Goal: Task Accomplishment & Management: Use online tool/utility

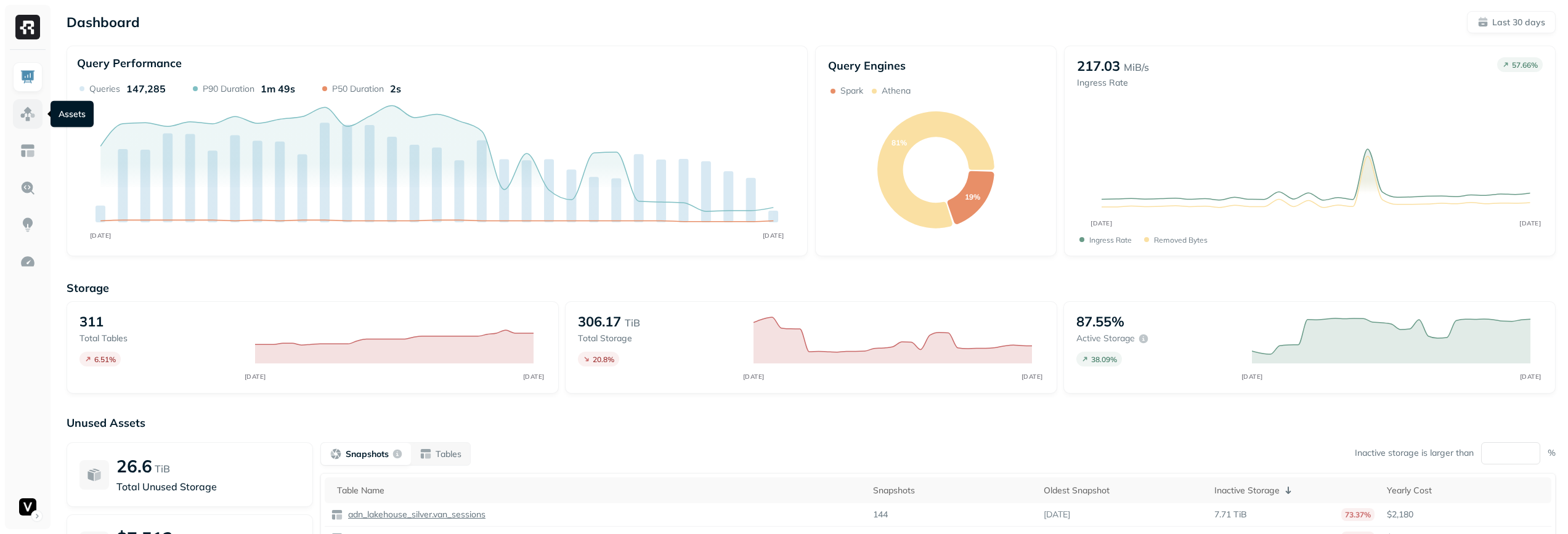
click at [34, 111] on img at bounding box center [27, 114] width 16 height 16
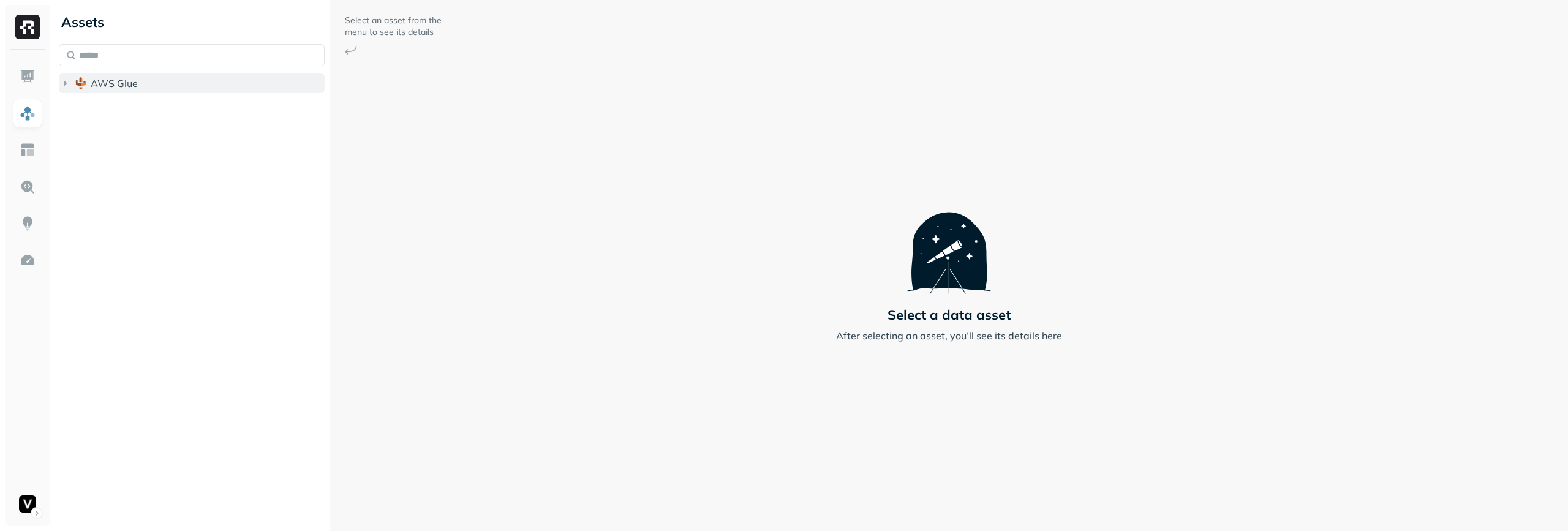
click at [133, 86] on span "AWS Glue" at bounding box center [114, 83] width 47 height 12
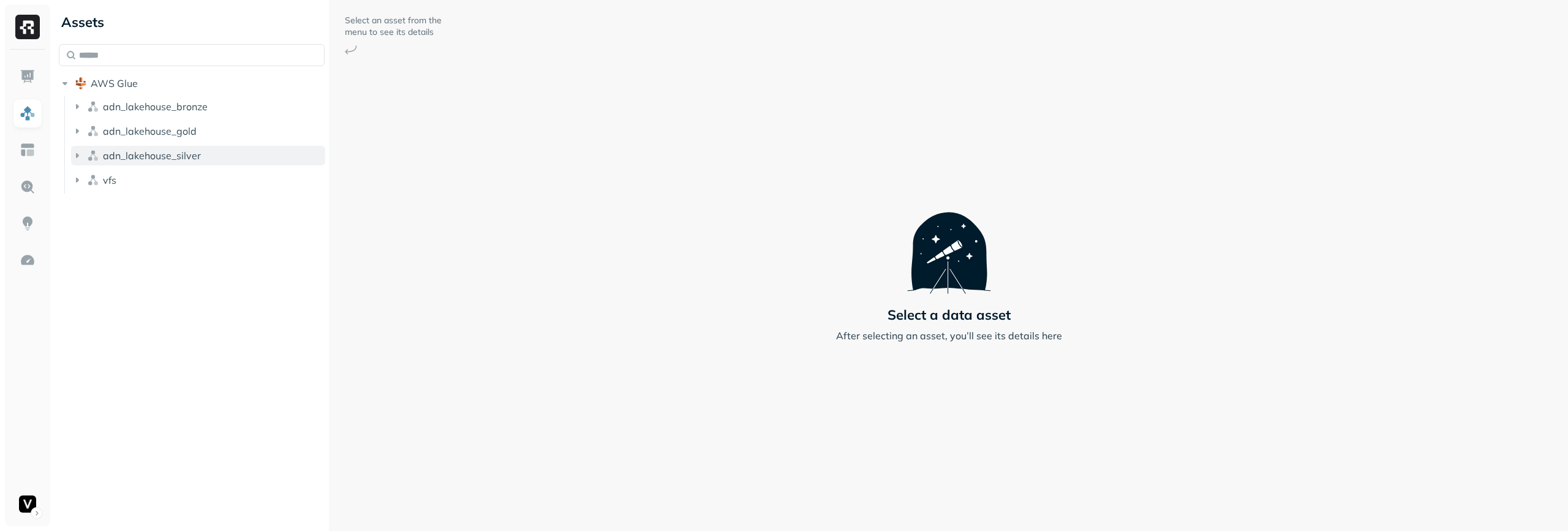
click at [190, 158] on span "adn_lakehouse_silver" at bounding box center [152, 155] width 98 height 12
click at [187, 168] on ul "Tables ( 107 )" at bounding box center [201, 180] width 249 height 24
click at [194, 172] on button "Tables ( 107 )" at bounding box center [204, 179] width 243 height 19
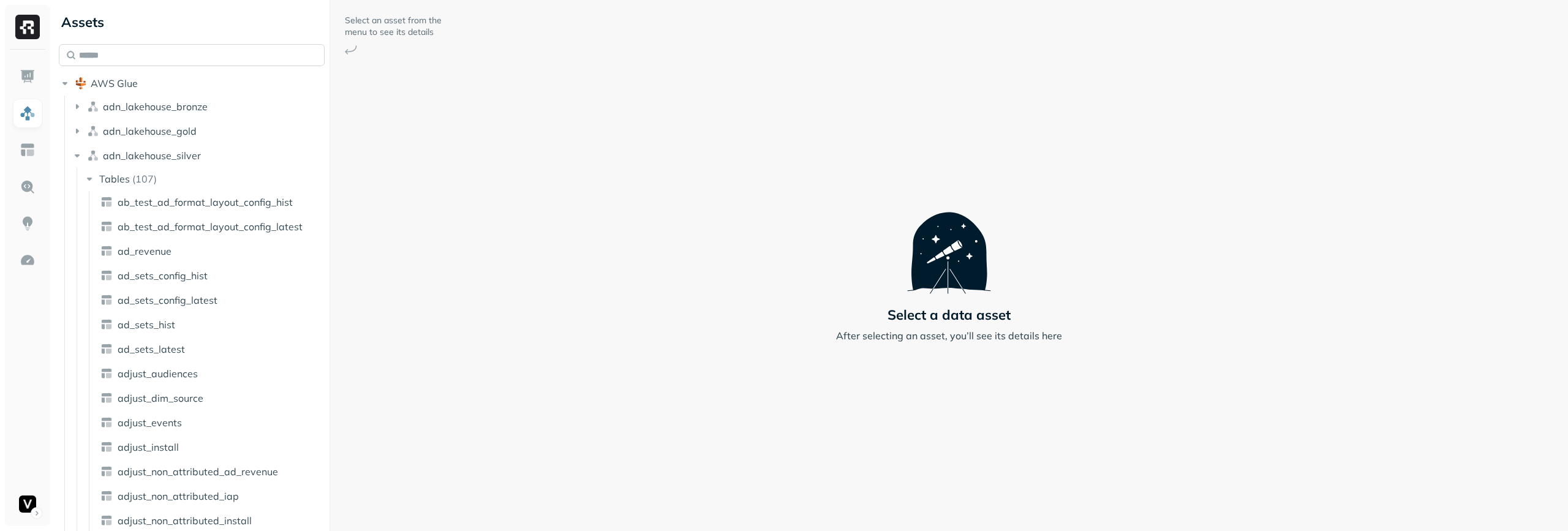
click at [197, 57] on input "text" at bounding box center [191, 55] width 266 height 22
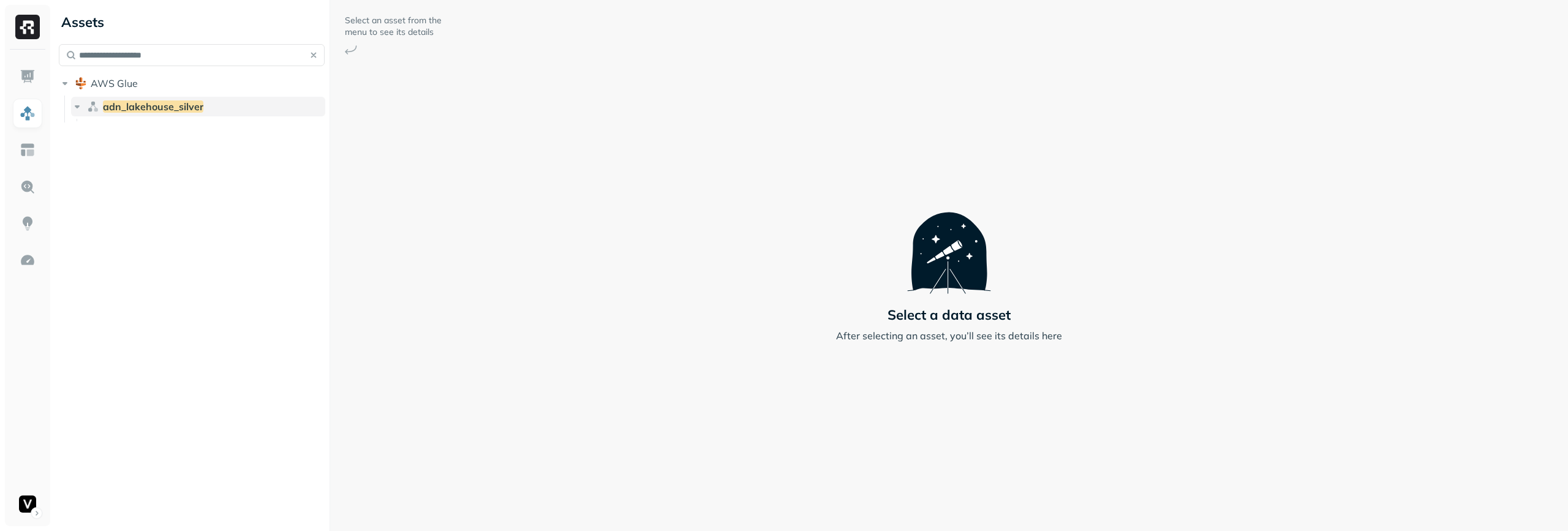
type input "**********"
click at [190, 108] on span "adn_lakehouse_silver" at bounding box center [153, 106] width 100 height 12
click at [190, 104] on span "adn_lakehouse_silver" at bounding box center [153, 106] width 100 height 12
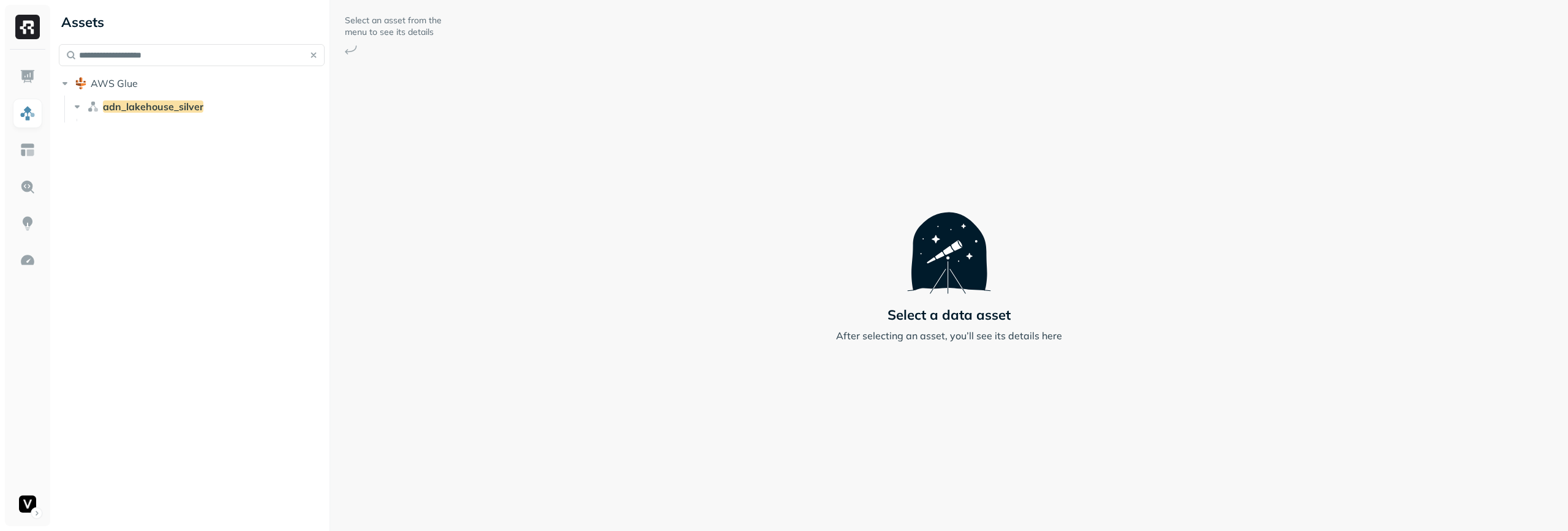
click at [311, 55] on button "button" at bounding box center [313, 55] width 17 height 17
click at [235, 53] on input "text" at bounding box center [191, 55] width 266 height 22
type input "*******"
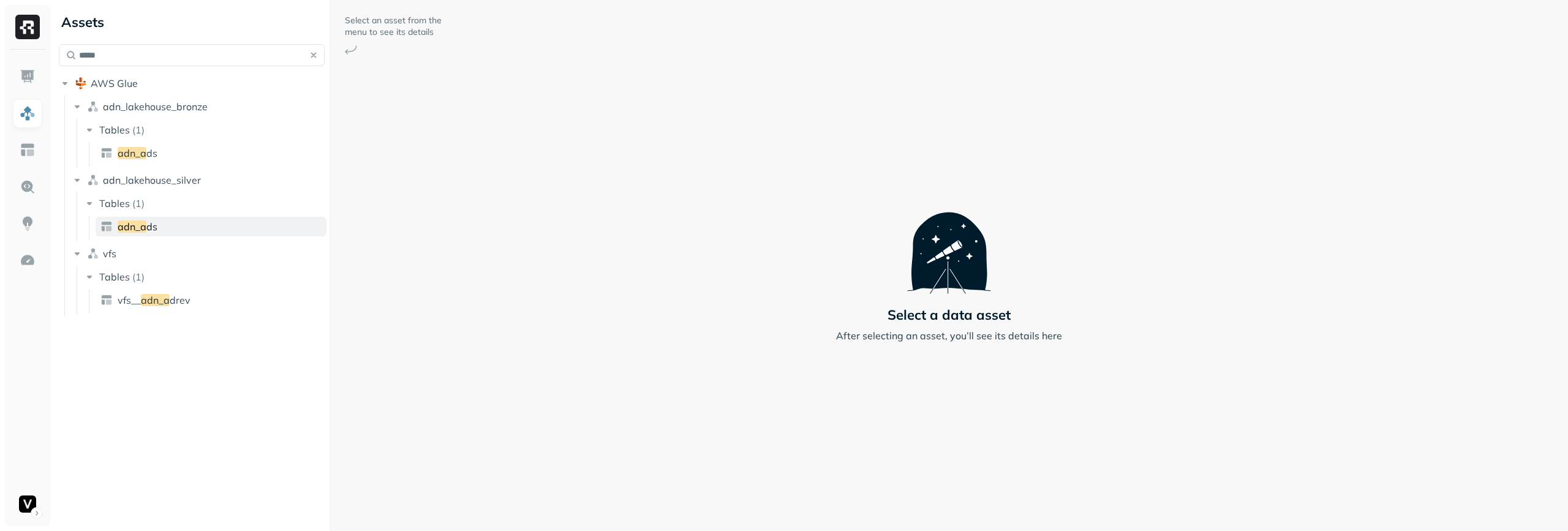
click at [196, 222] on link "adn_a ds" at bounding box center [210, 227] width 231 height 19
click at [211, 181] on button "adn_lakehouse_silver" at bounding box center [198, 180] width 254 height 19
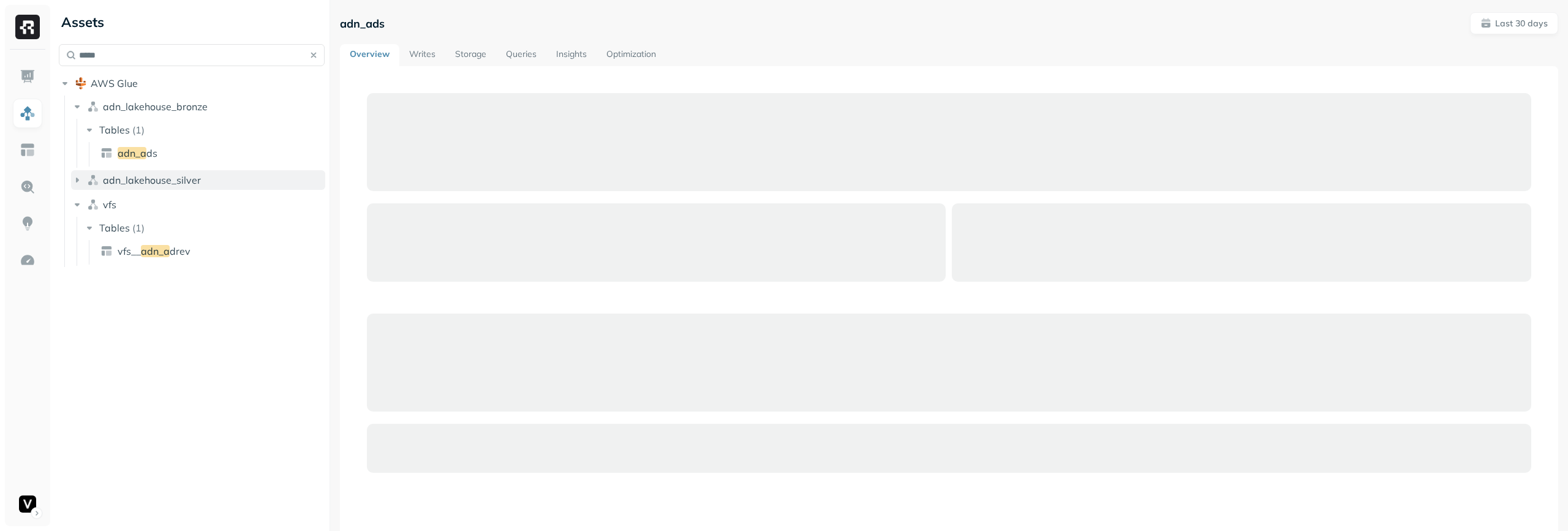
click at [214, 180] on button "adn_lakehouse_silver" at bounding box center [198, 180] width 254 height 19
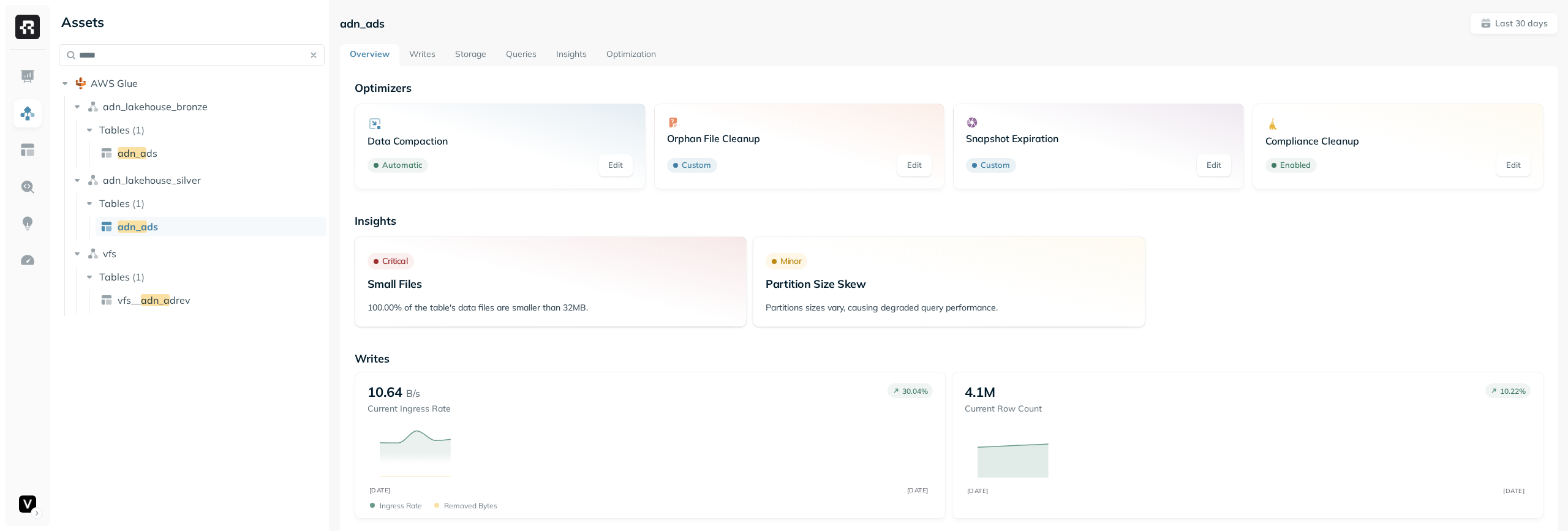
click at [201, 219] on link "adn_a ds" at bounding box center [210, 227] width 231 height 19
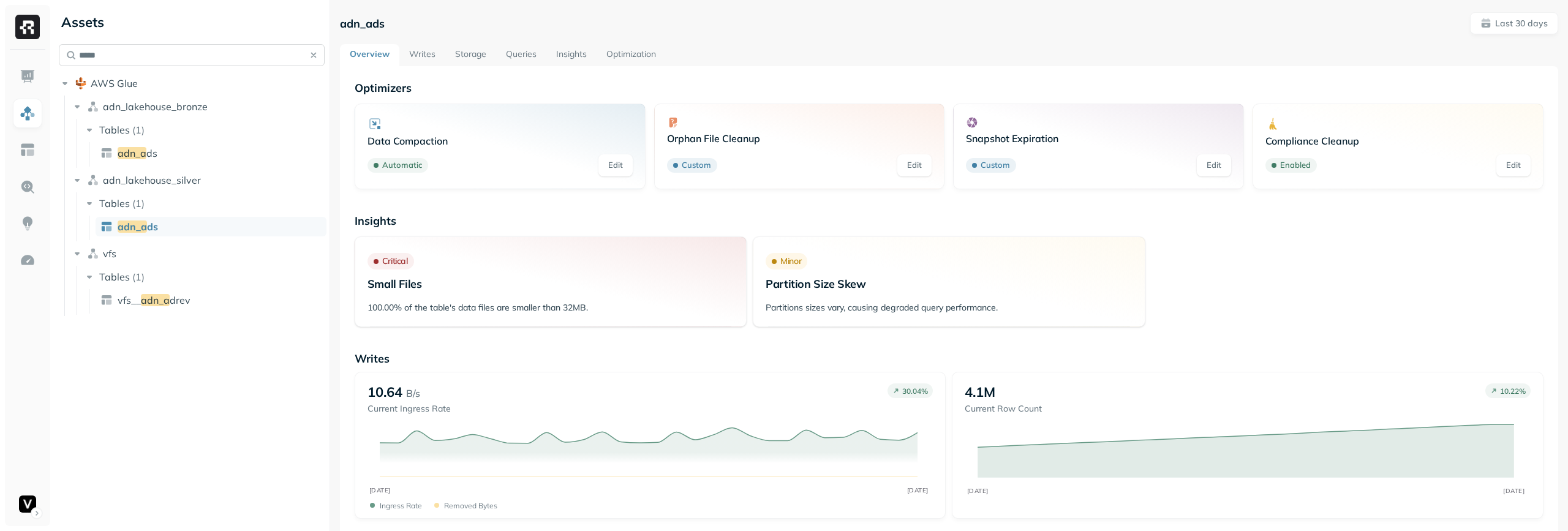
click at [195, 51] on input "*****" at bounding box center [191, 55] width 266 height 22
type input "*********"
click at [202, 228] on link "bidder_im pression" at bounding box center [210, 227] width 231 height 19
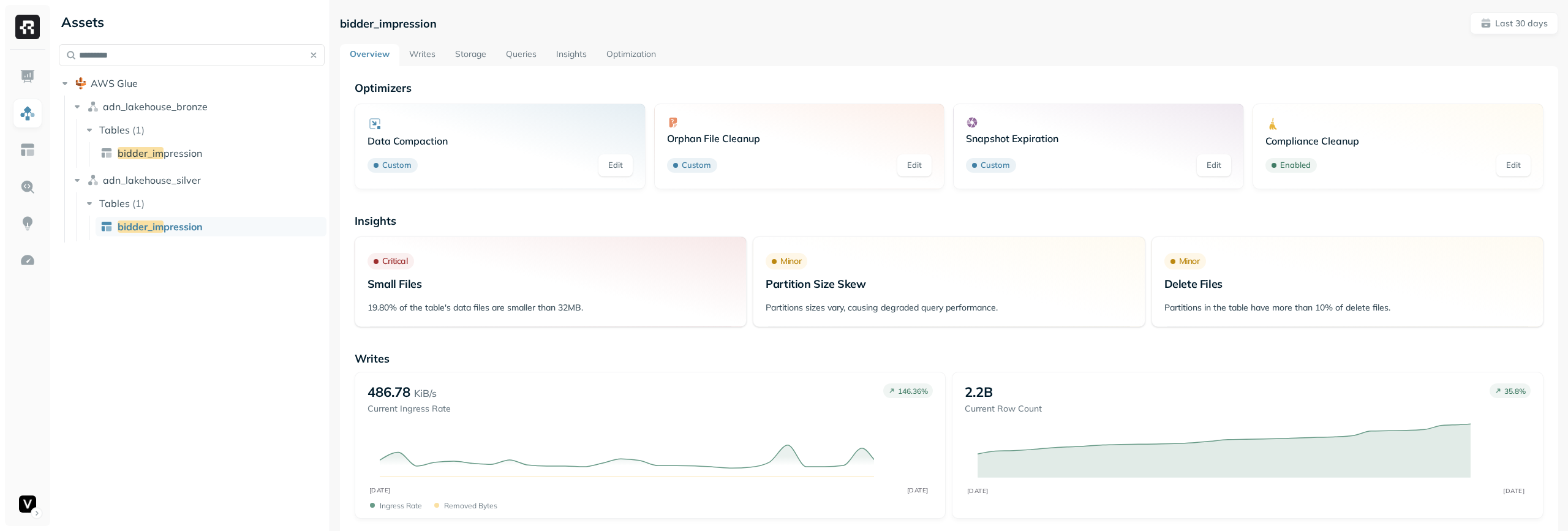
click at [421, 53] on link "Writes" at bounding box center [422, 55] width 46 height 22
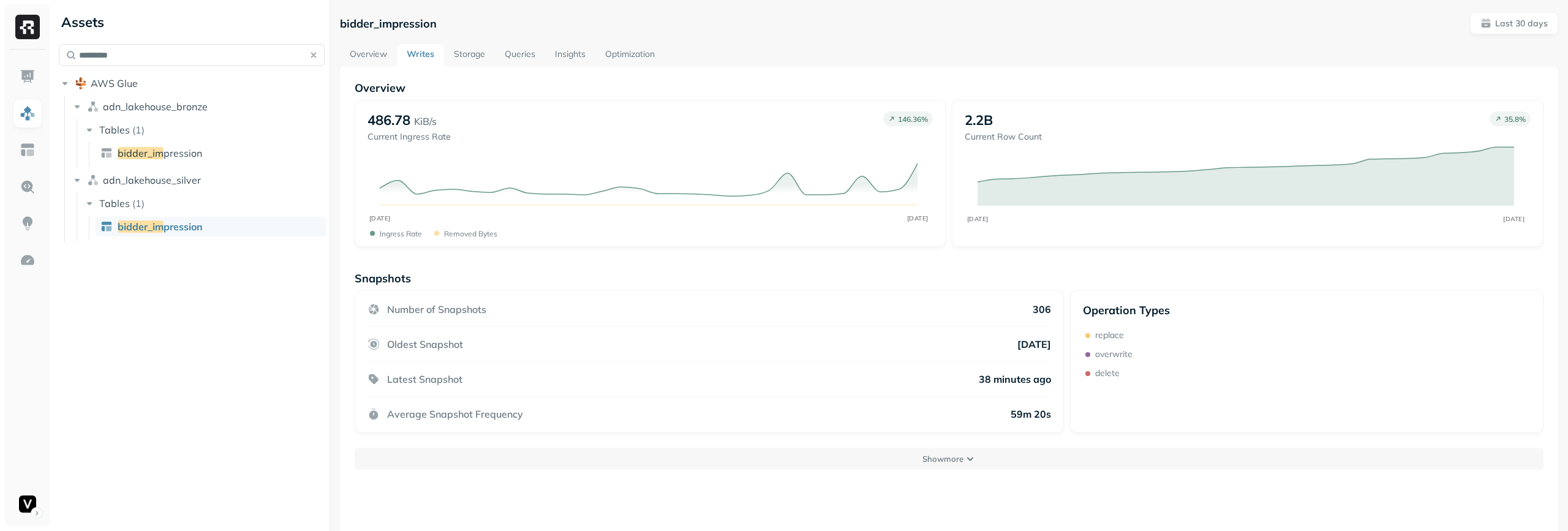
drag, startPoint x: 727, startPoint y: 75, endPoint x: 768, endPoint y: 71, distance: 41.2
click at [728, 76] on div "Overview 486.78 KiB/s Current Ingress Rate 146.36 % AUG 02 AUG 31 Ingress Rate …" at bounding box center [948, 331] width 1218 height 531
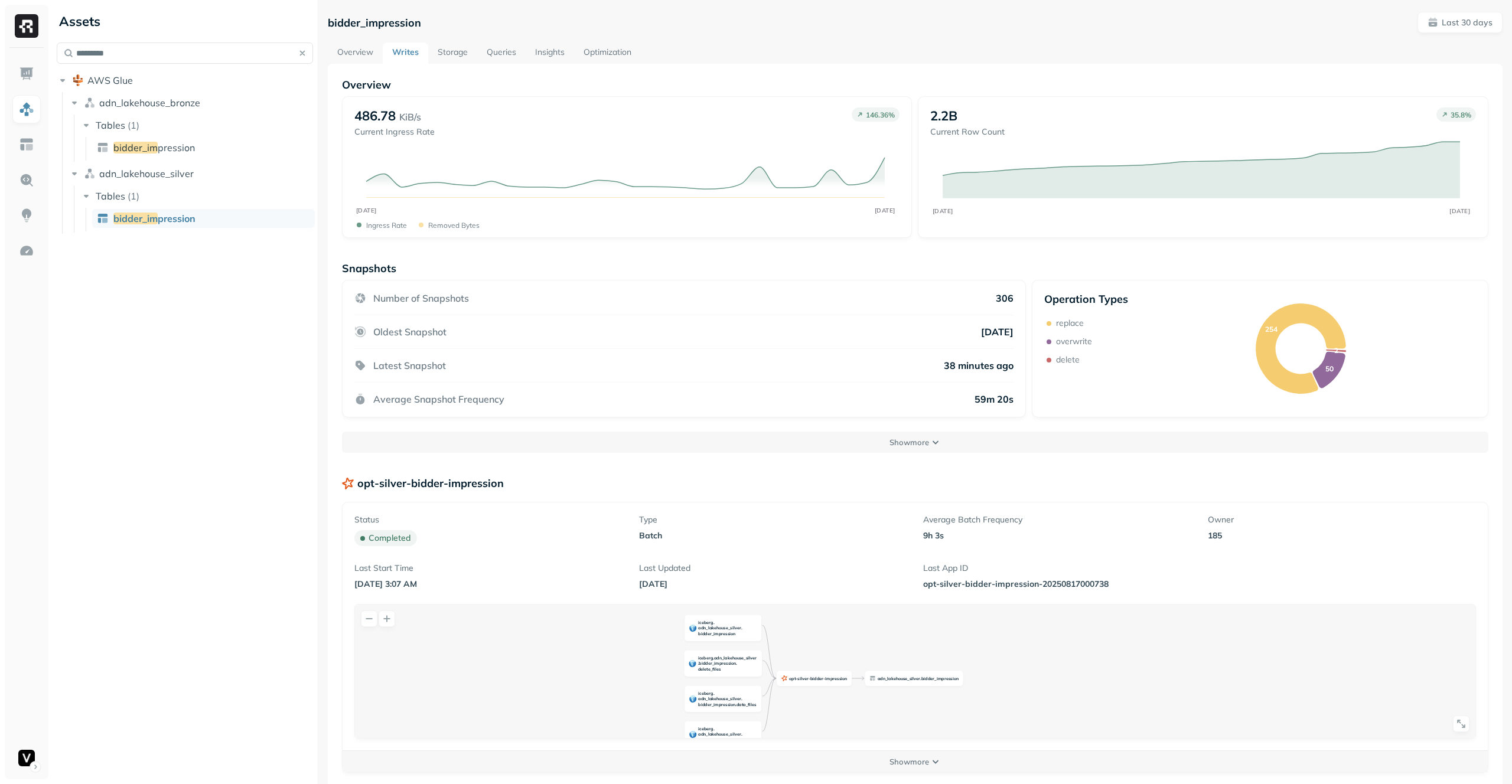
drag, startPoint x: 1023, startPoint y: 644, endPoint x: 993, endPoint y: 649, distance: 30.4
click at [993, 511] on div "opt - silver - bidder - impression iceberg . adn _ lakehouse _ silver . bidder …" at bounding box center [915, 671] width 1121 height 133
drag, startPoint x: 642, startPoint y: 645, endPoint x: 818, endPoint y: 647, distance: 176.0
click at [818, 511] on div "opt - silver - bidder - impression iceberg . adn _ lakehouse _ silver . bidder …" at bounding box center [915, 671] width 1121 height 133
drag, startPoint x: 896, startPoint y: 681, endPoint x: 894, endPoint y: 704, distance: 23.1
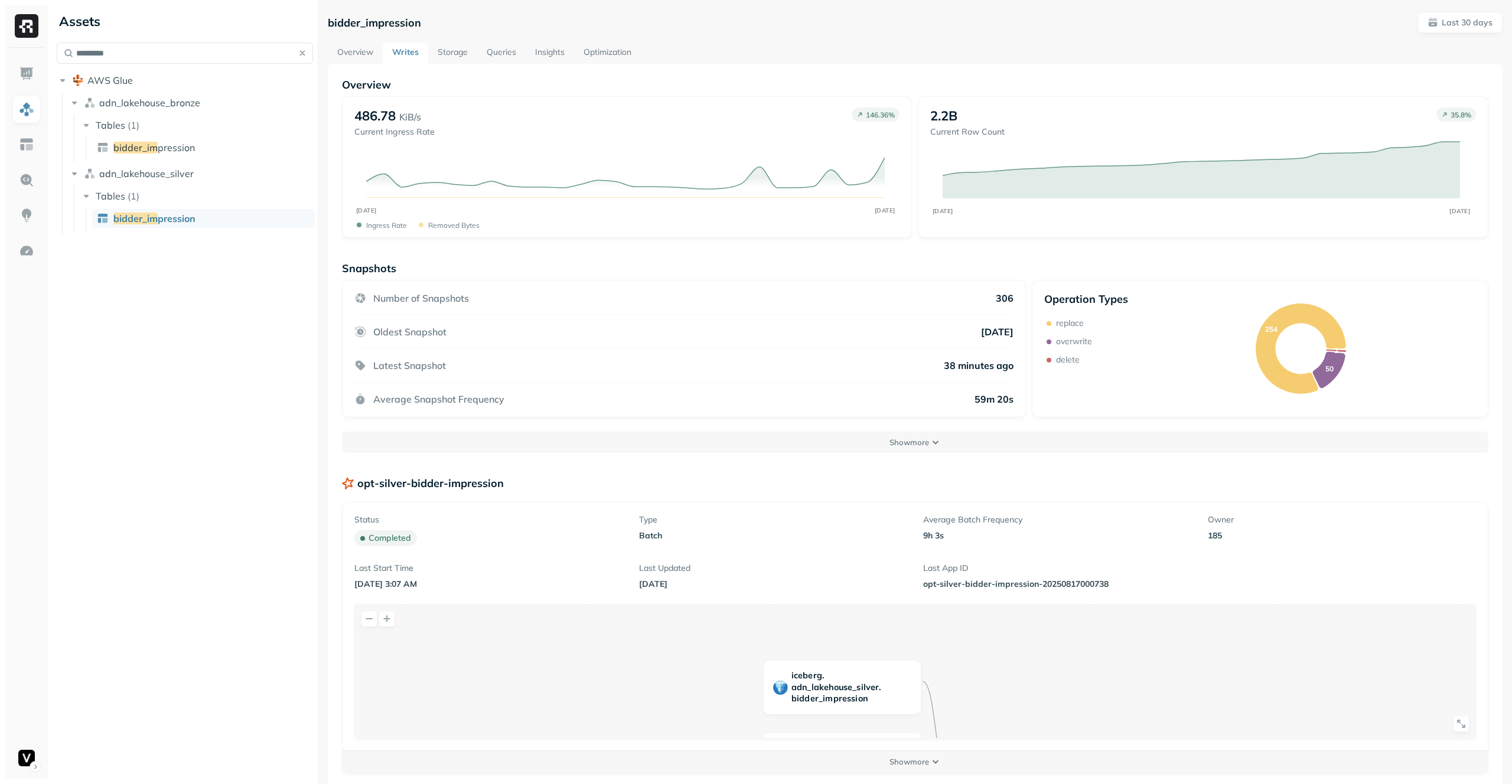
click at [887, 511] on div "opt - silver - bidder - impression iceberg . adn _ lakehouse _ silver . bidder …" at bounding box center [915, 671] width 1121 height 133
drag, startPoint x: 1024, startPoint y: 682, endPoint x: 769, endPoint y: 534, distance: 294.8
click at [769, 511] on div "Status completed Type batch Average Batch Frequency 9h 3s Owner 185 Last Start …" at bounding box center [915, 656] width 1145 height 307
drag, startPoint x: 753, startPoint y: 697, endPoint x: 888, endPoint y: 646, distance: 144.3
click at [888, 511] on div "opt - silver - bidder - impression iceberg . adn _ lakehouse _ silver . bidder …" at bounding box center [915, 671] width 1121 height 133
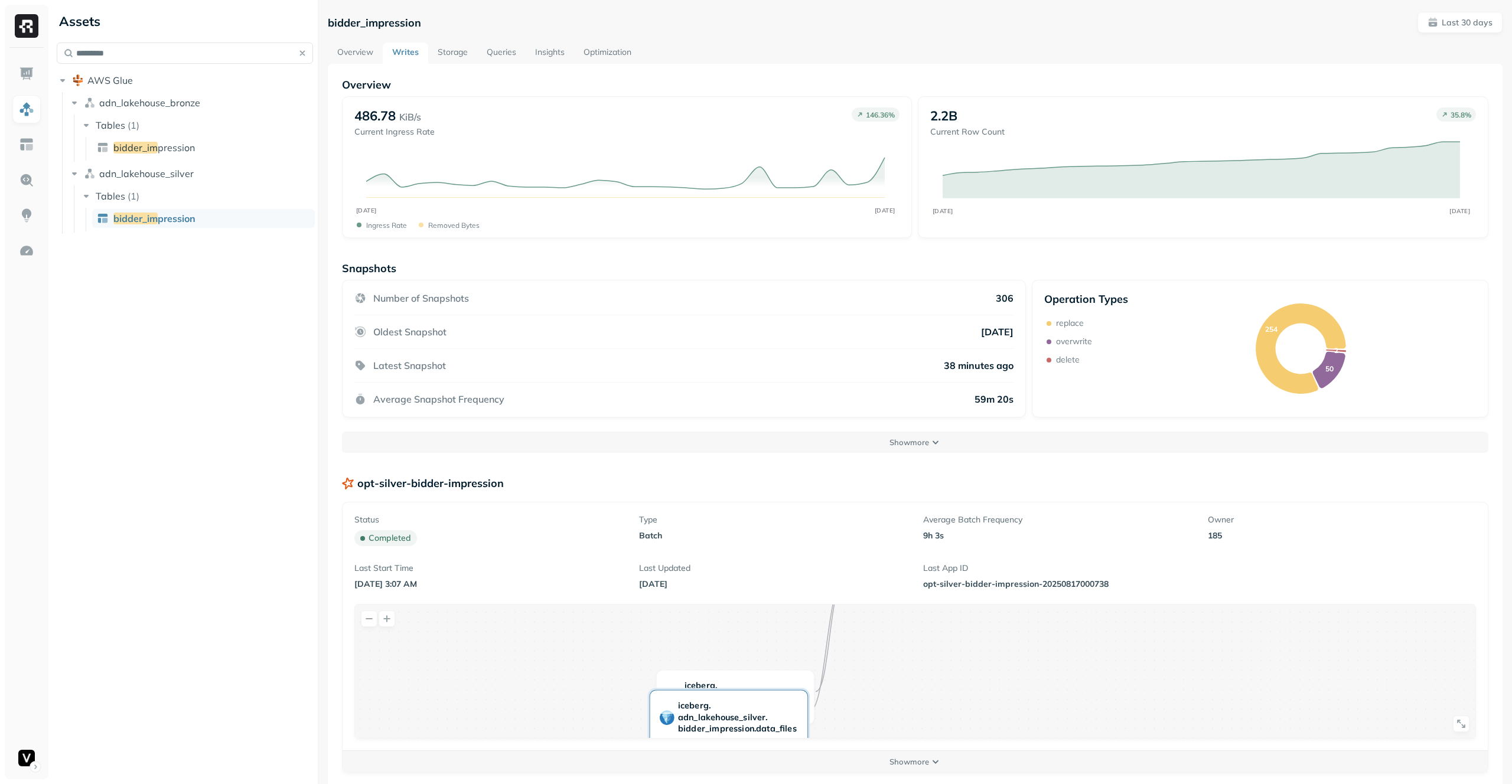
drag, startPoint x: 754, startPoint y: 648, endPoint x: 745, endPoint y: 715, distance: 67.6
click at [749, 511] on div "iceberg . adn _ lakehouse _ silver . bidder _ impression . data _ files" at bounding box center [728, 717] width 157 height 54
drag, startPoint x: 757, startPoint y: 691, endPoint x: 720, endPoint y: 594, distance: 103.8
click at [720, 511] on div "Status completed Type batch Average Batch Frequency 9h 3s Owner 185 Last Start …" at bounding box center [915, 656] width 1145 height 307
click at [436, 53] on link "Storage" at bounding box center [452, 53] width 49 height 21
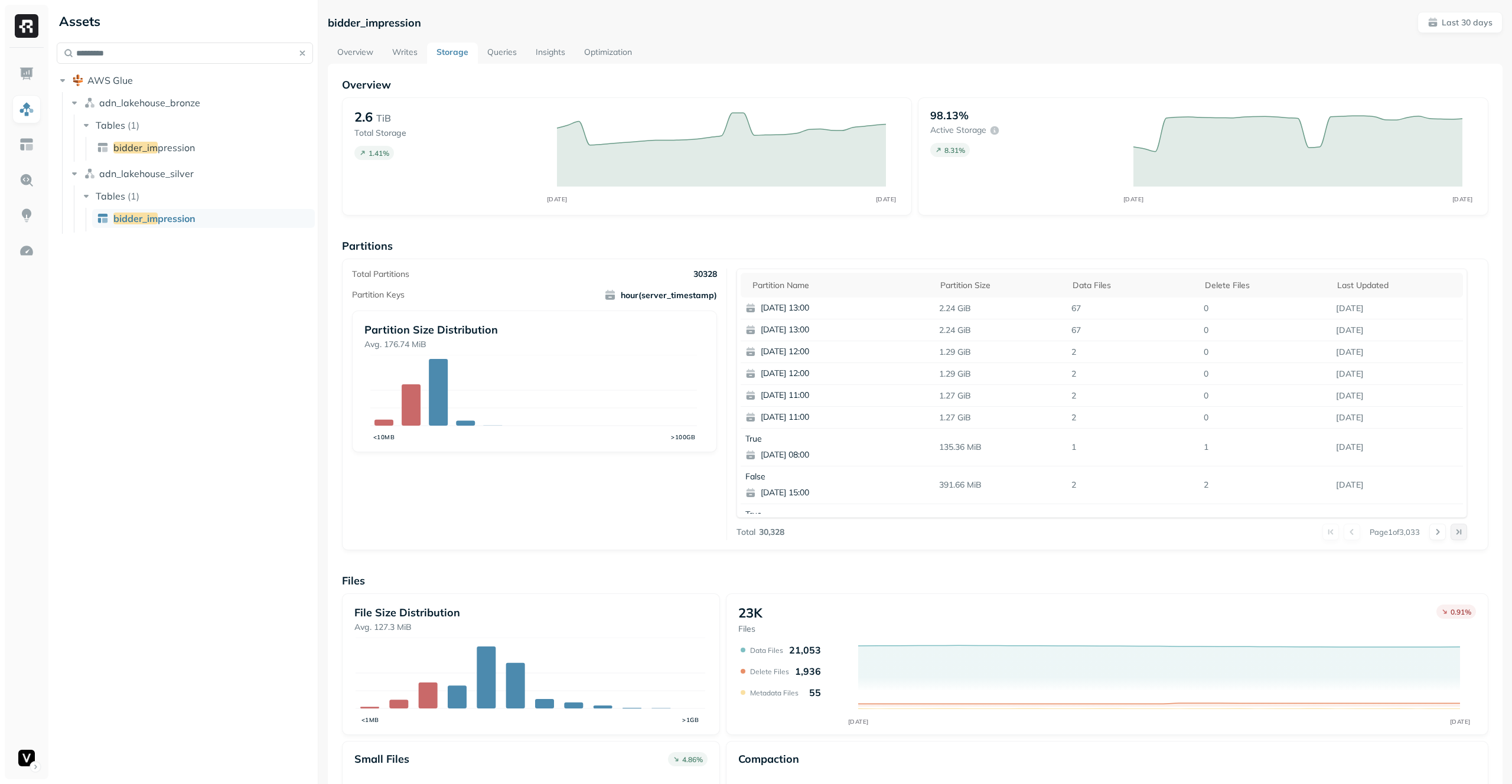
click at [1451, 511] on button at bounding box center [1459, 532] width 17 height 17
click at [748, 375] on p "False" at bounding box center [810, 372] width 130 height 11
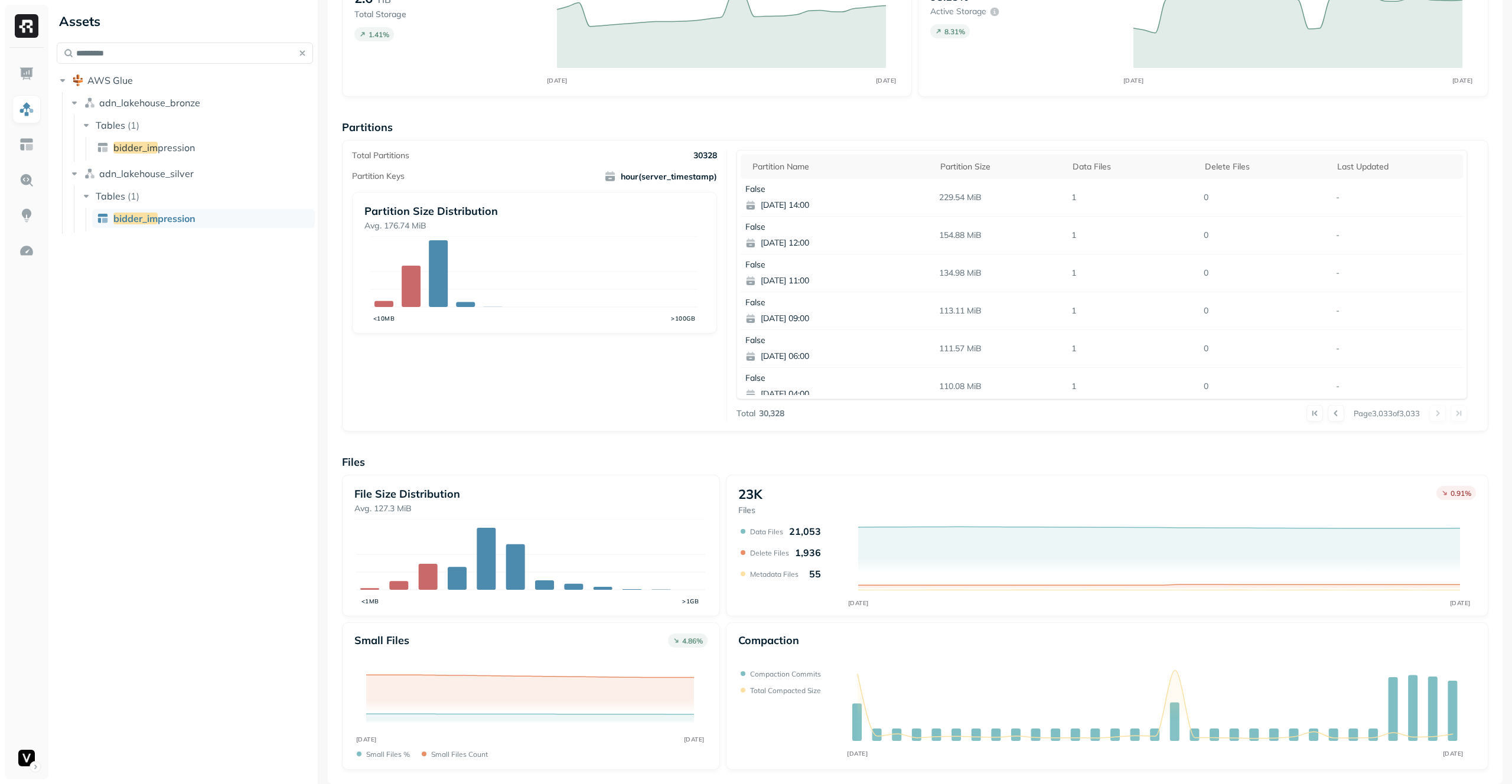
scroll to position [0, 0]
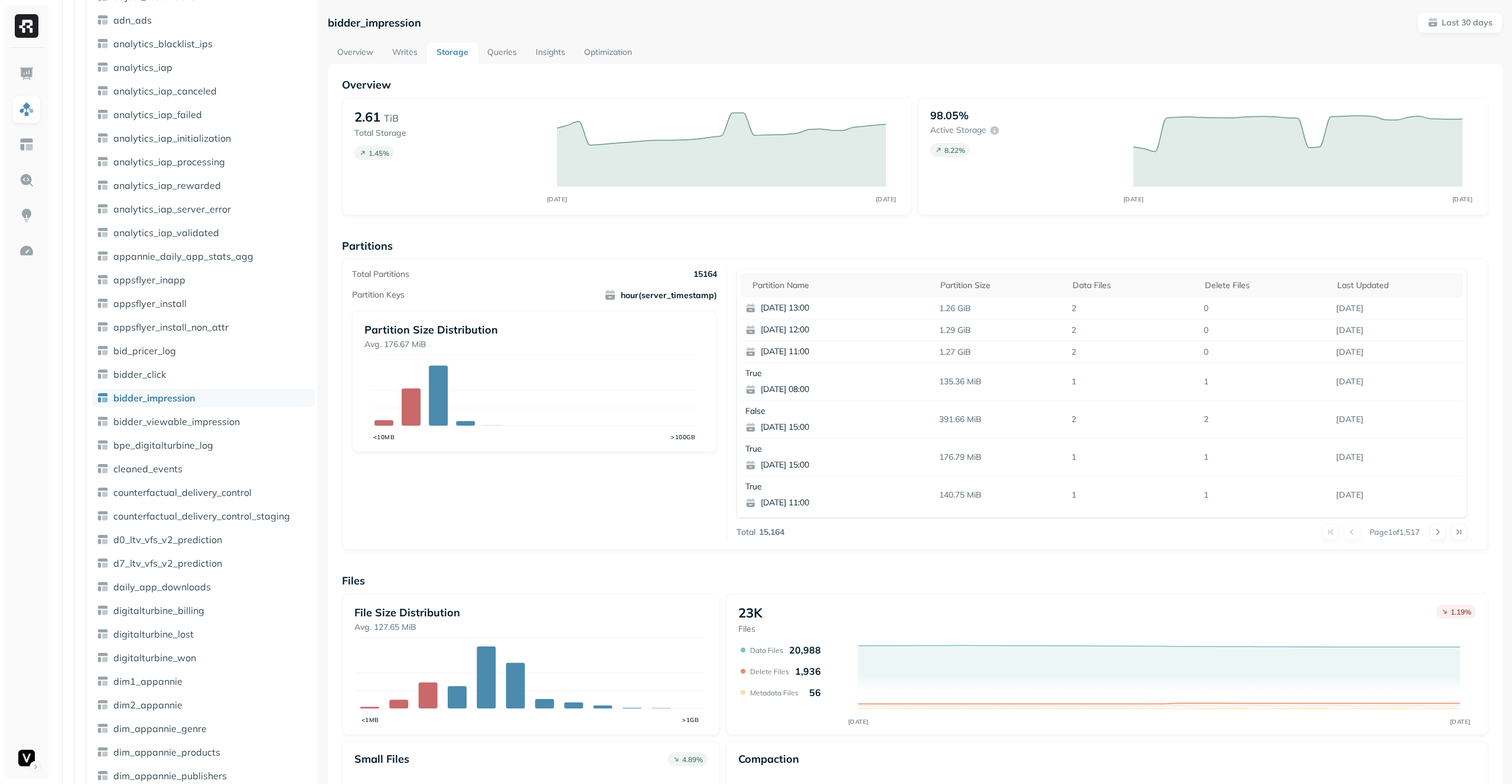
scroll to position [558, 0]
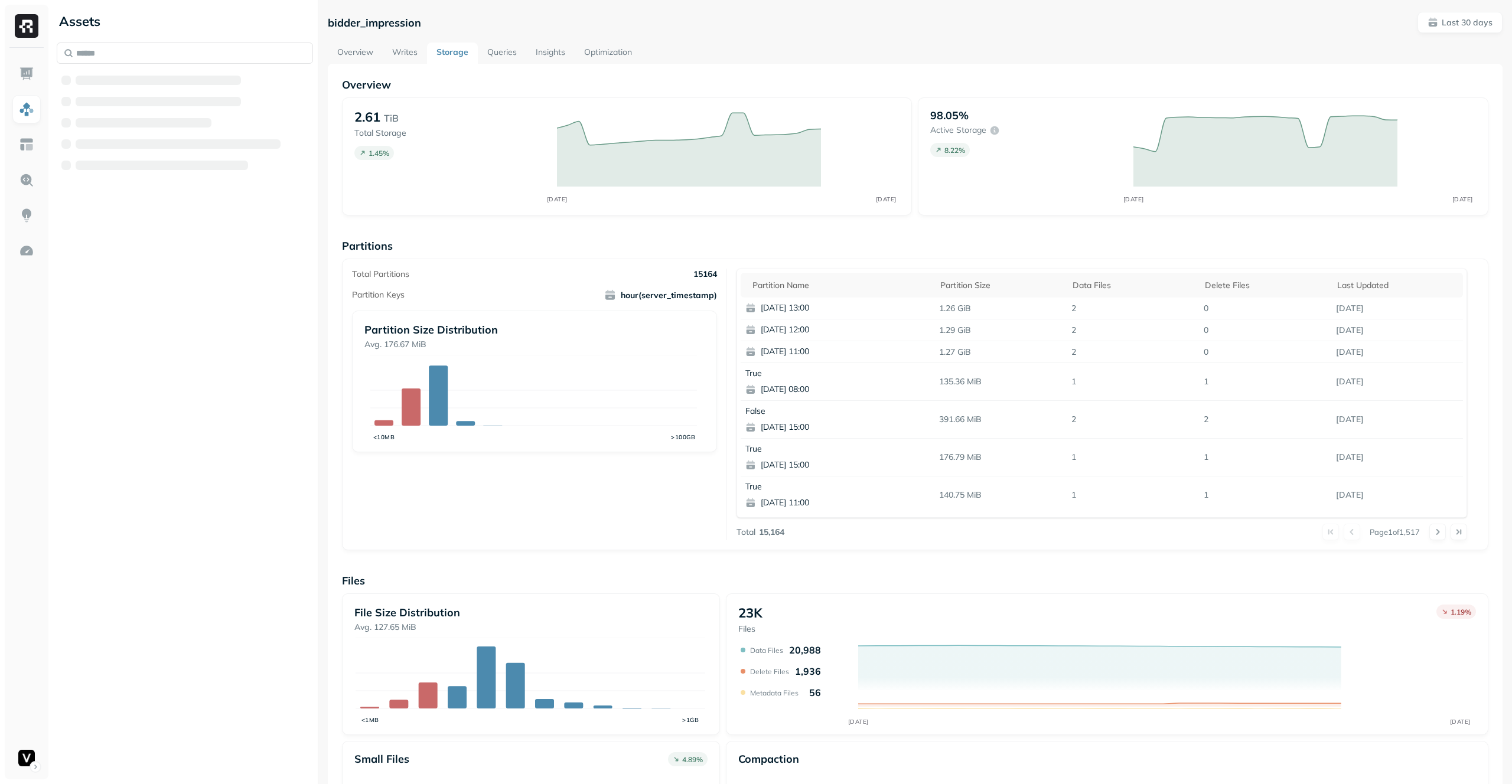
click at [506, 48] on link "Queries" at bounding box center [502, 53] width 48 height 21
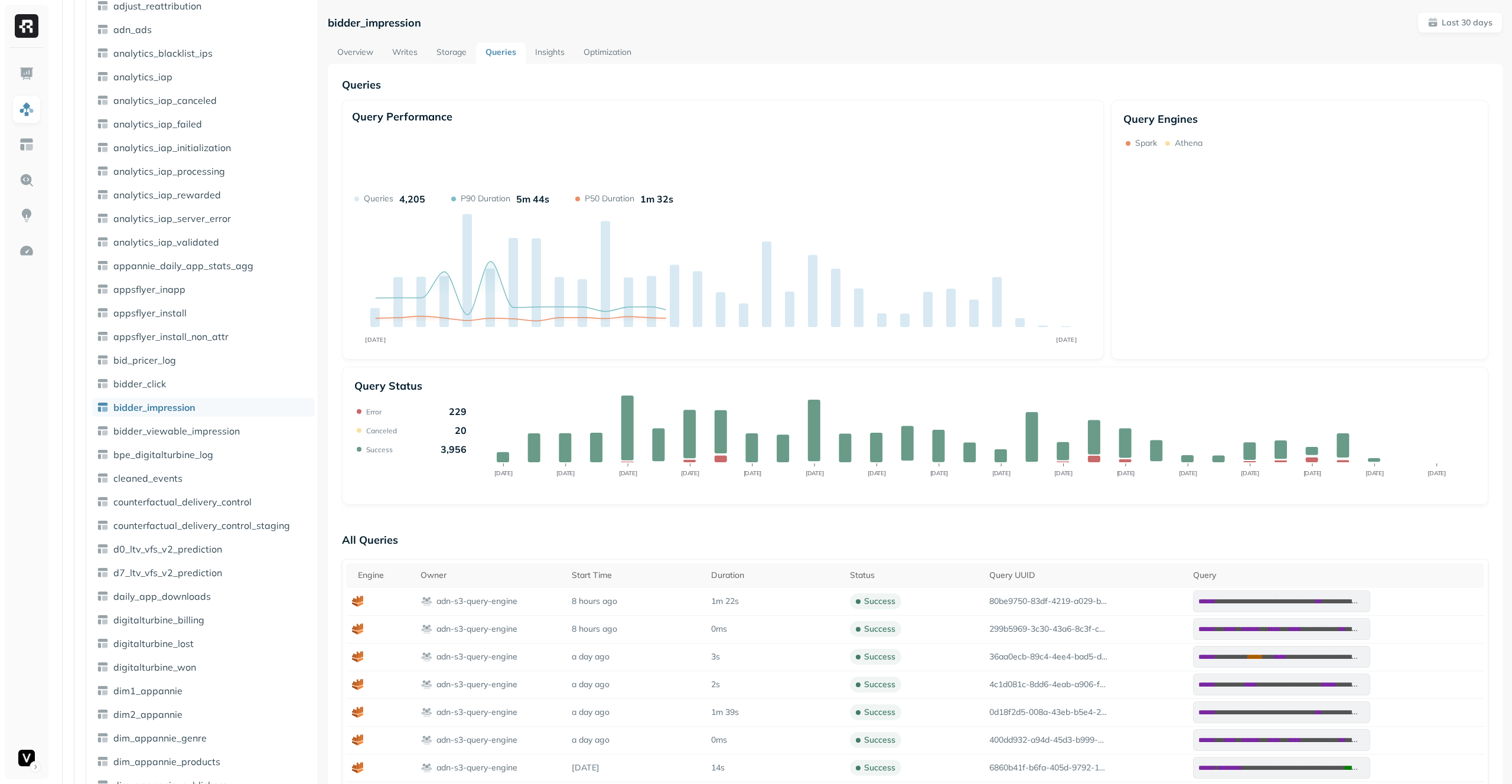
scroll to position [558, 0]
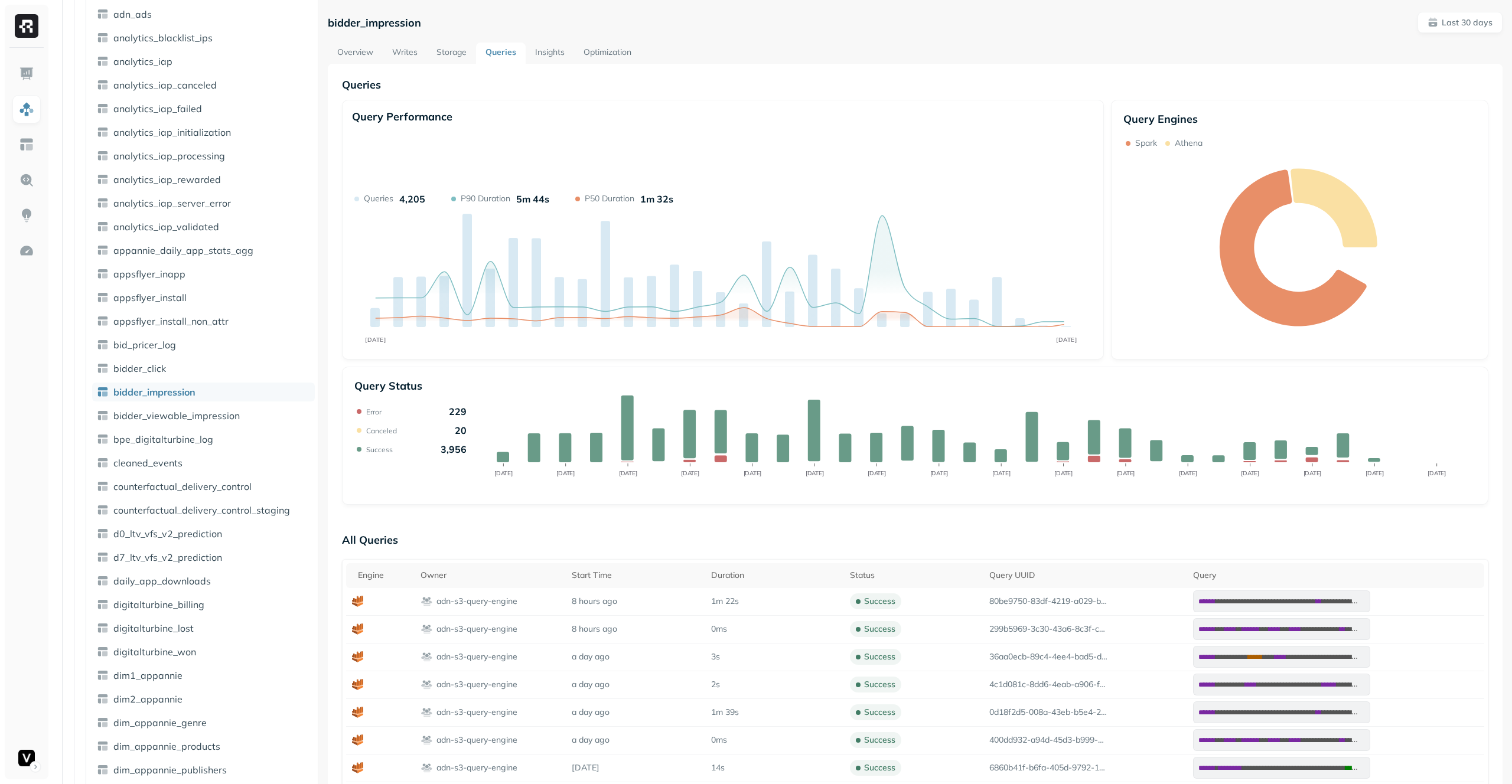
click at [452, 53] on link "Storage" at bounding box center [451, 53] width 49 height 21
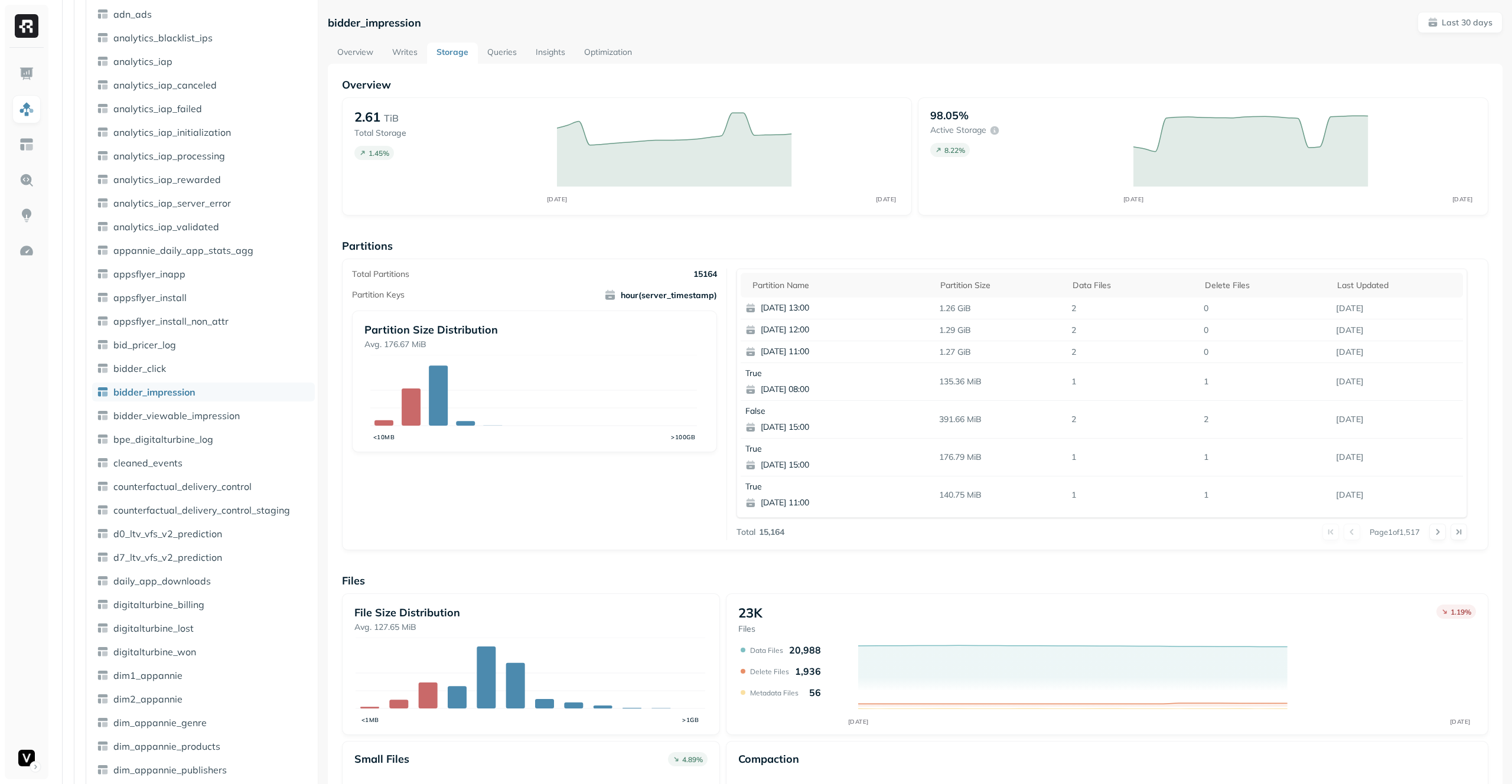
click at [416, 48] on link "Writes" at bounding box center [405, 53] width 44 height 21
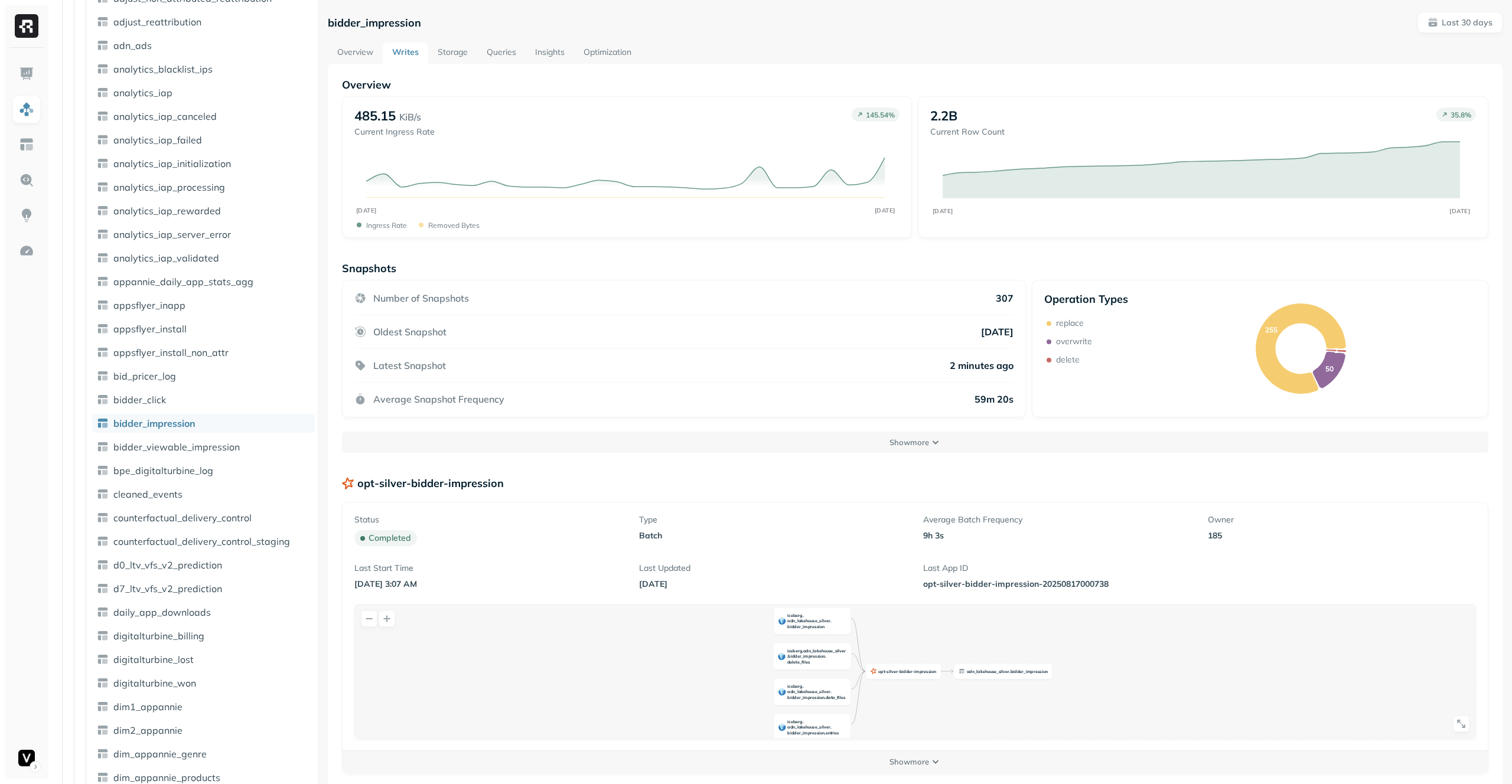
scroll to position [558, 0]
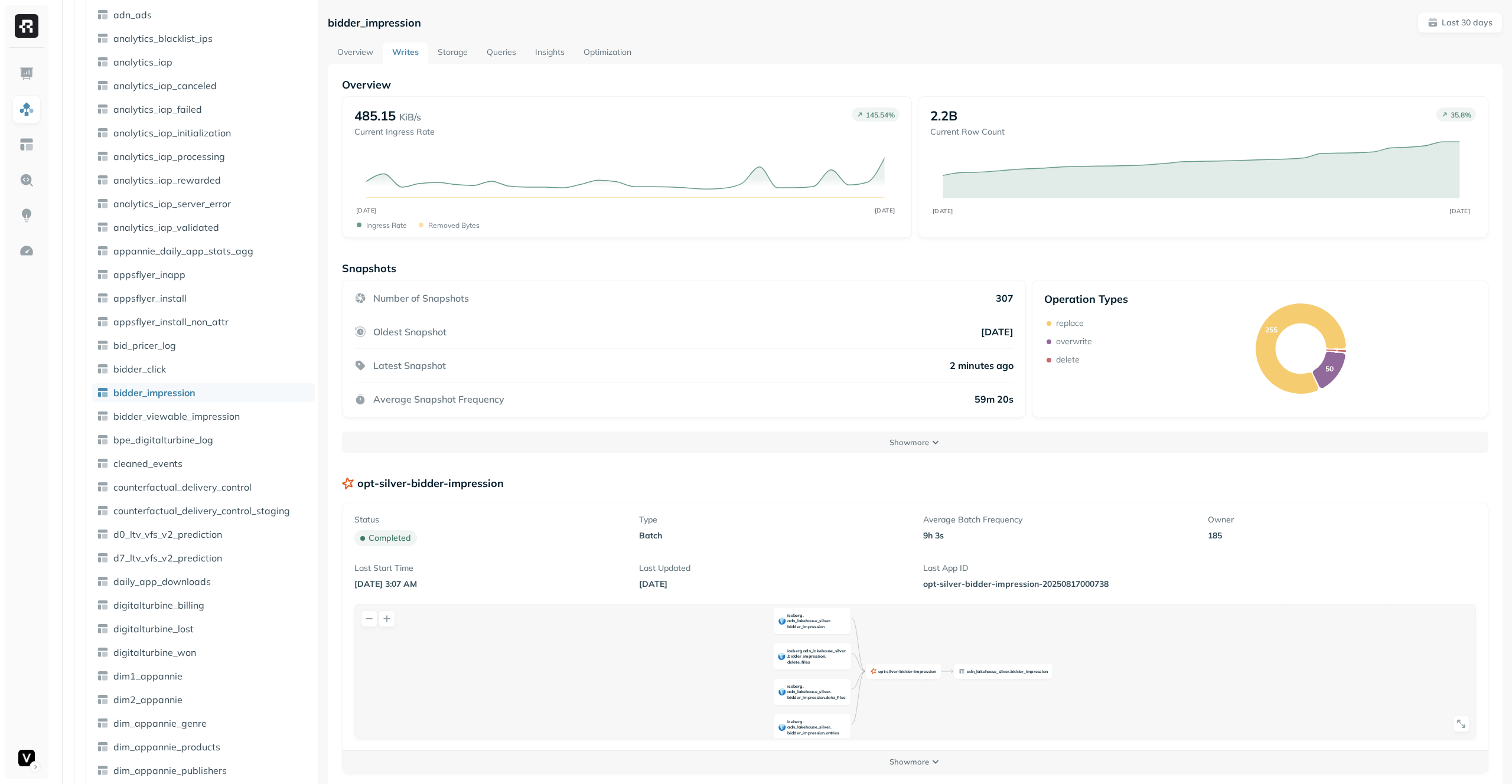
scroll to position [558, 0]
click at [451, 48] on link "Storage" at bounding box center [452, 53] width 49 height 21
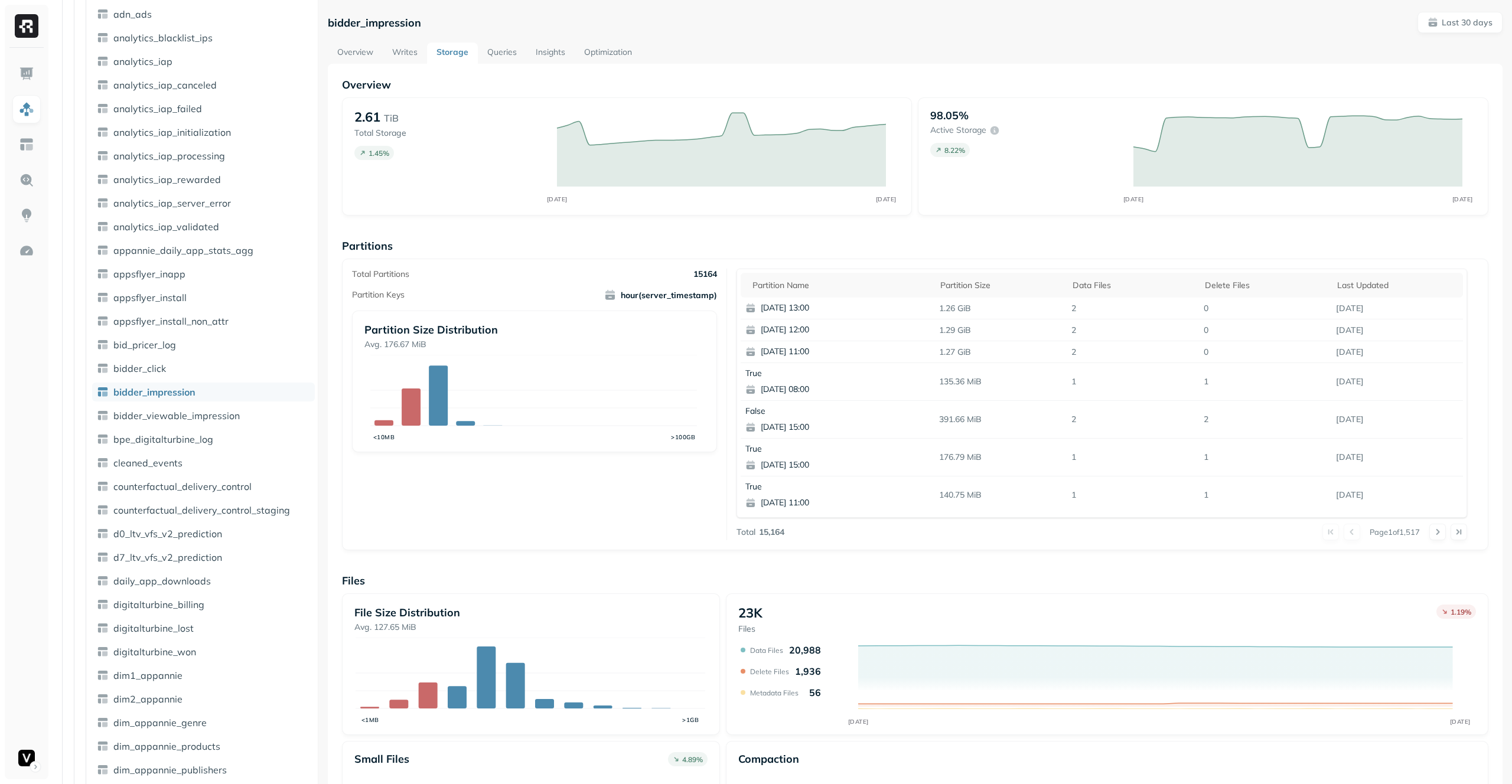
click at [393, 51] on link "Writes" at bounding box center [405, 53] width 44 height 21
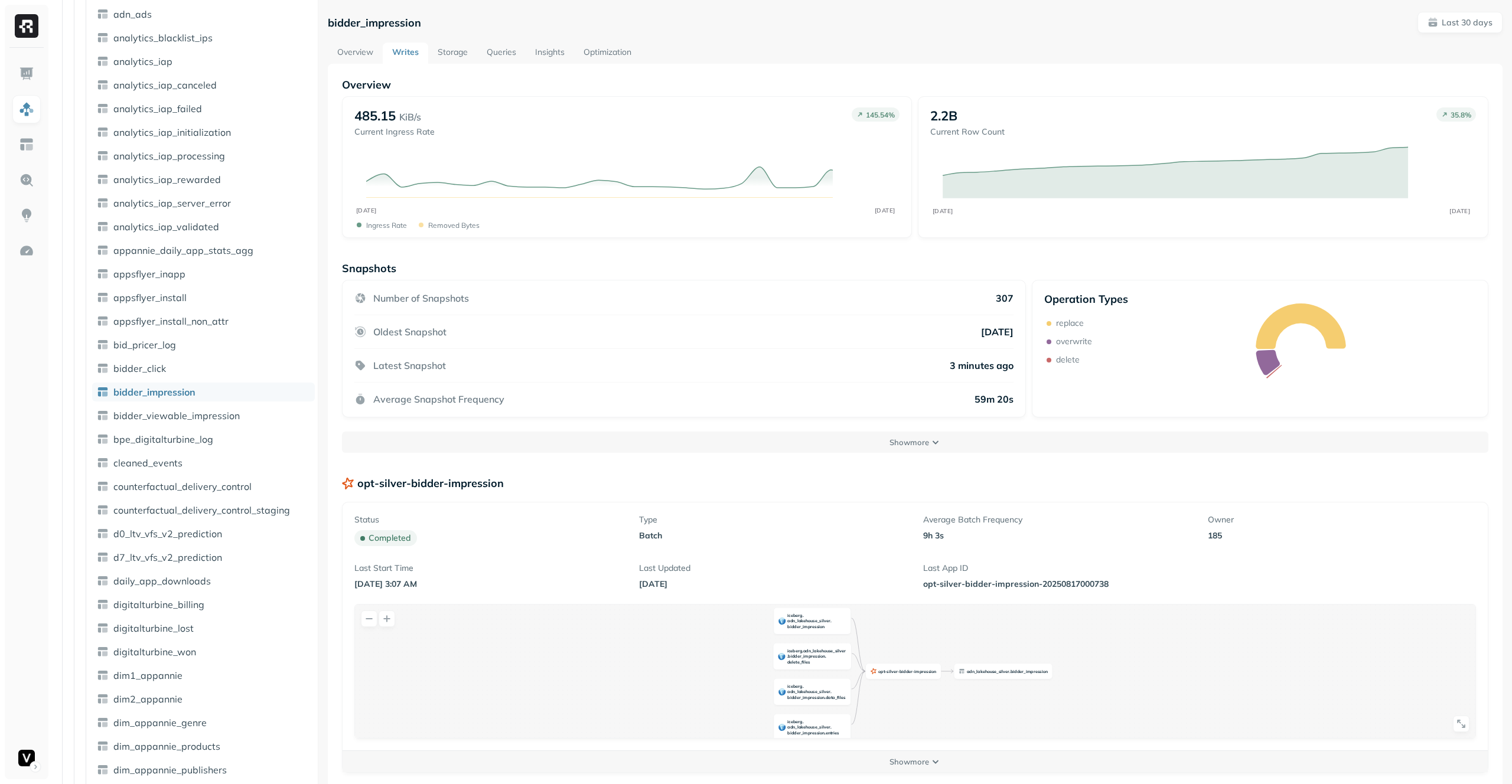
click at [374, 50] on link "Overview" at bounding box center [355, 53] width 55 height 21
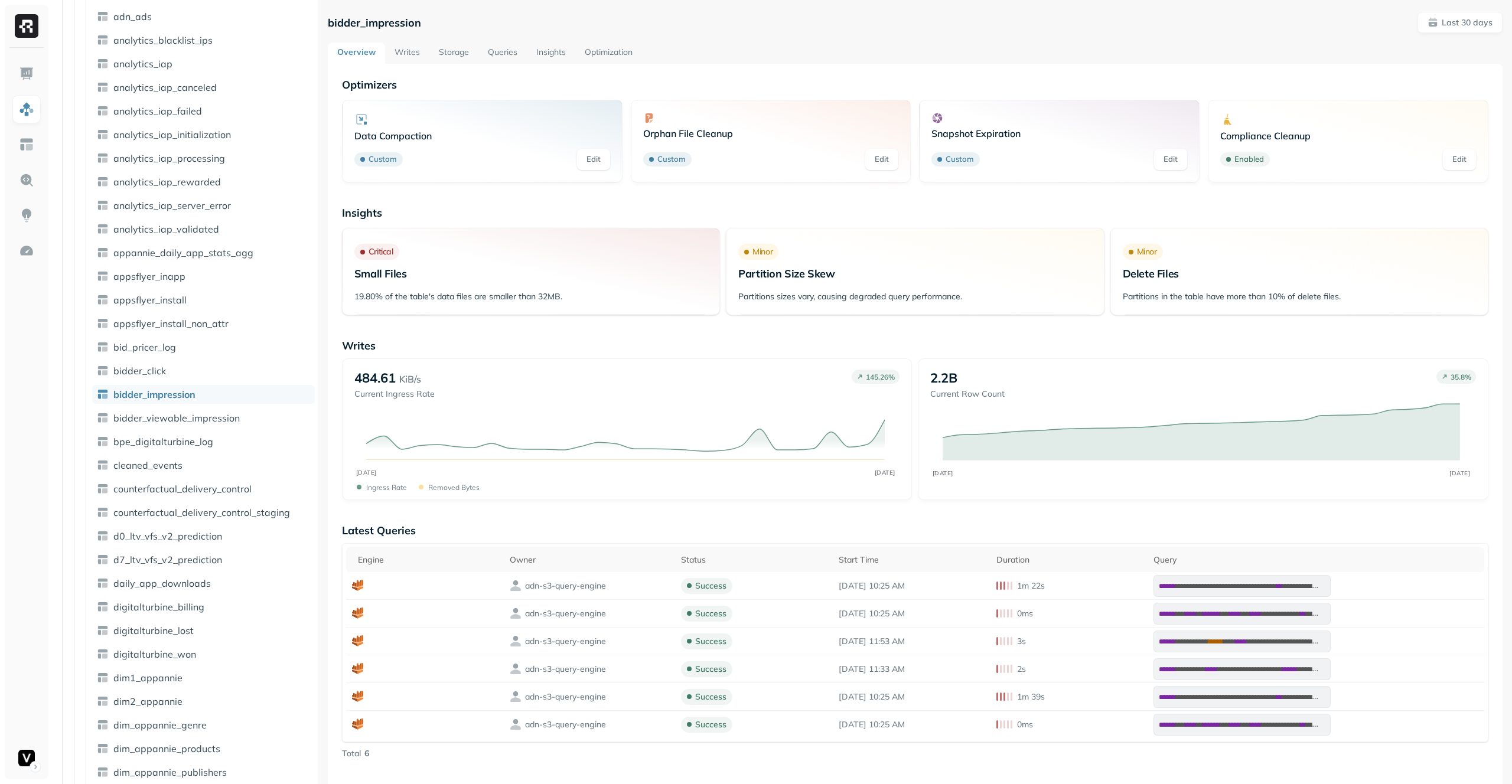
scroll to position [558, 0]
click at [416, 49] on link "Writes" at bounding box center [407, 53] width 44 height 21
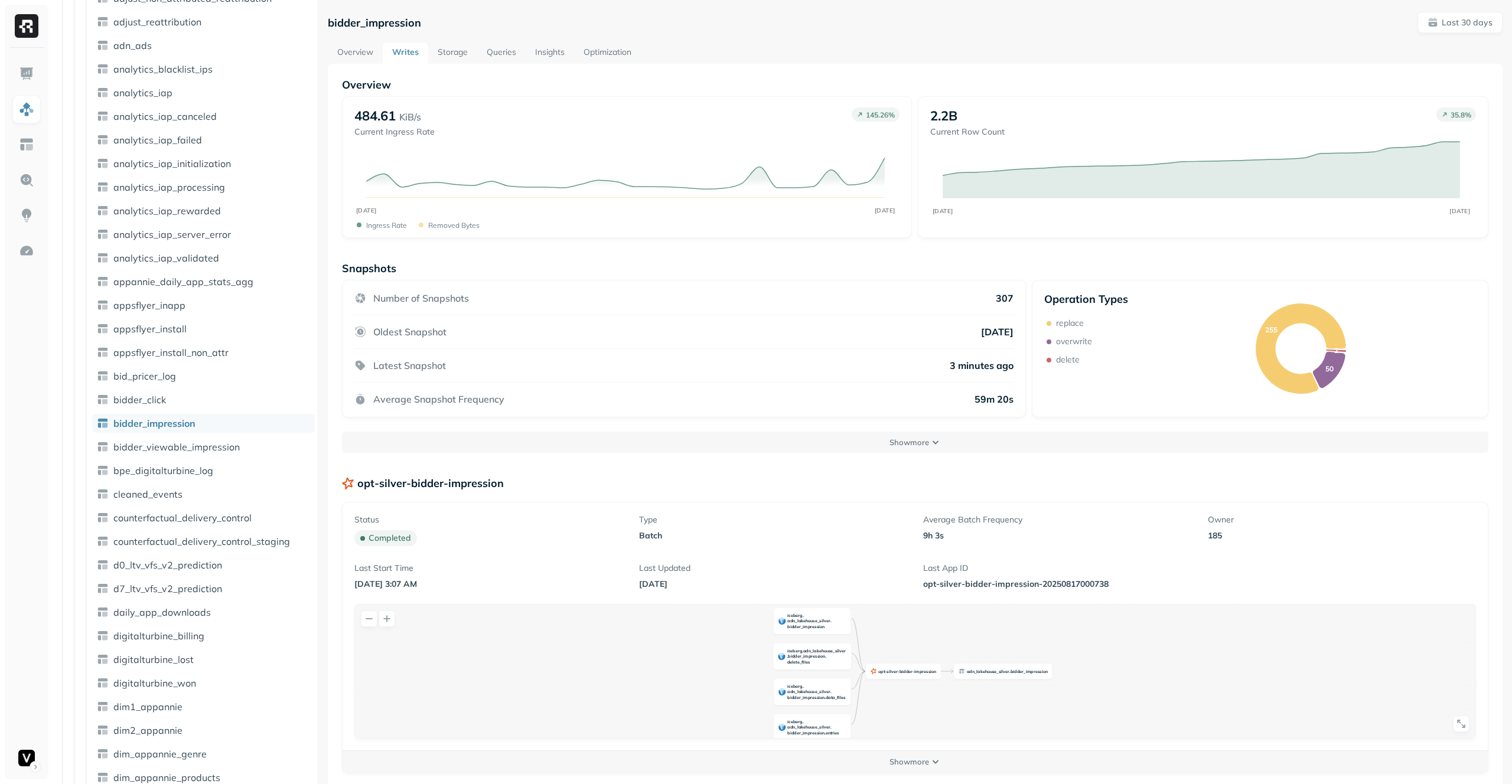
scroll to position [558, 0]
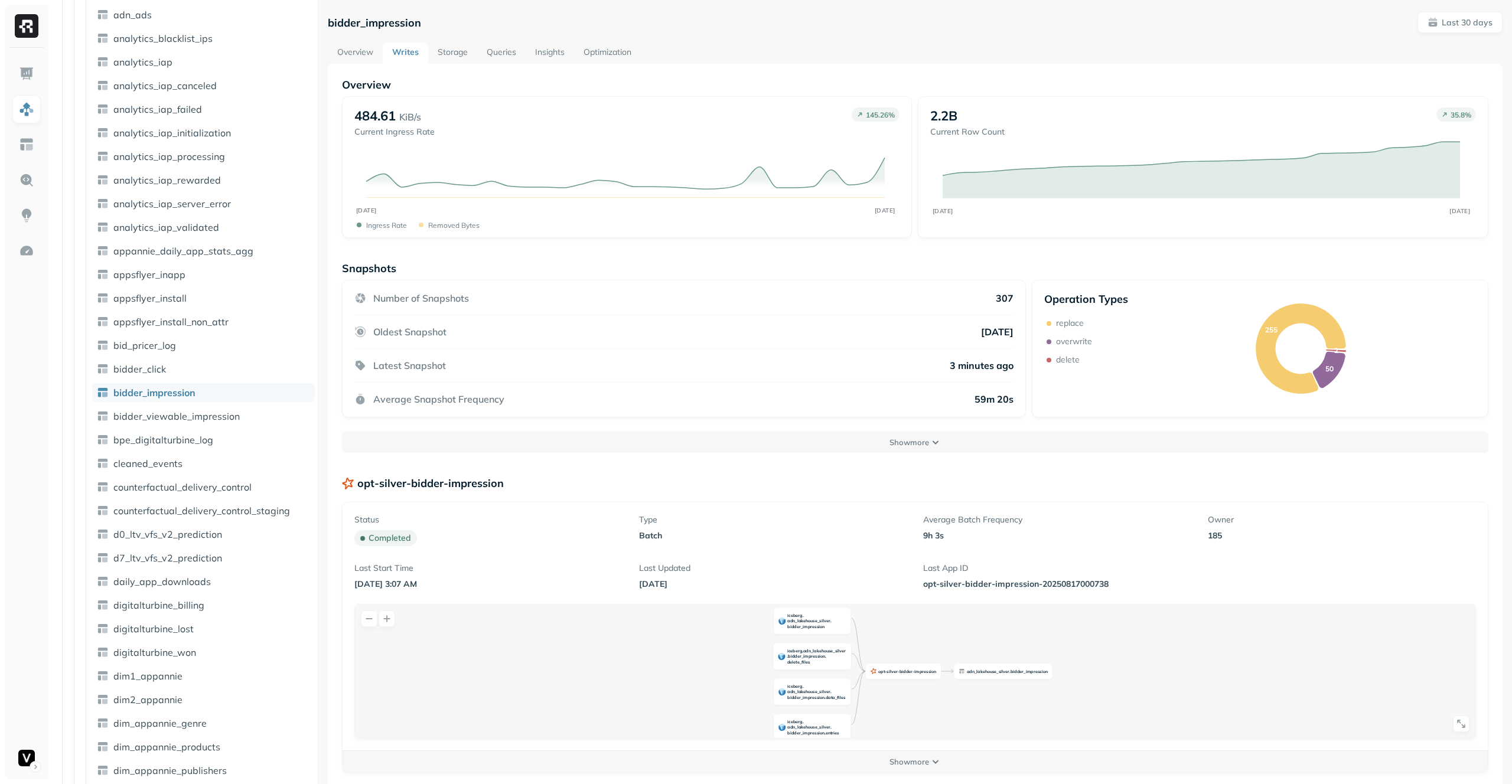
scroll to position [558, 0]
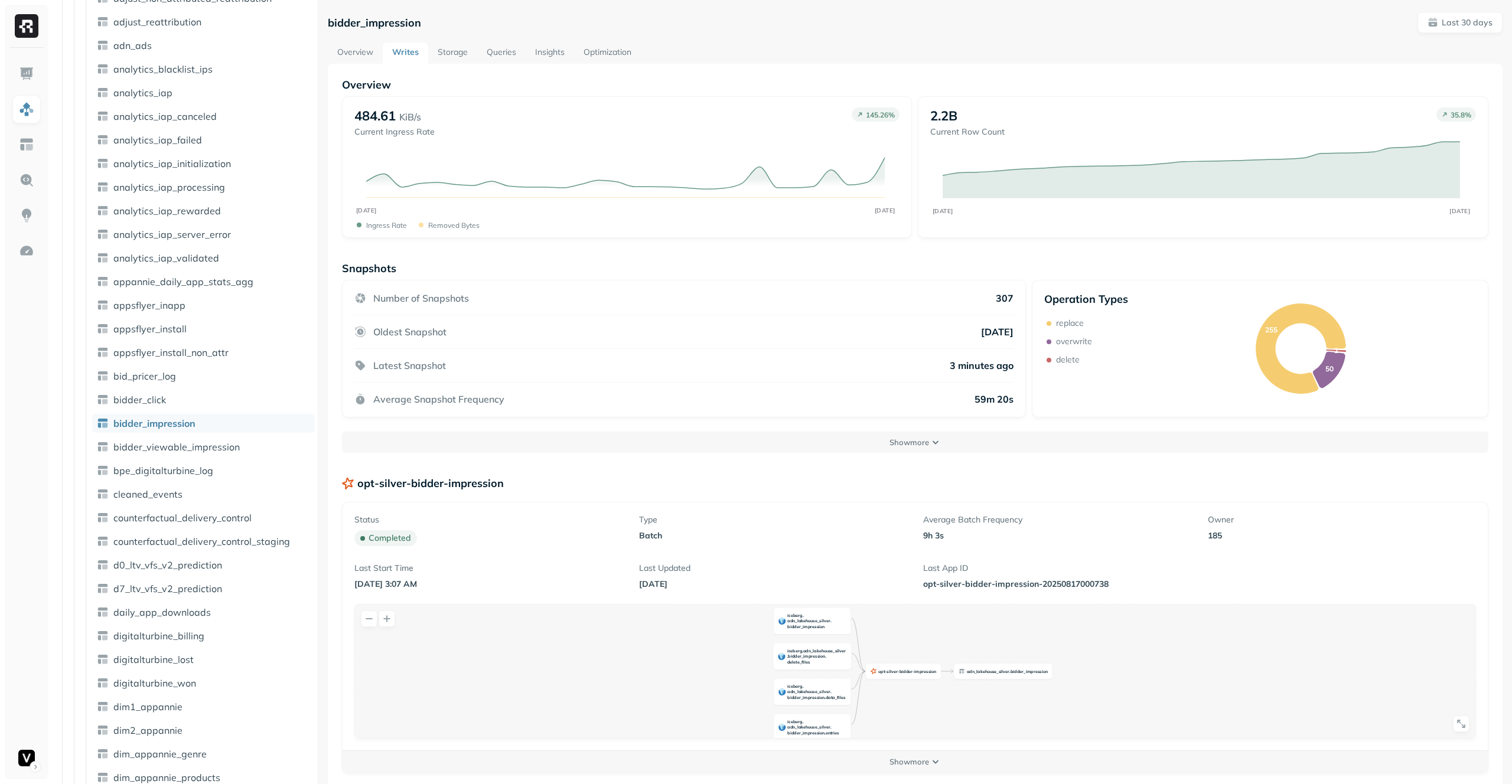
scroll to position [558, 0]
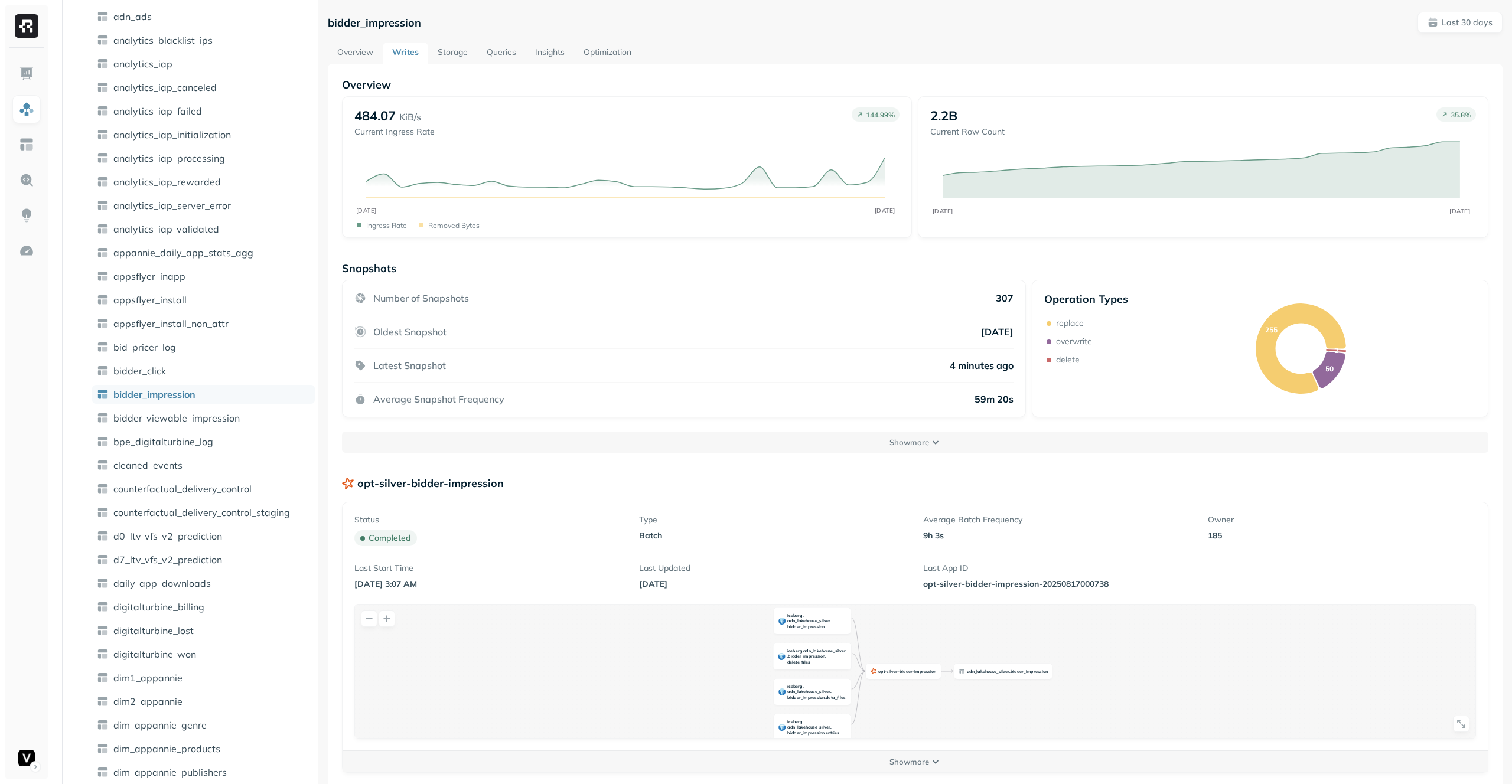
scroll to position [558, 0]
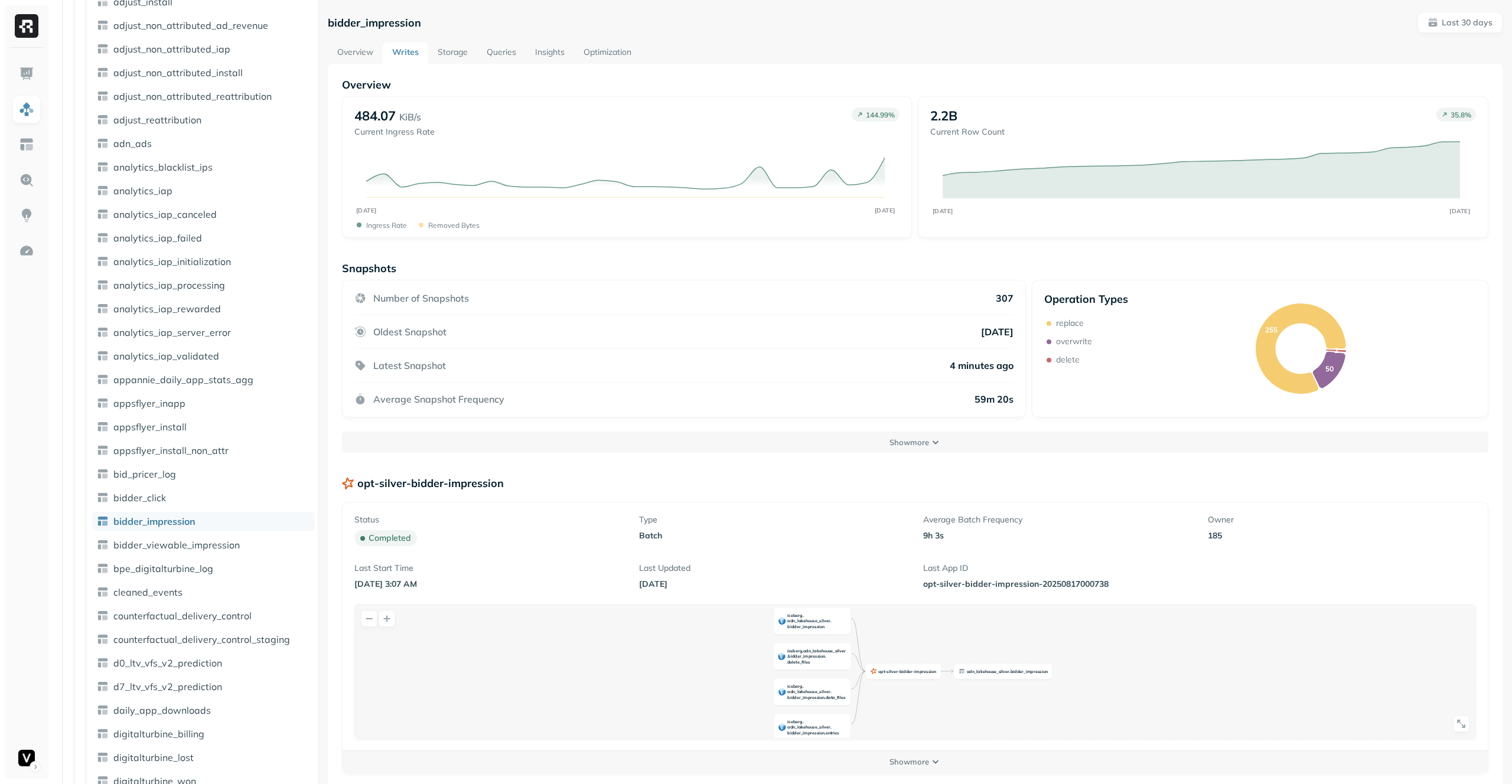
scroll to position [558, 0]
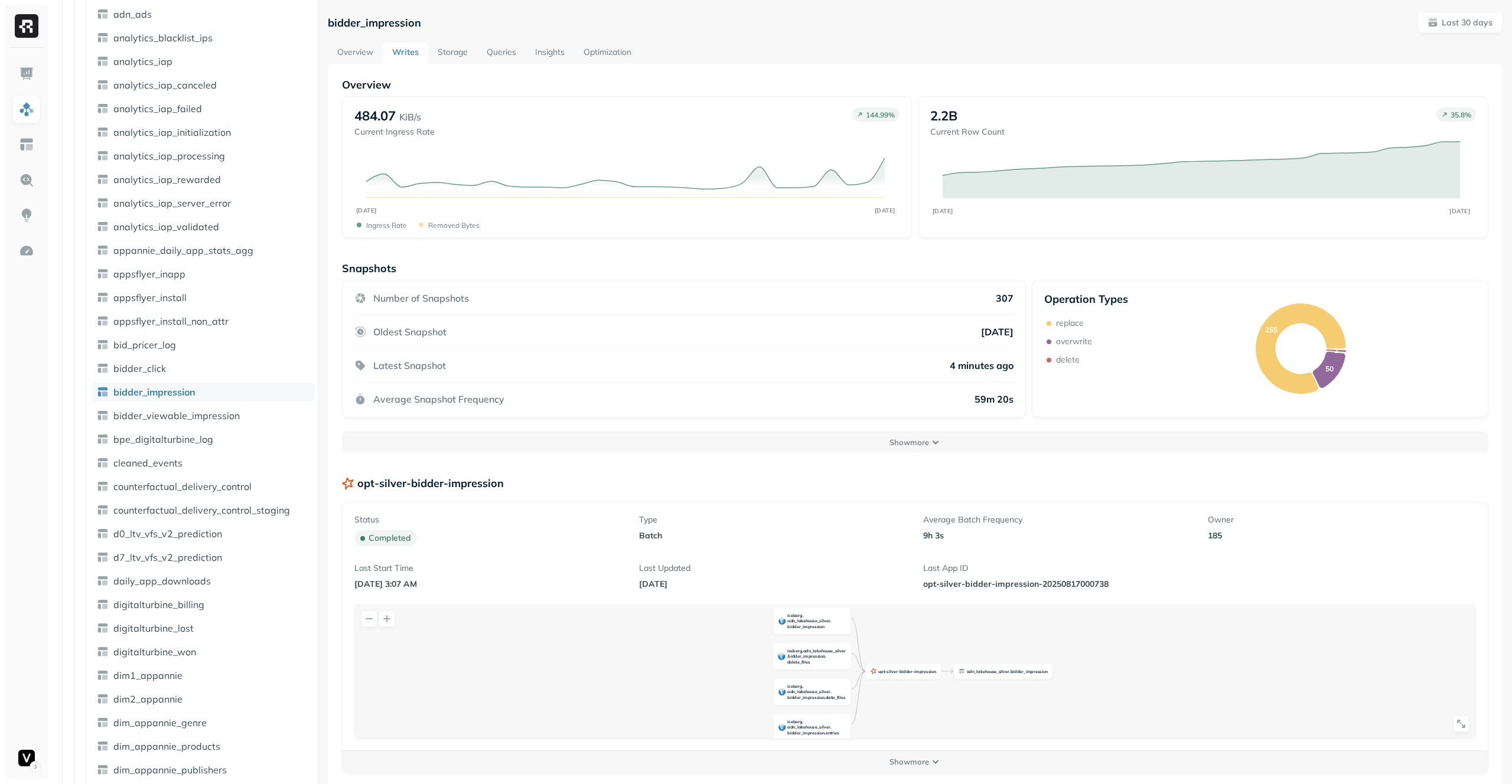
click at [445, 44] on link "Storage" at bounding box center [452, 53] width 49 height 21
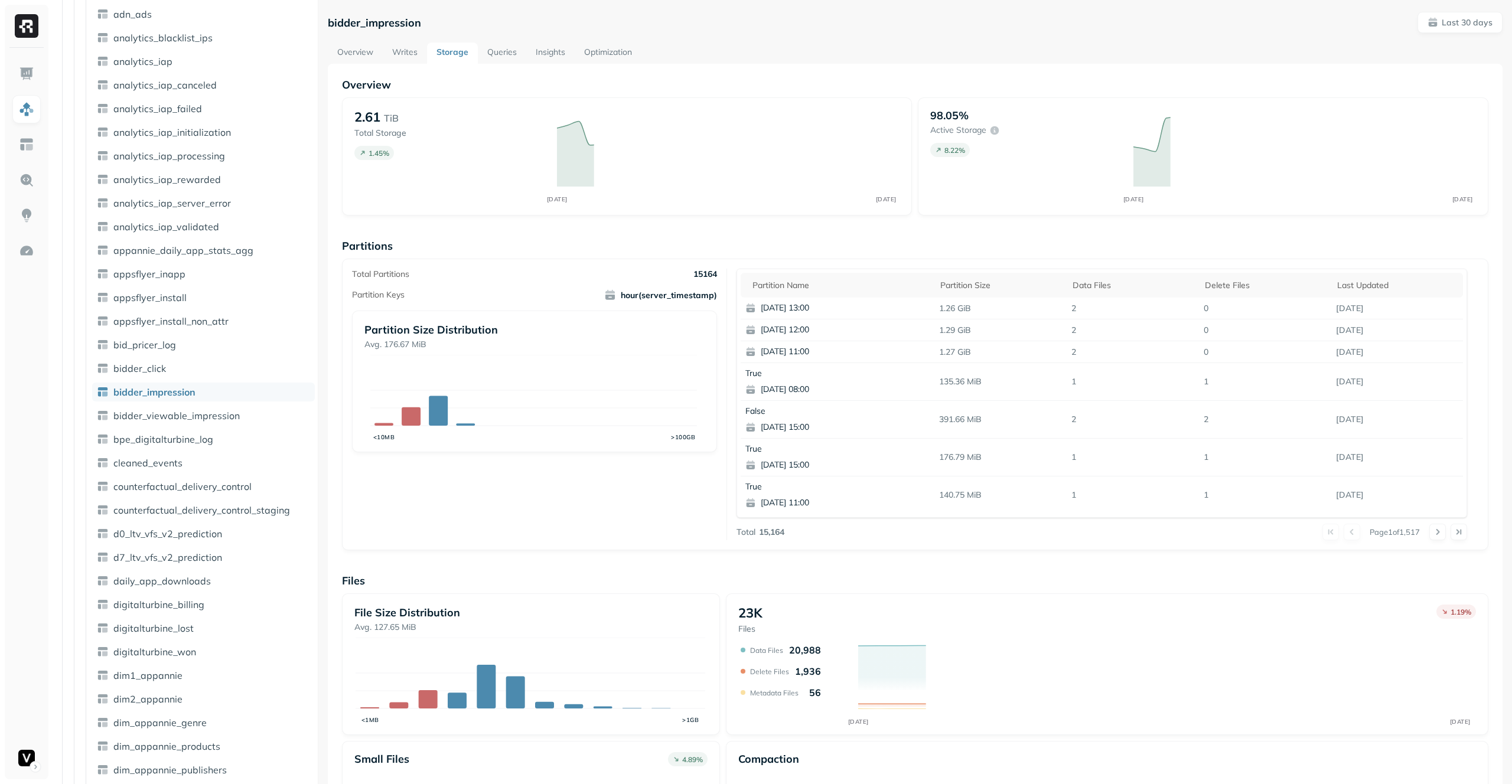
click at [404, 47] on link "Writes" at bounding box center [405, 53] width 44 height 21
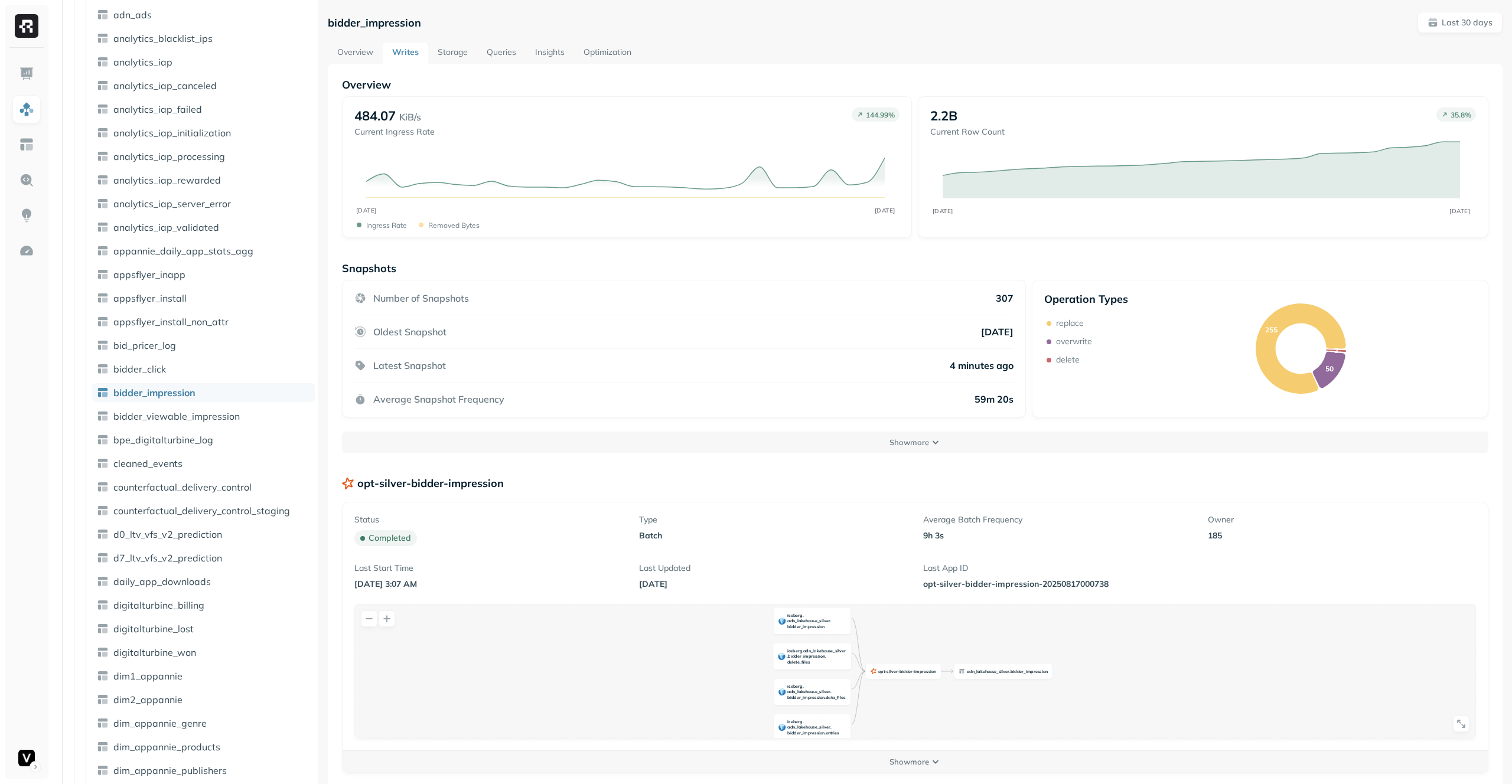
scroll to position [558, 0]
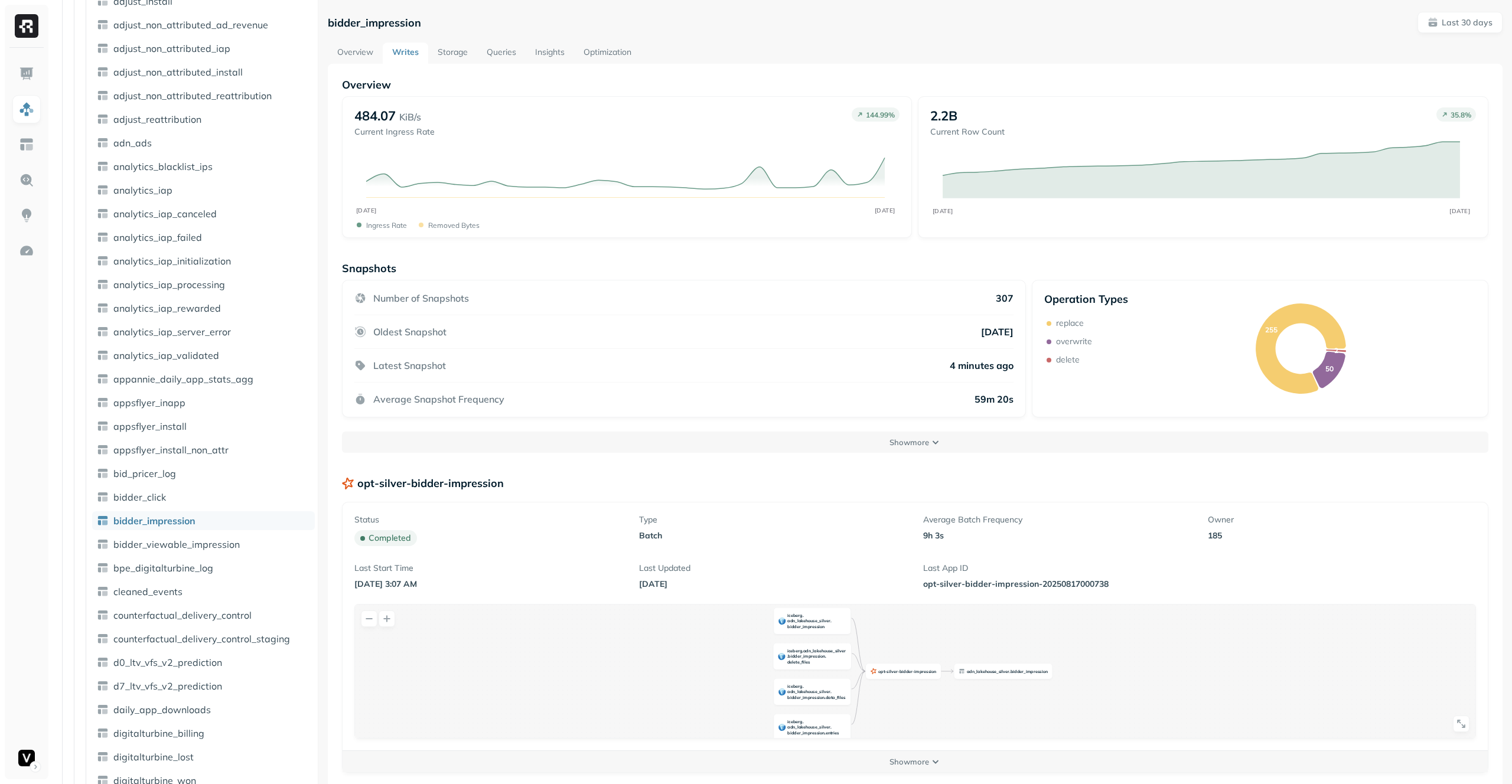
scroll to position [558, 0]
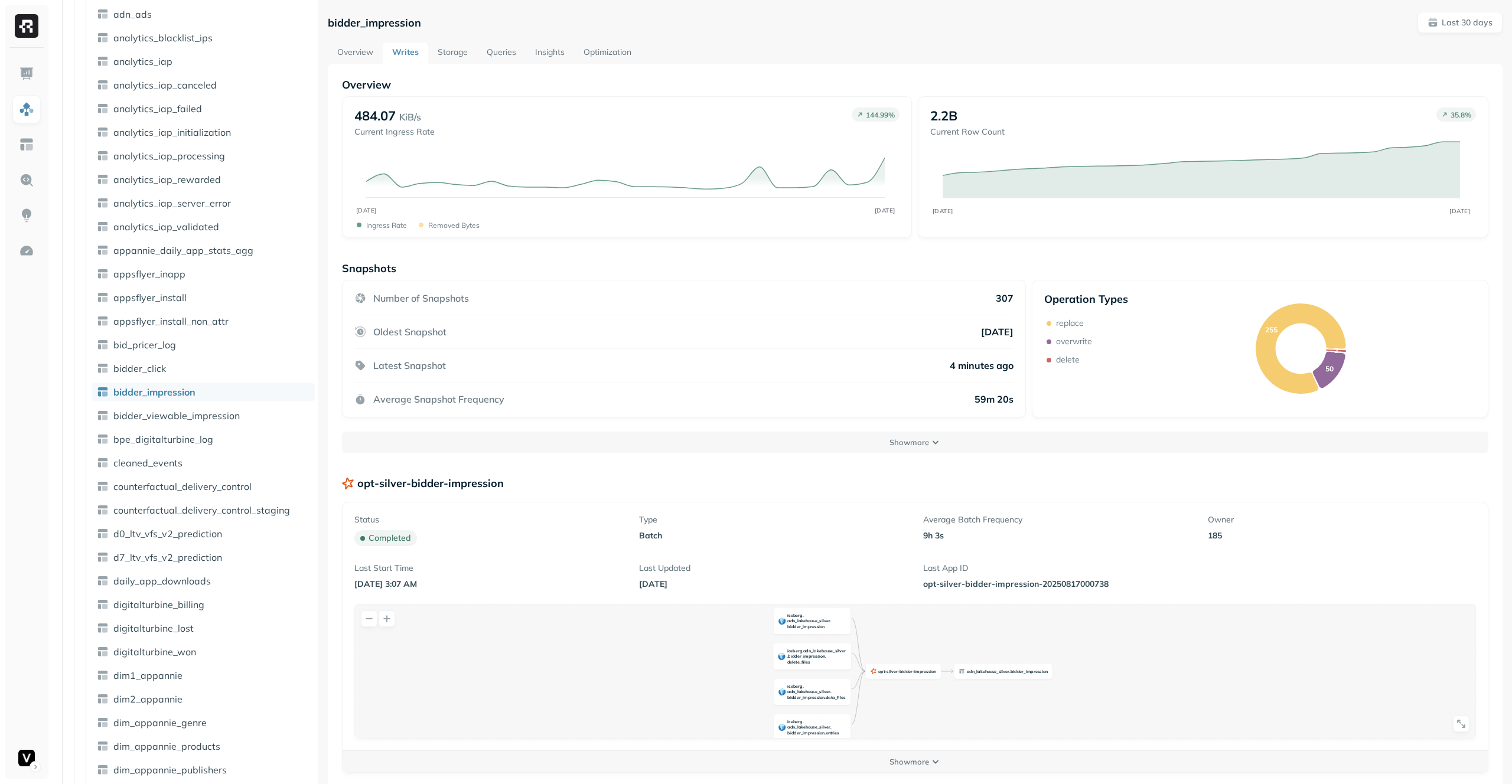
click at [334, 51] on link "Overview" at bounding box center [355, 53] width 55 height 21
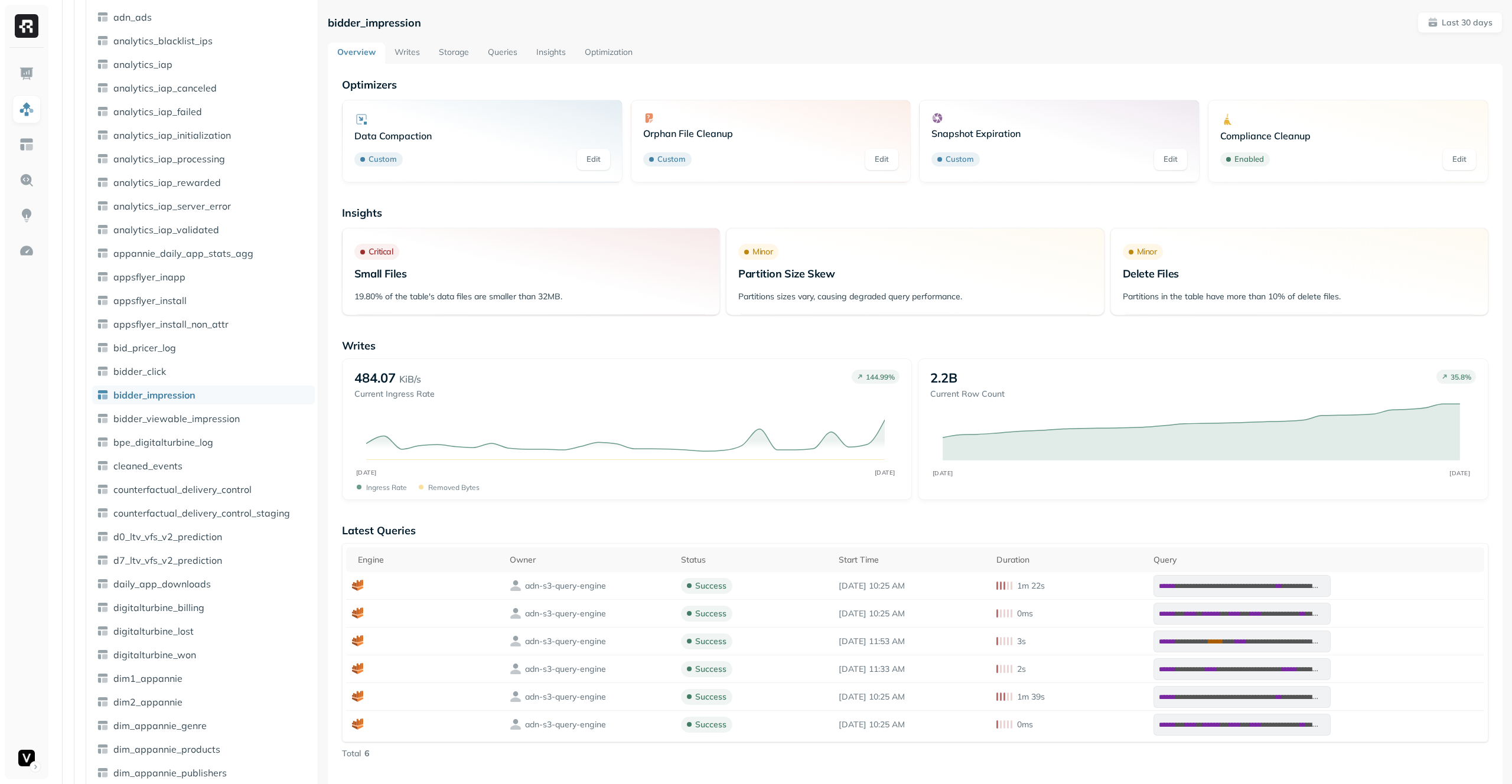
scroll to position [558, 0]
click at [459, 47] on link "Storage" at bounding box center [454, 53] width 49 height 21
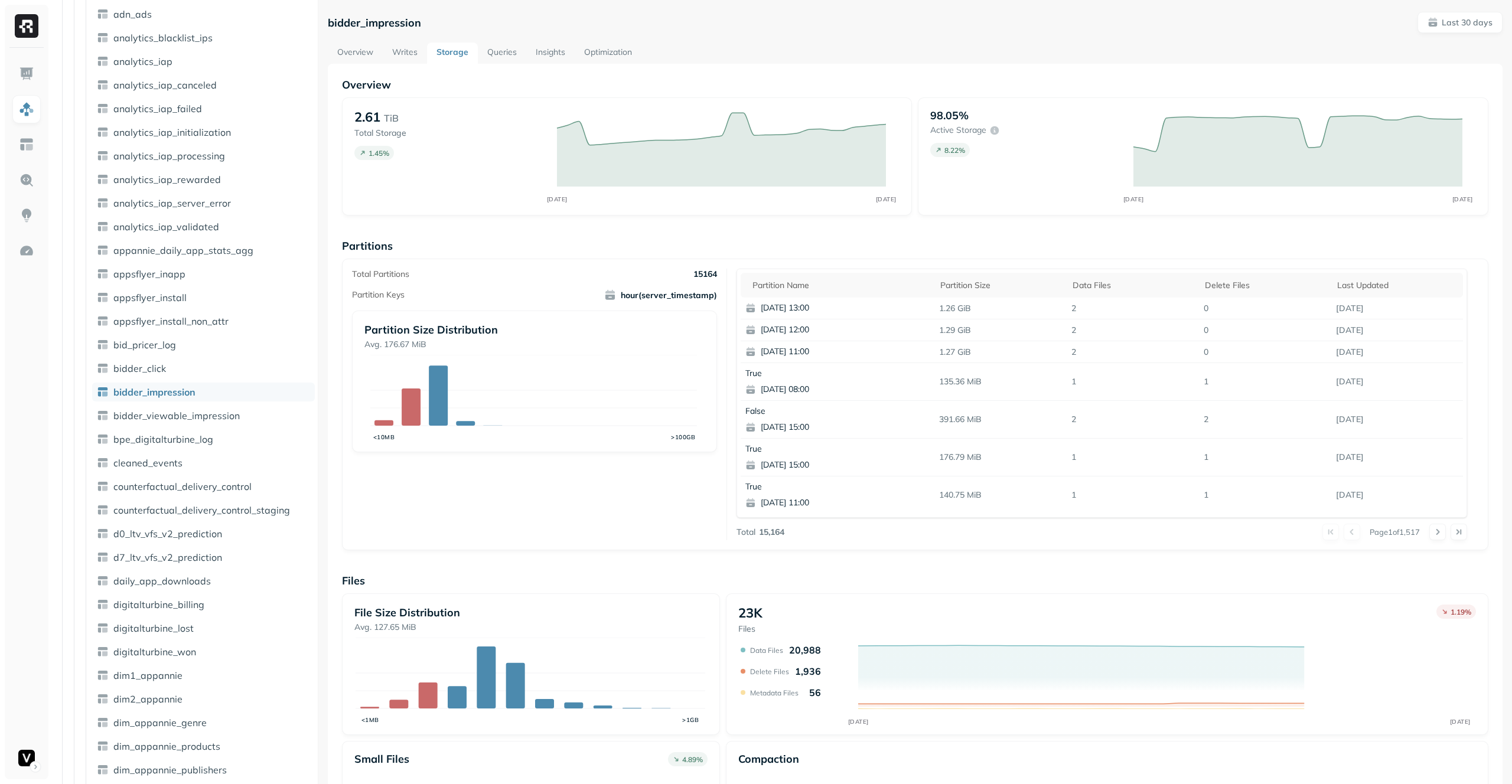
click at [511, 48] on link "Queries" at bounding box center [502, 53] width 48 height 21
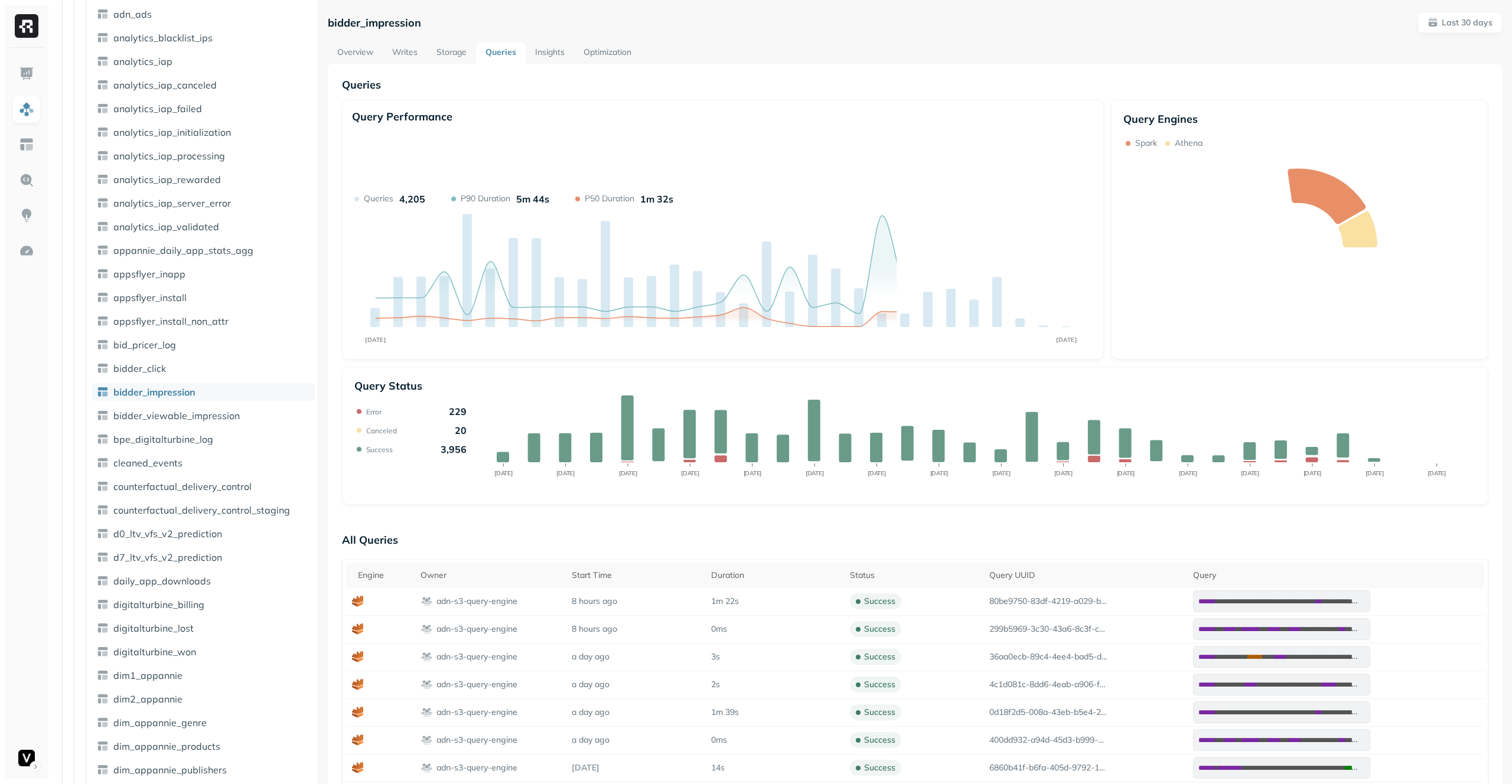
click at [558, 50] on link "Insights" at bounding box center [550, 53] width 48 height 21
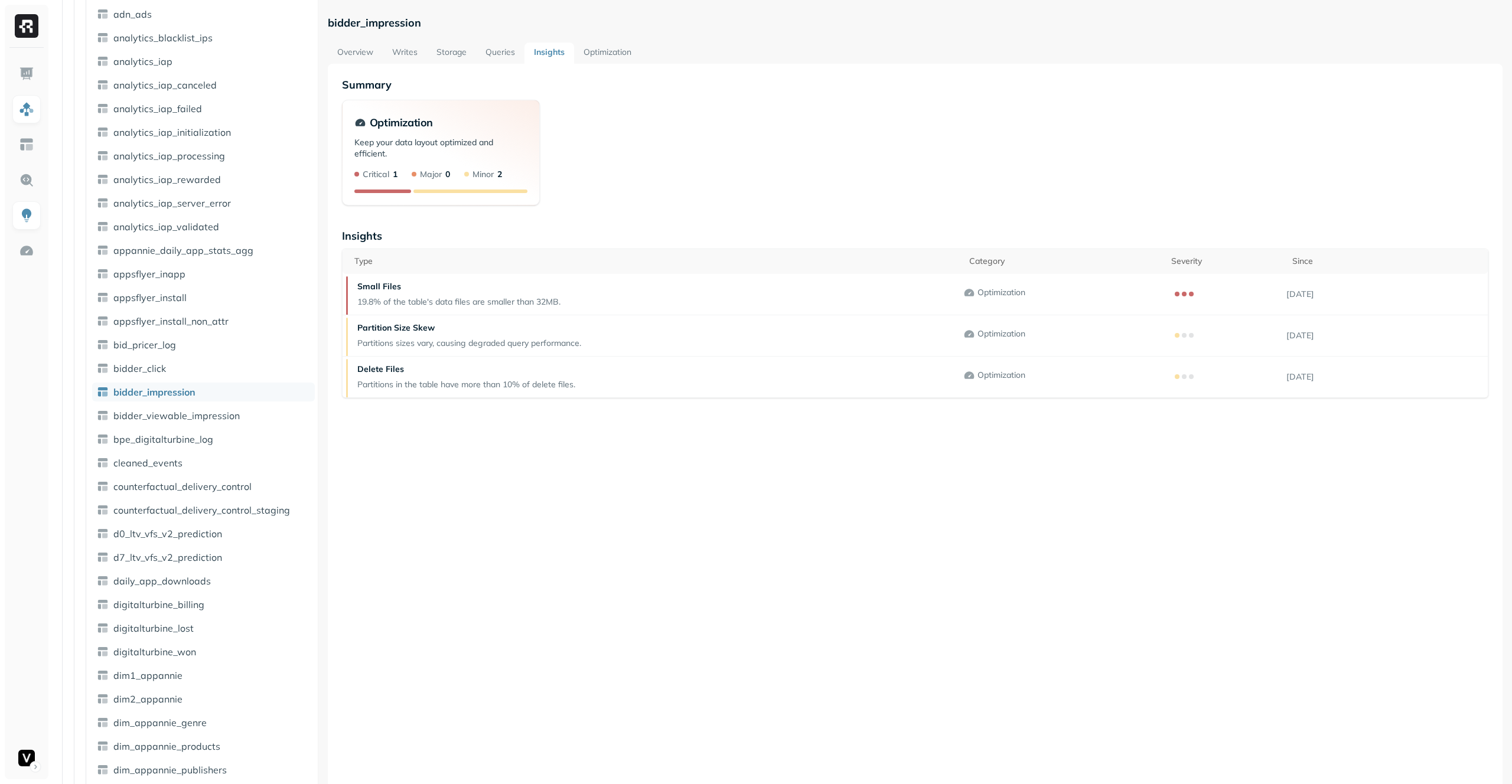
click at [436, 51] on link "Storage" at bounding box center [451, 53] width 49 height 21
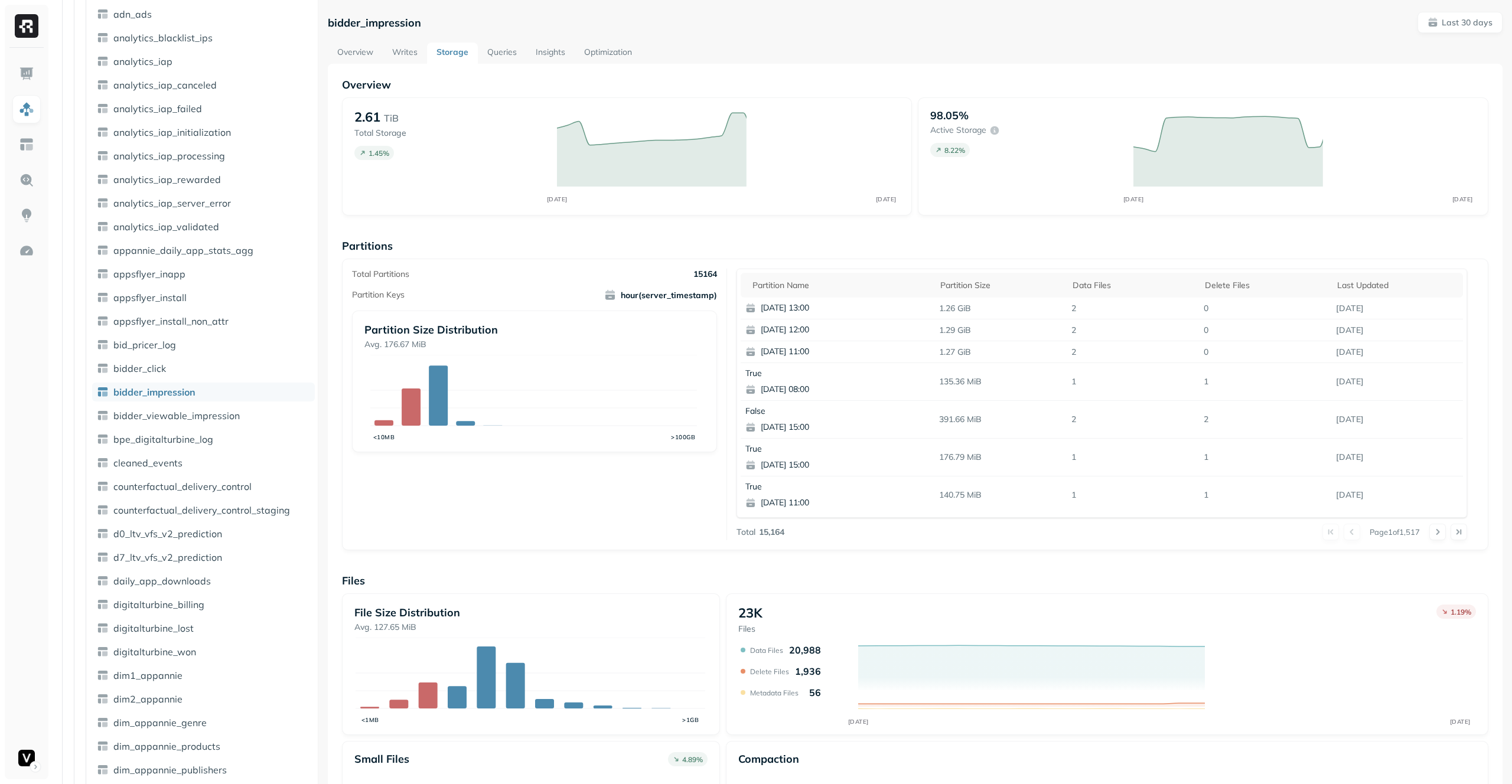
click at [413, 50] on link "Writes" at bounding box center [405, 53] width 44 height 21
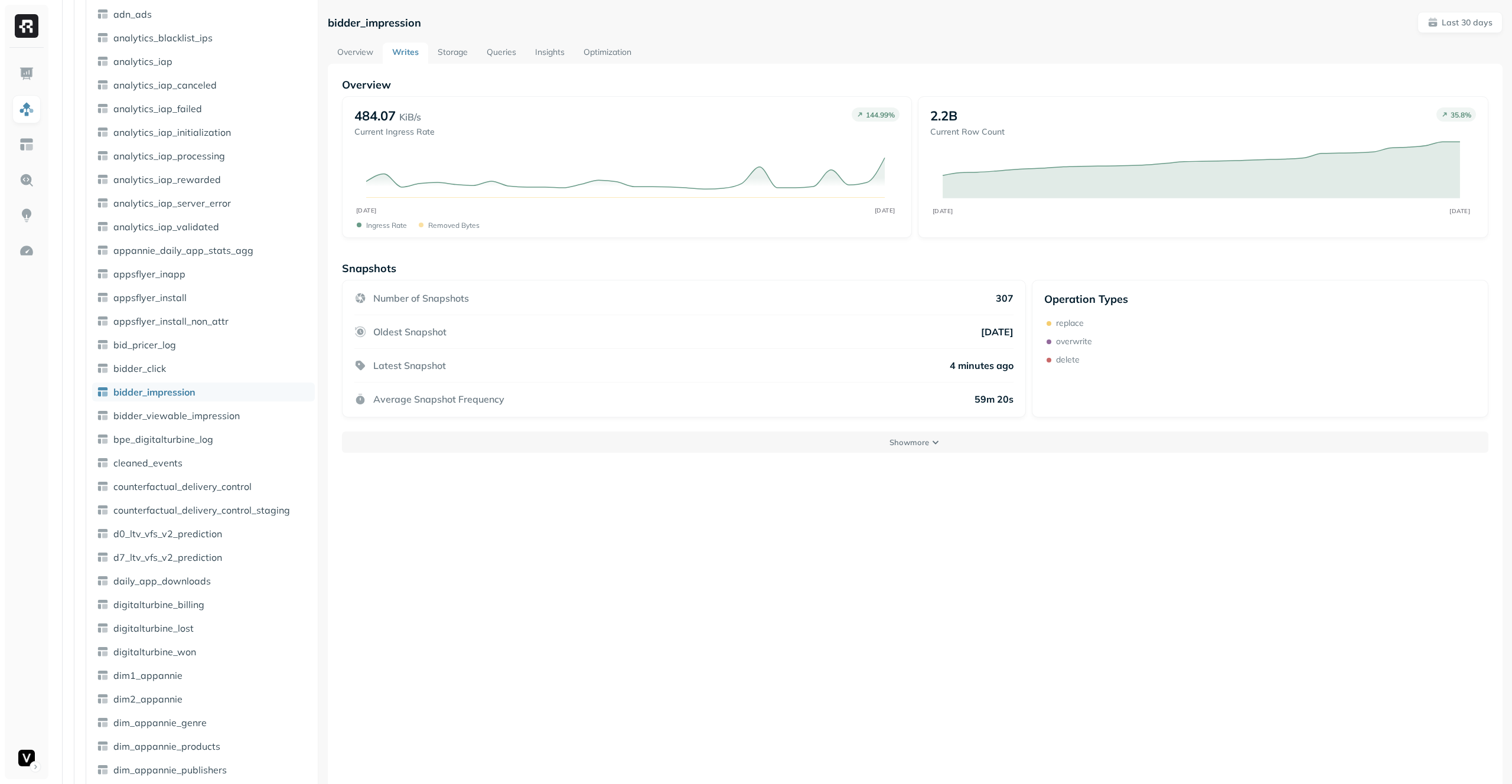
click at [364, 53] on link "Overview" at bounding box center [355, 53] width 55 height 21
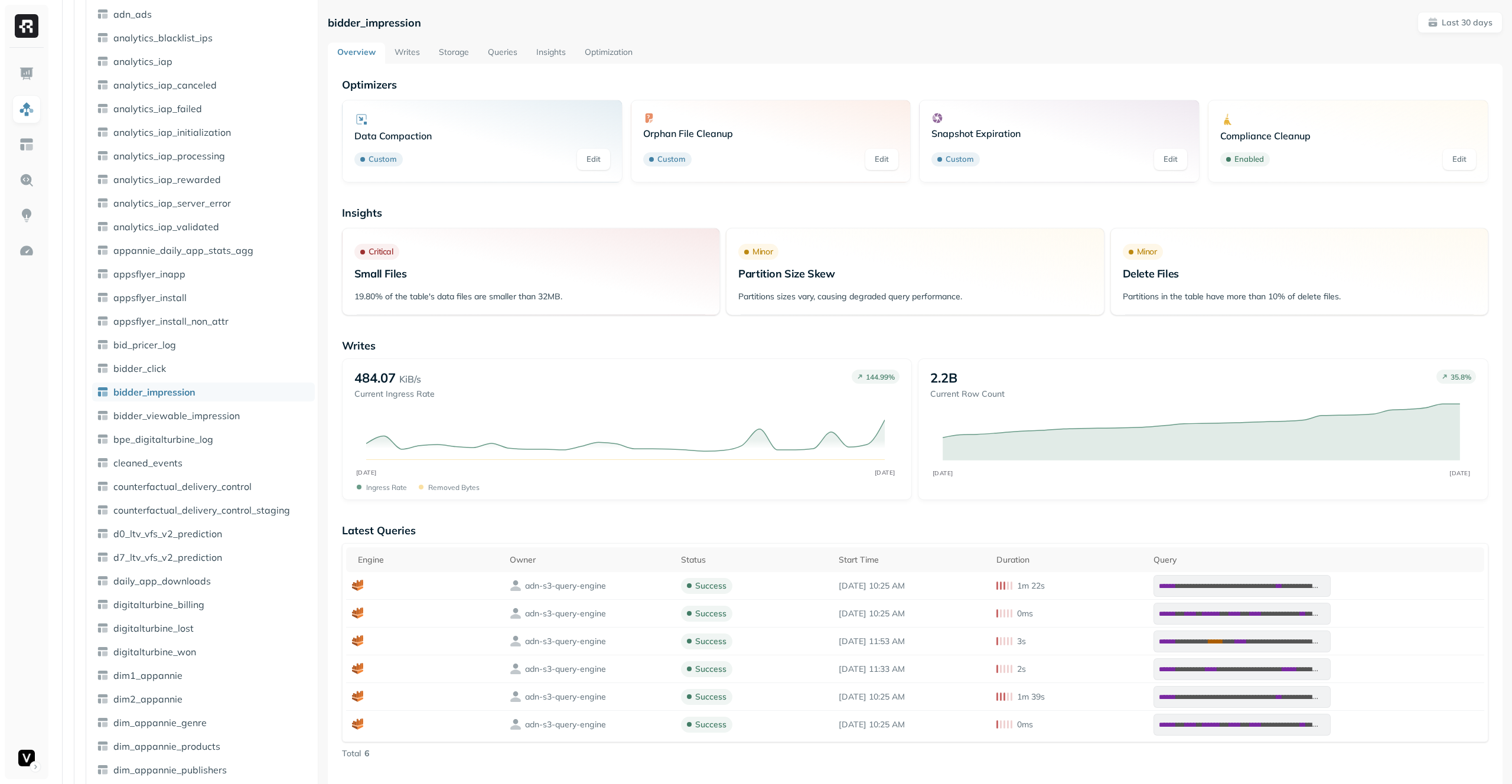
click at [608, 56] on link "Optimization" at bounding box center [609, 53] width 67 height 21
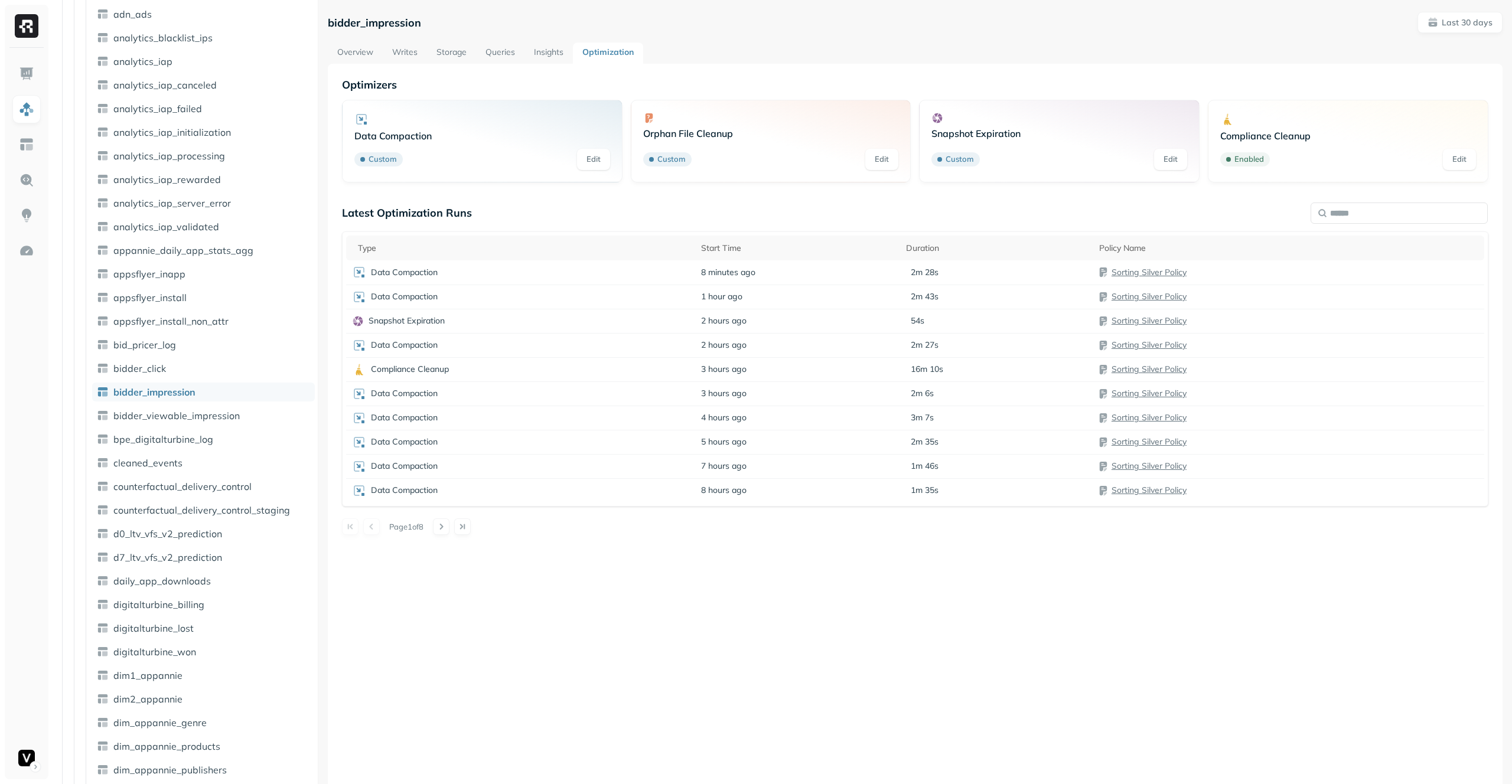
click at [420, 47] on link "Writes" at bounding box center [405, 53] width 44 height 21
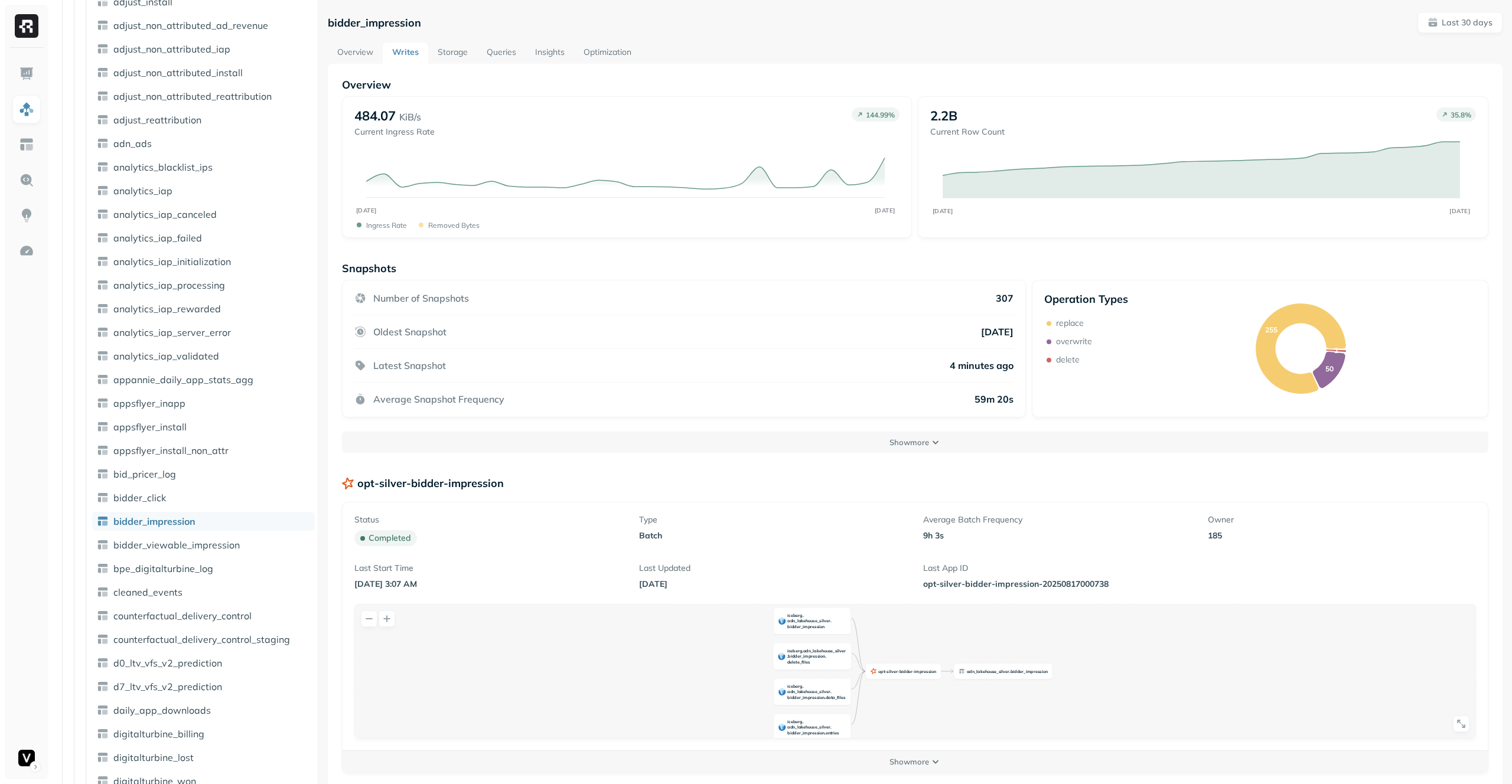
scroll to position [558, 0]
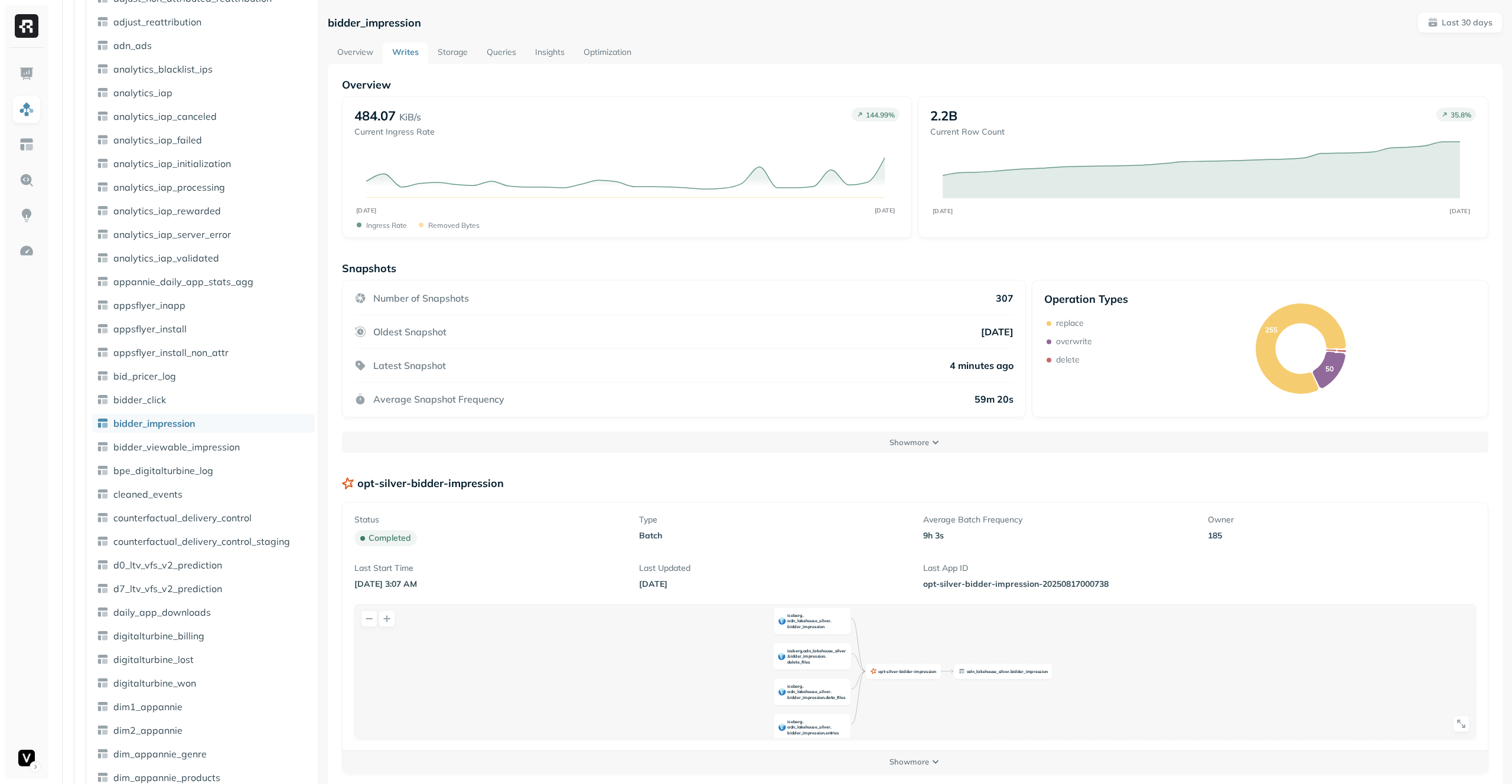
scroll to position [558, 0]
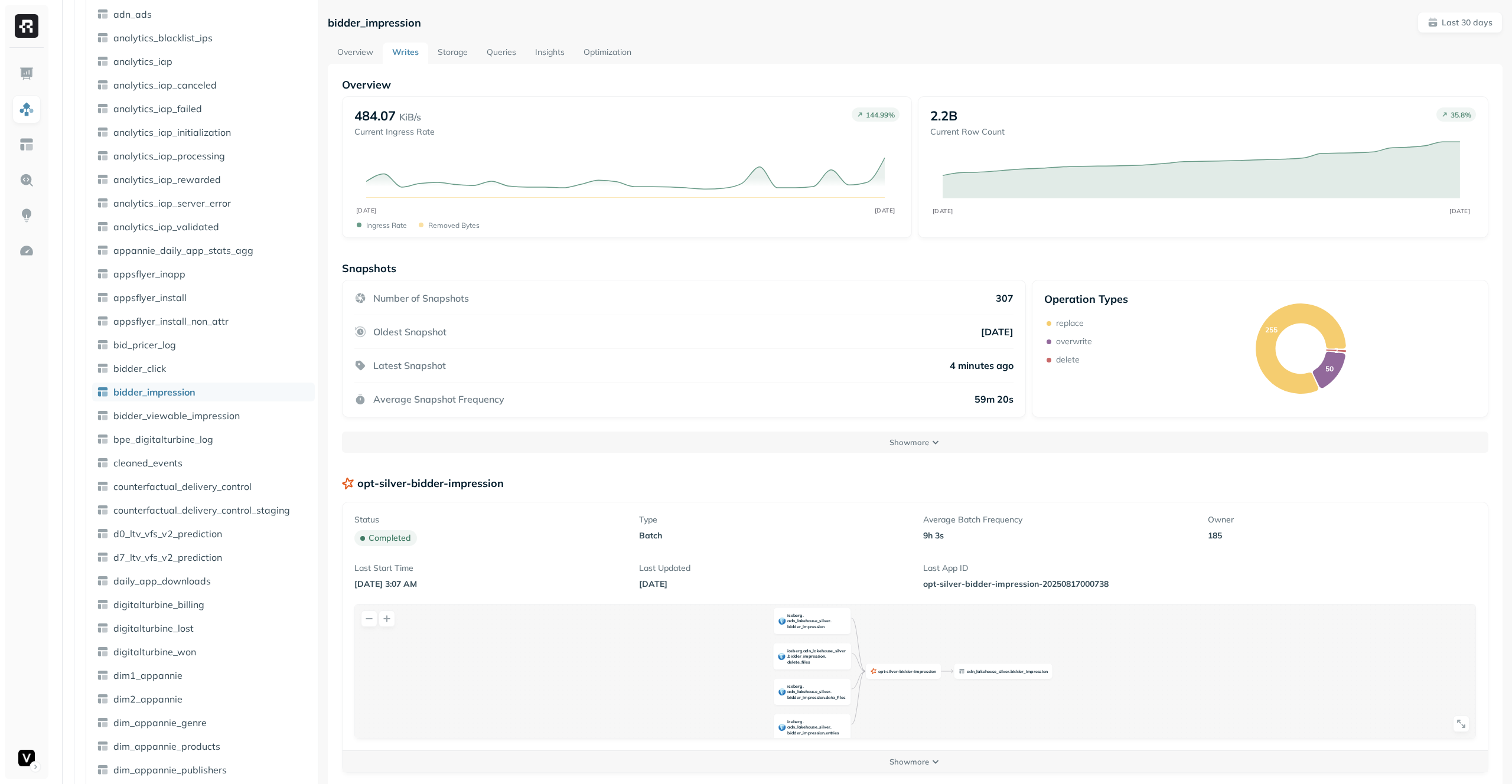
click at [443, 48] on link "Storage" at bounding box center [452, 53] width 49 height 21
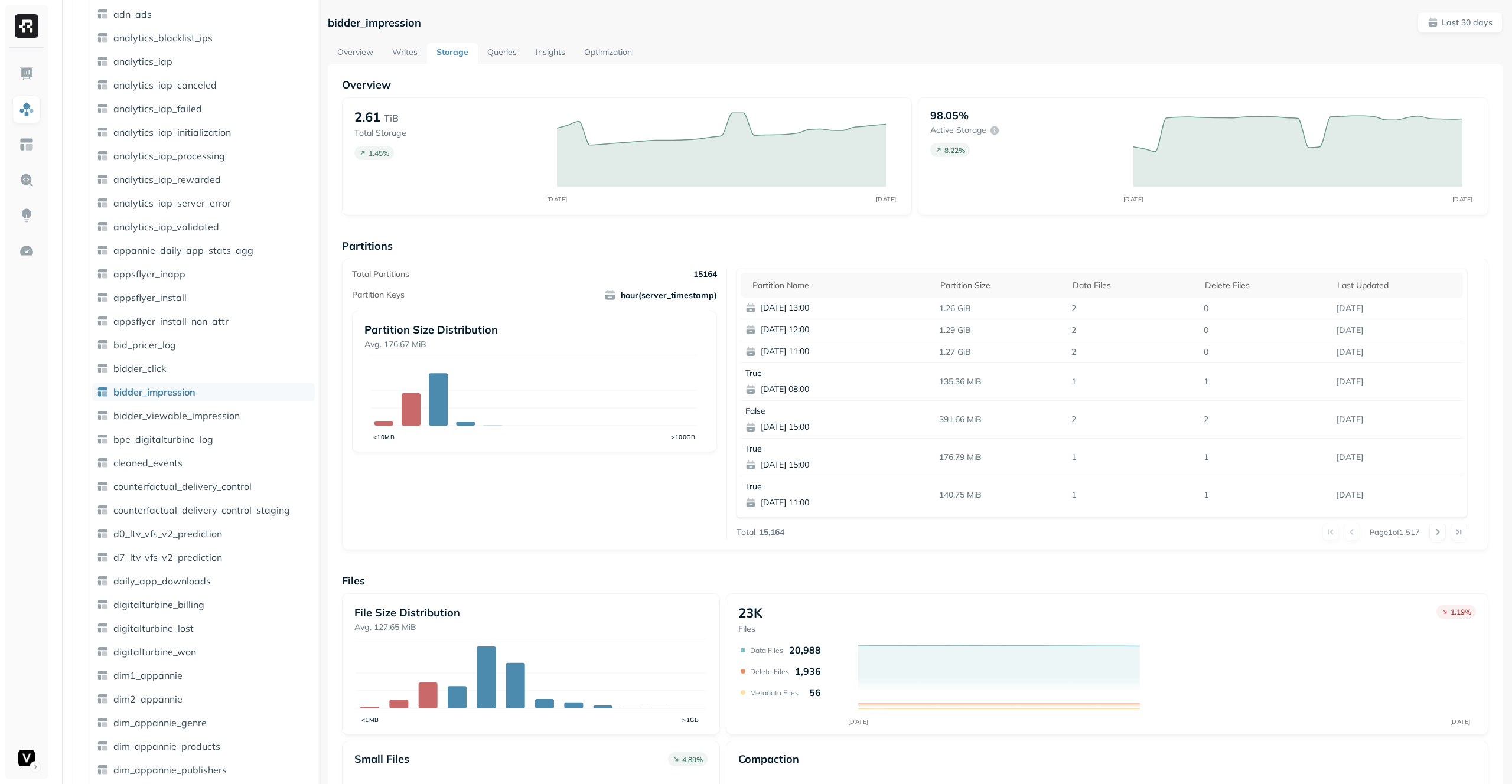
click at [425, 47] on link "Writes" at bounding box center [405, 53] width 44 height 21
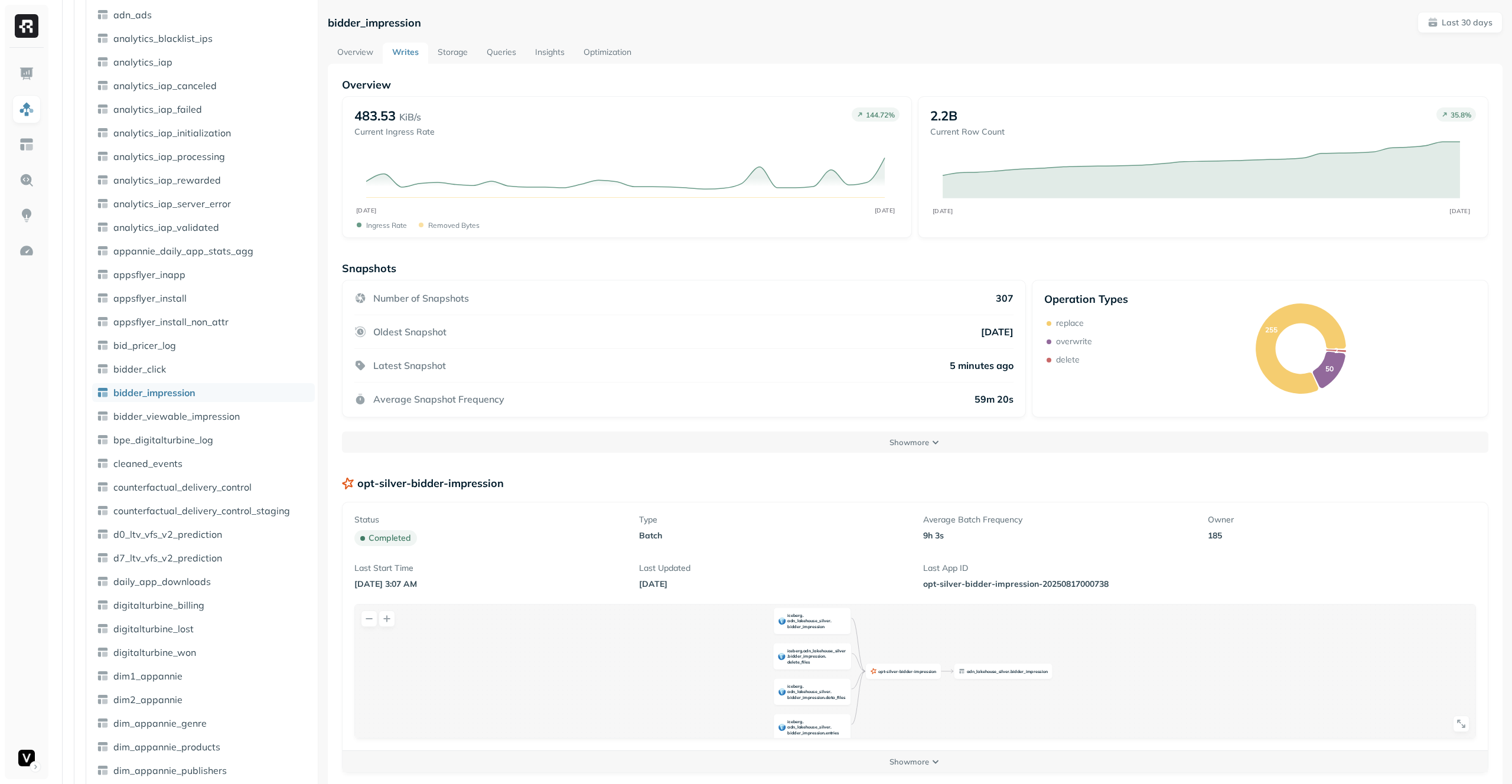
scroll to position [558, 0]
click at [447, 53] on link "Storage" at bounding box center [452, 53] width 49 height 21
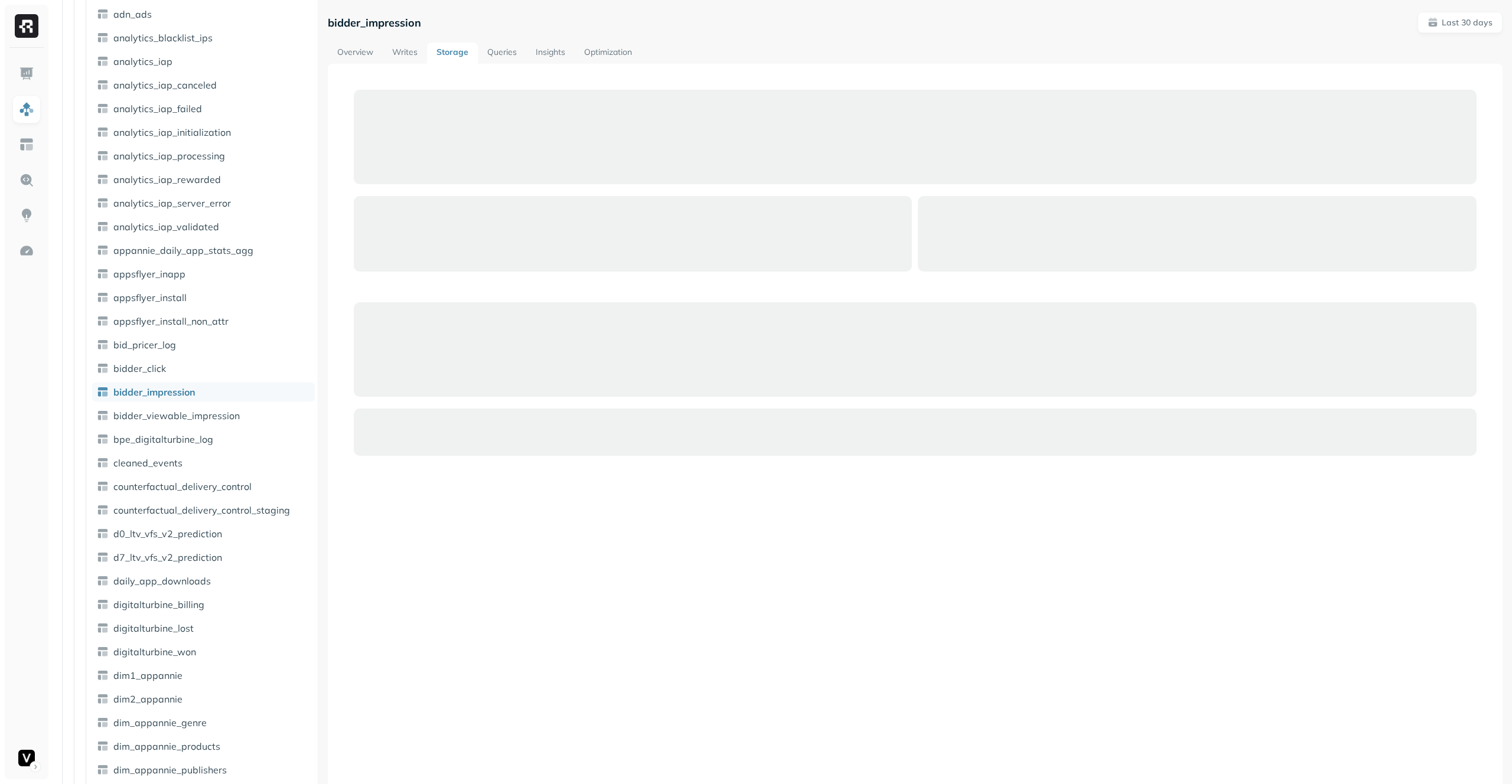
click at [401, 53] on link "Writes" at bounding box center [405, 53] width 44 height 21
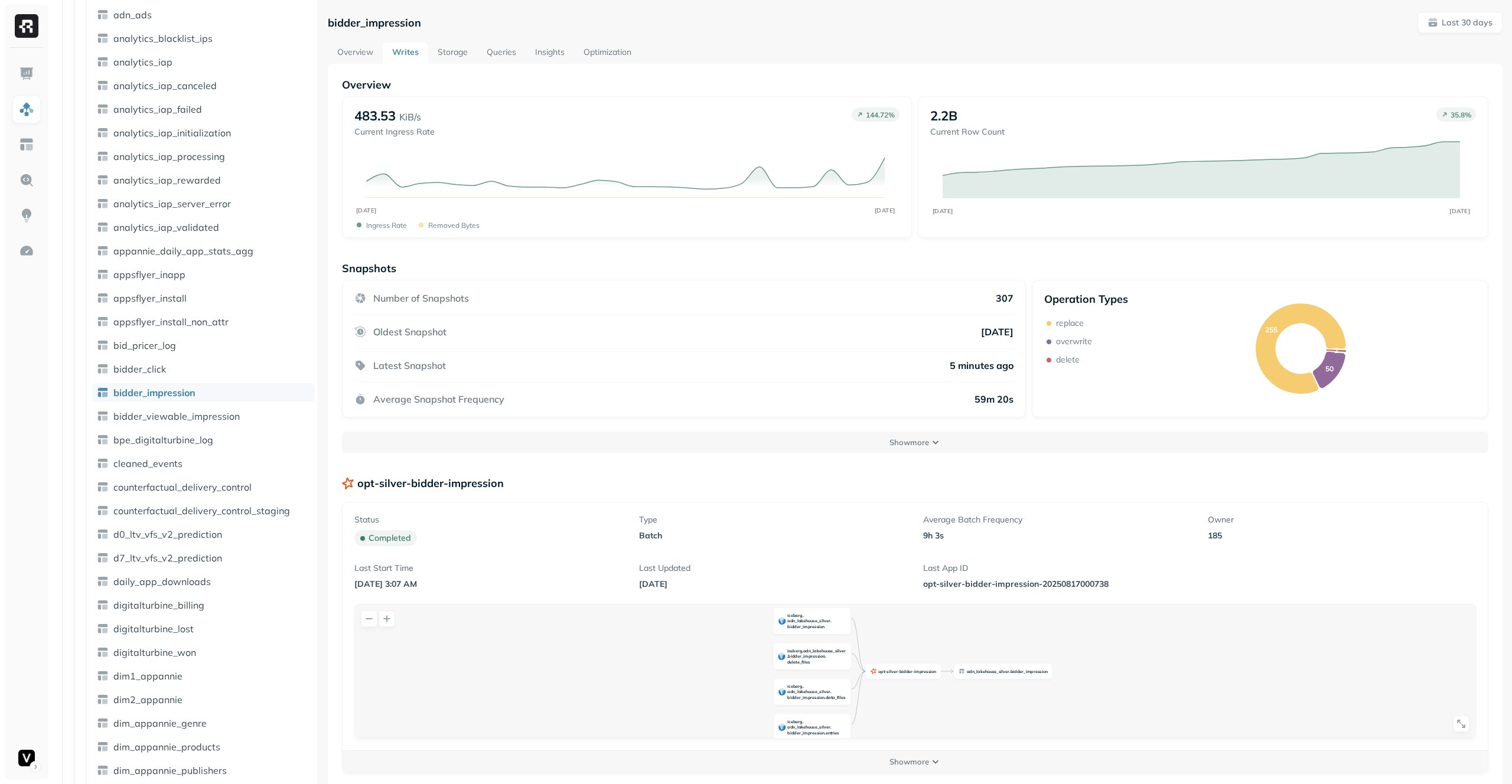
scroll to position [558, 0]
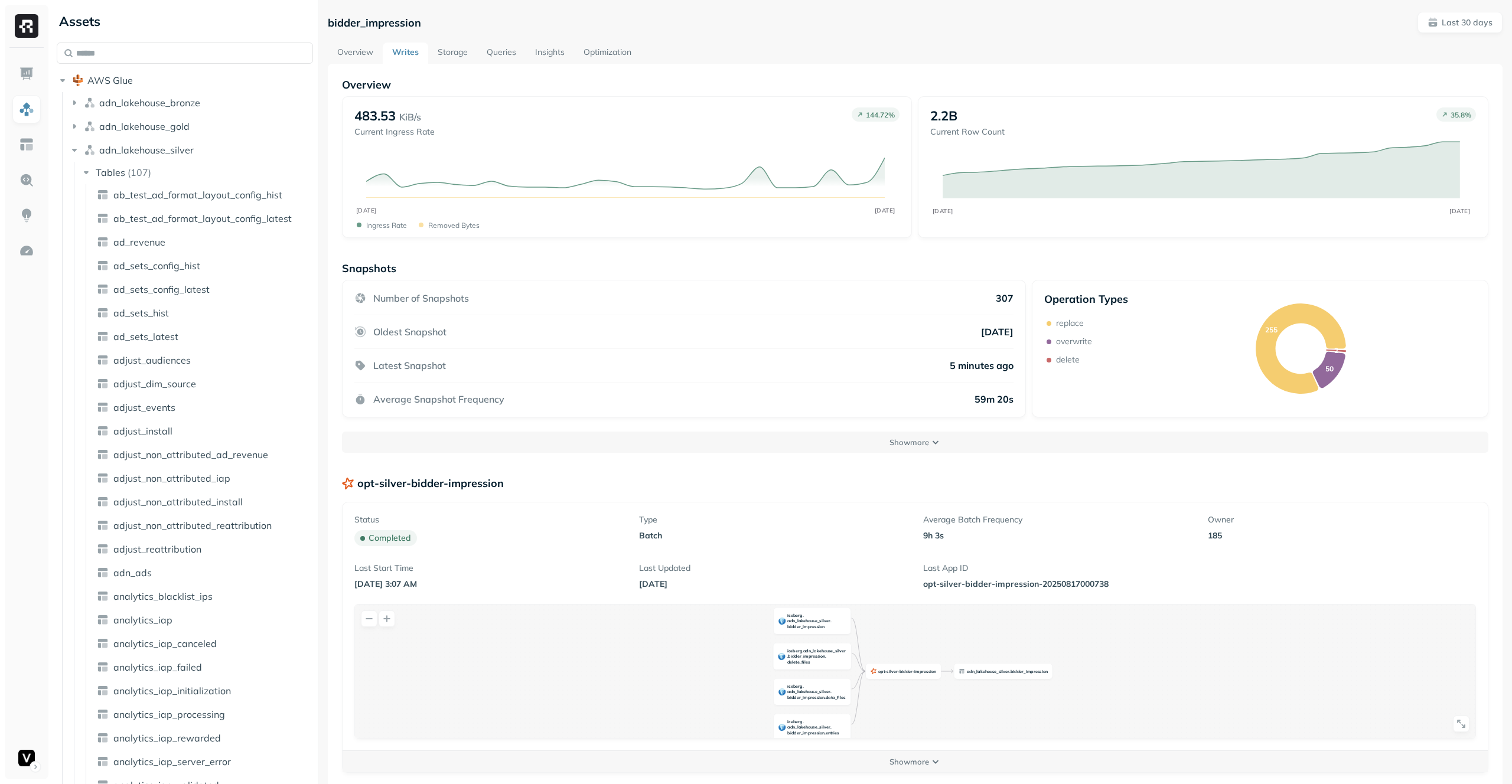
click at [358, 62] on link "Overview" at bounding box center [355, 53] width 55 height 21
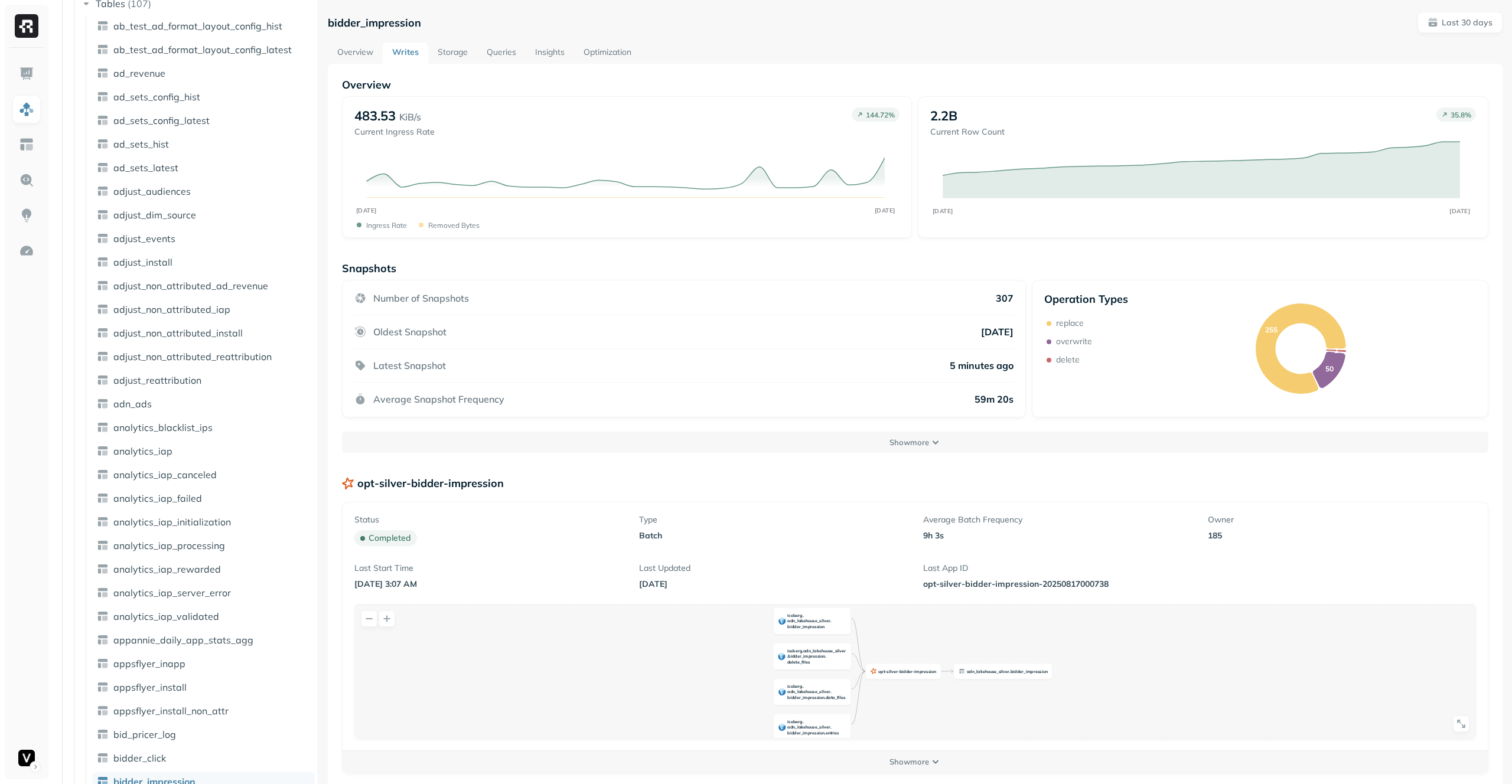
scroll to position [176, 0]
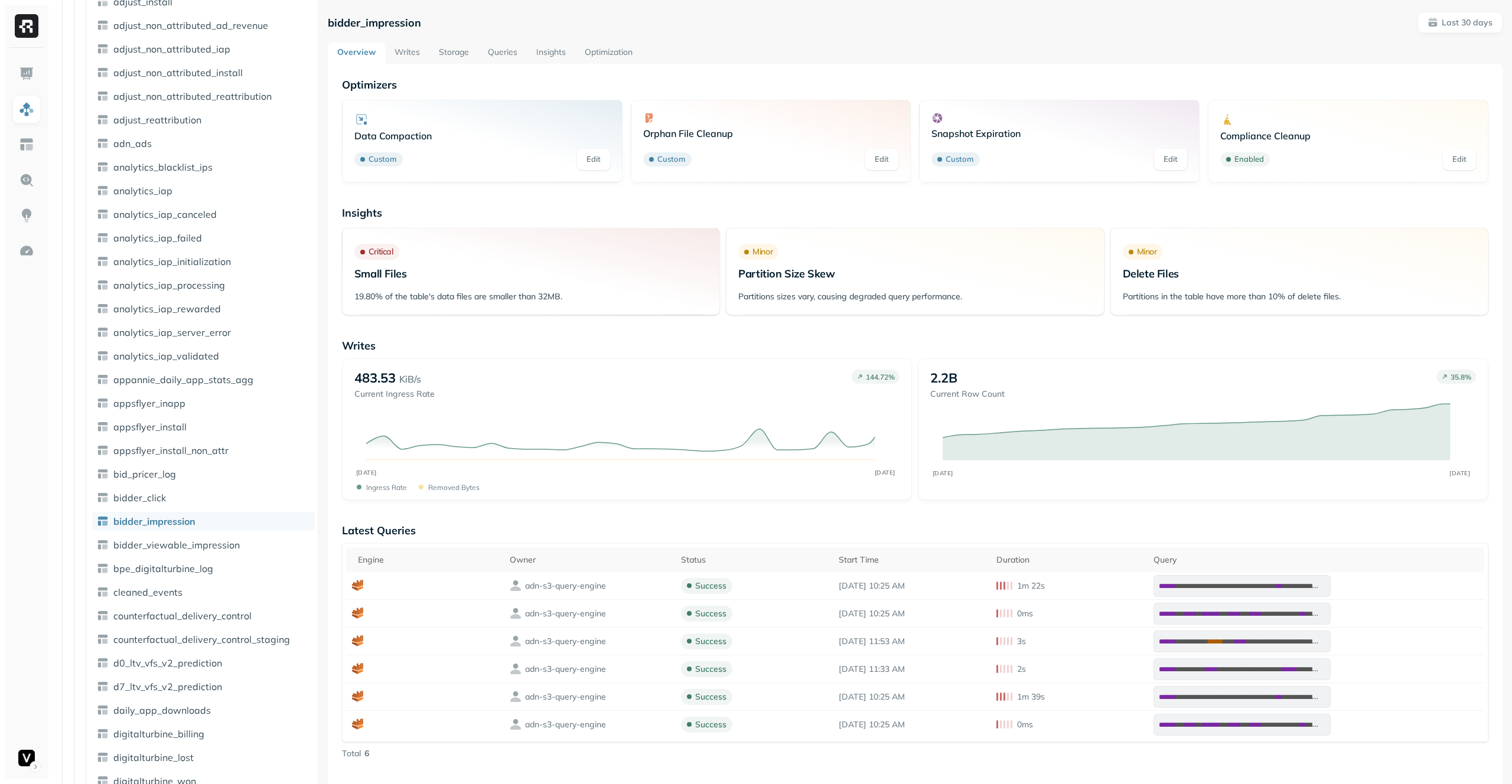
scroll to position [558, 0]
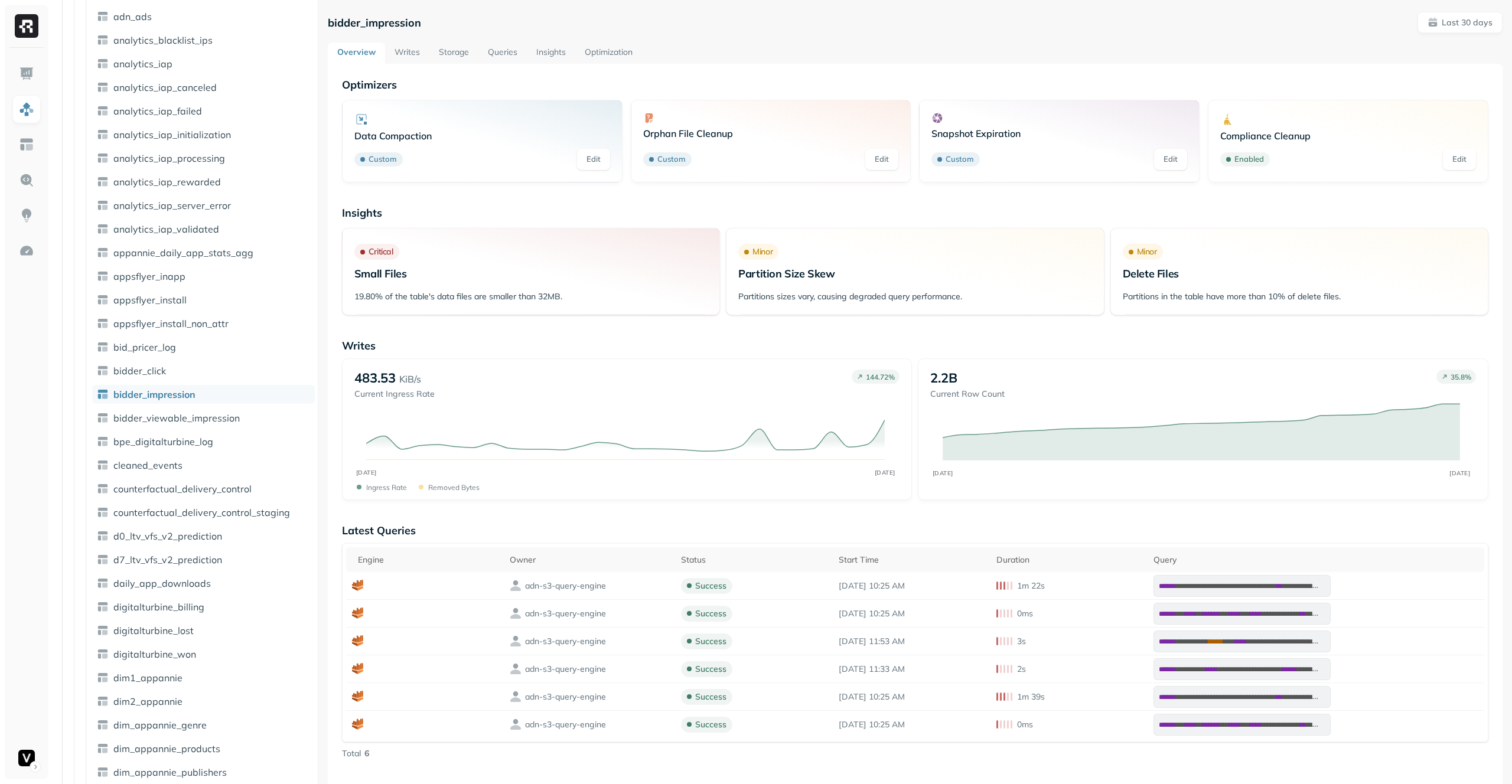
scroll to position [558, 0]
click at [355, 347] on p "Writes" at bounding box center [915, 345] width 1146 height 14
click at [602, 65] on div "**********" at bounding box center [915, 794] width 1174 height 1460
click at [412, 55] on link "Writes" at bounding box center [407, 53] width 44 height 21
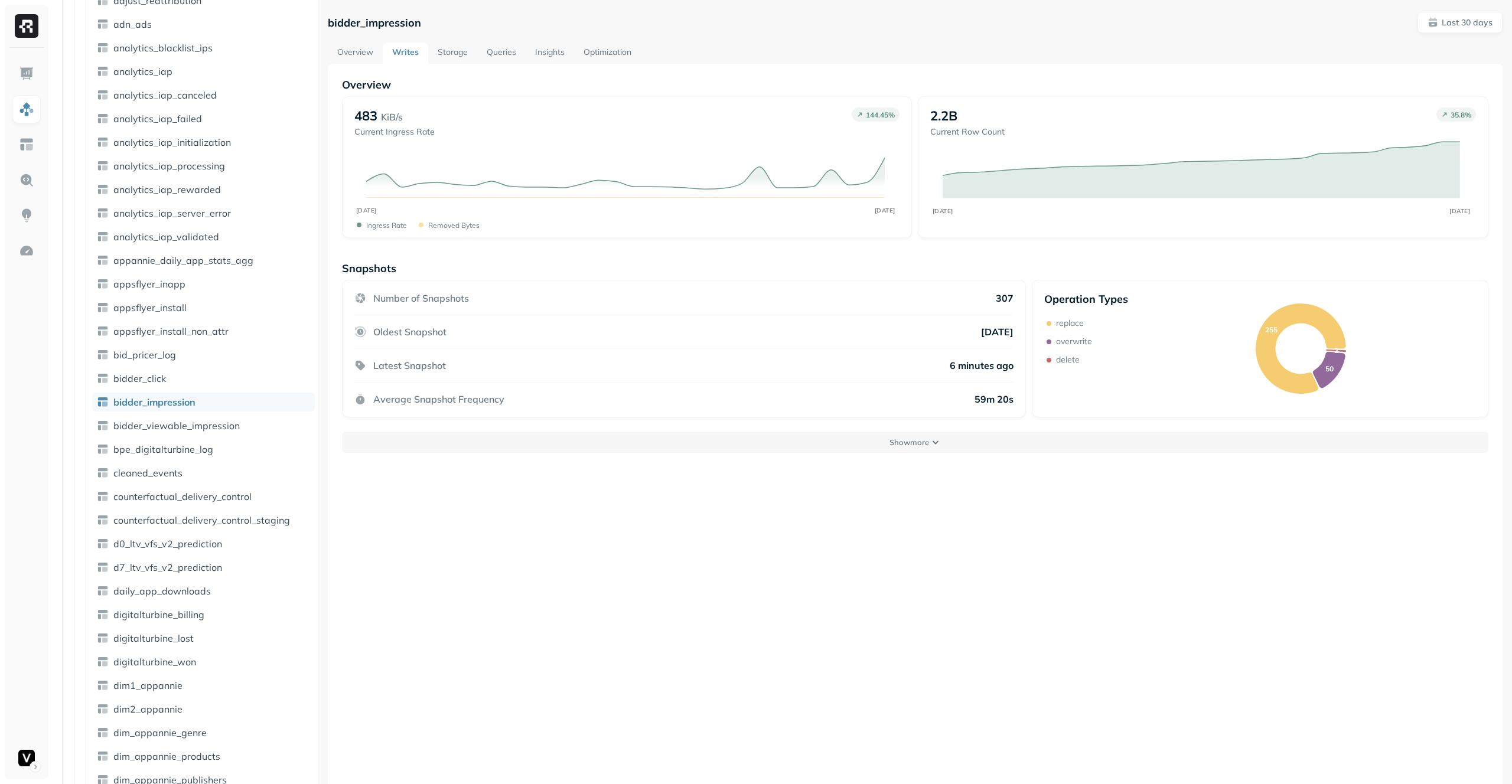
scroll to position [558, 0]
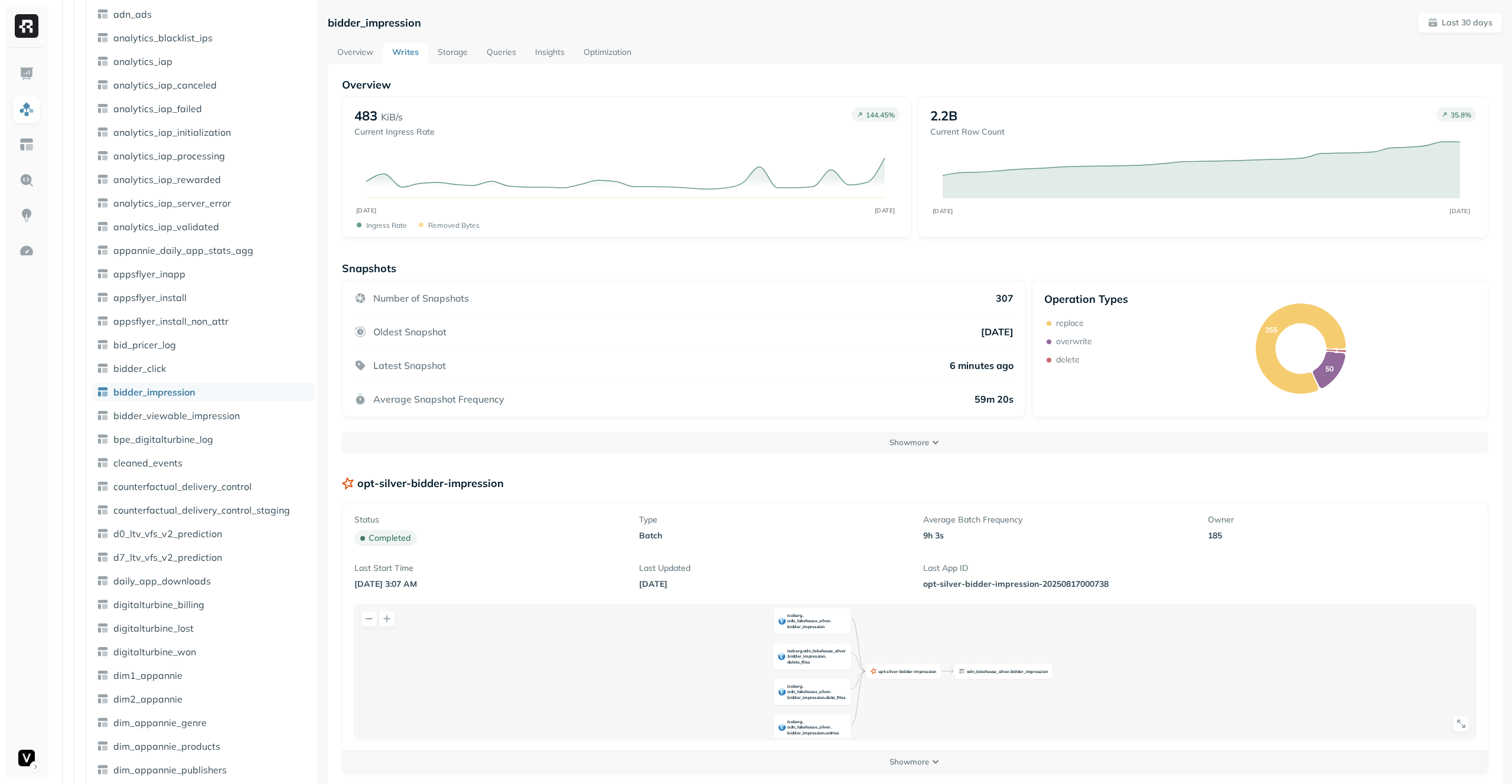
click at [461, 55] on link "Storage" at bounding box center [452, 53] width 49 height 21
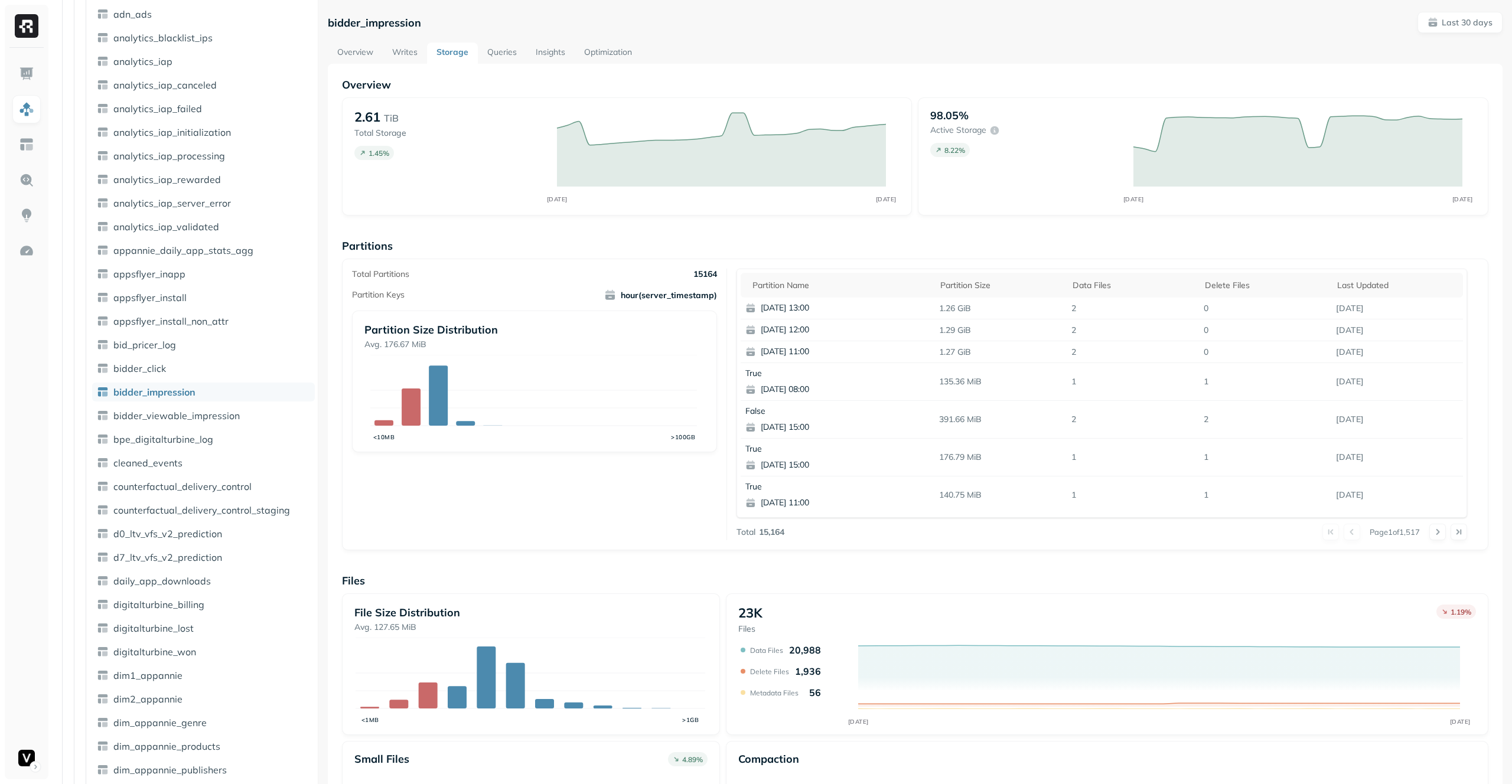
click at [506, 53] on link "Queries" at bounding box center [502, 53] width 48 height 21
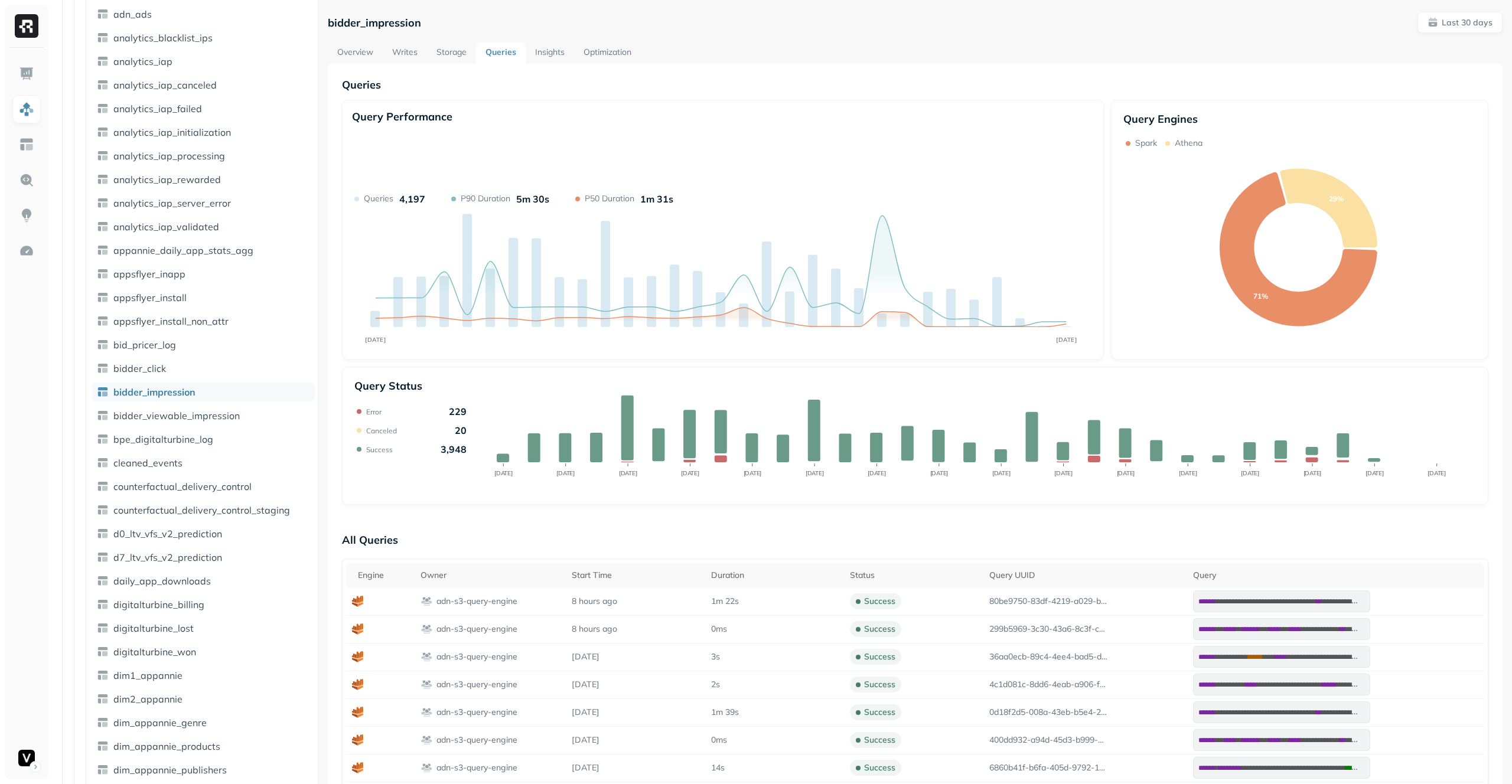
click at [544, 56] on link "Insights" at bounding box center [550, 53] width 48 height 21
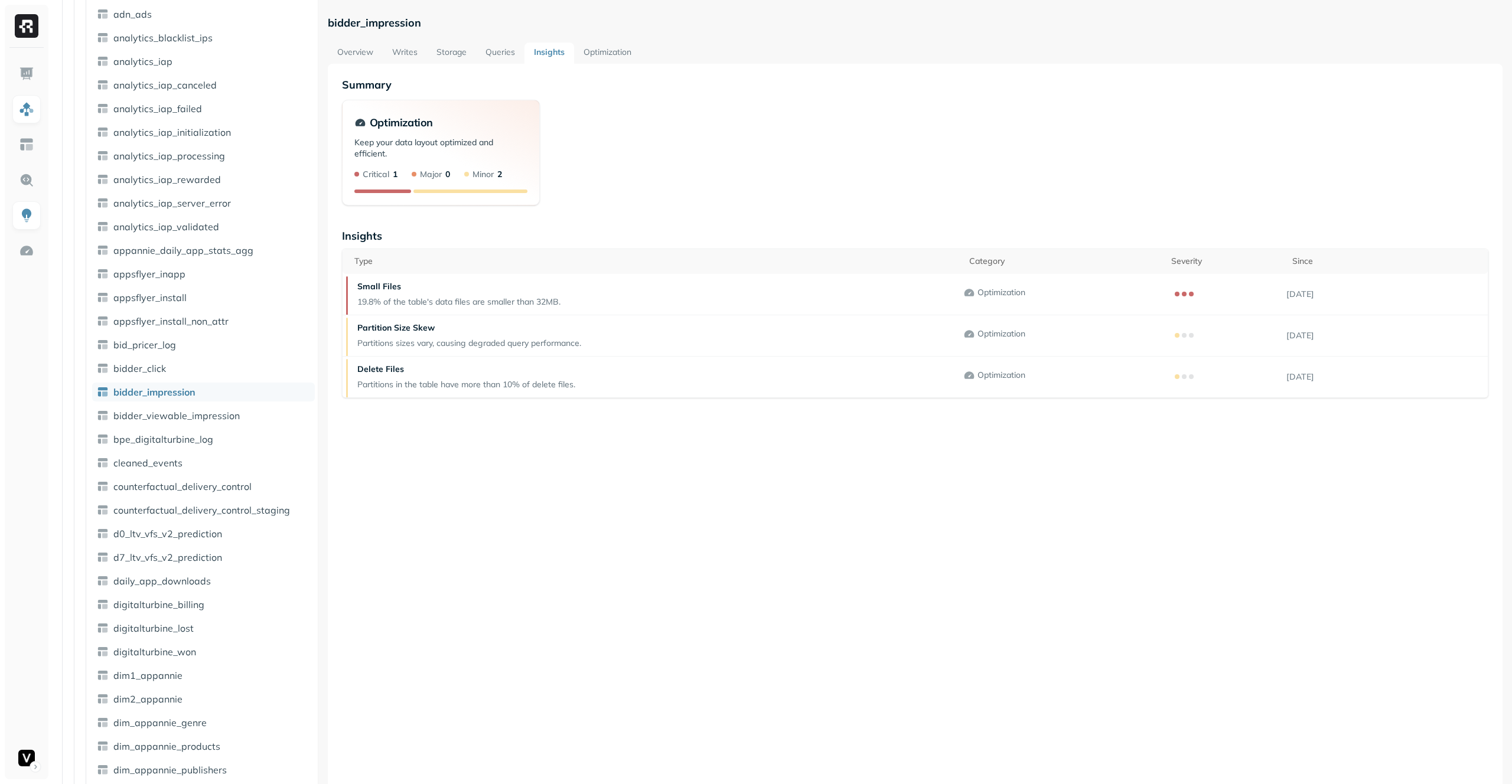
click at [615, 53] on link "Optimization" at bounding box center [607, 53] width 67 height 21
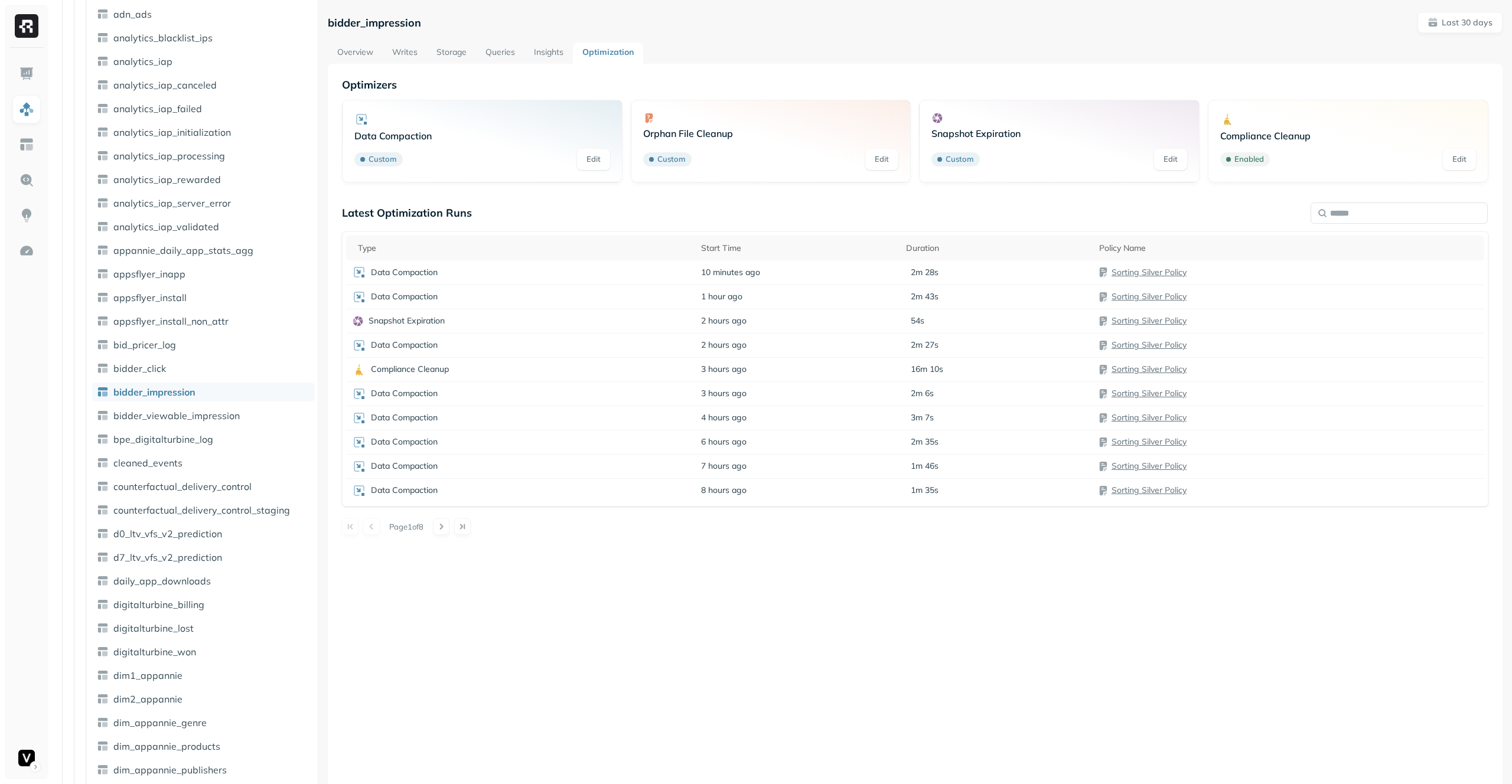
click at [370, 56] on link "Overview" at bounding box center [355, 53] width 55 height 21
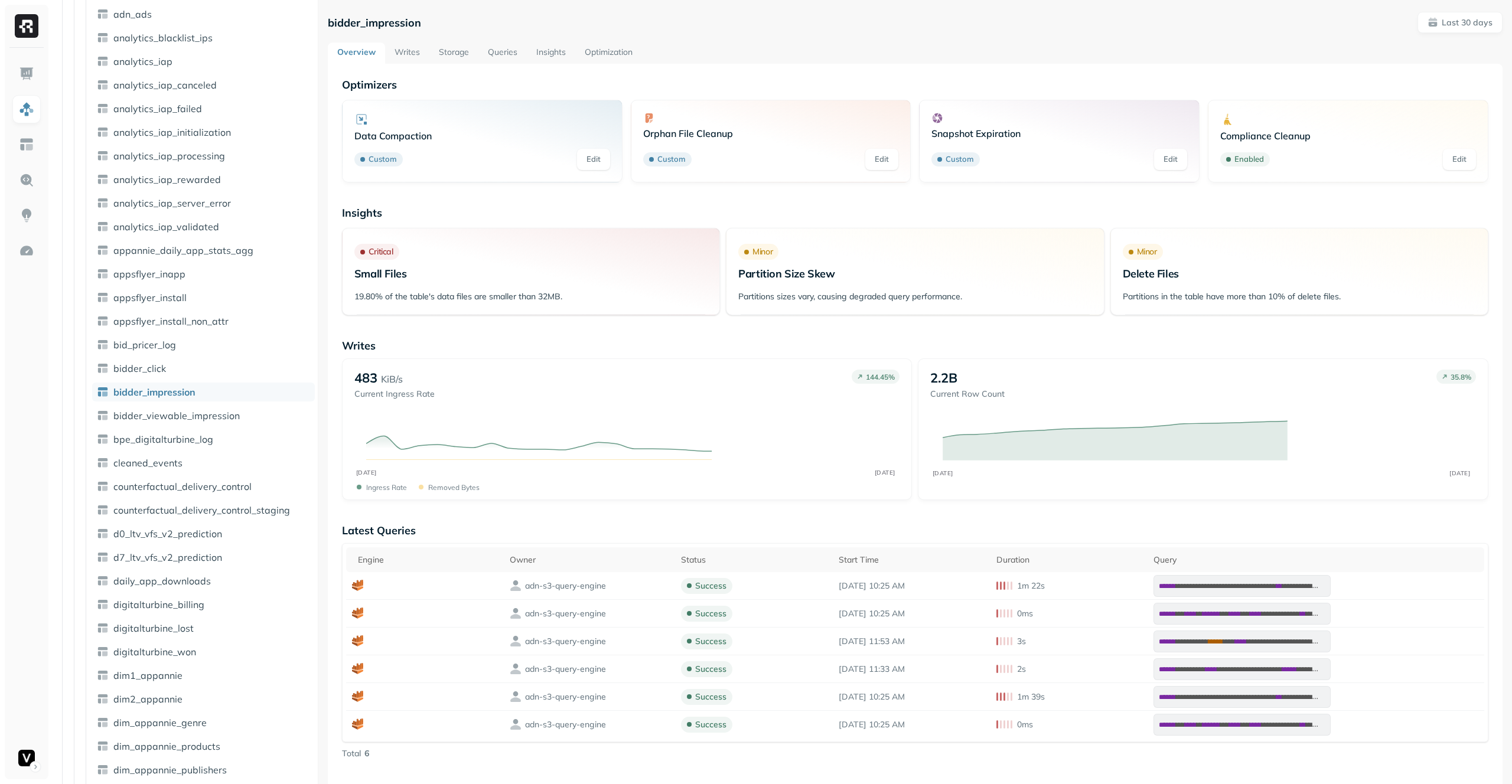
click at [623, 51] on link "Optimization" at bounding box center [609, 53] width 67 height 21
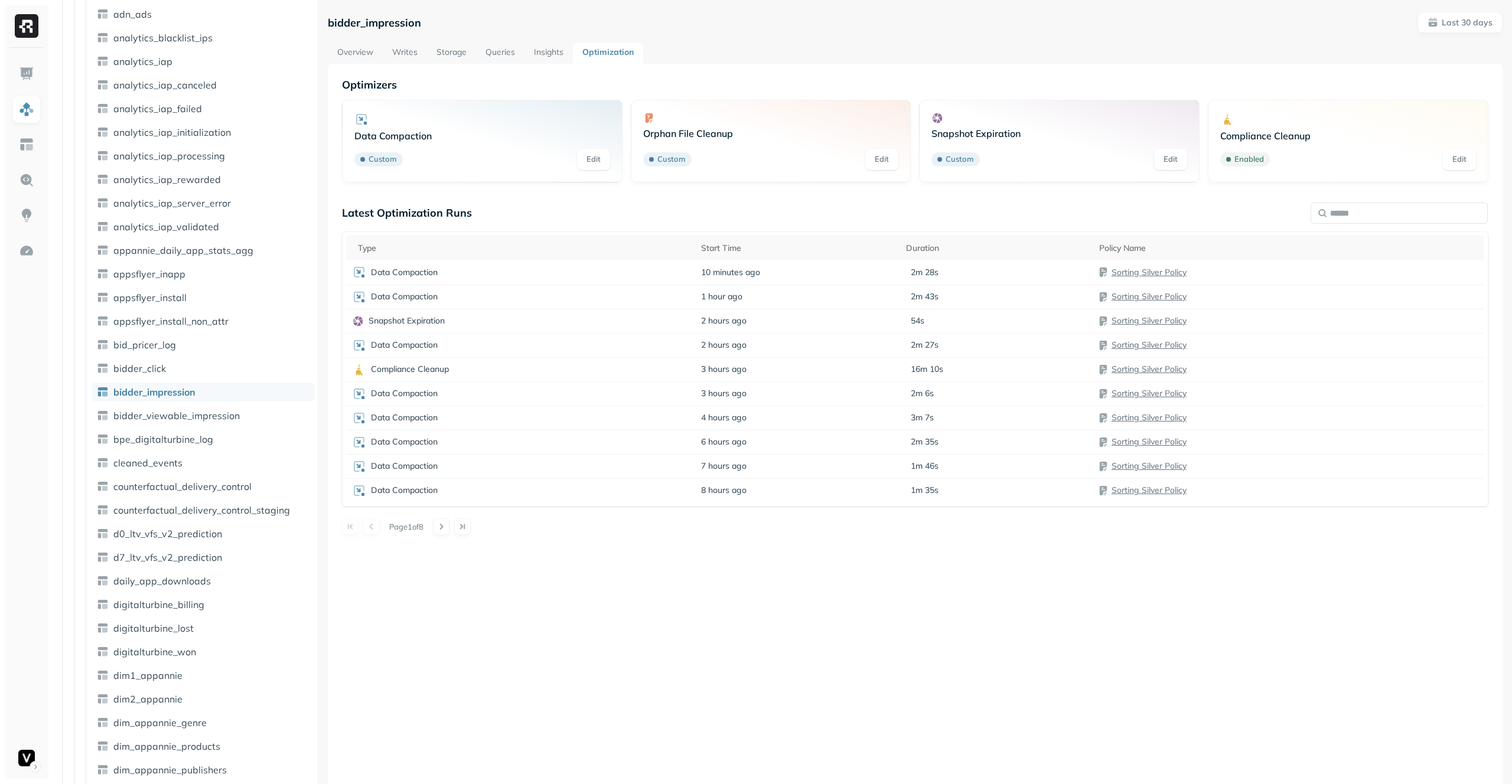
click at [377, 55] on link "Overview" at bounding box center [355, 53] width 55 height 21
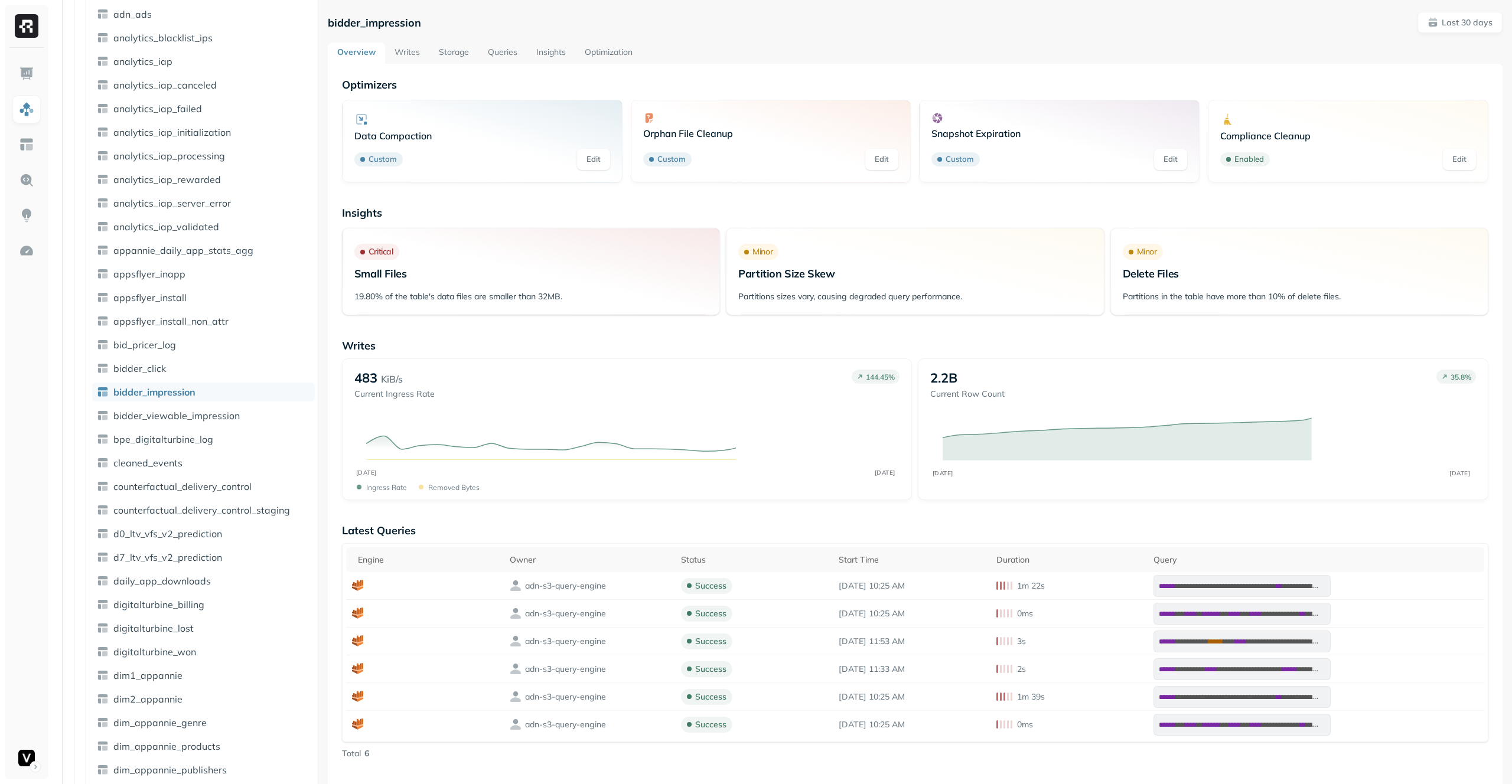
click at [619, 52] on link "Optimization" at bounding box center [609, 53] width 67 height 21
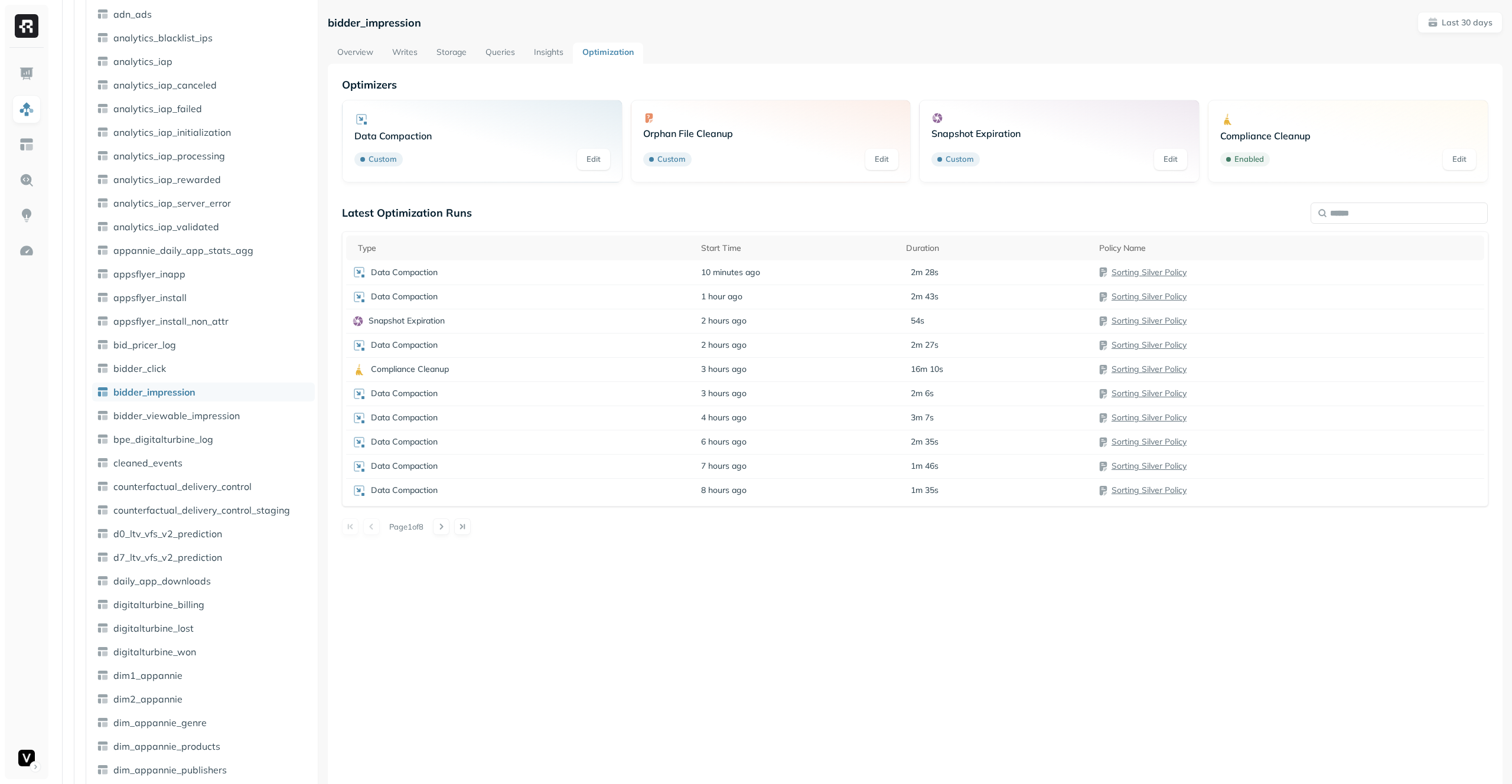
click at [359, 54] on link "Overview" at bounding box center [355, 53] width 55 height 21
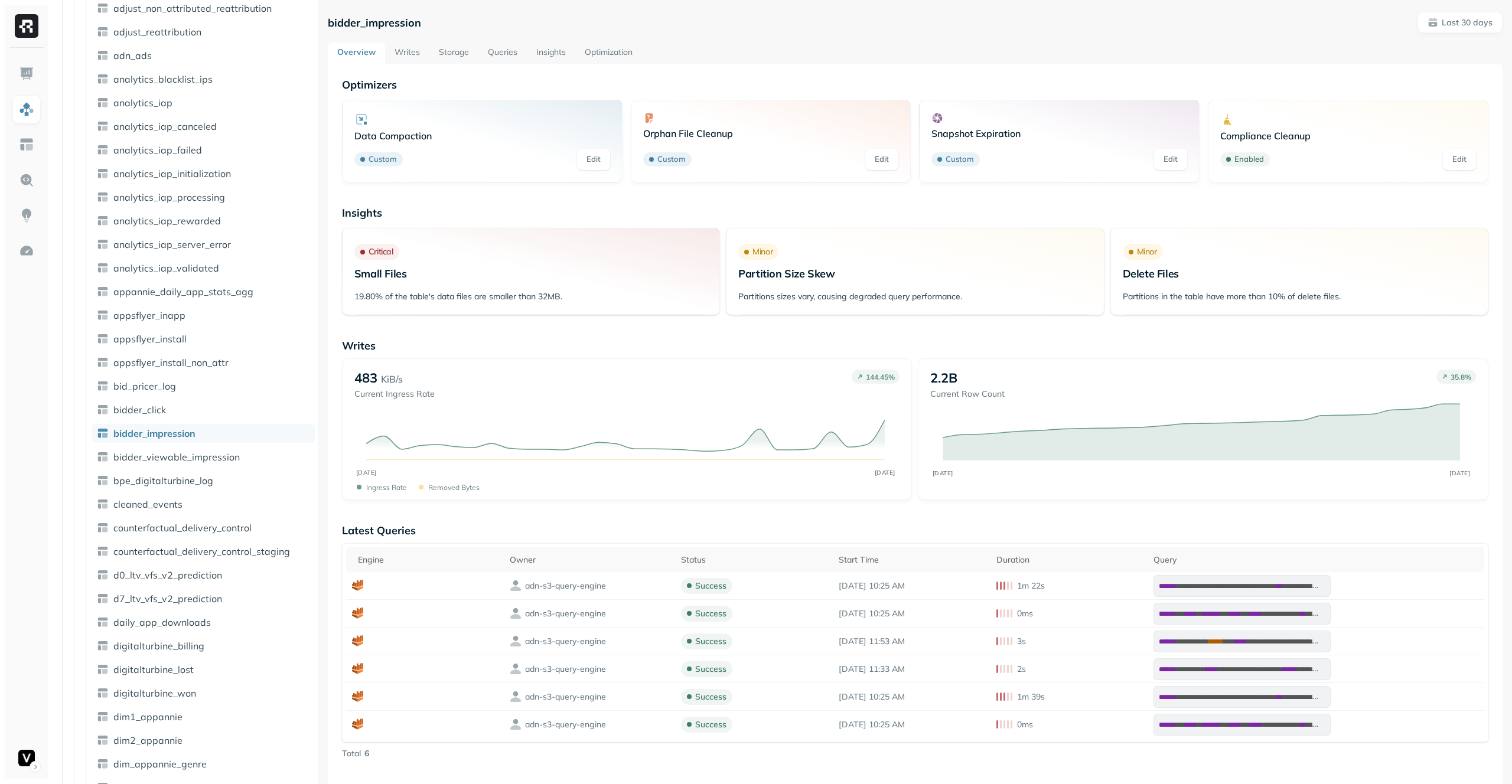
scroll to position [558, 0]
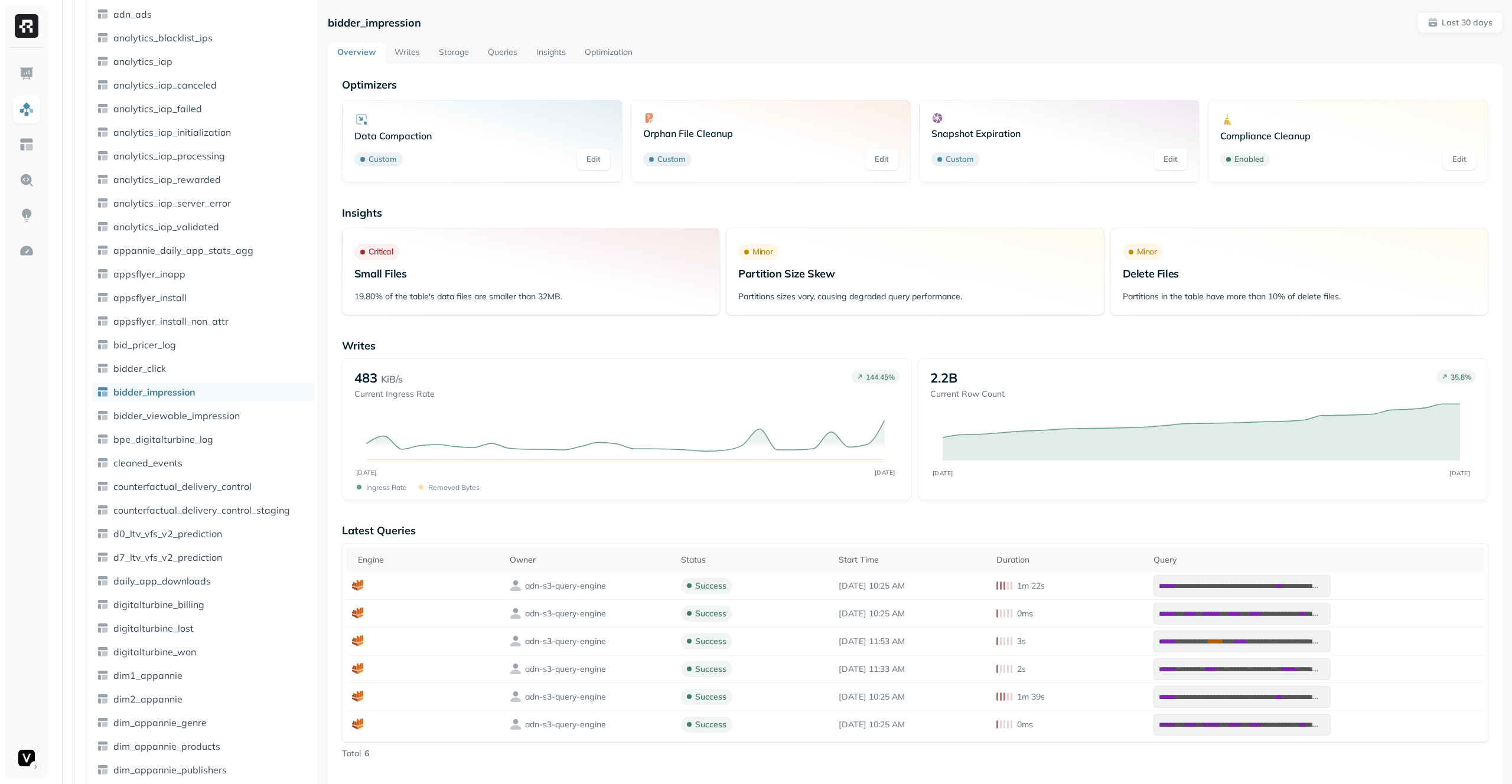
click at [609, 55] on link "Optimization" at bounding box center [609, 53] width 67 height 21
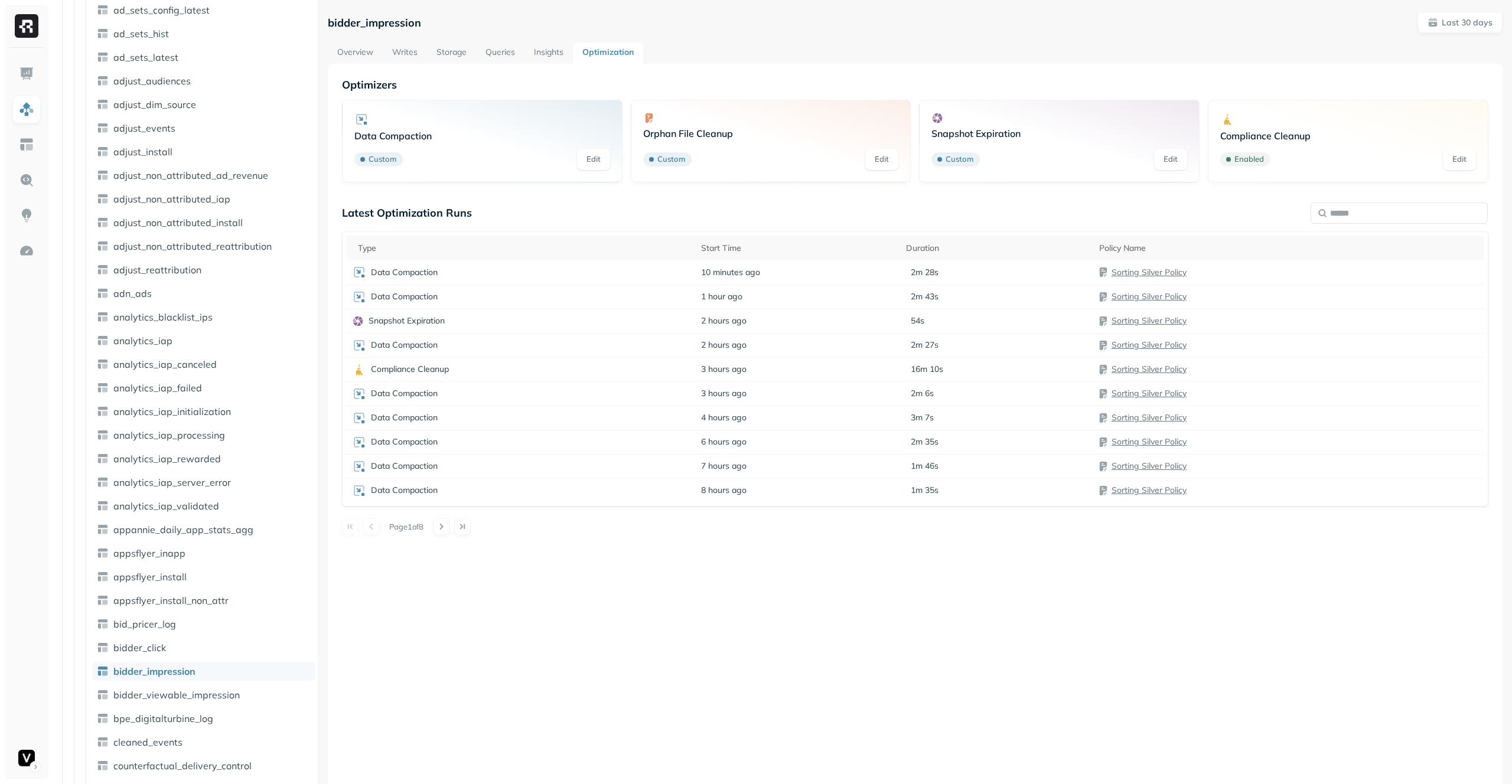
click at [350, 50] on link "Overview" at bounding box center [355, 53] width 55 height 21
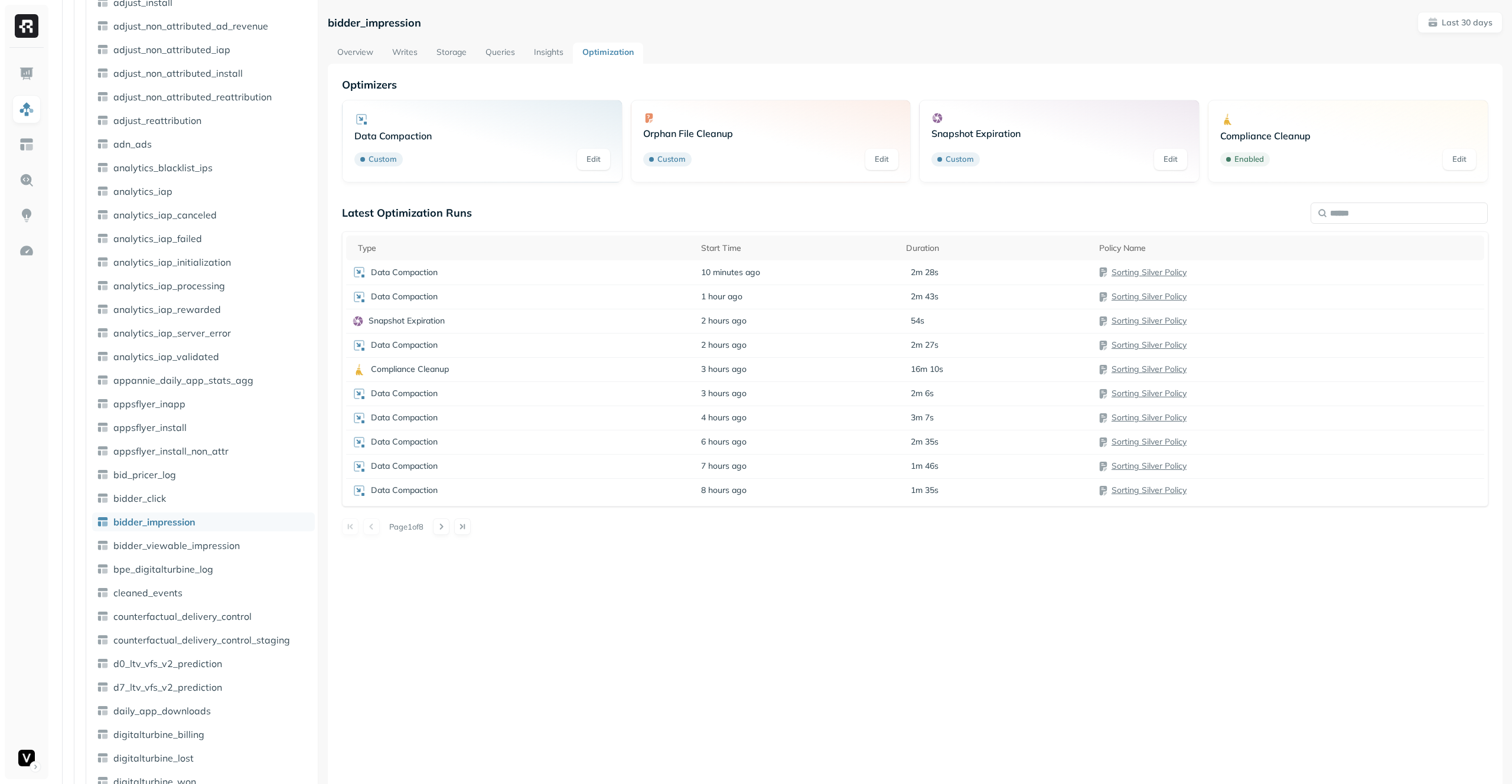
scroll to position [447, 0]
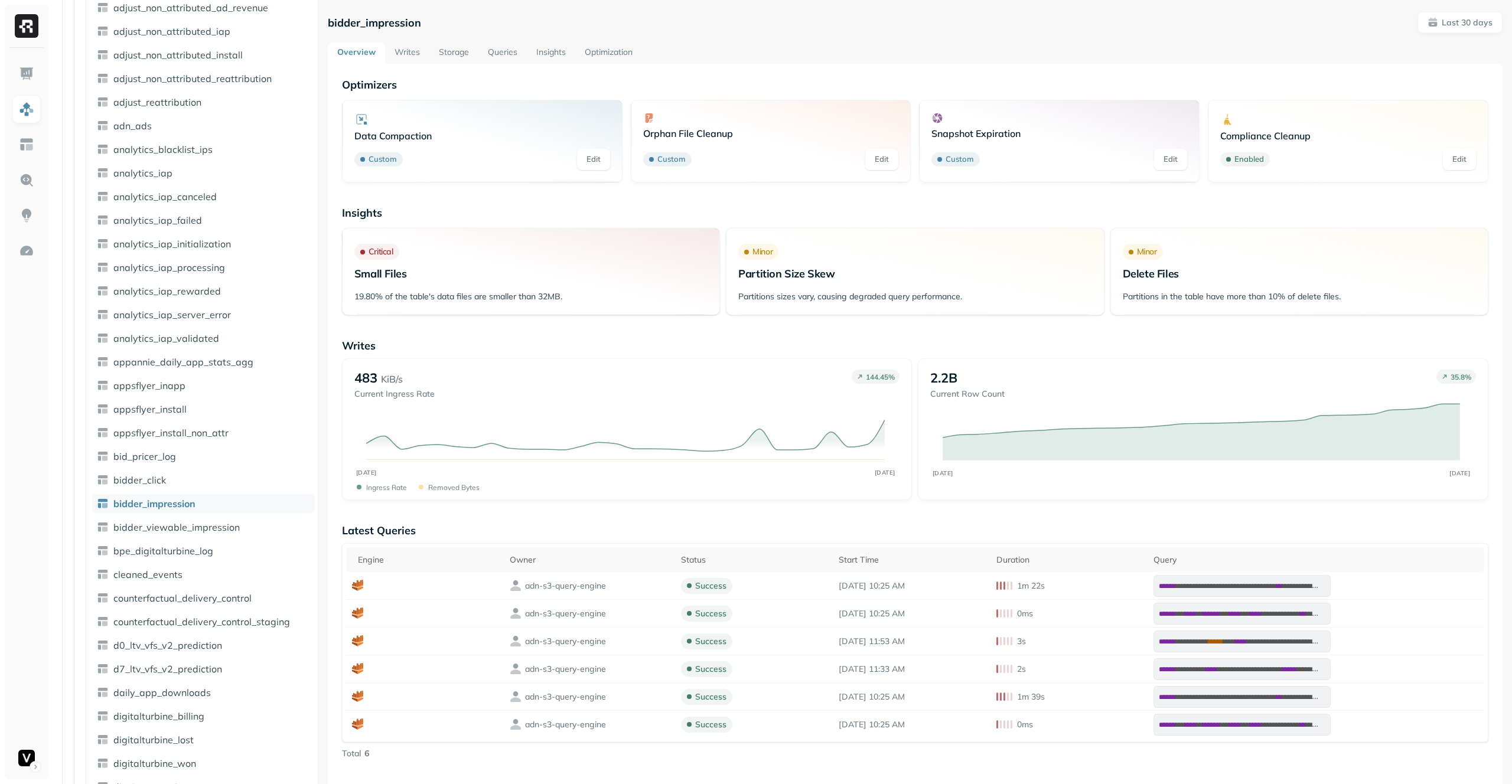
click at [619, 50] on link "Optimization" at bounding box center [609, 53] width 67 height 21
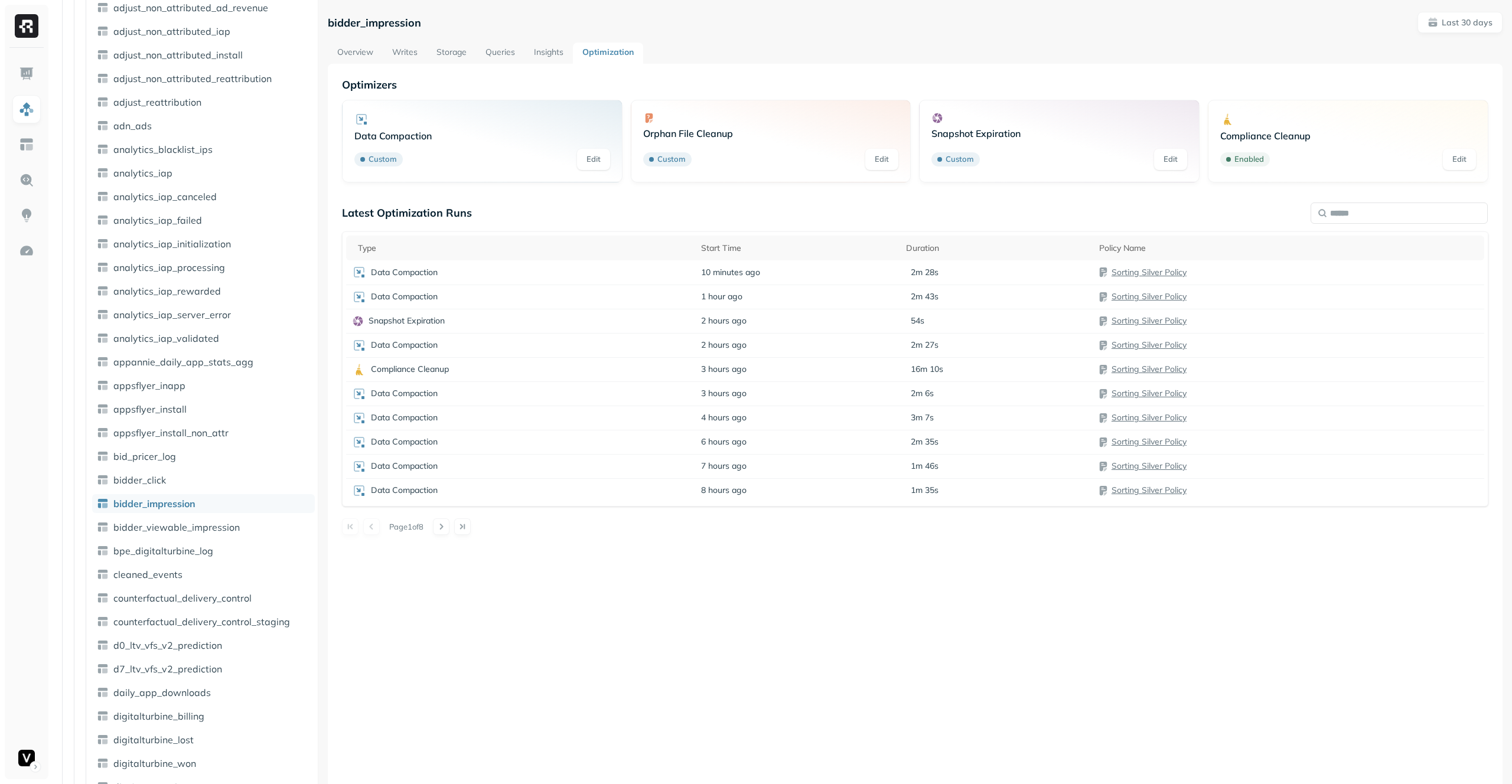
click at [552, 53] on link "Insights" at bounding box center [548, 53] width 48 height 21
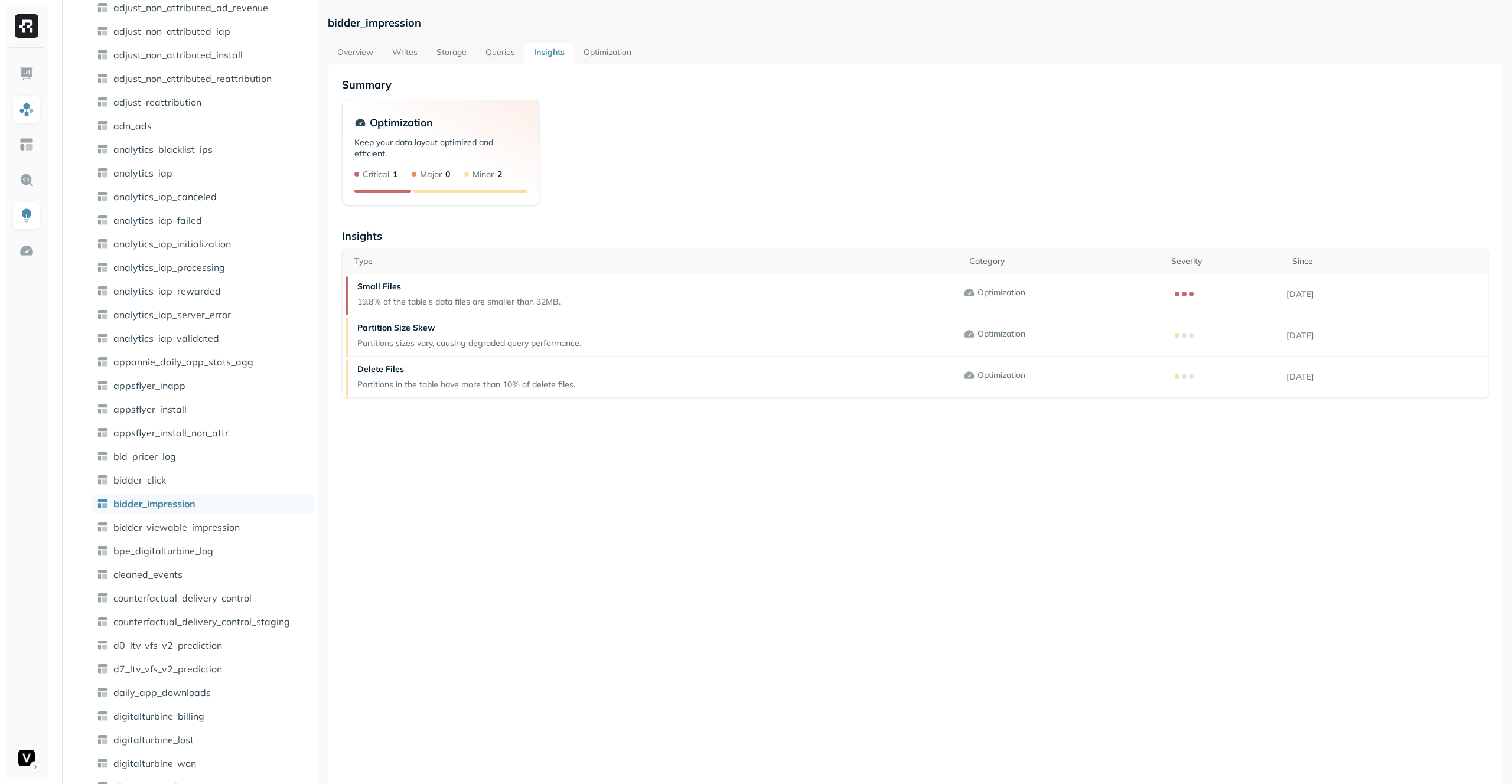
click at [609, 54] on link "Optimization" at bounding box center [607, 53] width 67 height 21
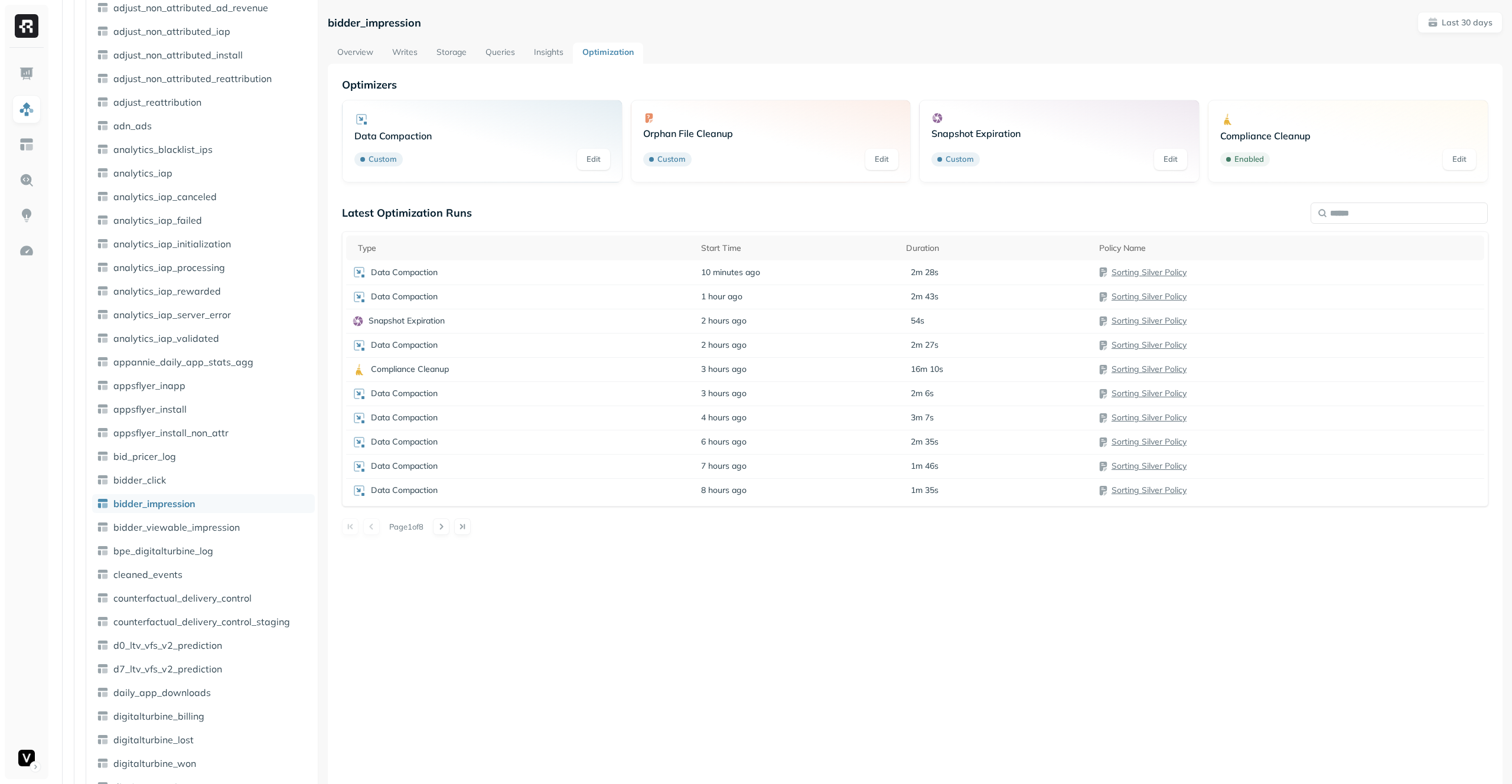
click at [365, 53] on link "Overview" at bounding box center [355, 53] width 55 height 21
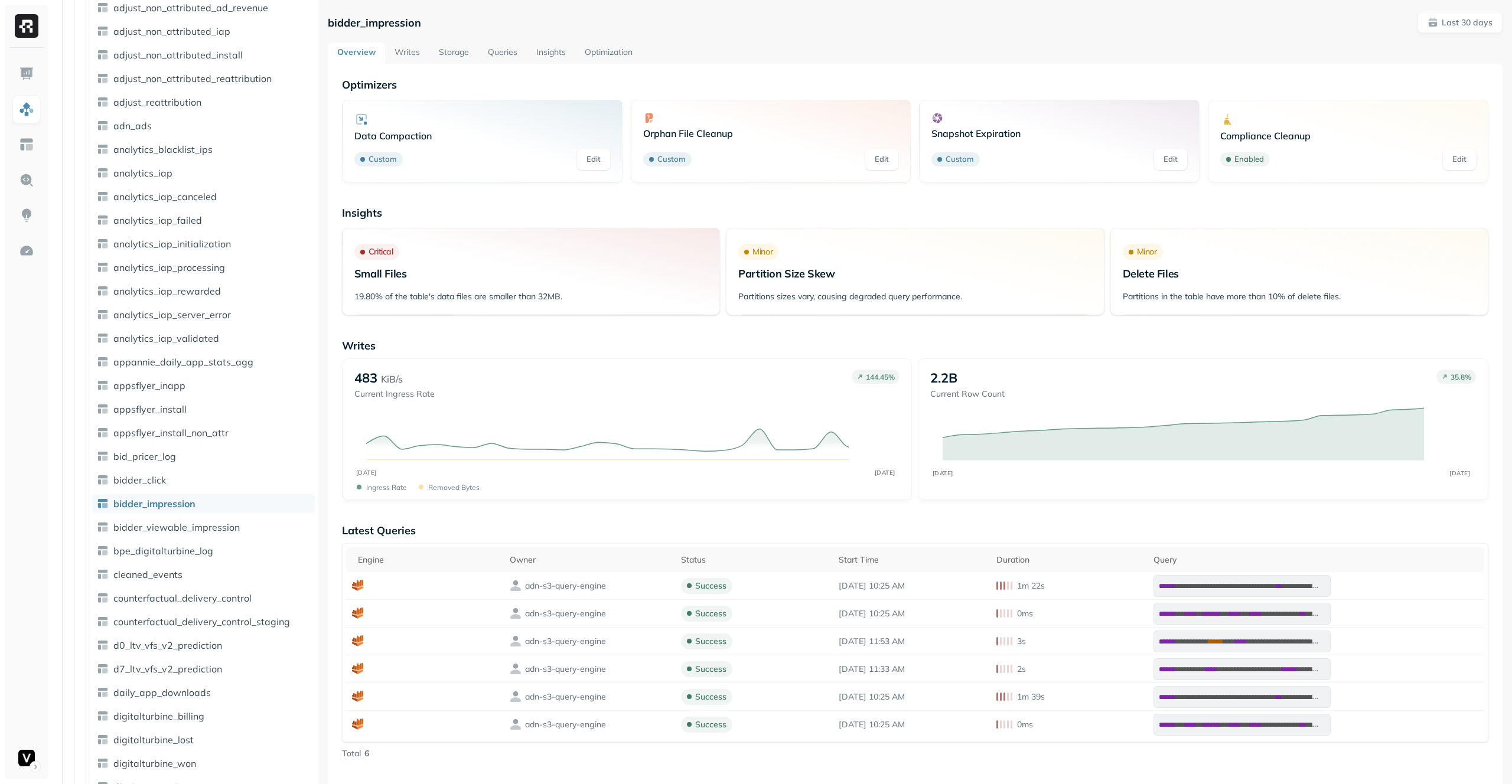
click at [411, 55] on link "Writes" at bounding box center [407, 53] width 44 height 21
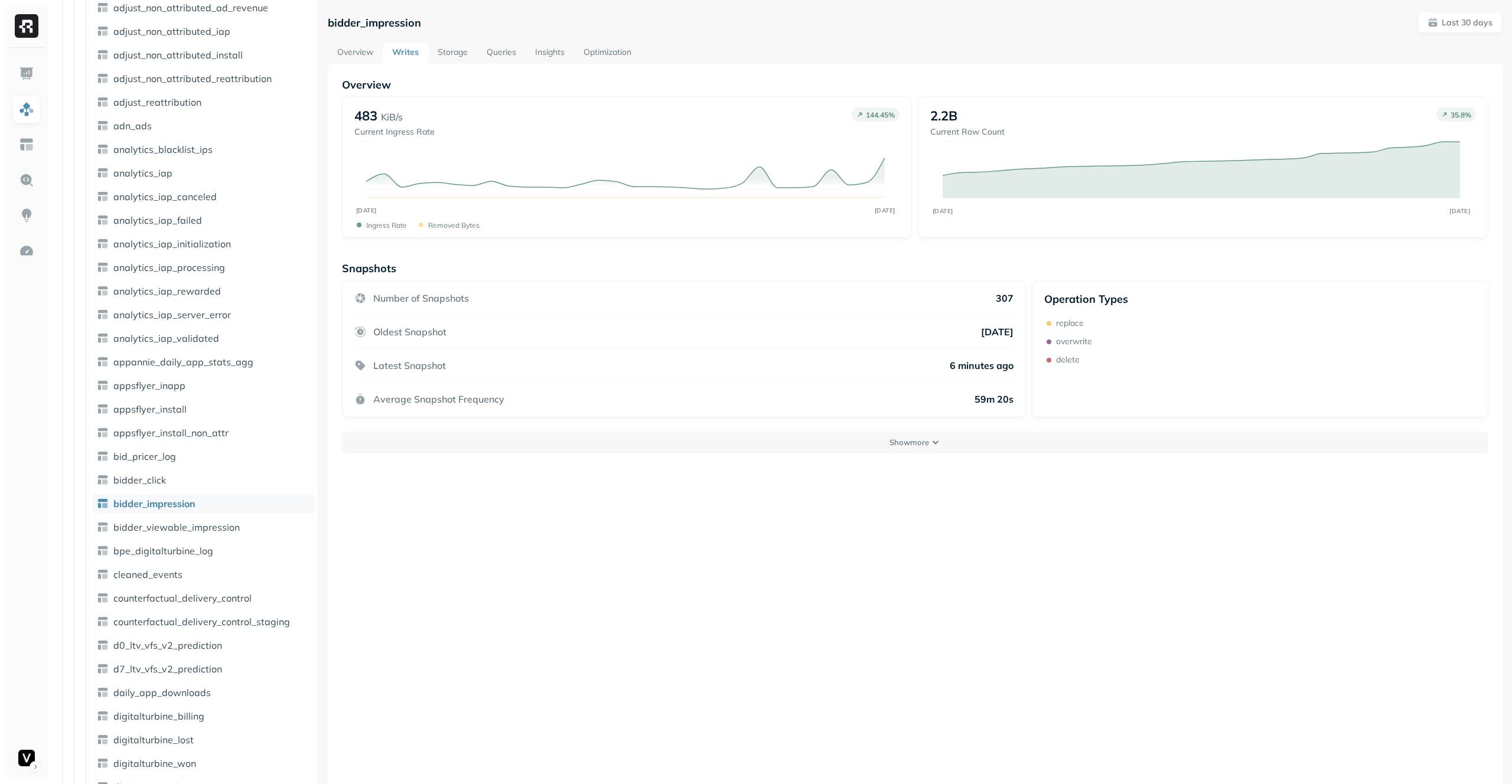
click at [456, 56] on link "Storage" at bounding box center [452, 53] width 49 height 21
click at [640, 57] on link "Optimization" at bounding box center [607, 53] width 67 height 21
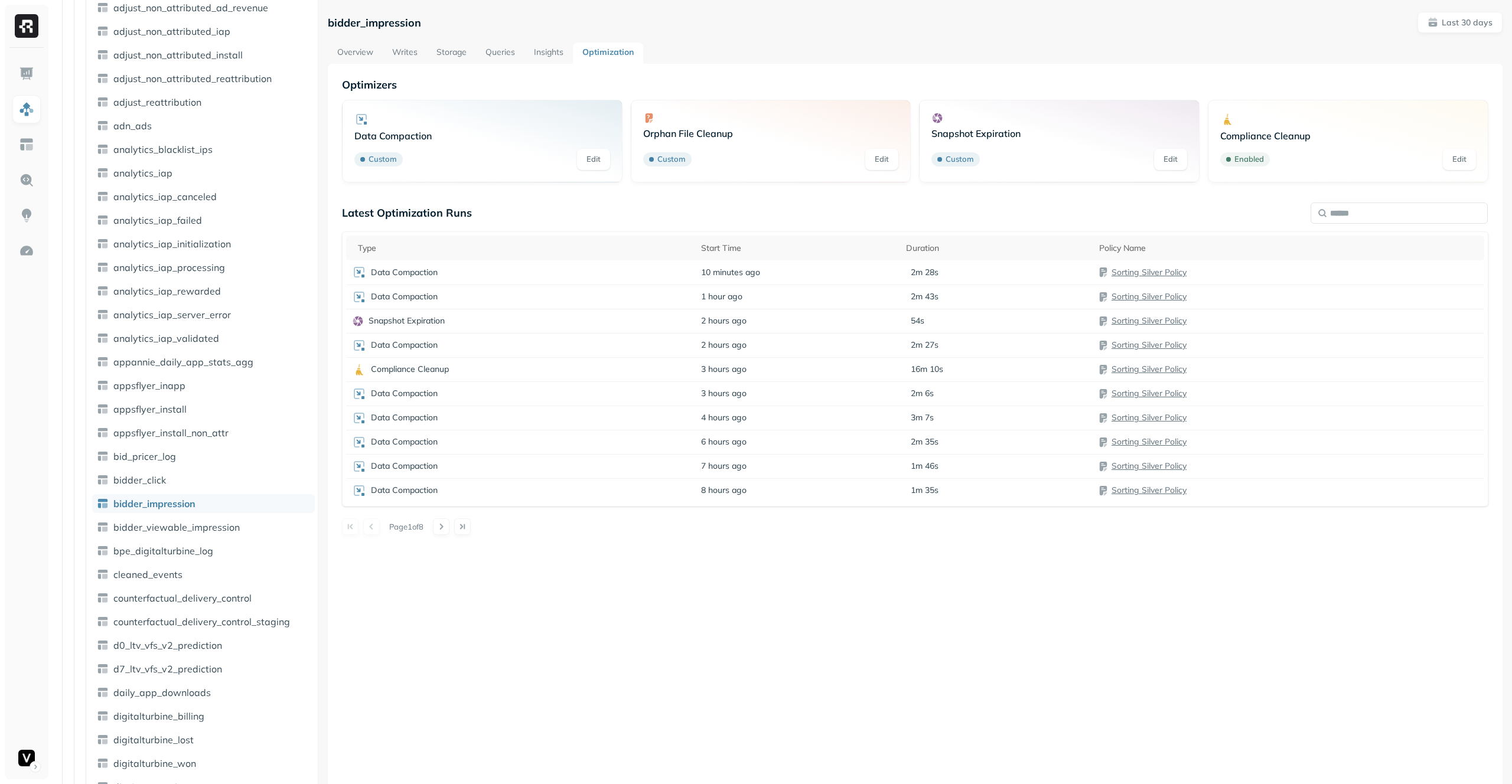
click at [360, 55] on link "Overview" at bounding box center [355, 53] width 55 height 21
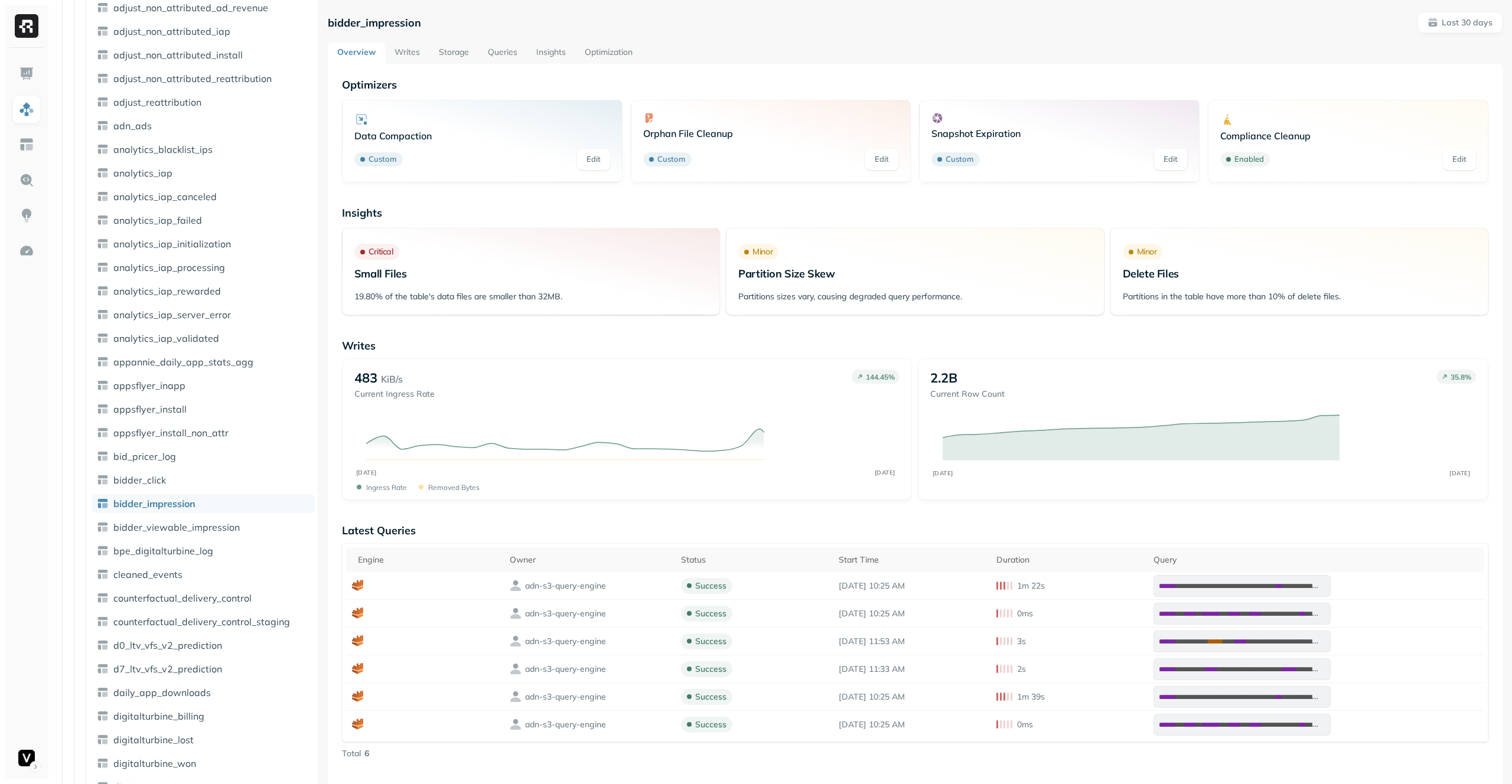
click at [606, 58] on link "Optimization" at bounding box center [609, 53] width 67 height 21
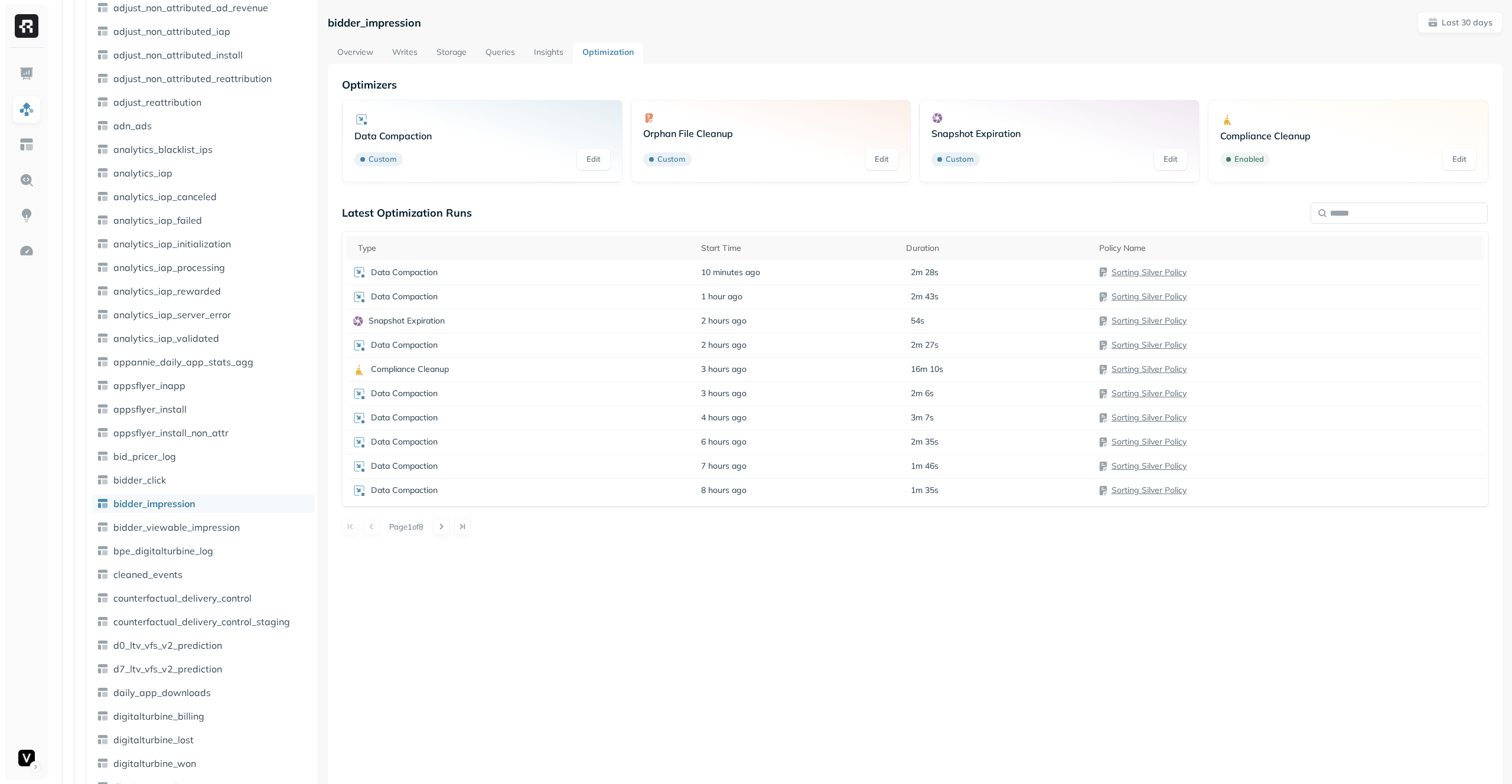
click at [359, 51] on link "Overview" at bounding box center [355, 53] width 55 height 21
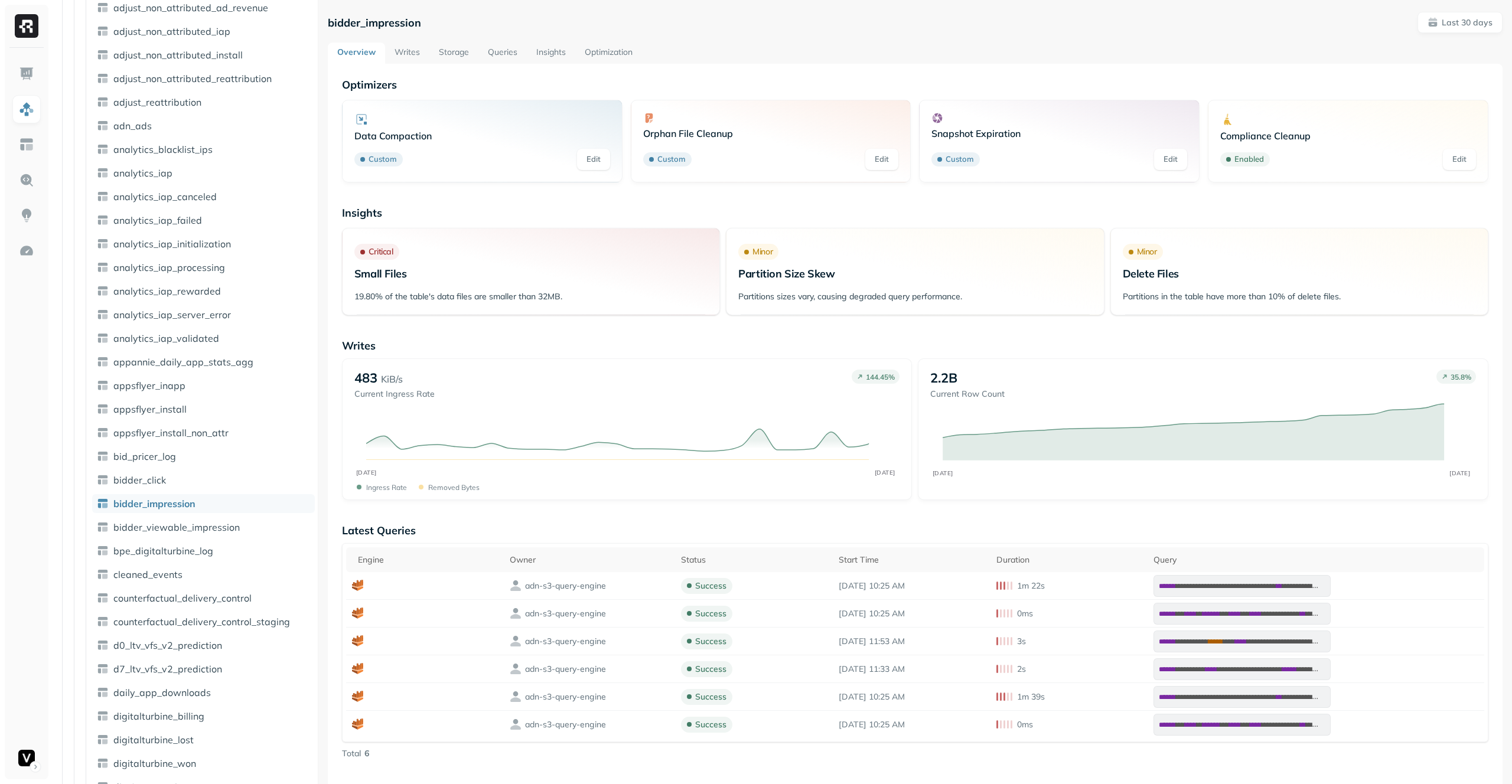
click at [465, 54] on link "Storage" at bounding box center [454, 53] width 49 height 21
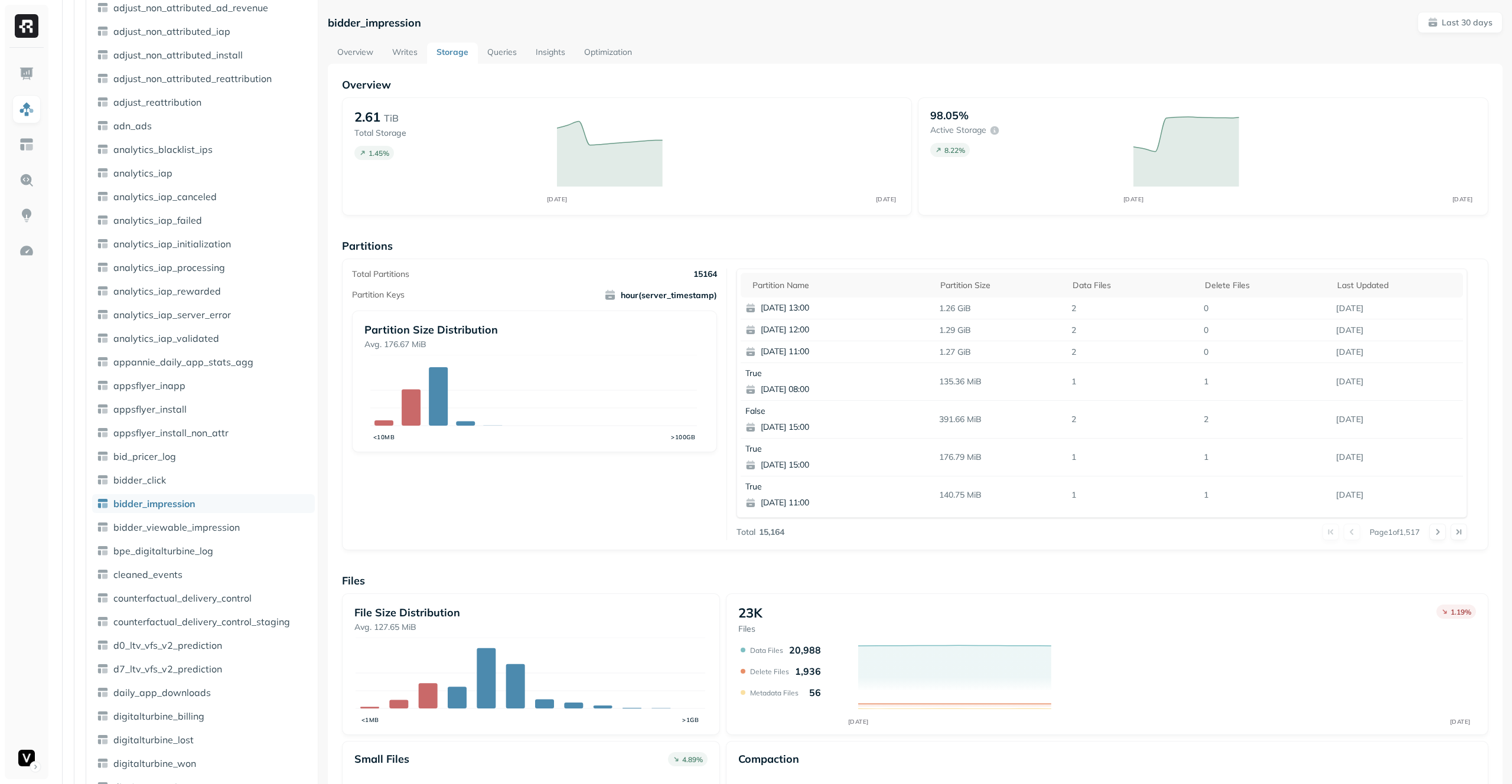
click at [515, 55] on link "Queries" at bounding box center [502, 53] width 48 height 21
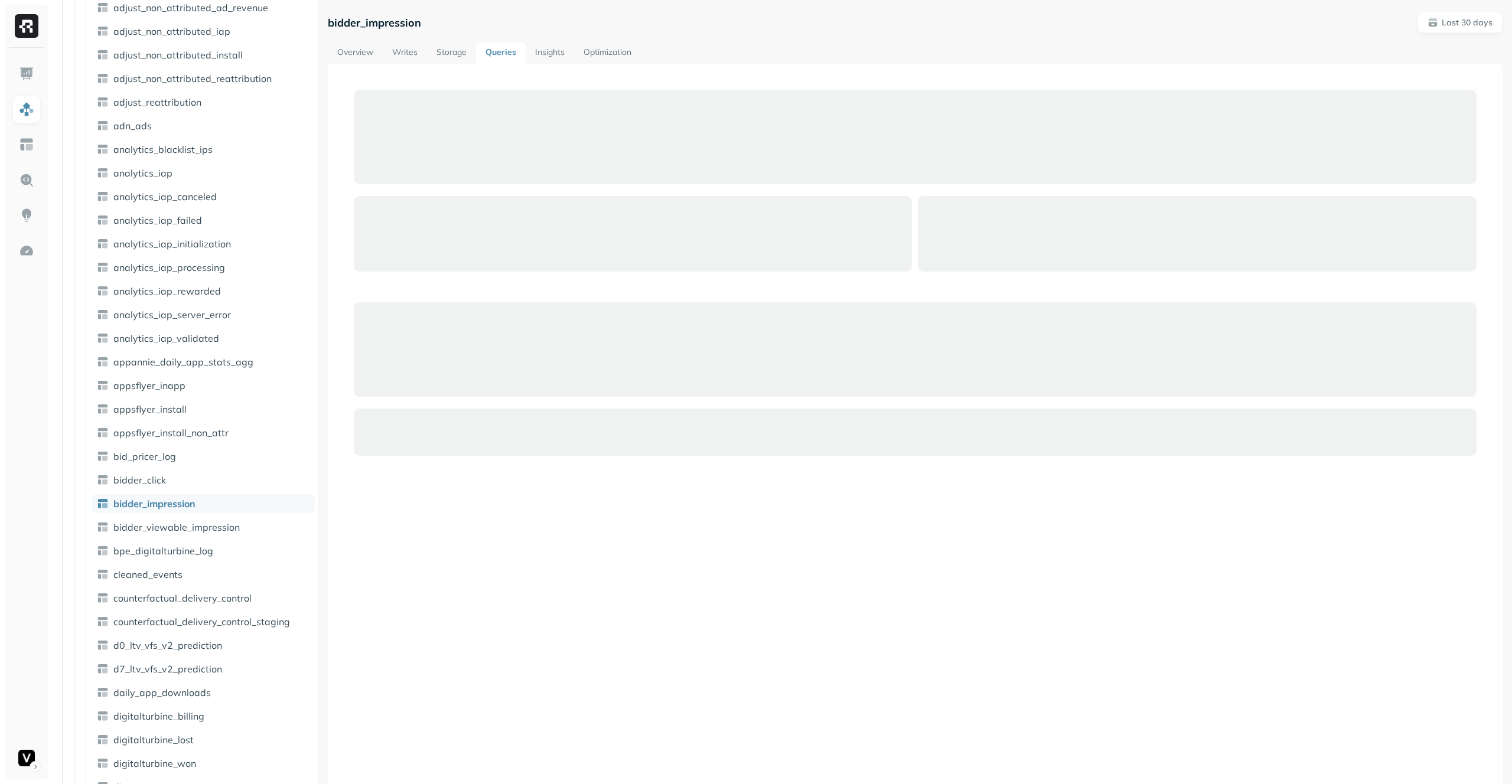
click at [557, 56] on link "Insights" at bounding box center [550, 53] width 48 height 21
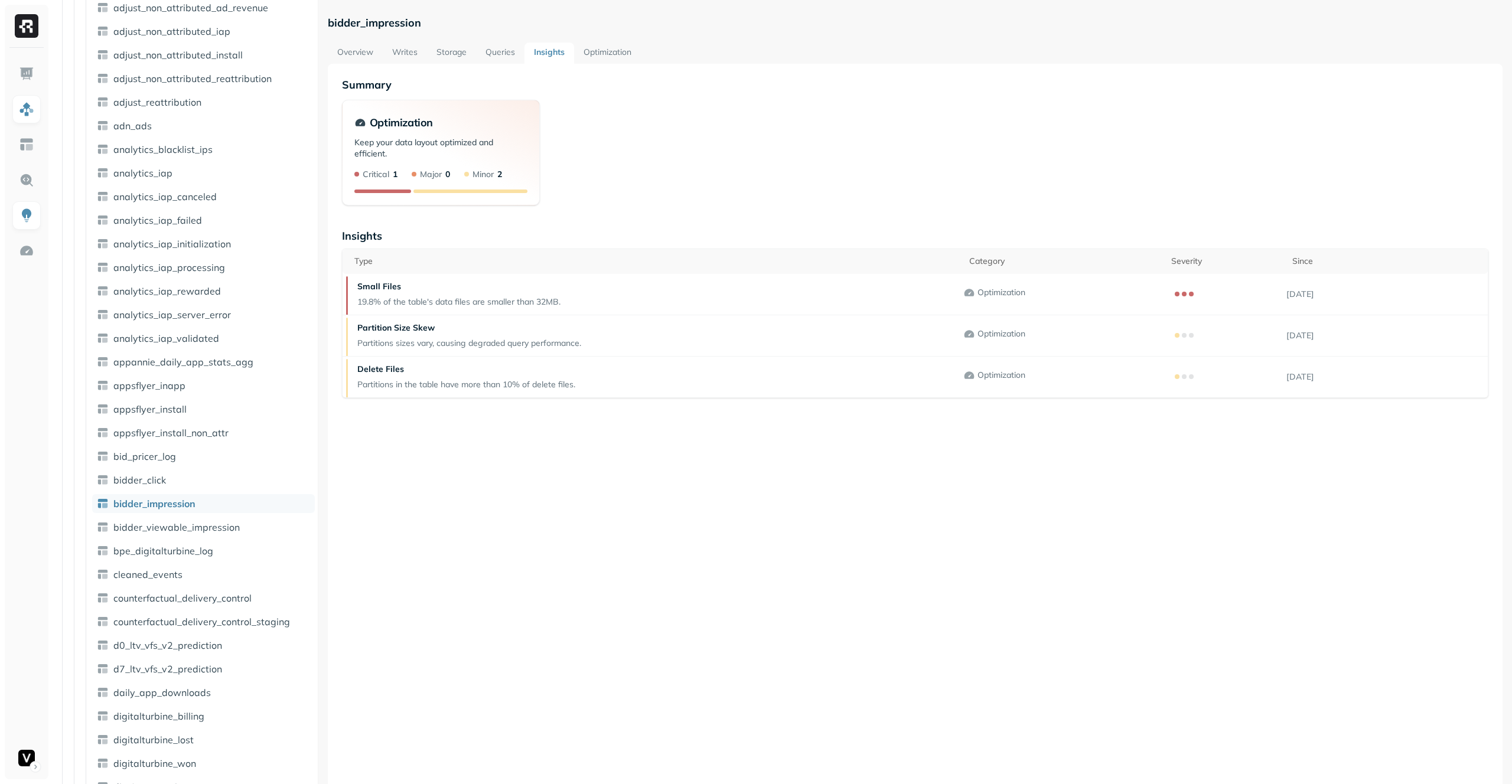
click at [619, 56] on link "Optimization" at bounding box center [607, 53] width 67 height 21
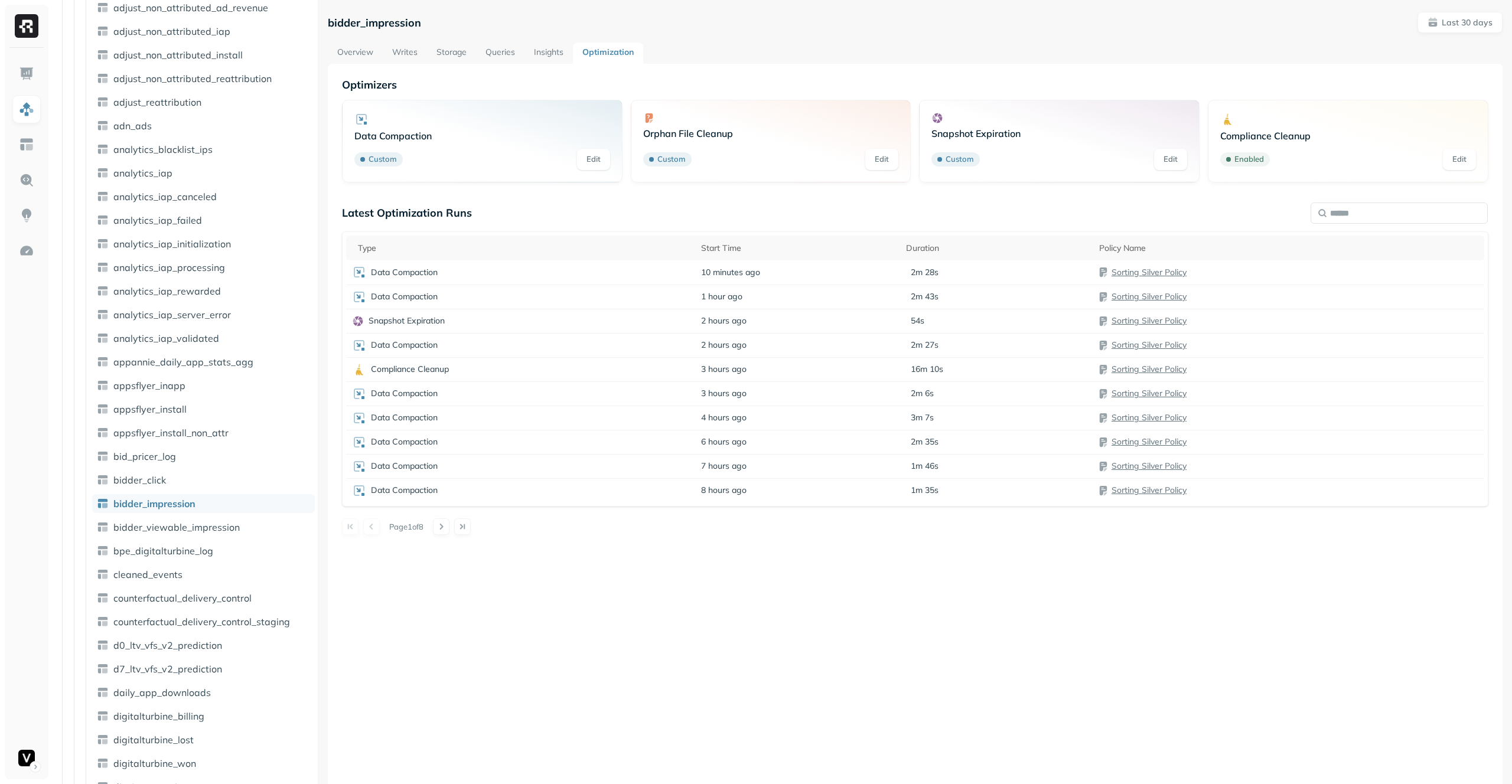
click at [540, 57] on link "Insights" at bounding box center [548, 53] width 48 height 21
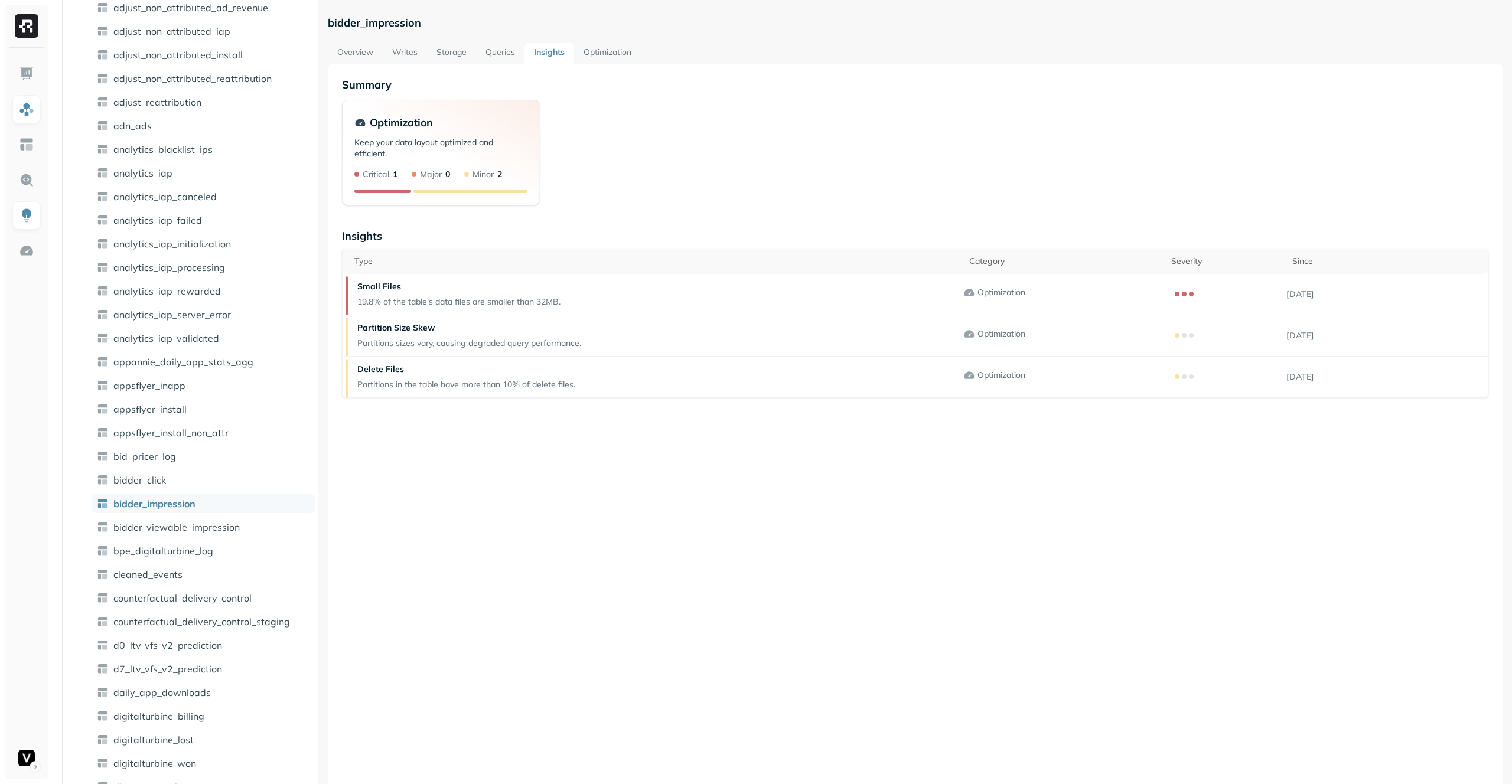
click at [344, 48] on link "Overview" at bounding box center [355, 53] width 55 height 21
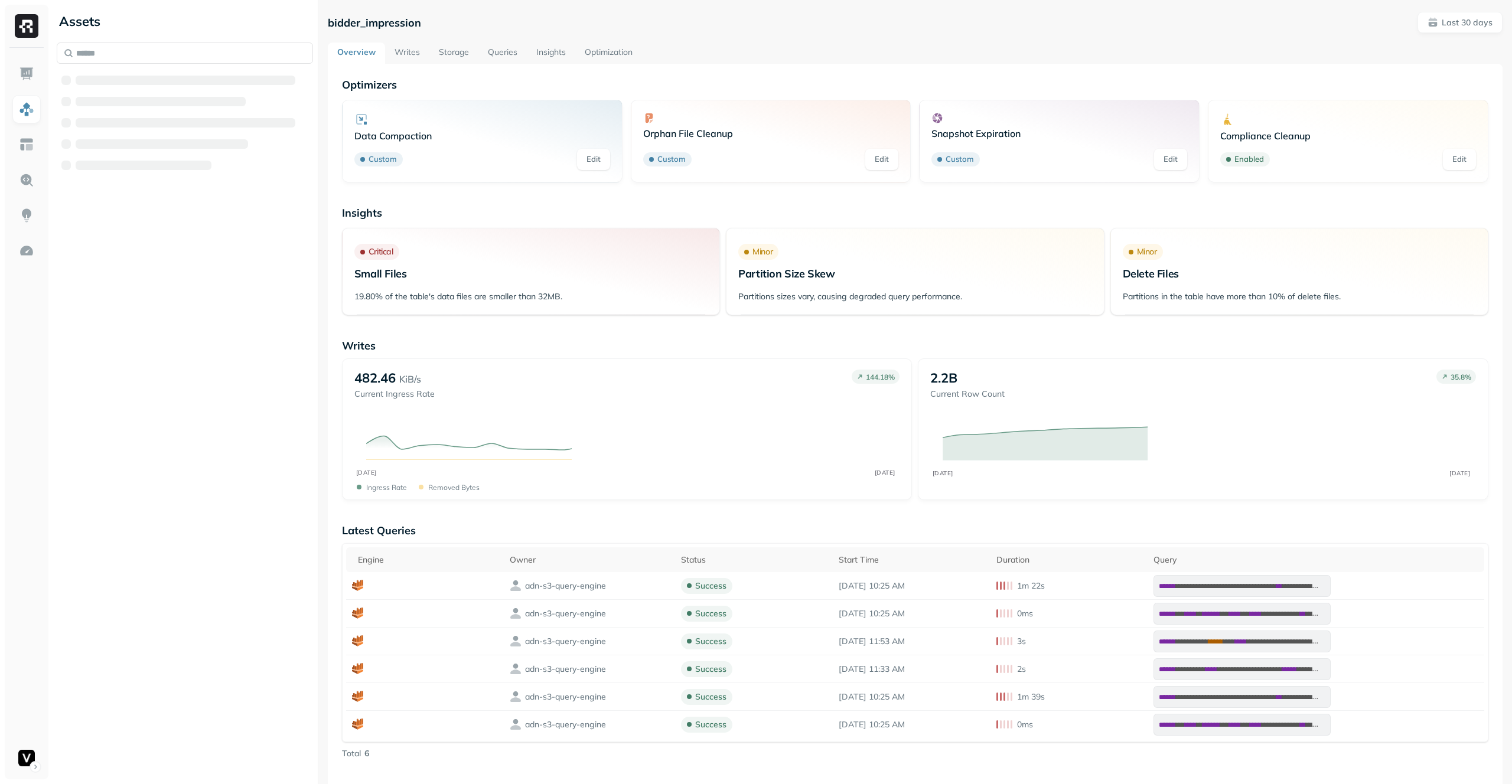
click at [550, 44] on link "Insights" at bounding box center [551, 53] width 48 height 21
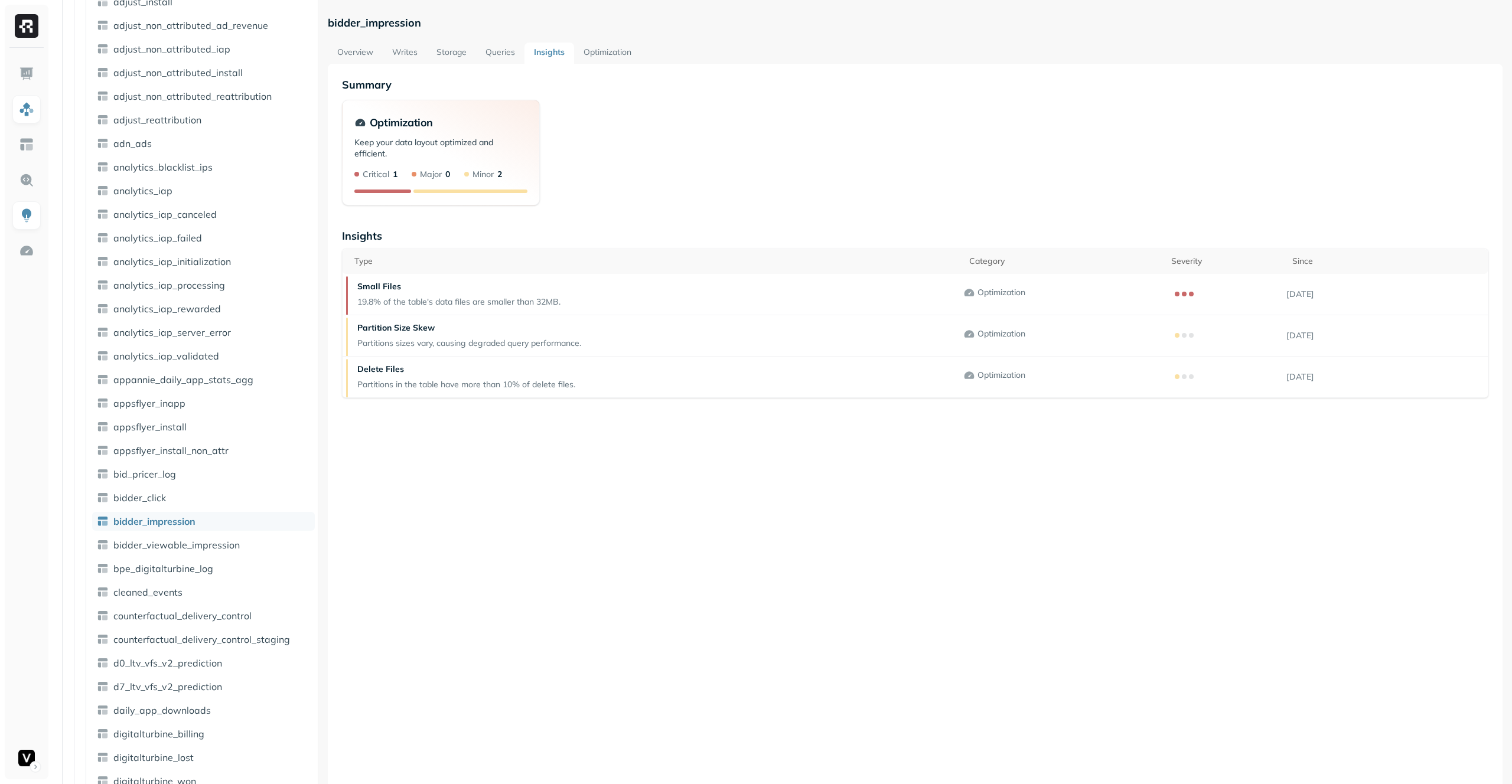
scroll to position [558, 0]
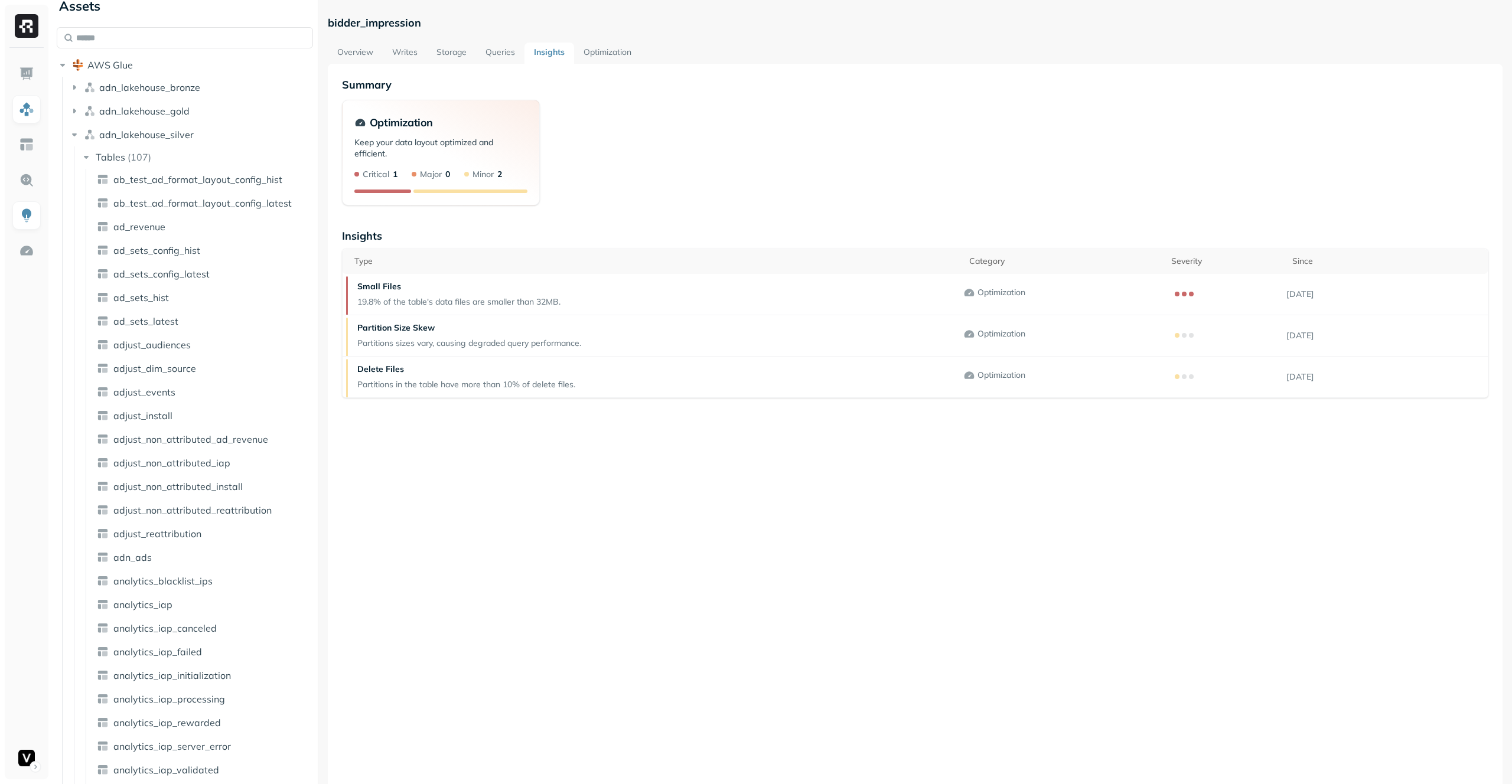
click at [530, 50] on link "Insights" at bounding box center [549, 53] width 50 height 21
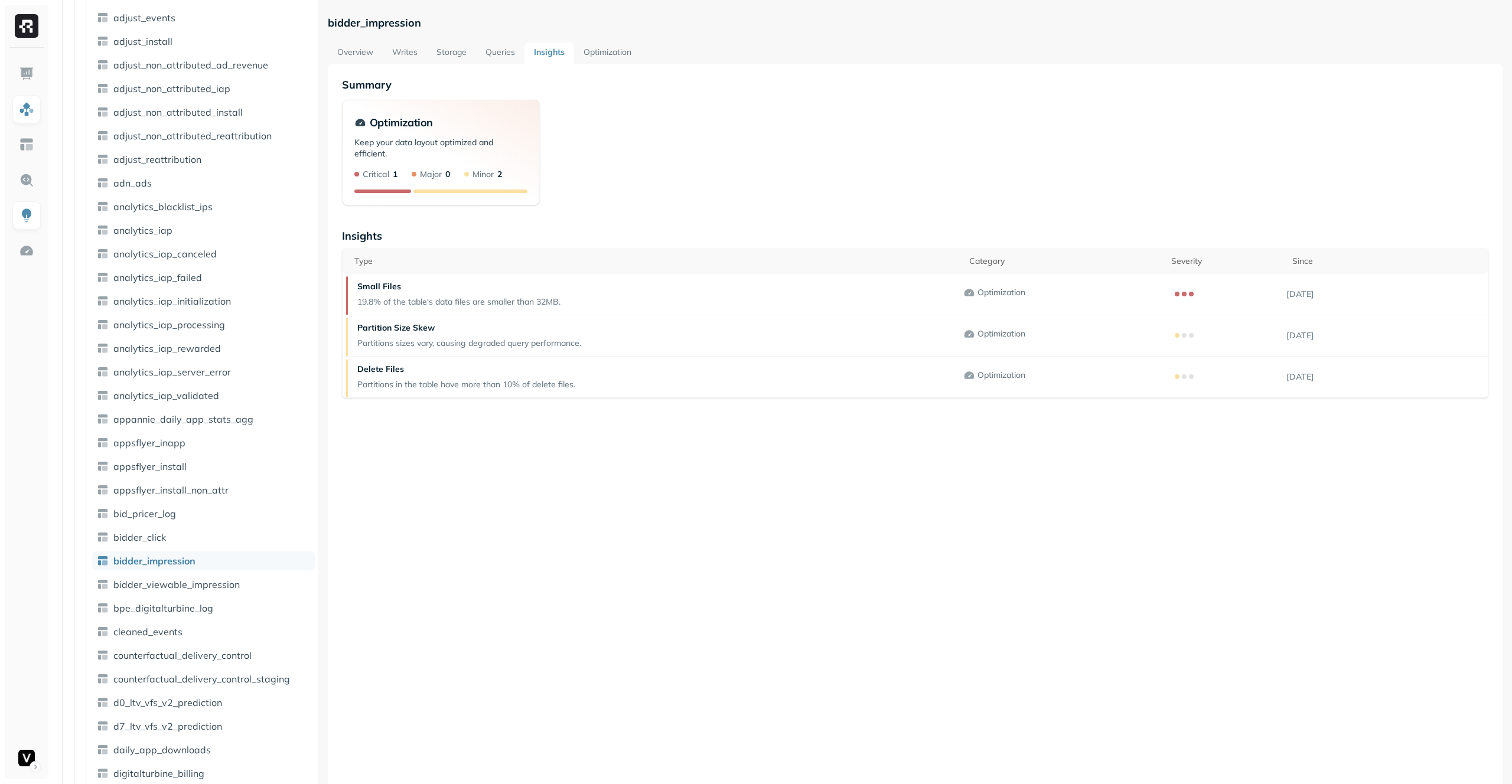
scroll to position [543, 0]
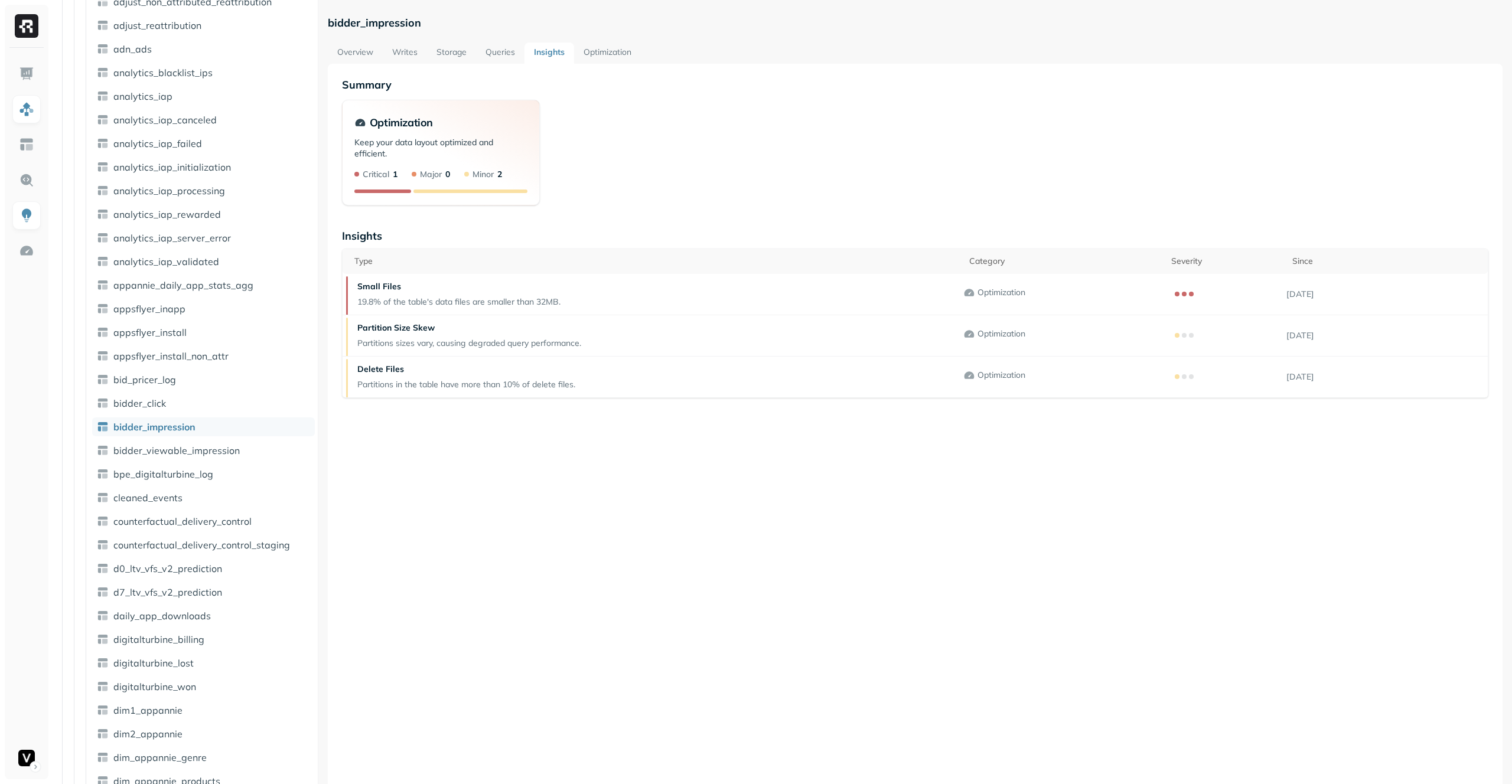
click at [480, 49] on link "Queries" at bounding box center [500, 53] width 48 height 21
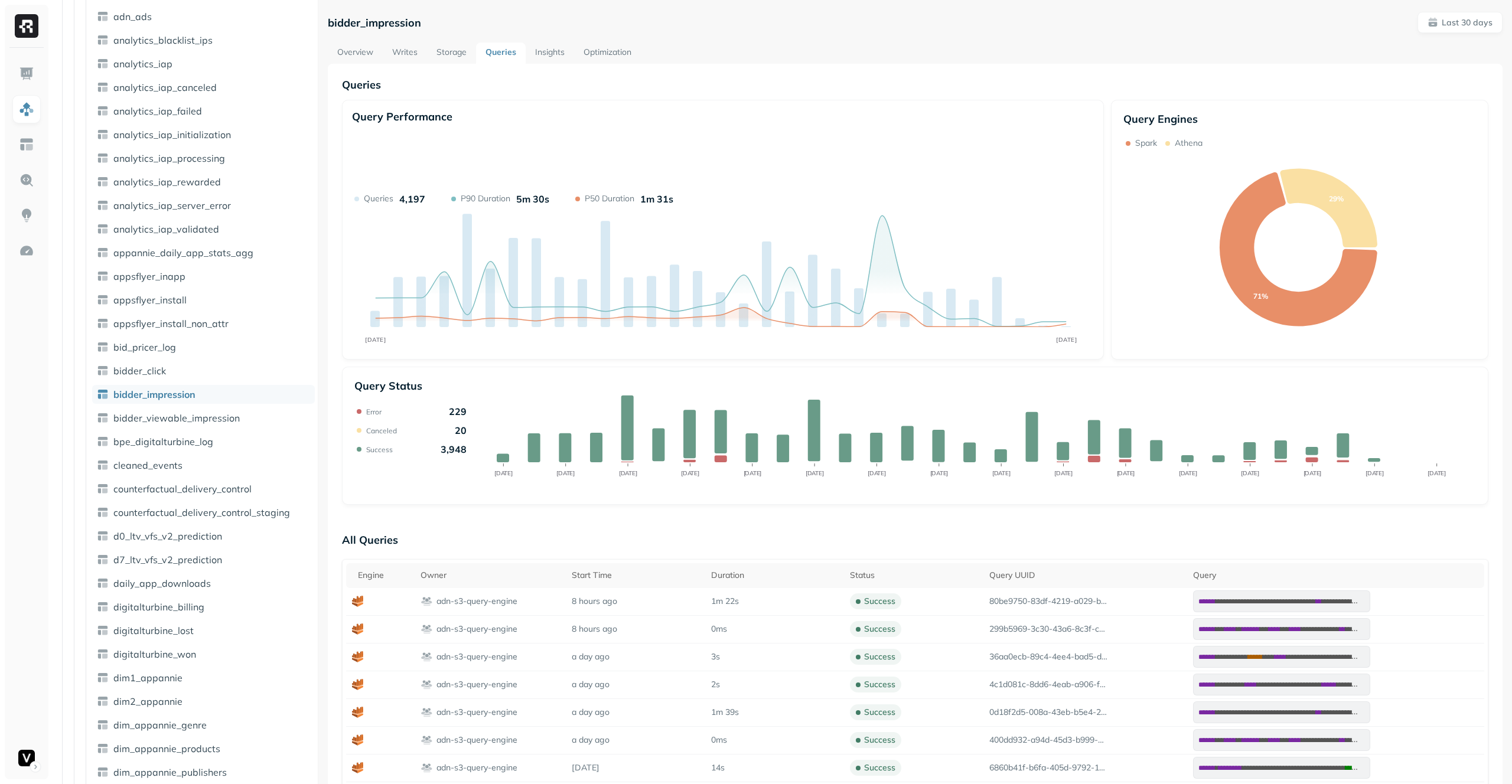
scroll to position [558, 0]
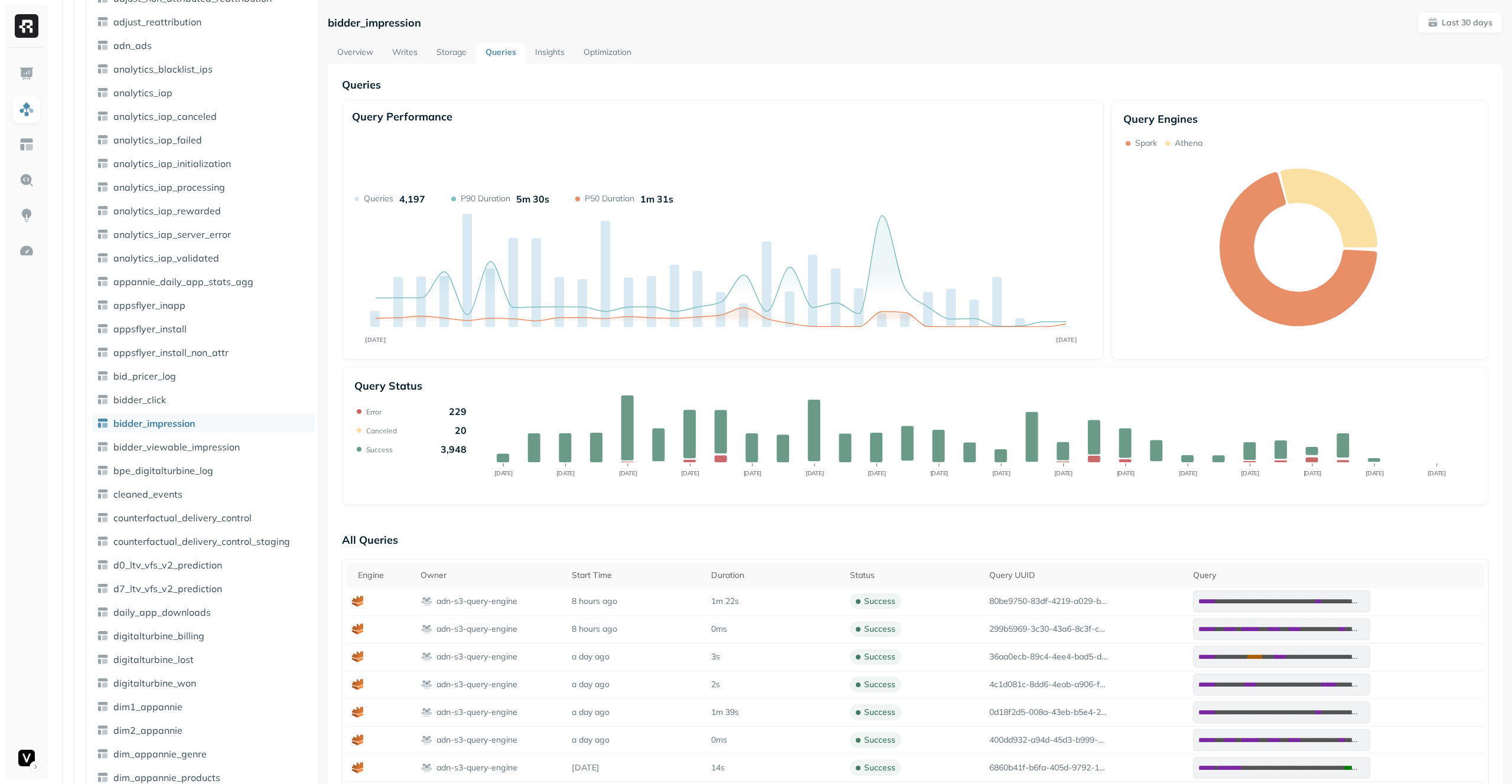
scroll to position [558, 0]
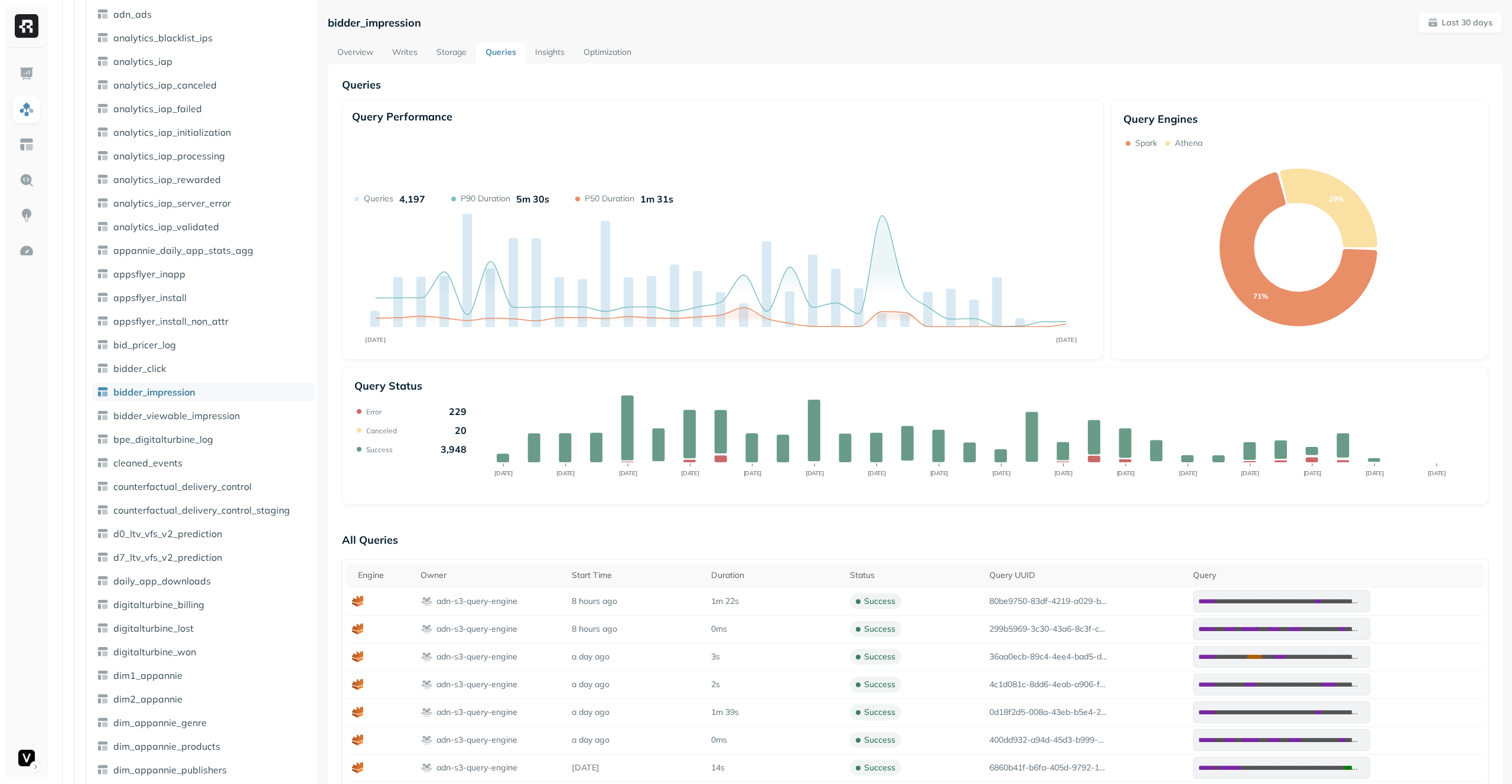
click at [452, 49] on link "Storage" at bounding box center [451, 53] width 49 height 21
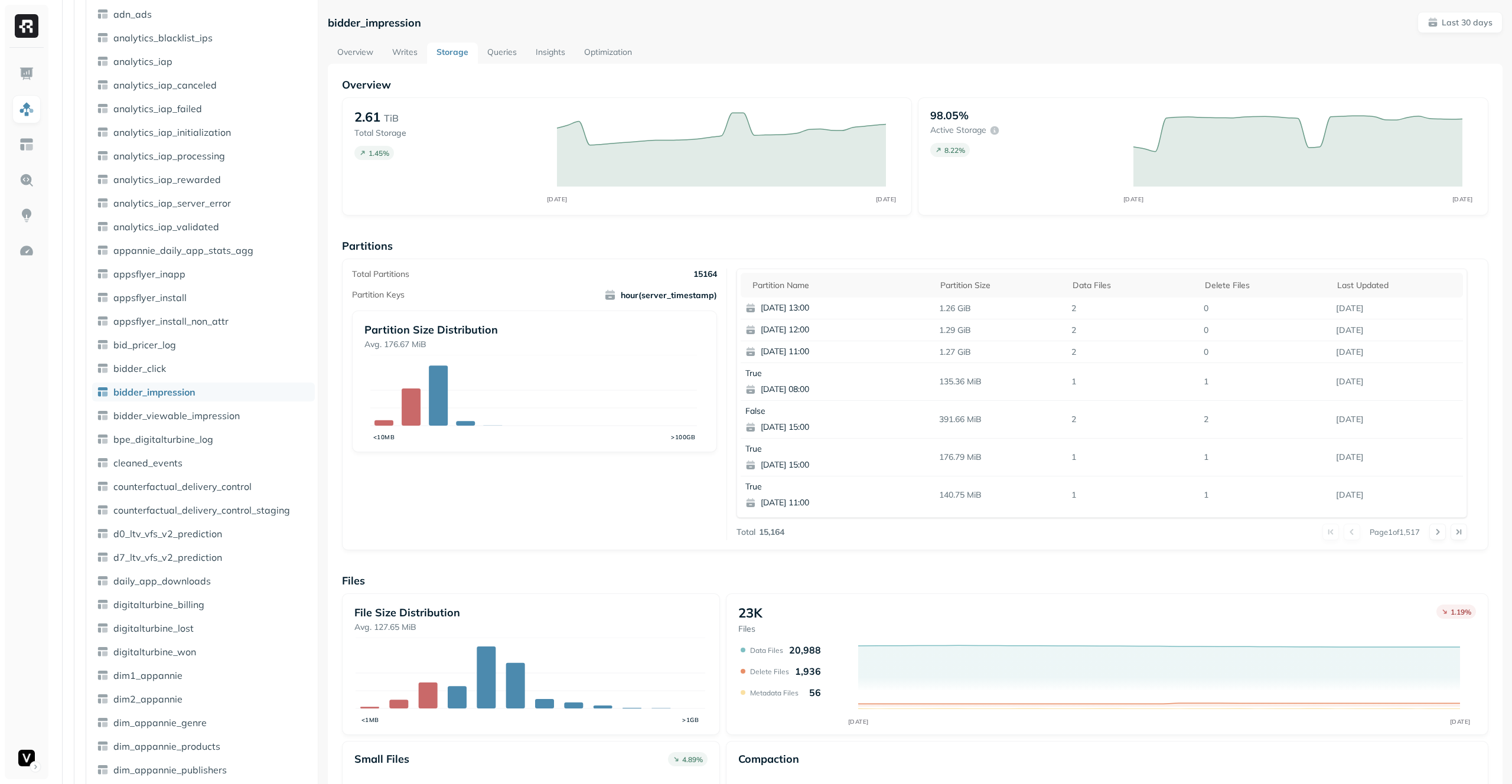
click at [404, 56] on link "Writes" at bounding box center [405, 53] width 44 height 21
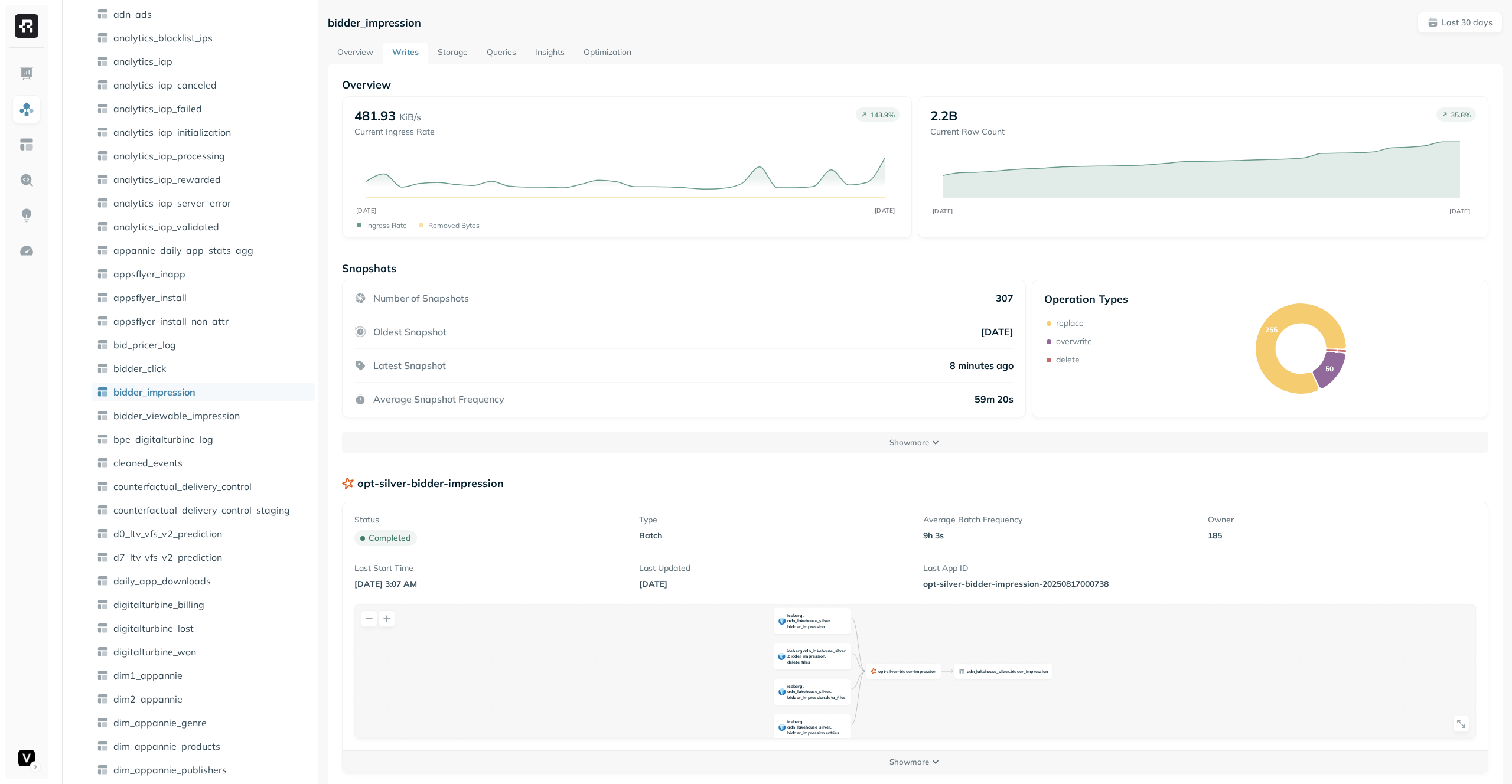
click at [359, 50] on link "Overview" at bounding box center [355, 53] width 55 height 21
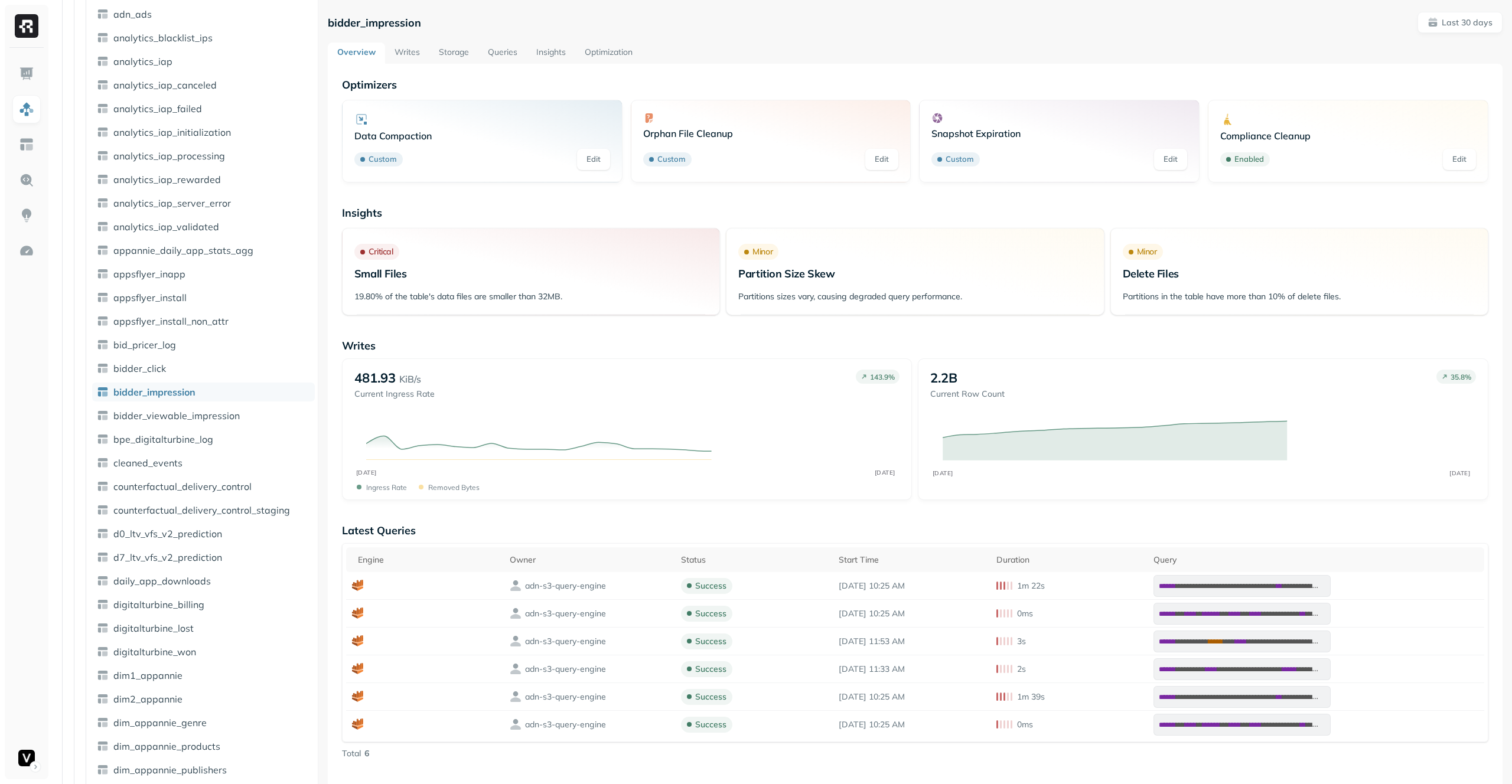
click at [421, 53] on link "Writes" at bounding box center [407, 53] width 44 height 21
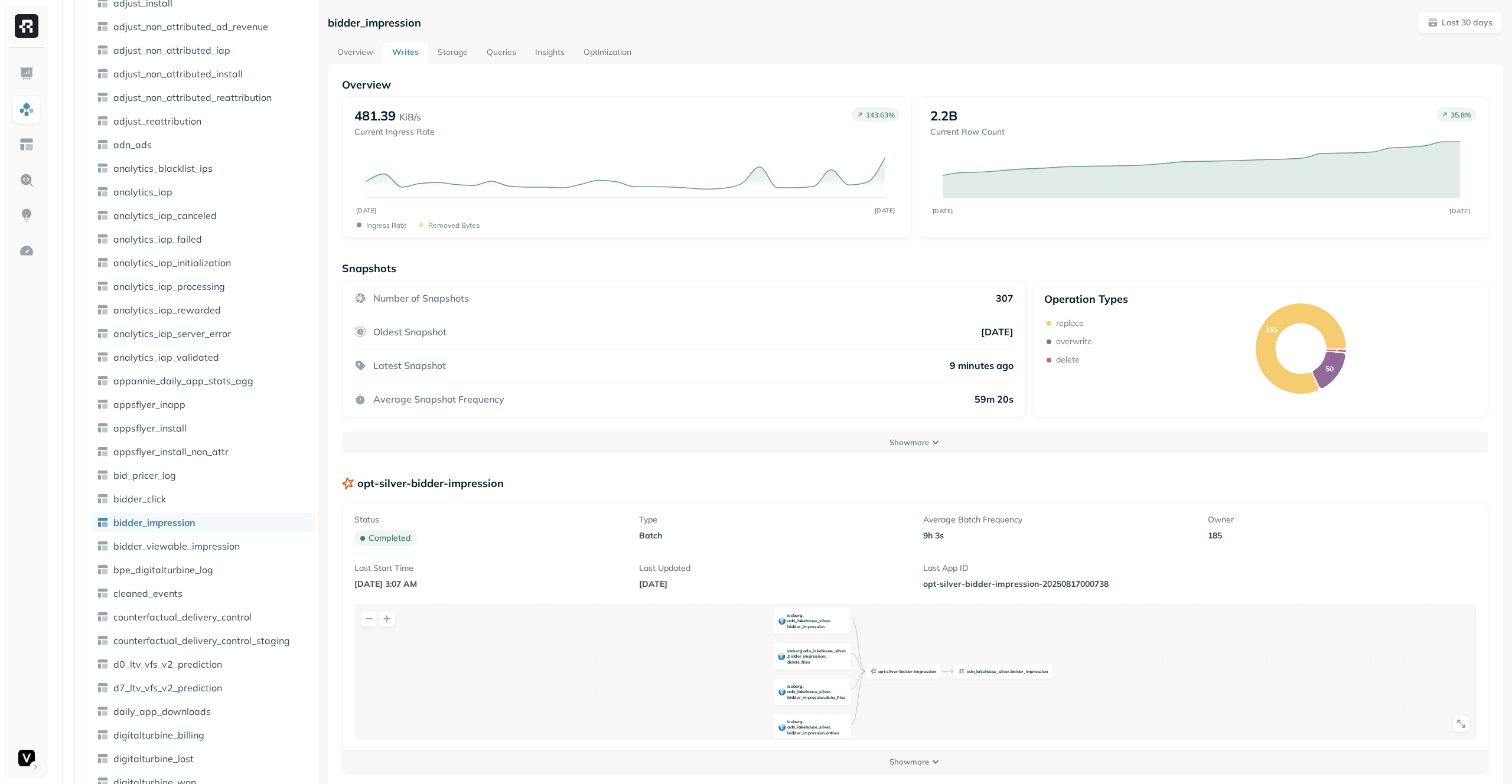
scroll to position [558, 0]
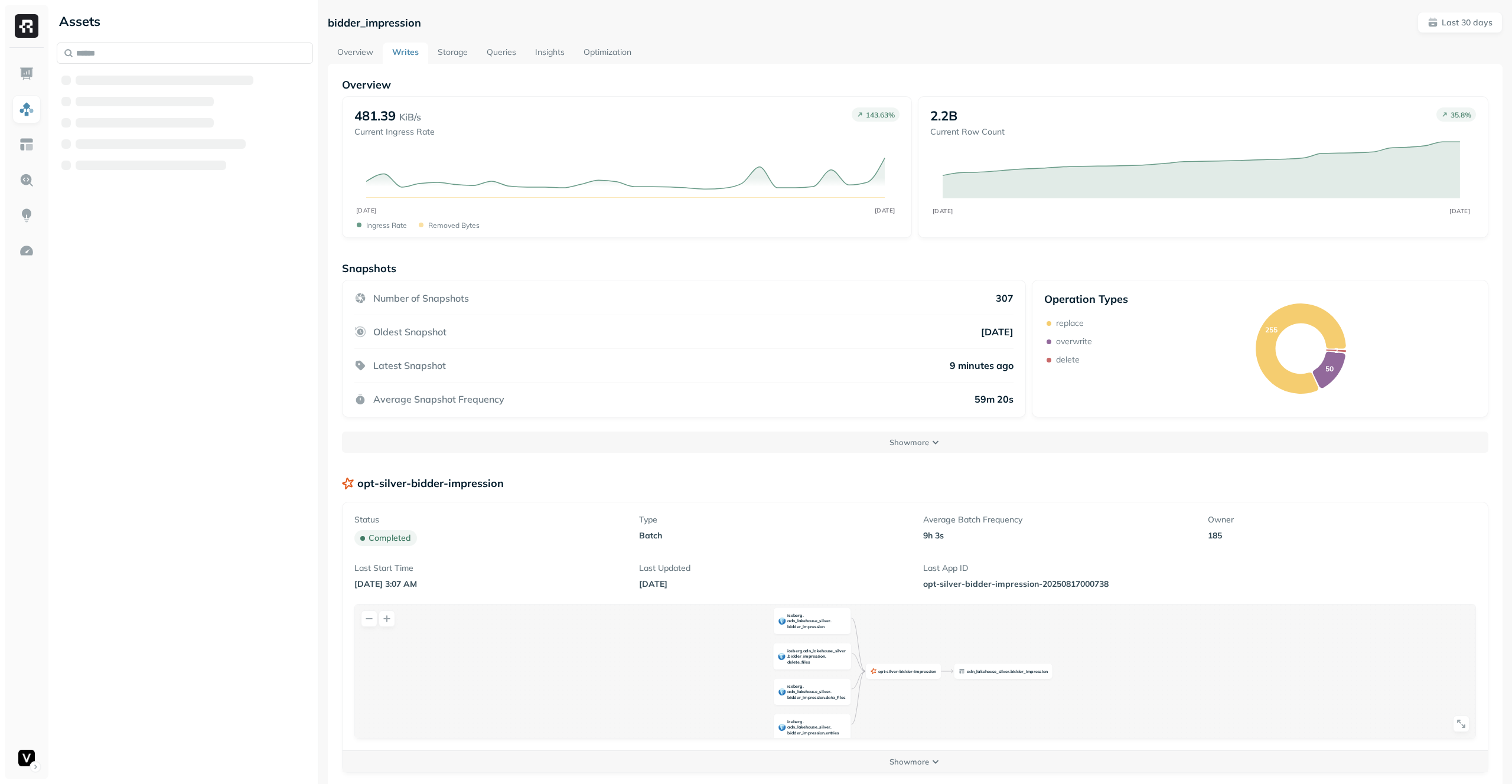
click at [362, 47] on link "Overview" at bounding box center [355, 53] width 55 height 21
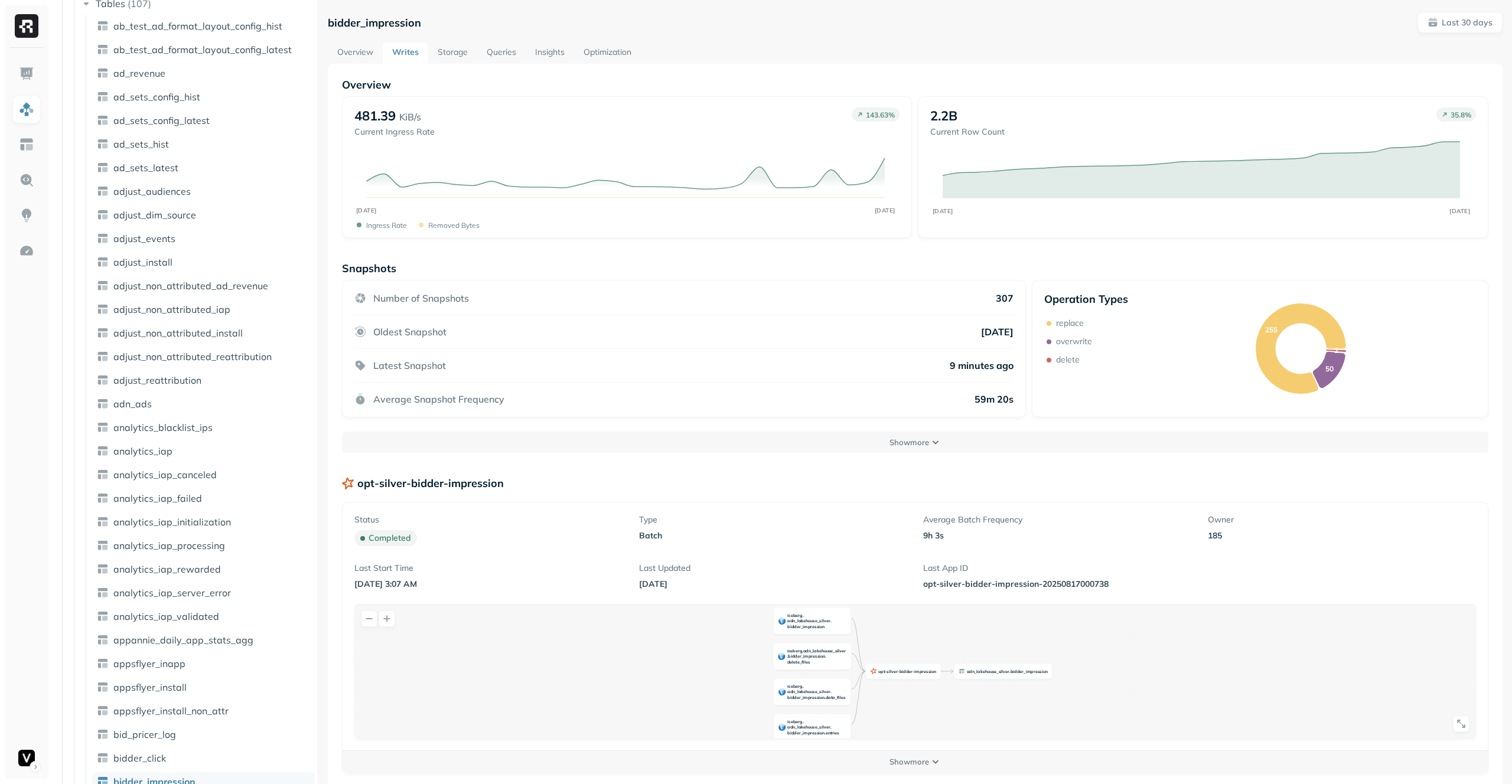
scroll to position [176, 0]
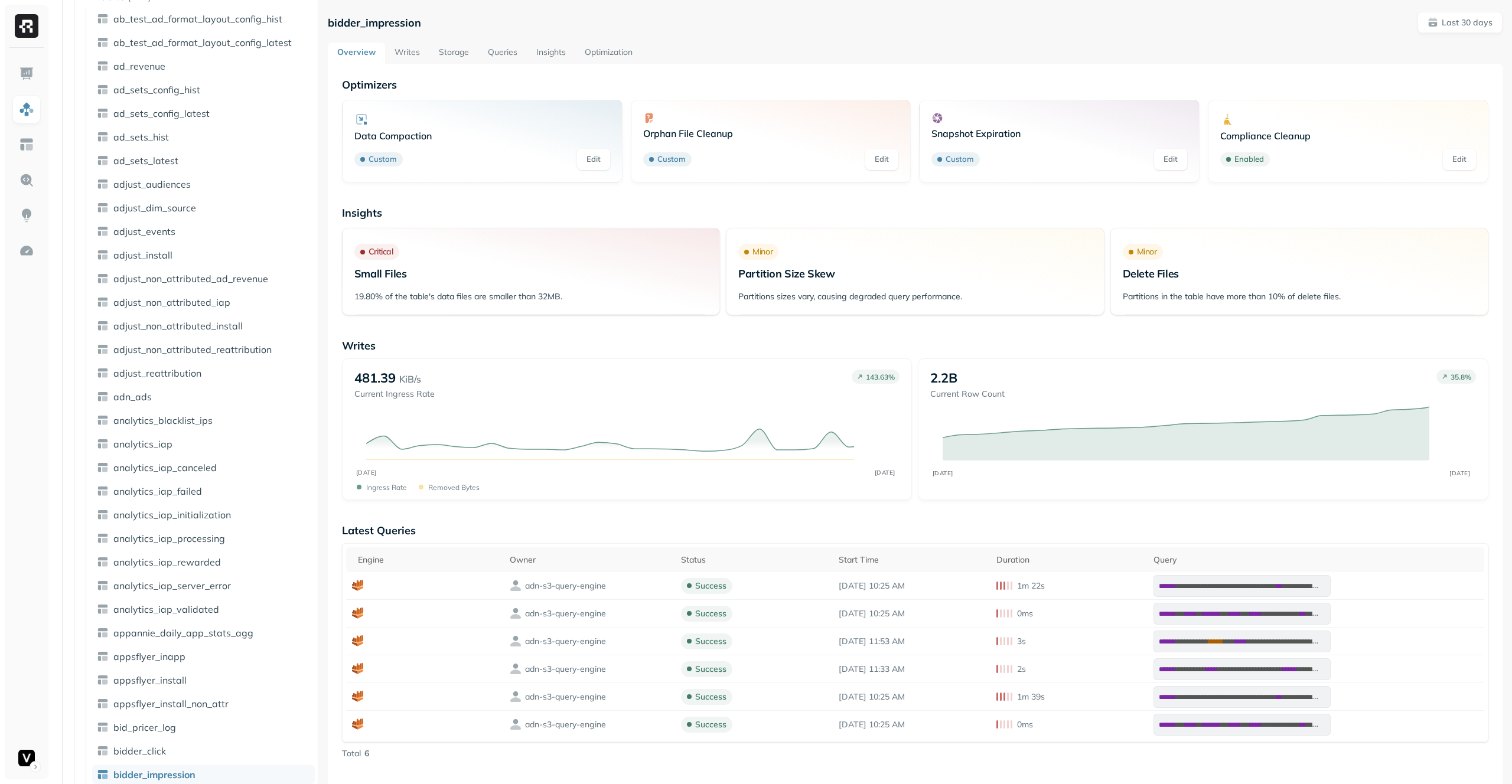
click at [406, 55] on link "Writes" at bounding box center [407, 53] width 44 height 21
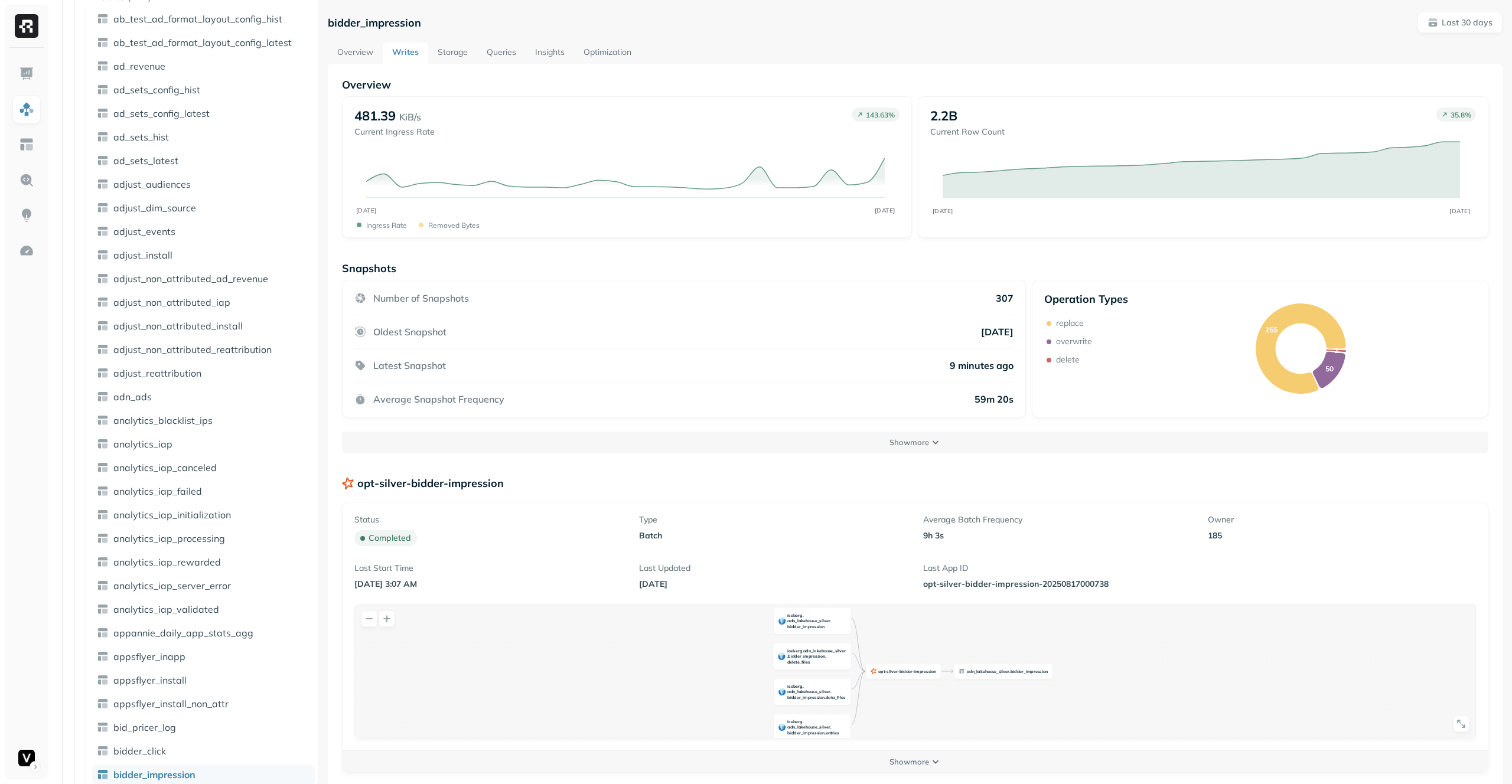
click at [337, 43] on link "Overview" at bounding box center [355, 53] width 55 height 21
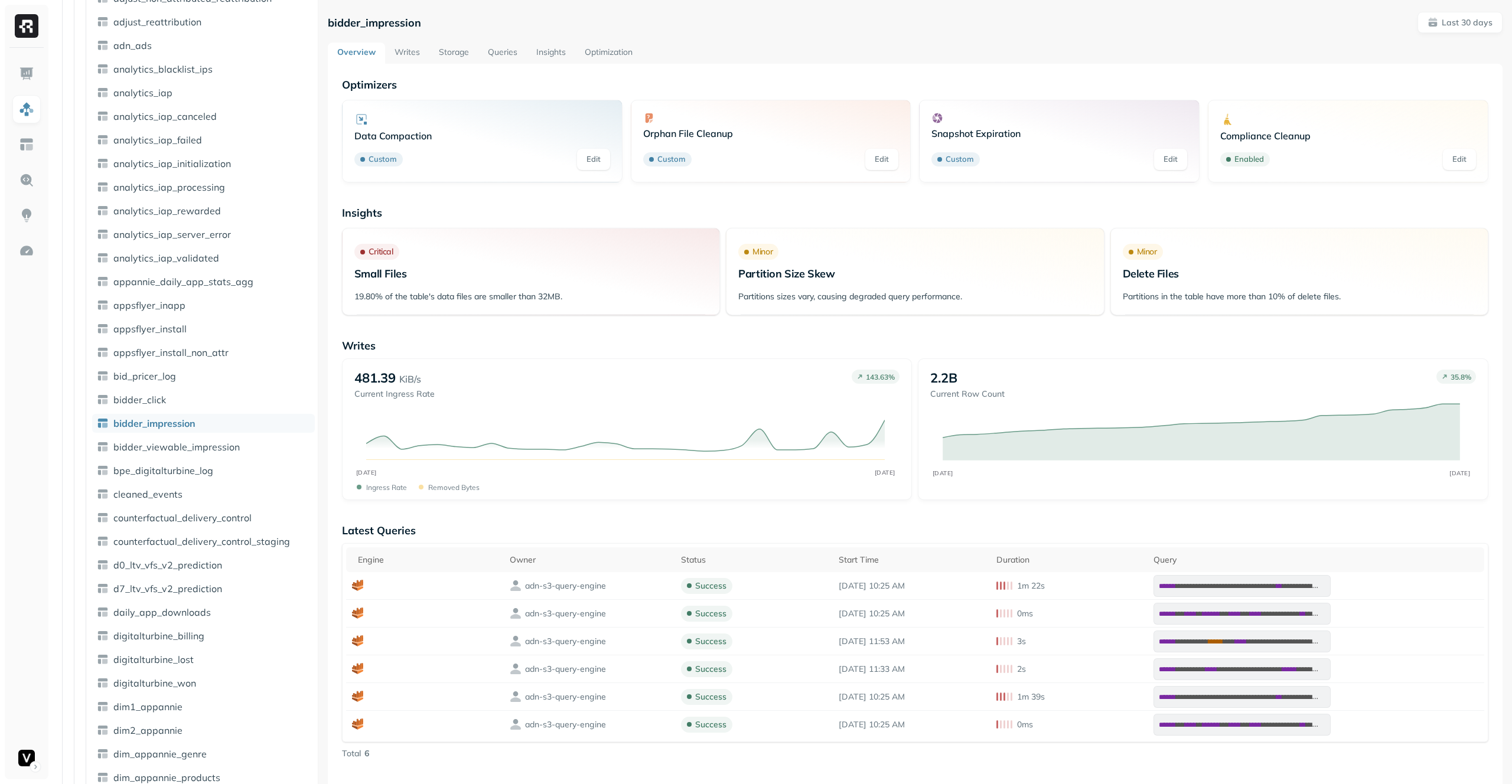
scroll to position [558, 0]
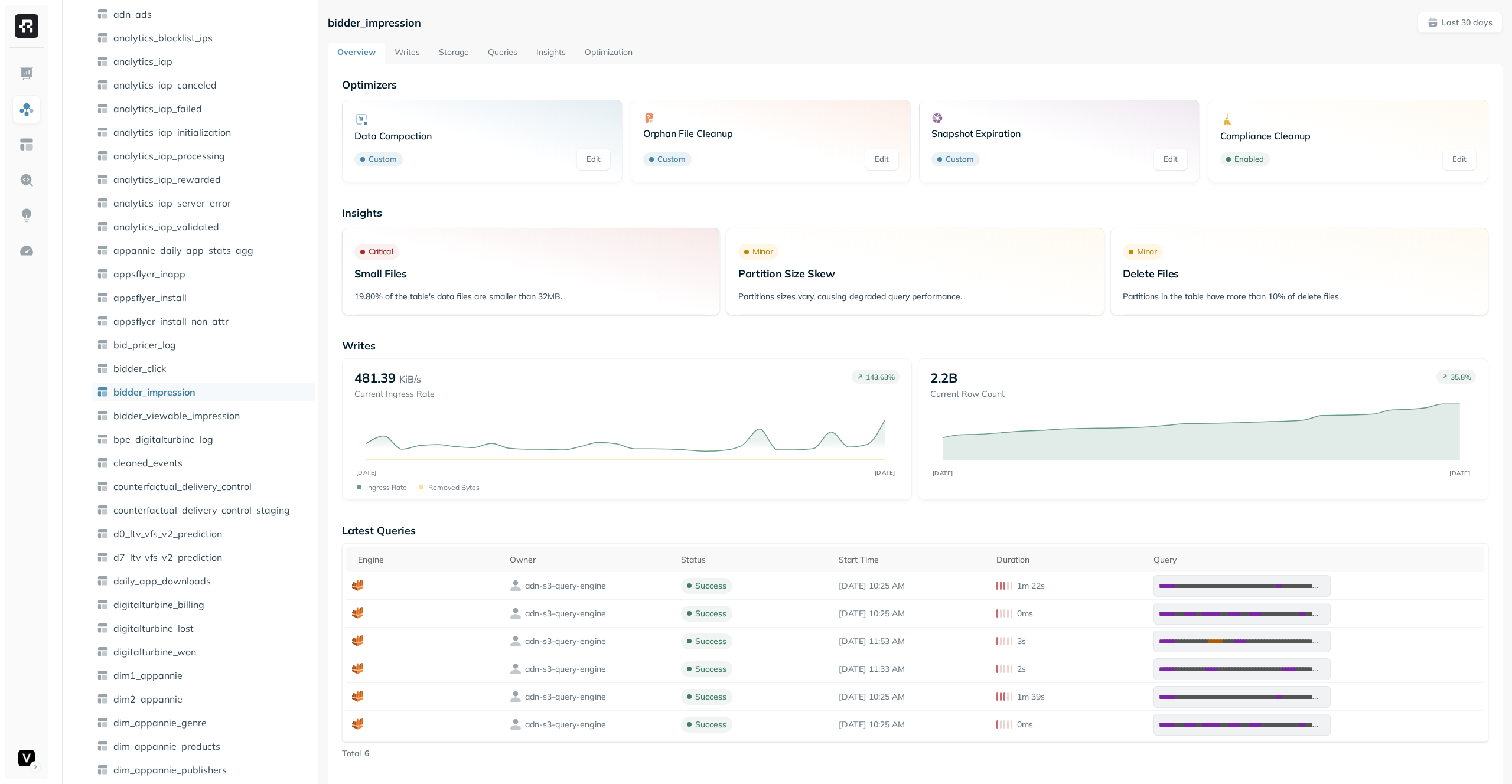
click at [397, 51] on link "Writes" at bounding box center [407, 53] width 44 height 21
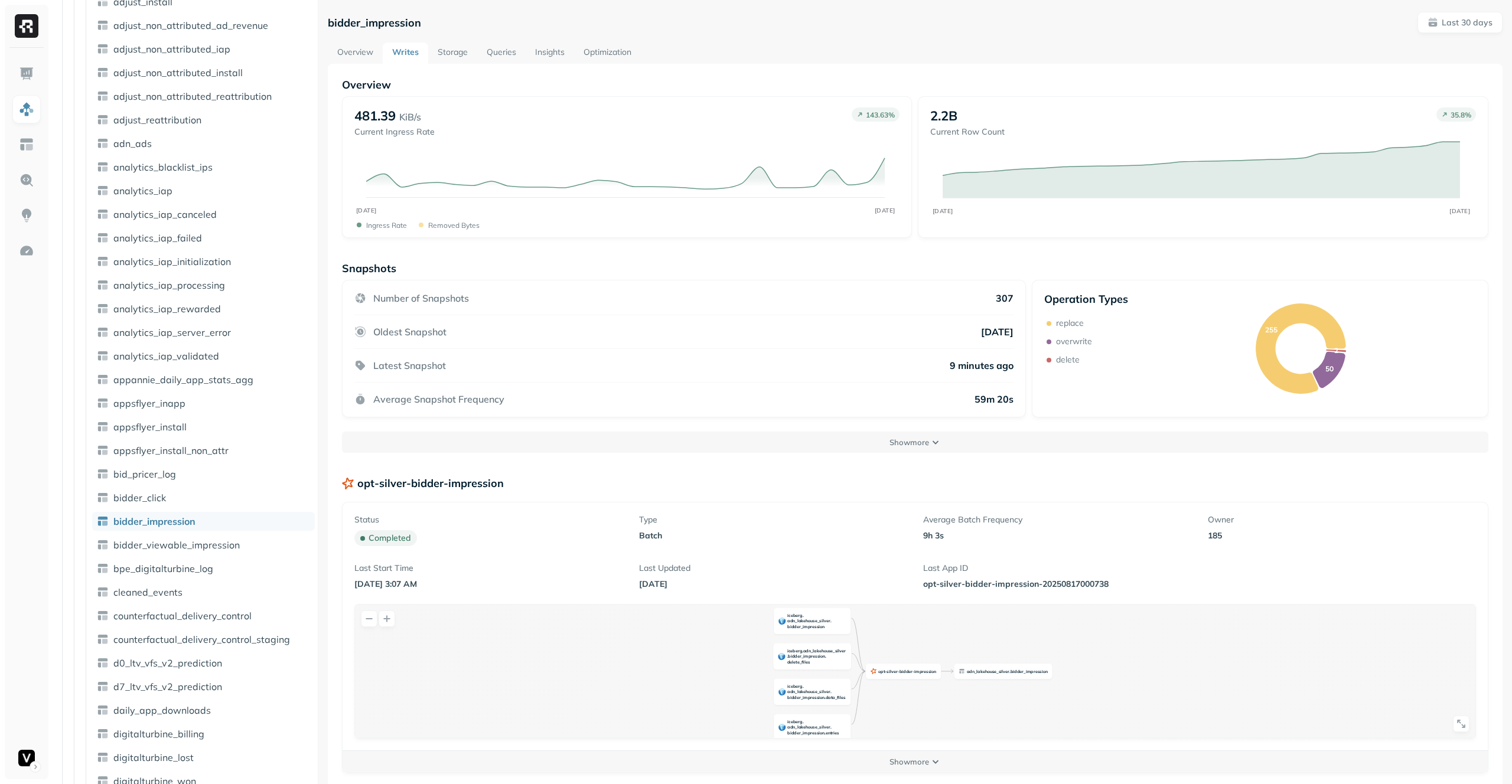
click at [358, 49] on link "Overview" at bounding box center [355, 53] width 55 height 21
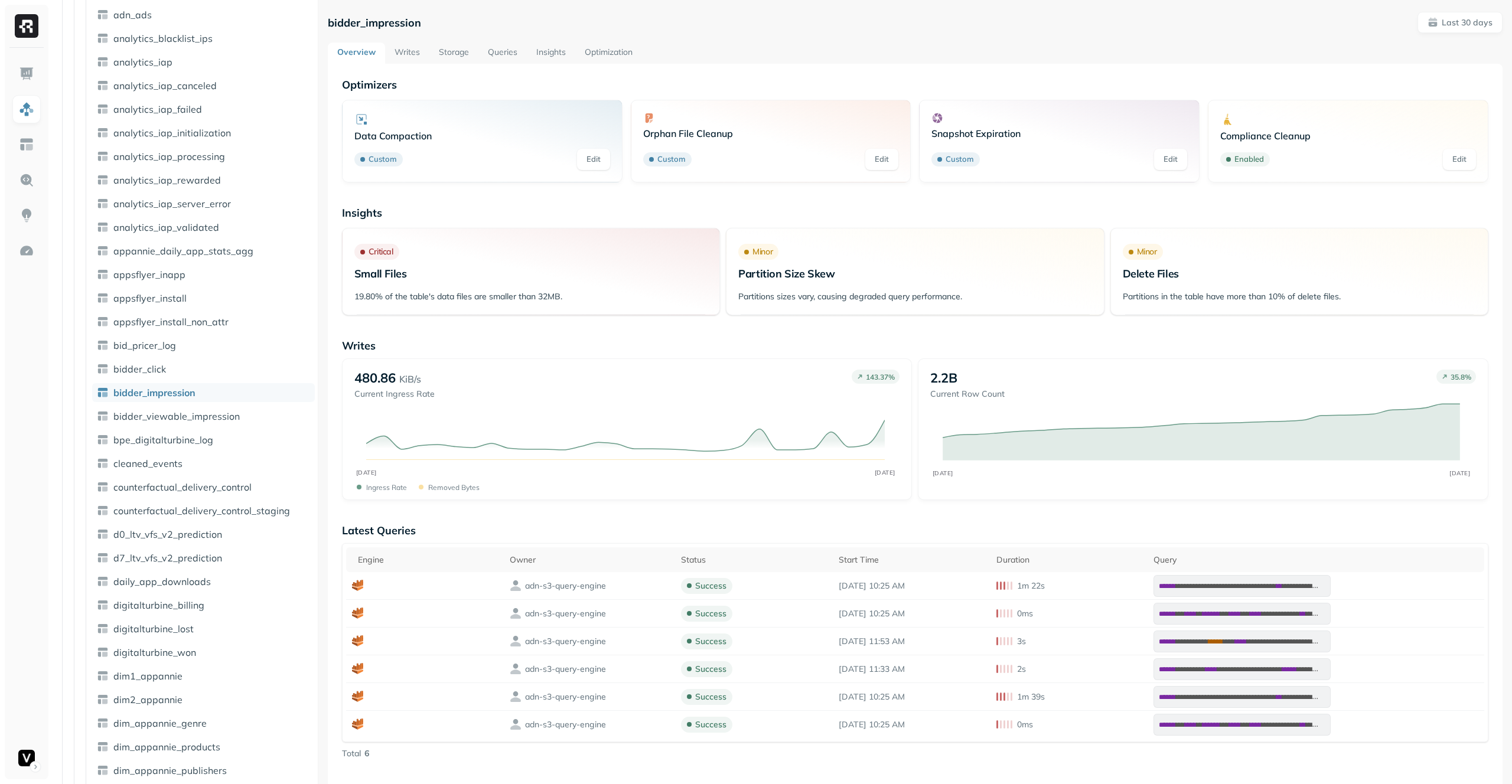
scroll to position [558, 0]
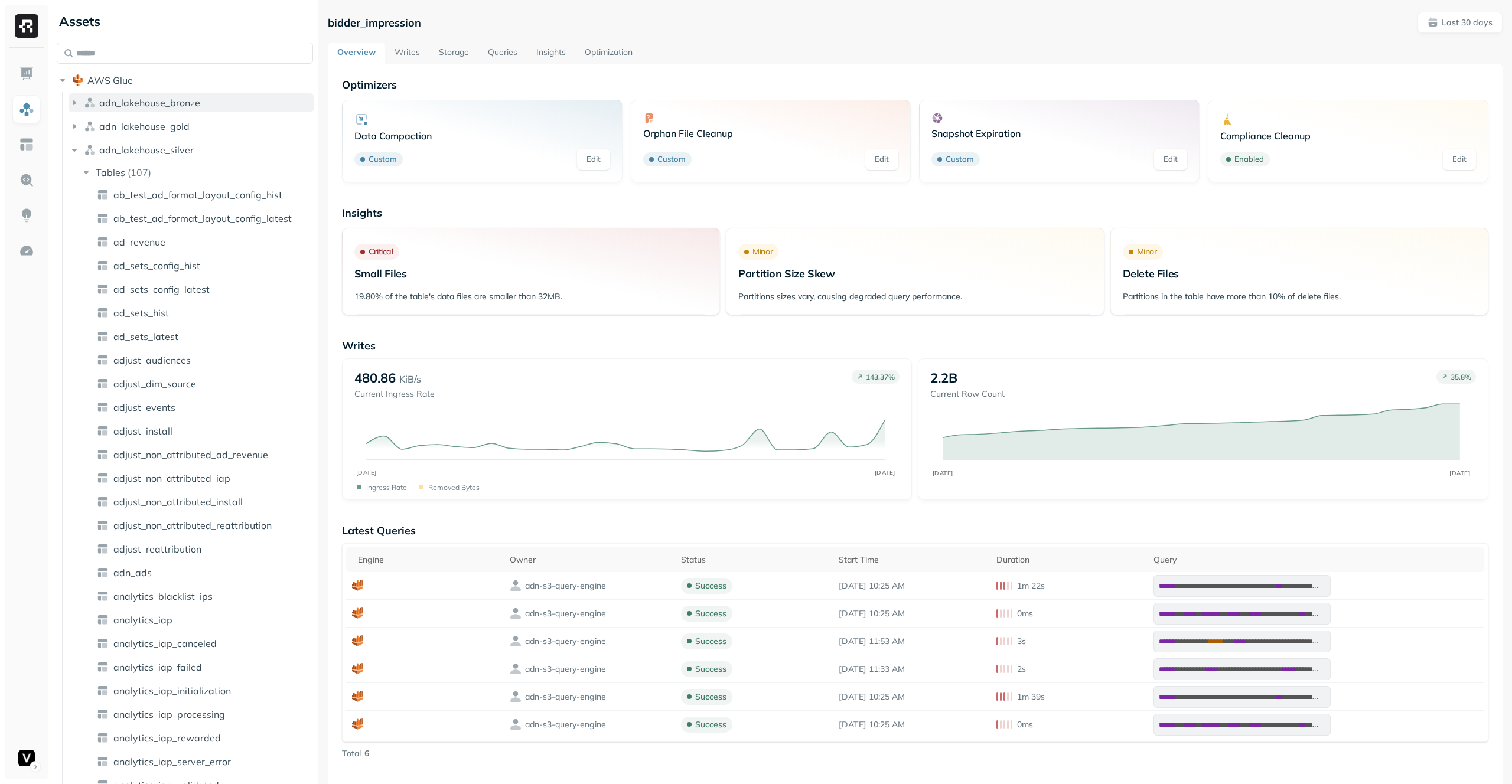
scroll to position [4, 0]
click at [592, 43] on link "Optimization" at bounding box center [609, 53] width 67 height 21
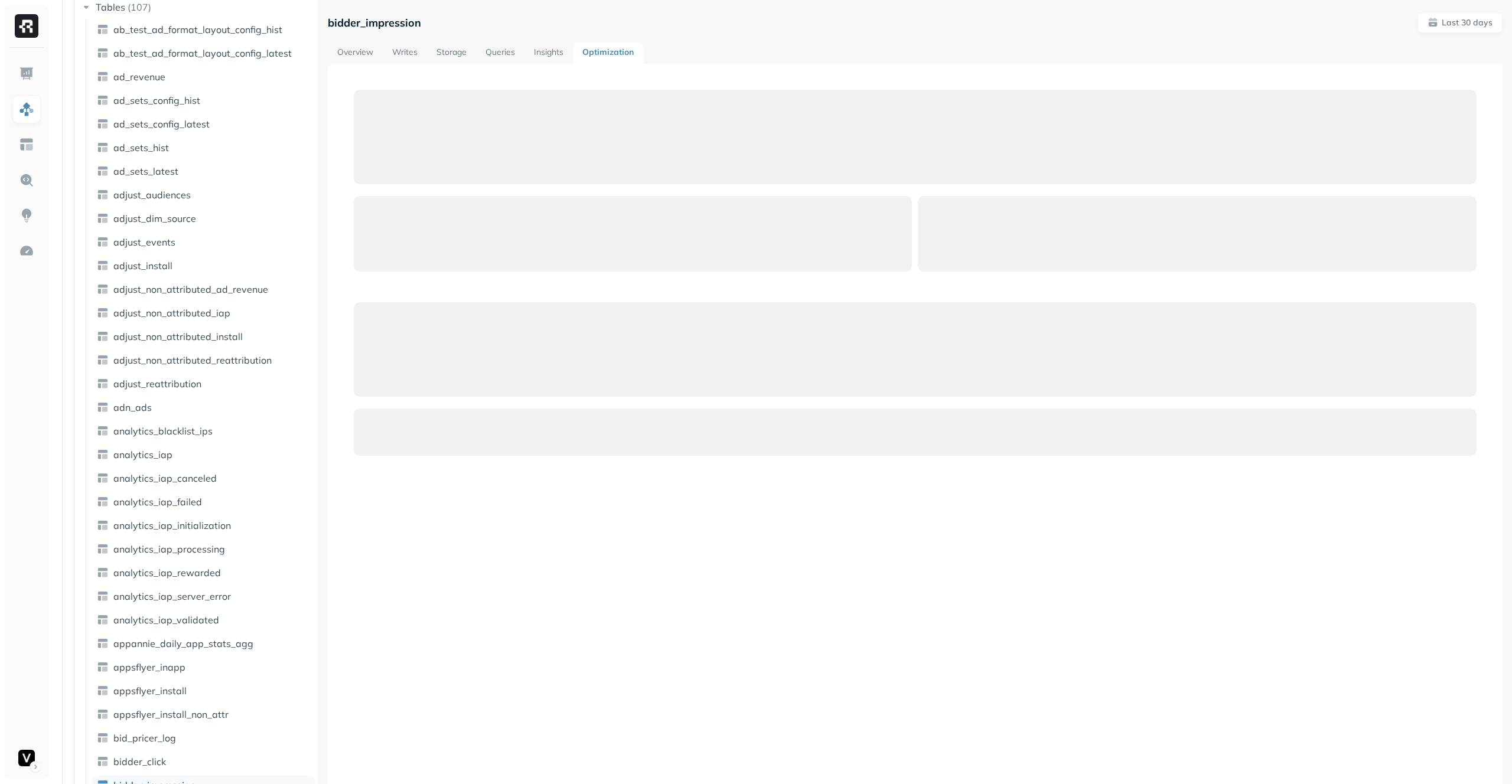
scroll to position [176, 0]
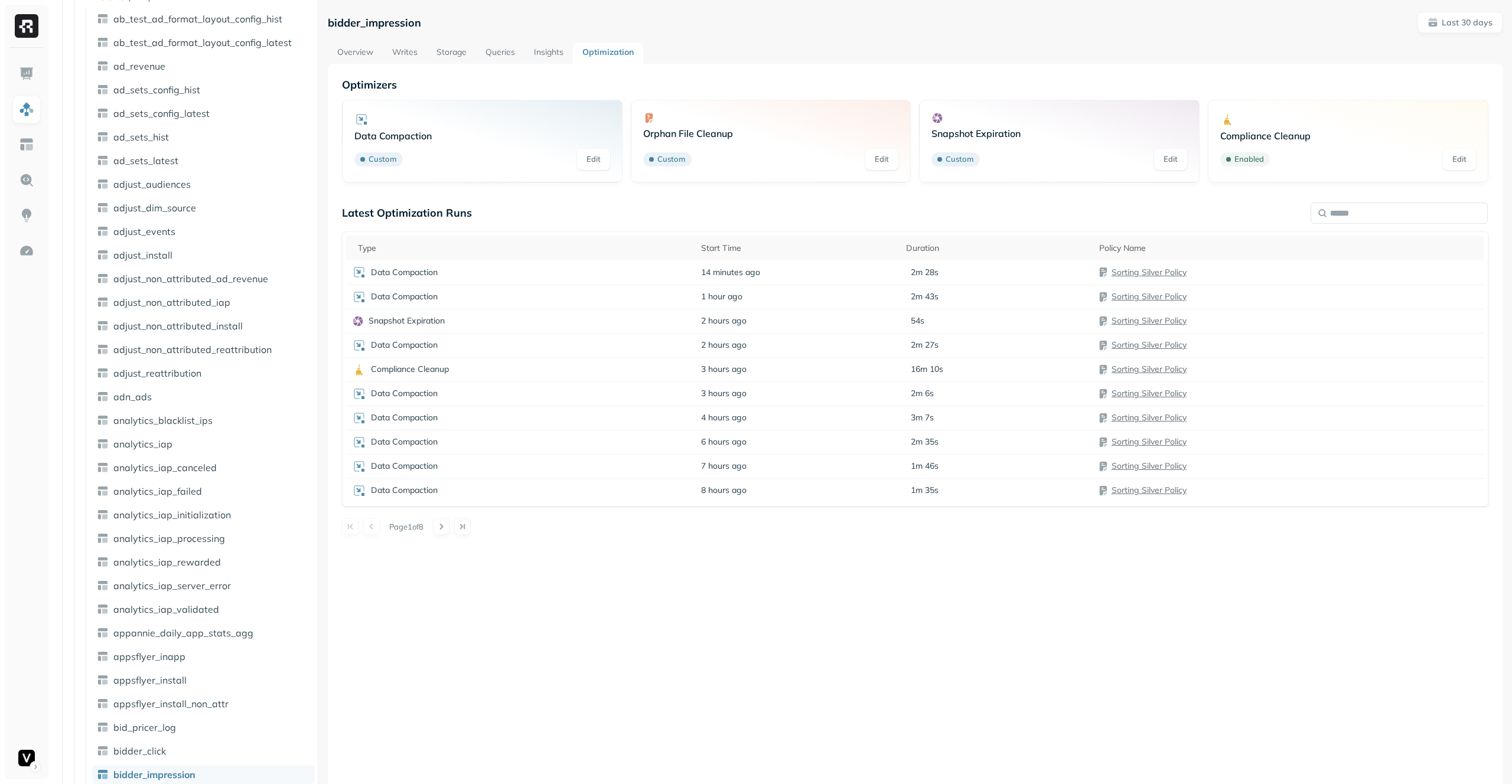
click at [546, 55] on link "Insights" at bounding box center [548, 53] width 48 height 21
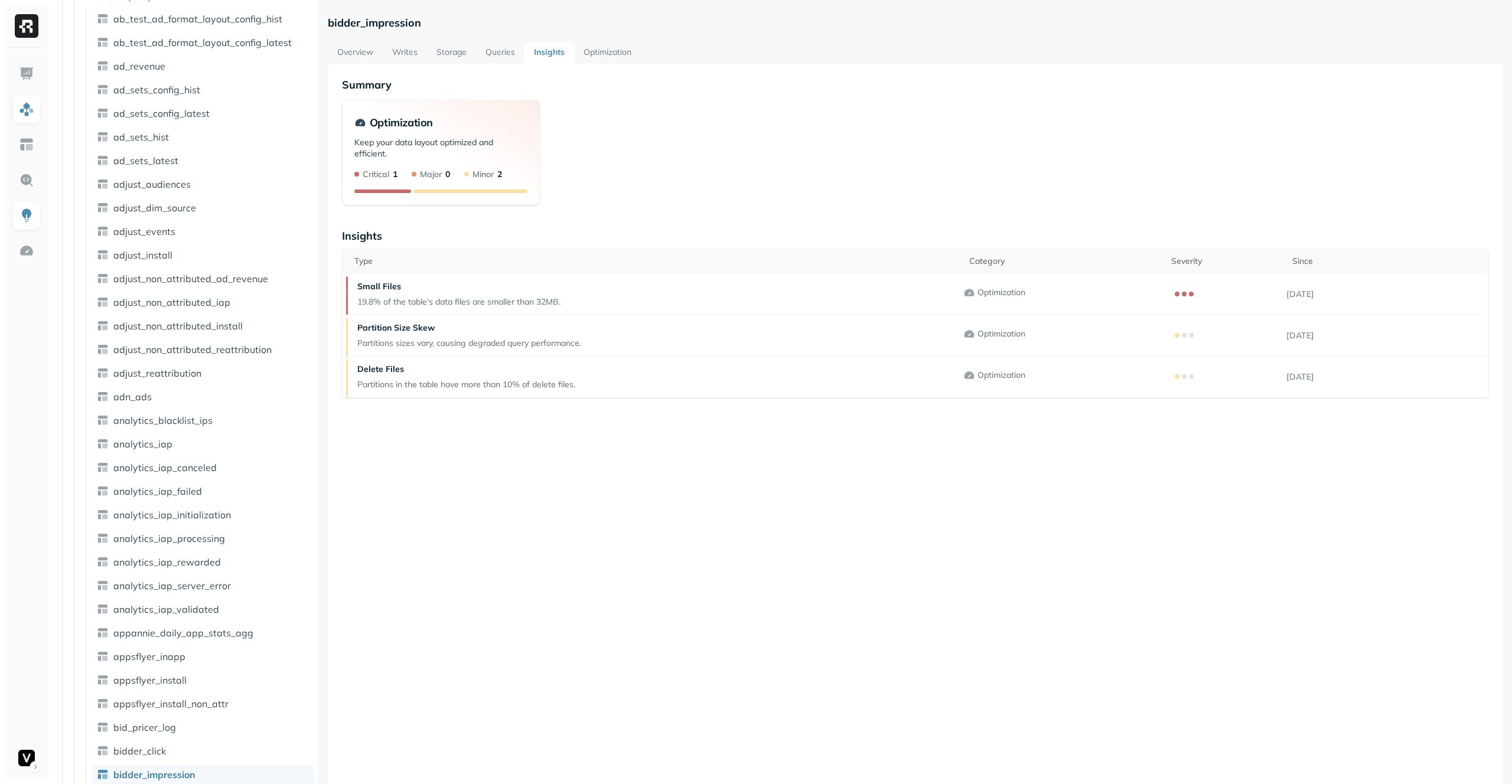
click at [494, 53] on link "Queries" at bounding box center [500, 53] width 48 height 21
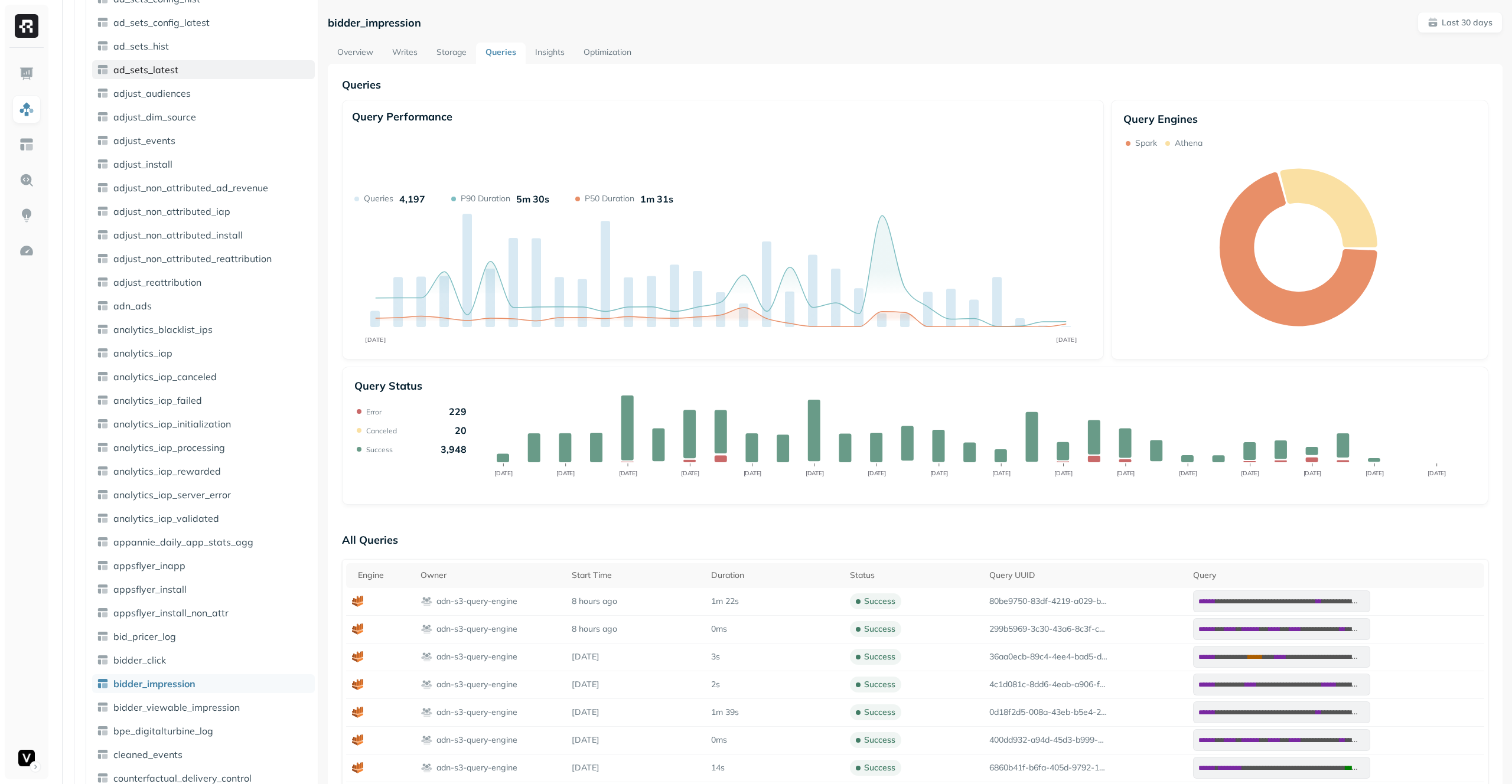
scroll to position [430, 0]
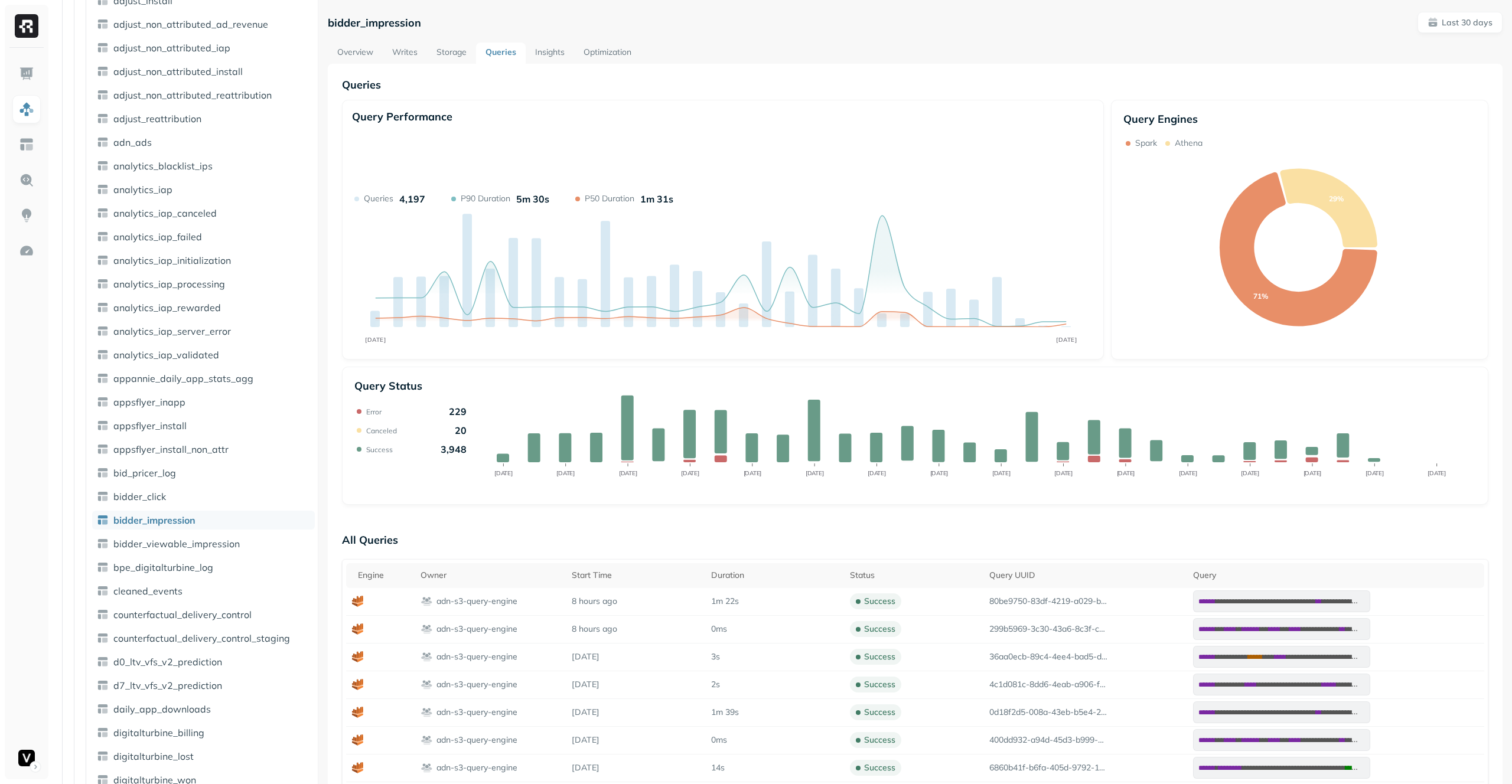
click at [390, 22] on p "bidder_impression" at bounding box center [374, 23] width 93 height 14
click at [338, 48] on link "Overview" at bounding box center [355, 53] width 55 height 21
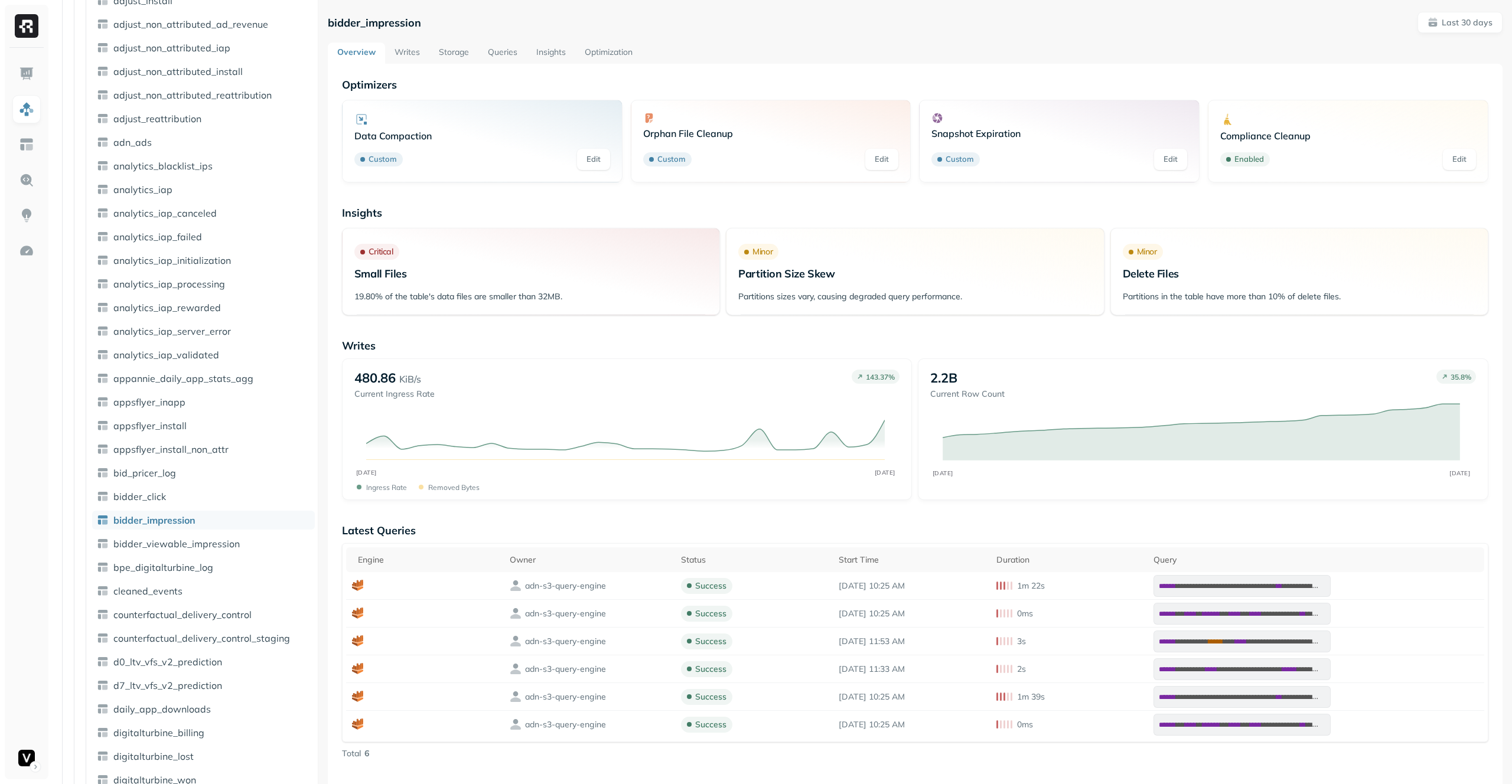
click at [417, 51] on link "Writes" at bounding box center [407, 53] width 44 height 21
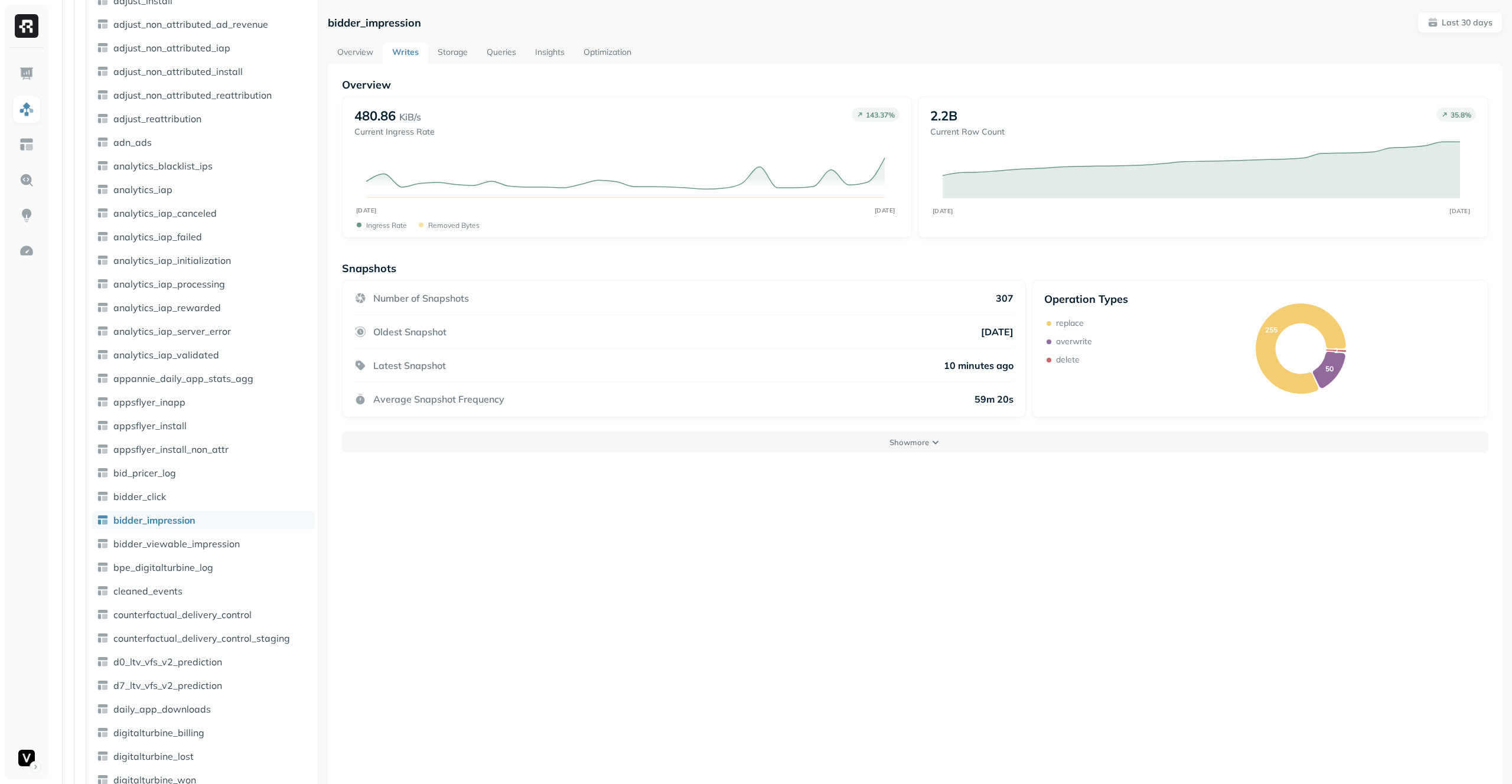
click at [452, 50] on link "Storage" at bounding box center [452, 53] width 49 height 21
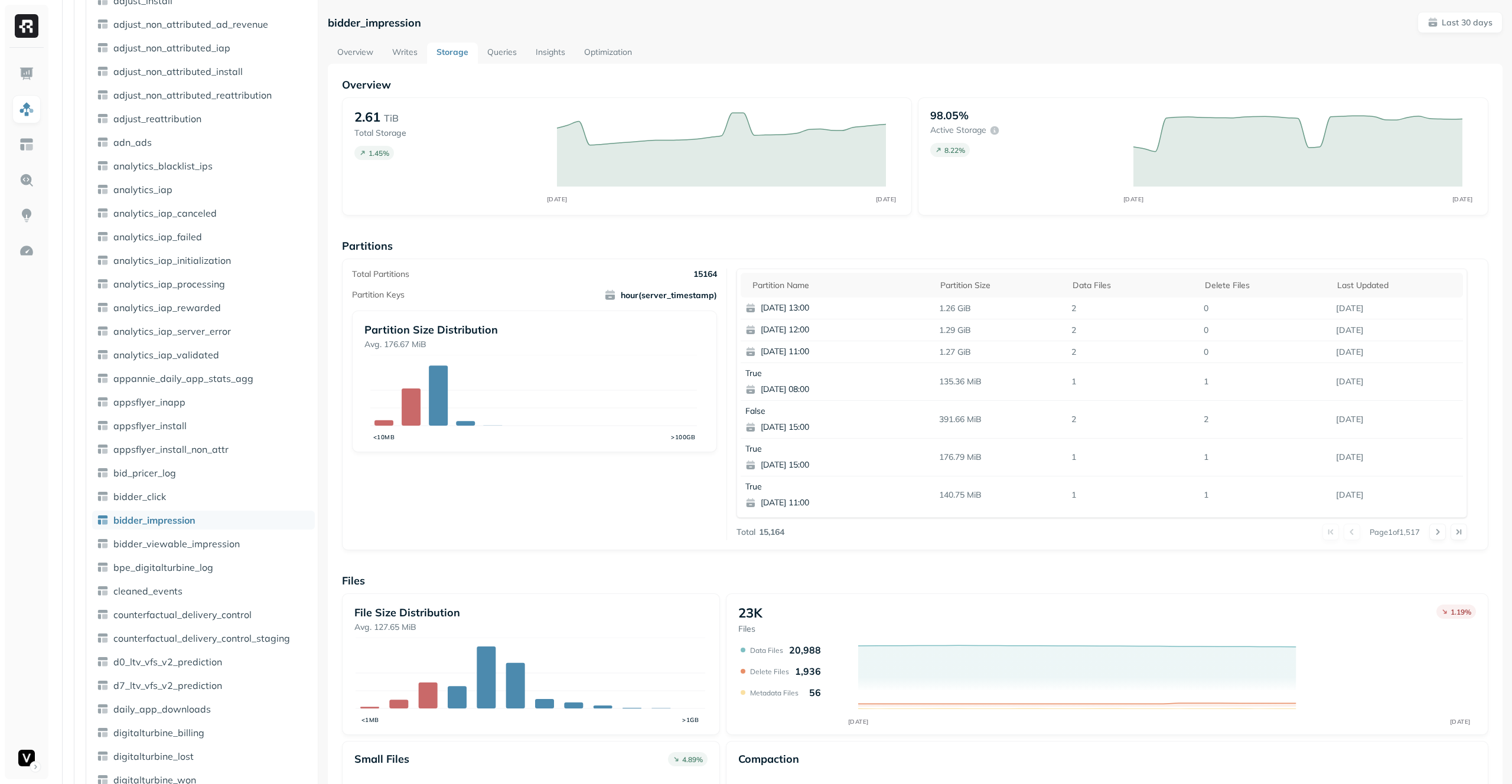
click at [508, 51] on link "Queries" at bounding box center [502, 53] width 48 height 21
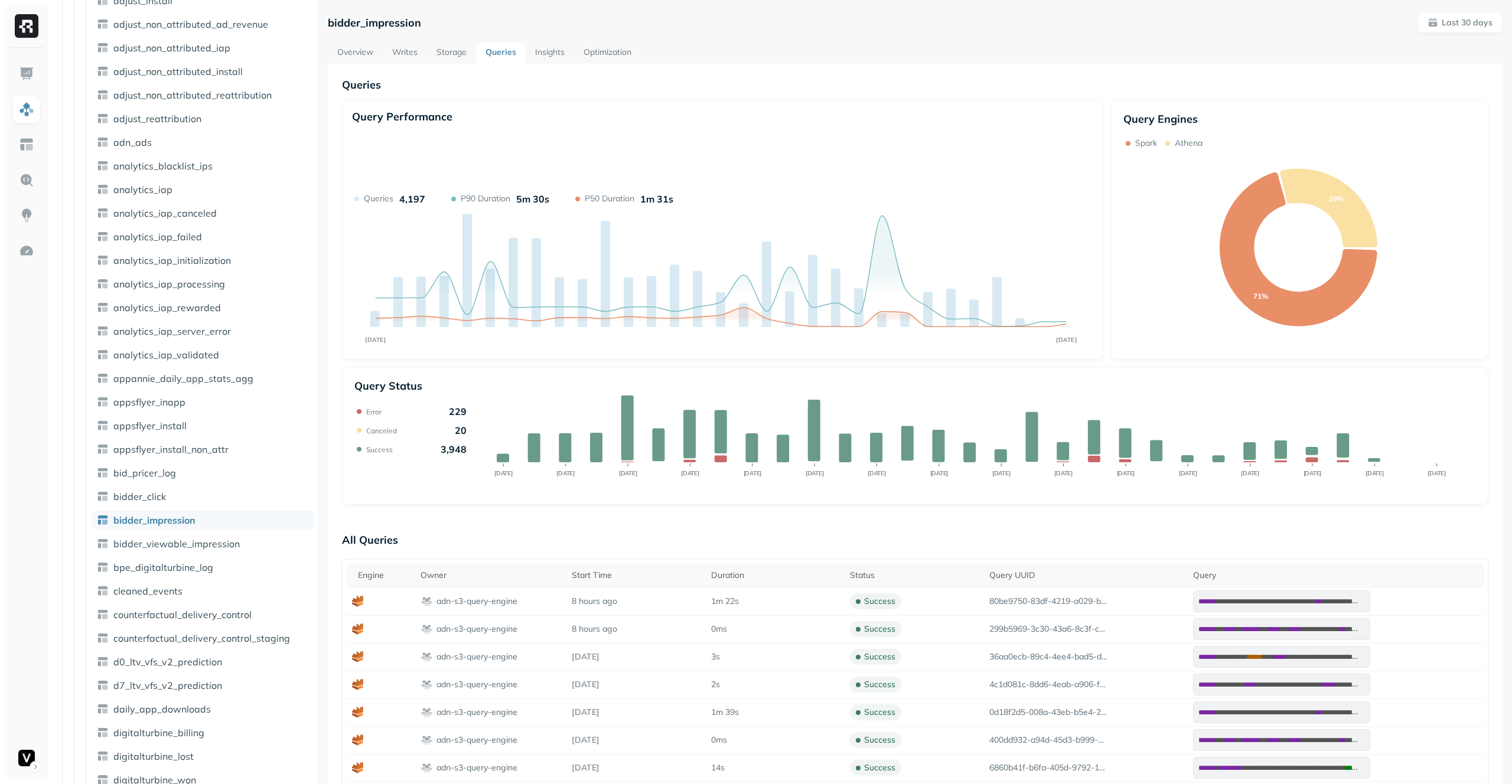
click at [624, 51] on link "Optimization" at bounding box center [607, 53] width 67 height 21
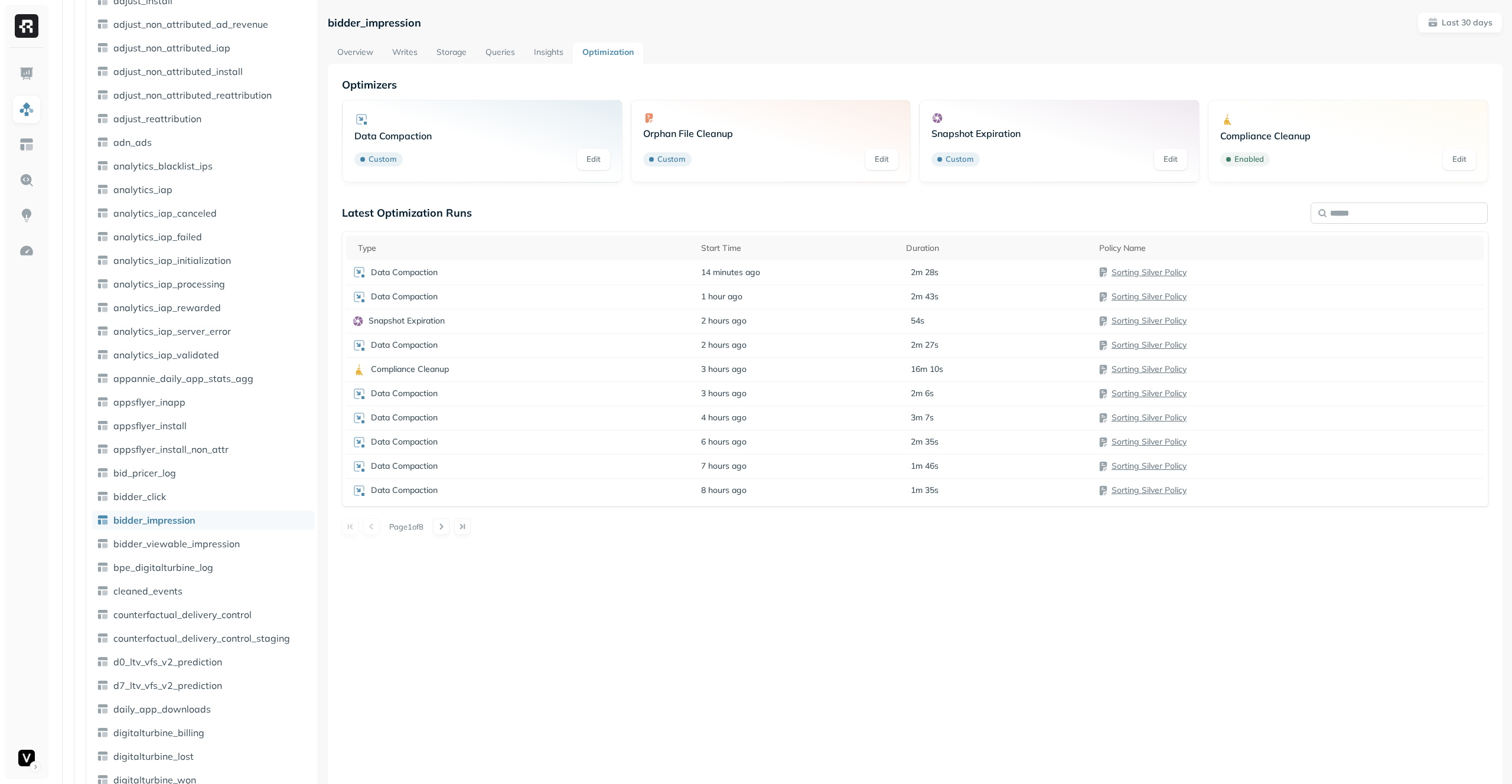
click at [1362, 207] on input "text" at bounding box center [1399, 213] width 177 height 21
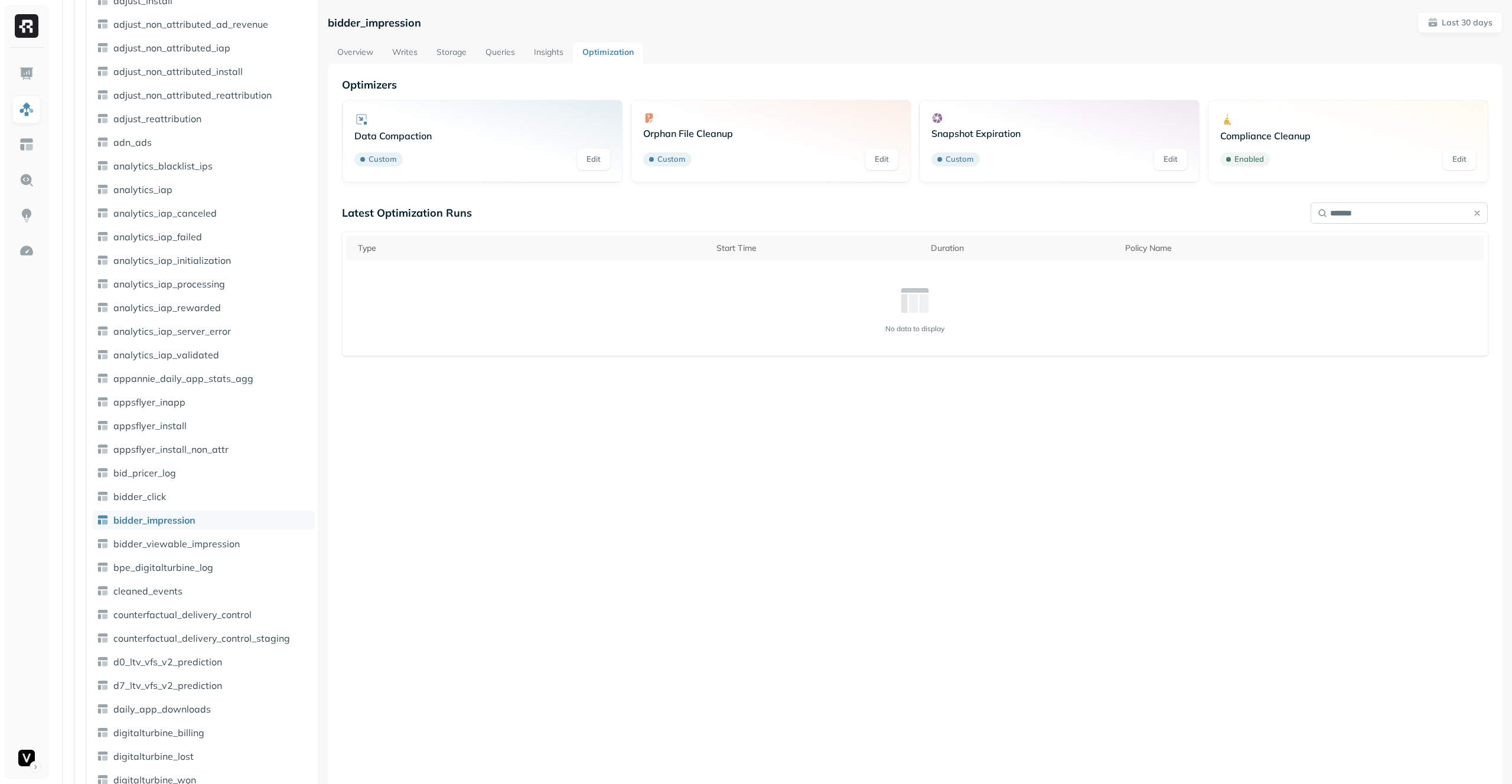
type input "********"
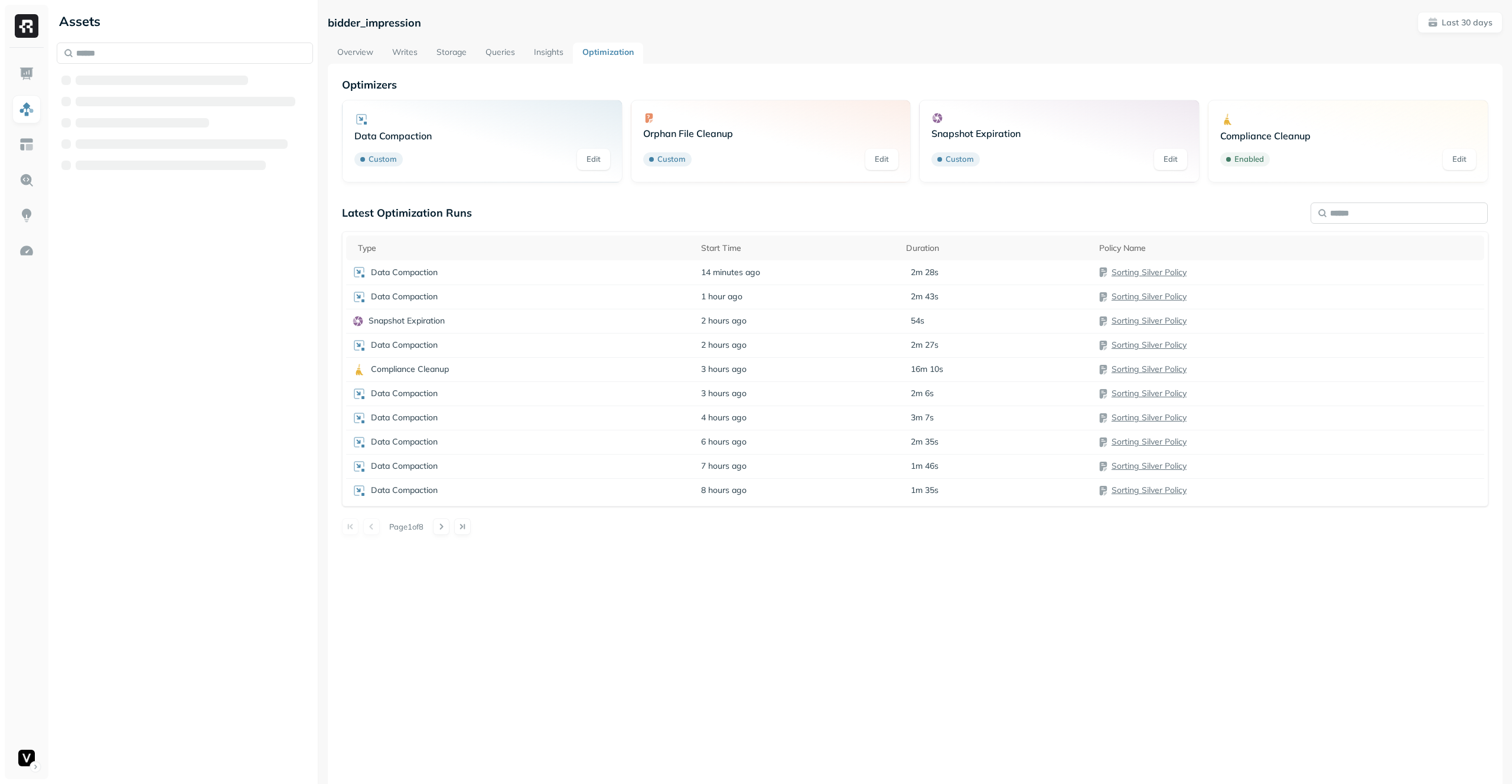
click at [1411, 213] on input "text" at bounding box center [1399, 213] width 177 height 21
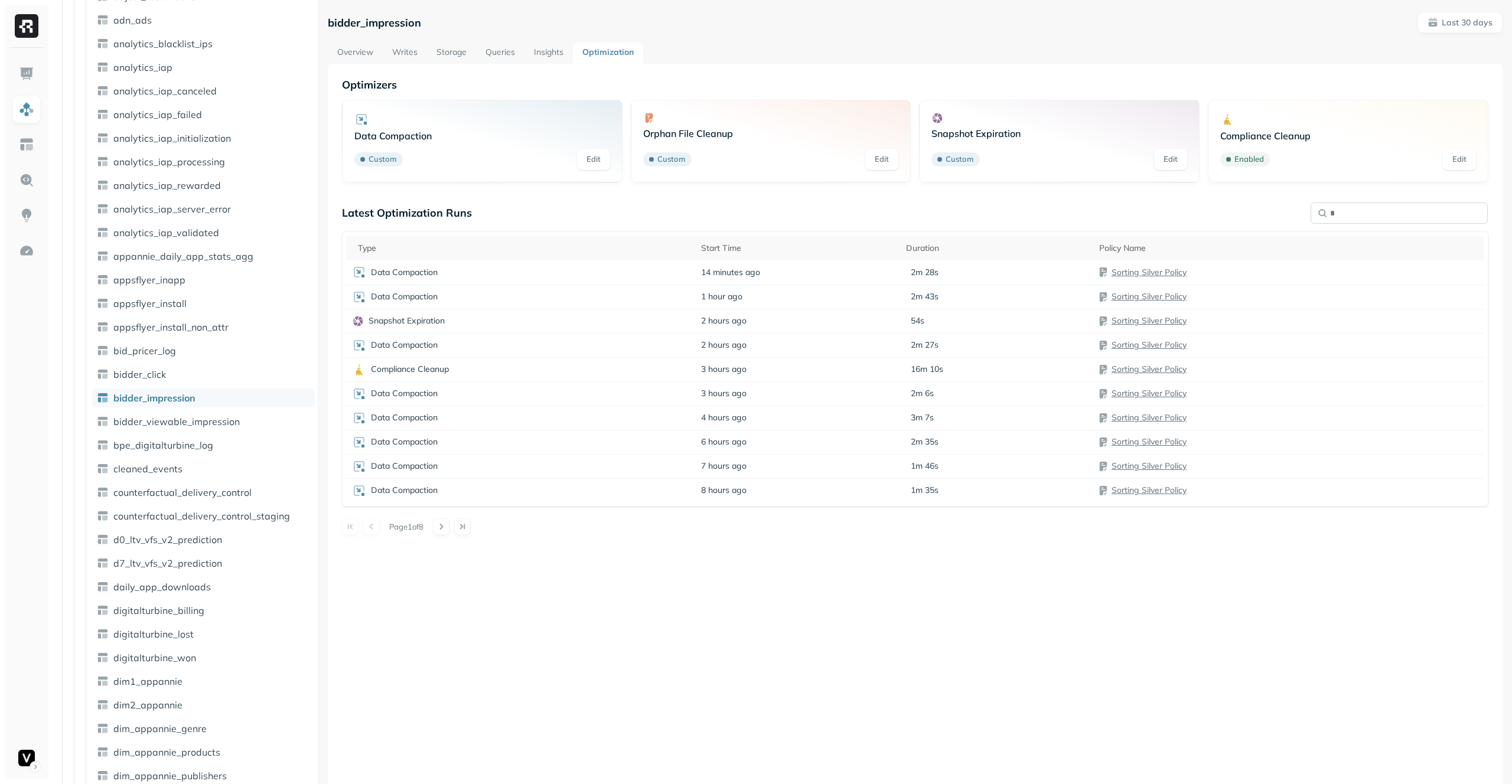
scroll to position [558, 0]
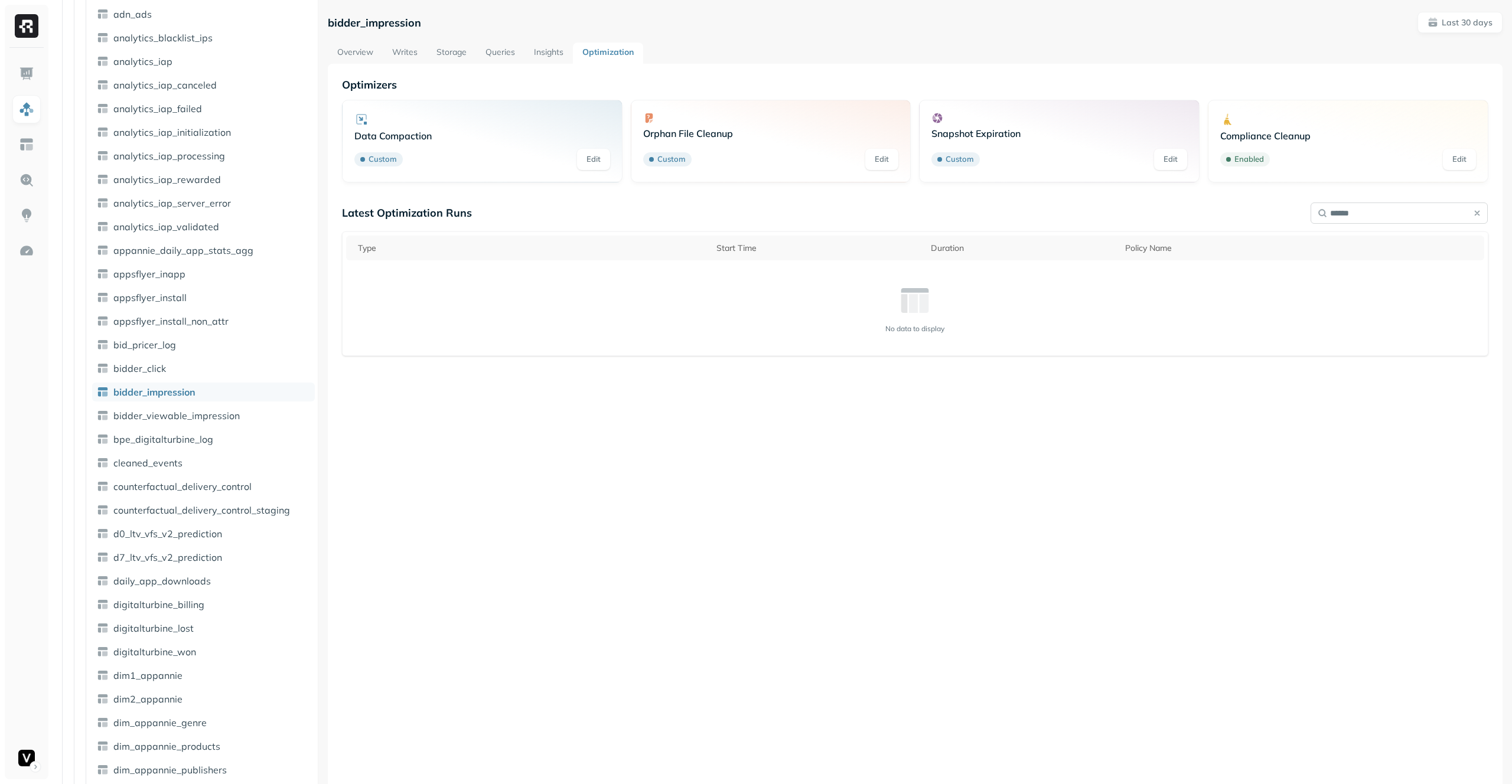
type input "*******"
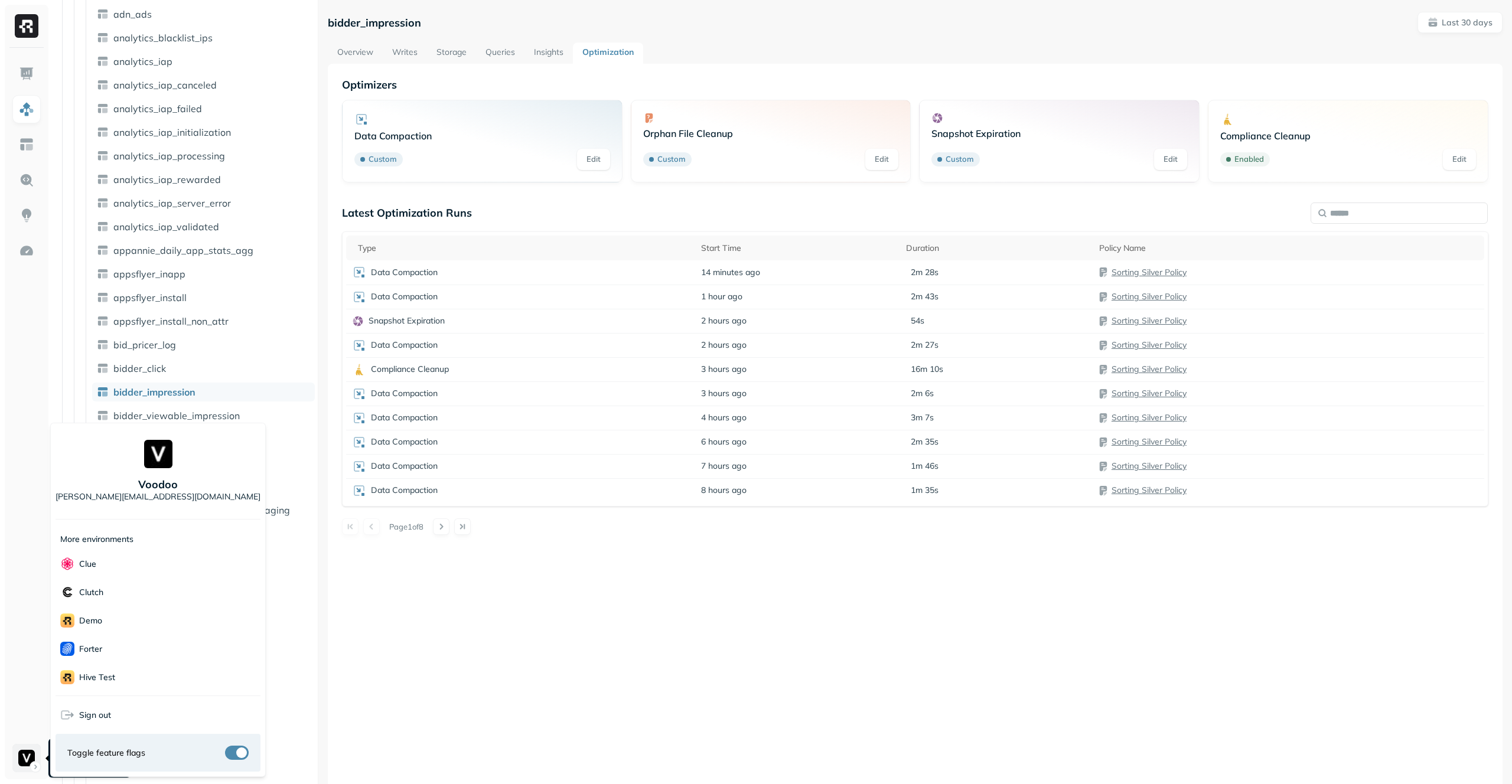
click at [20, 750] on html "Assets AWS Glue adn_lakehouse_bronze adn_lakehouse_gold adn_lakehouse_silver Ta…" at bounding box center [756, 392] width 1512 height 784
click at [450, 651] on html "Assets AWS Glue adn_lakehouse_bronze adn_lakehouse_gold adn_lakehouse_silver Ta…" at bounding box center [756, 392] width 1512 height 784
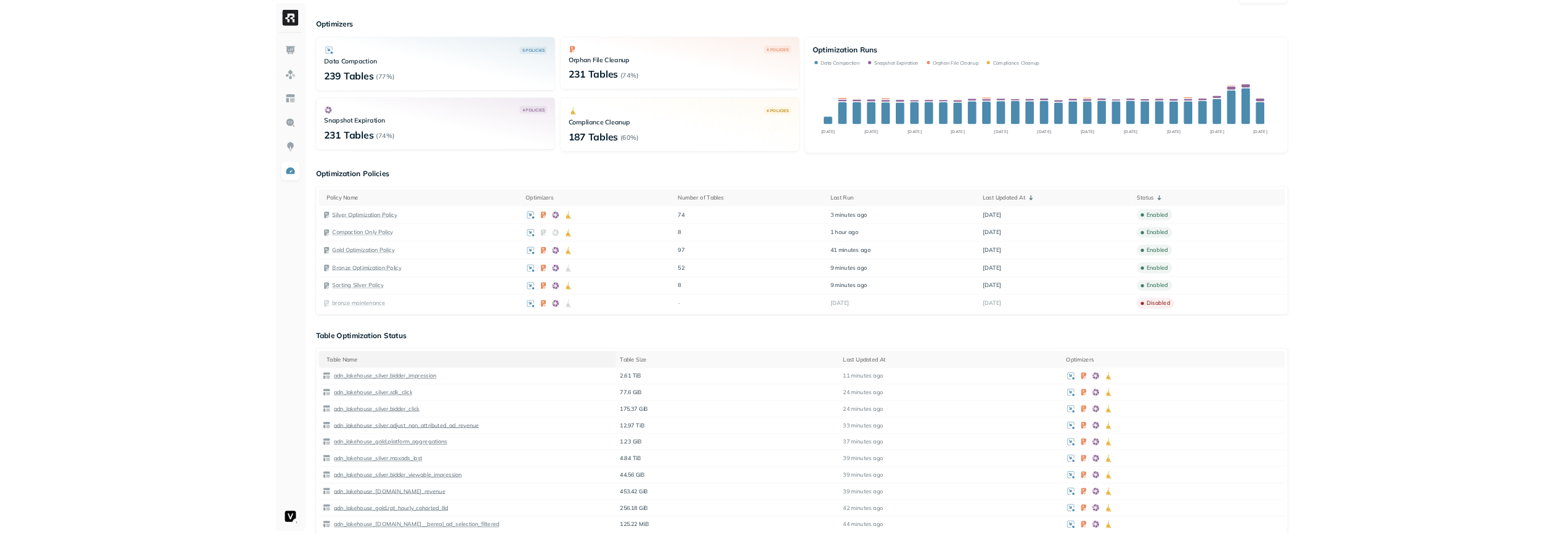
scroll to position [440, 0]
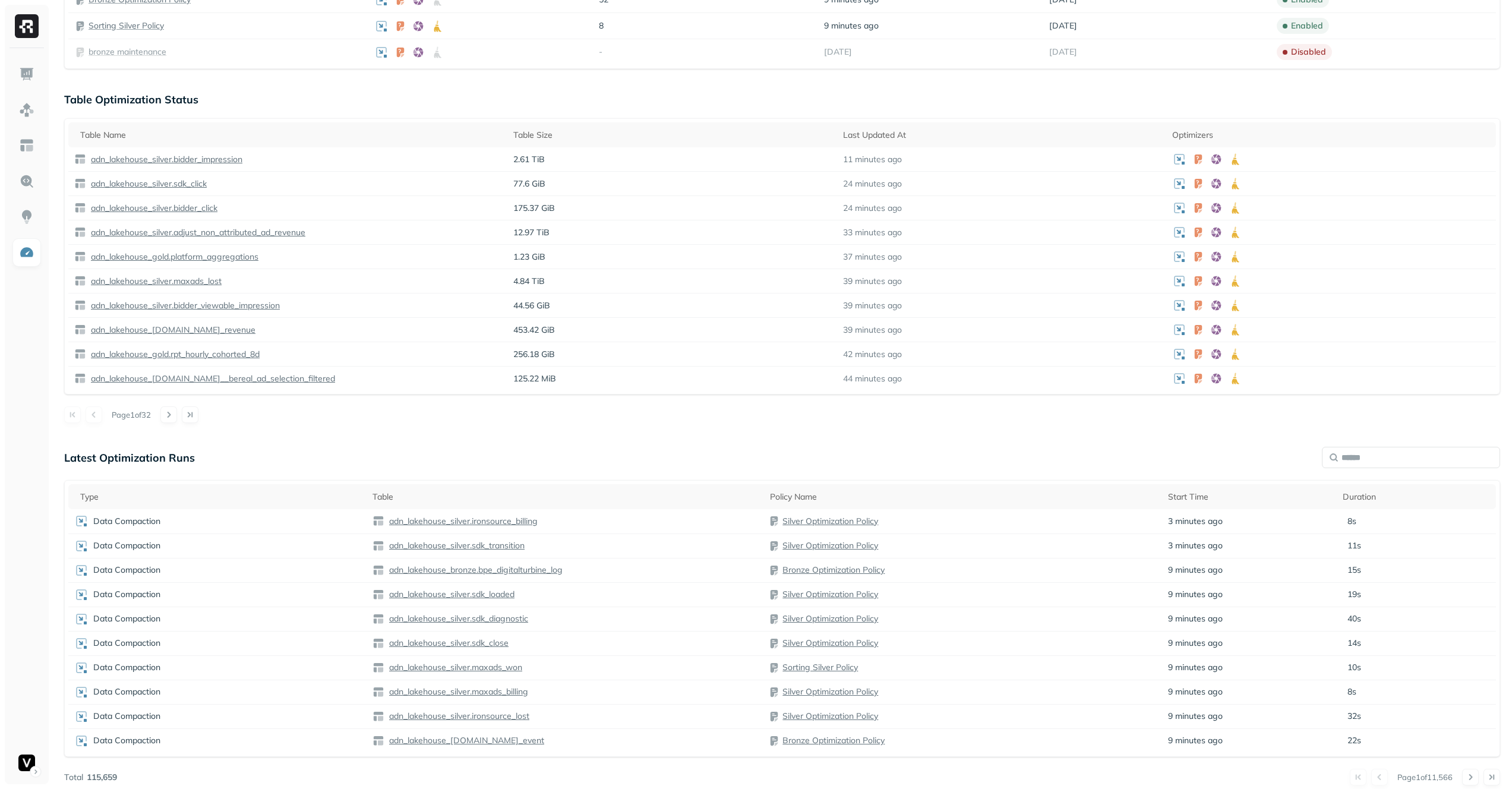
click at [1405, 469] on div "Latest Optimization Runs Type Table Policy Name Start Time Duration Data Compac…" at bounding box center [782, 616] width 1436 height 339
click at [1416, 458] on input "text" at bounding box center [1411, 458] width 179 height 21
type input "******"
click at [1486, 456] on button "button" at bounding box center [1490, 458] width 17 height 17
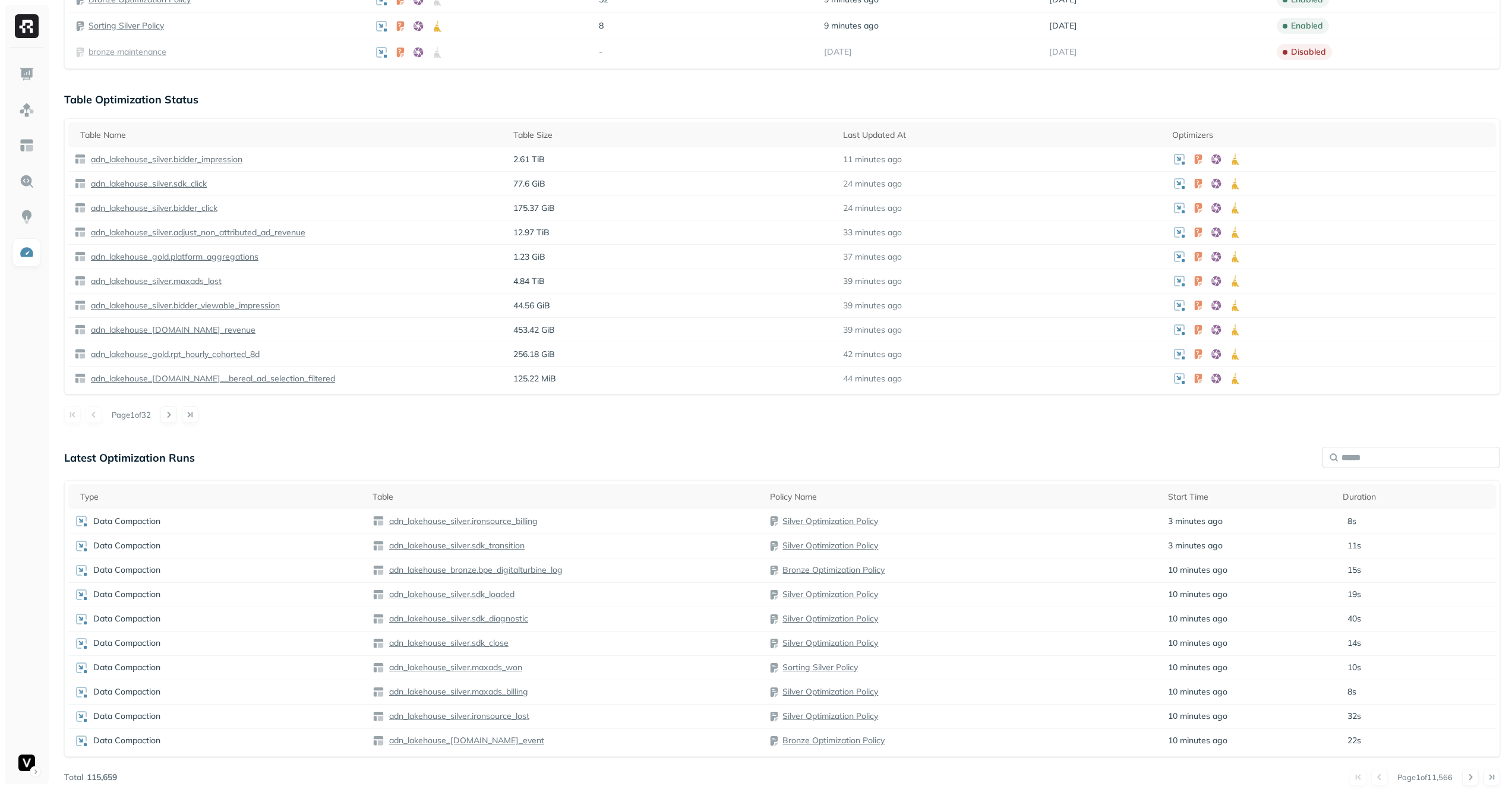
click at [1458, 459] on input "text" at bounding box center [1411, 458] width 179 height 21
type input "********"
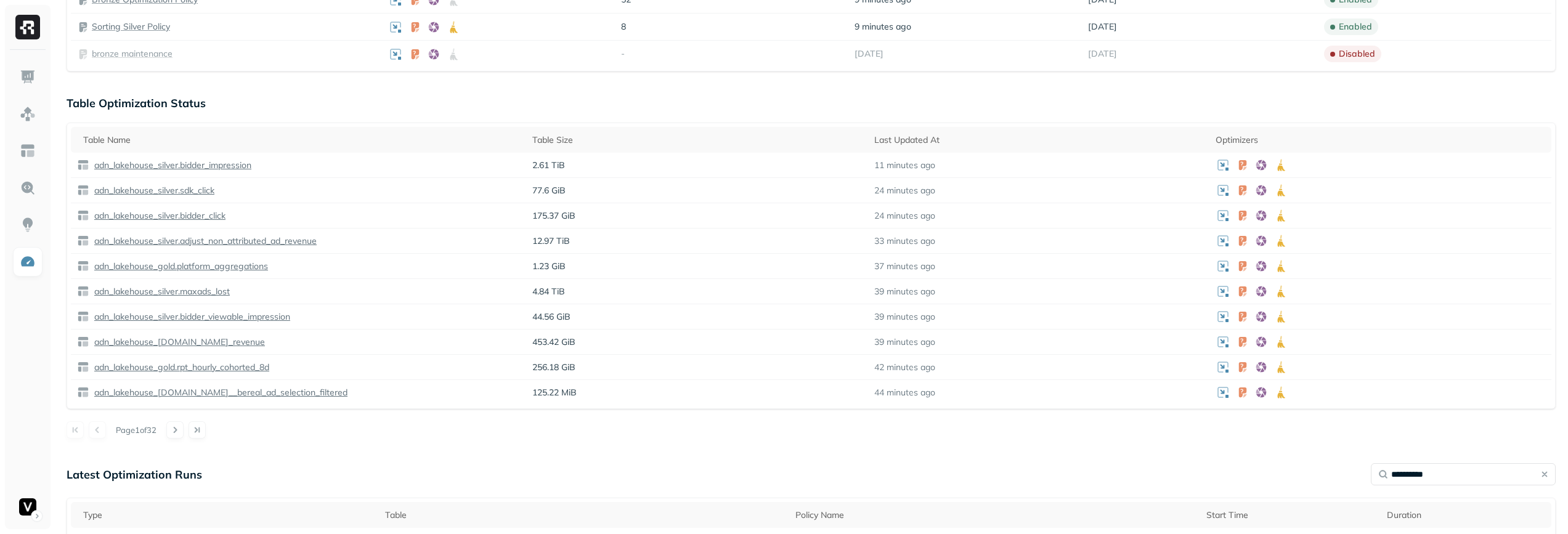
scroll to position [733, 0]
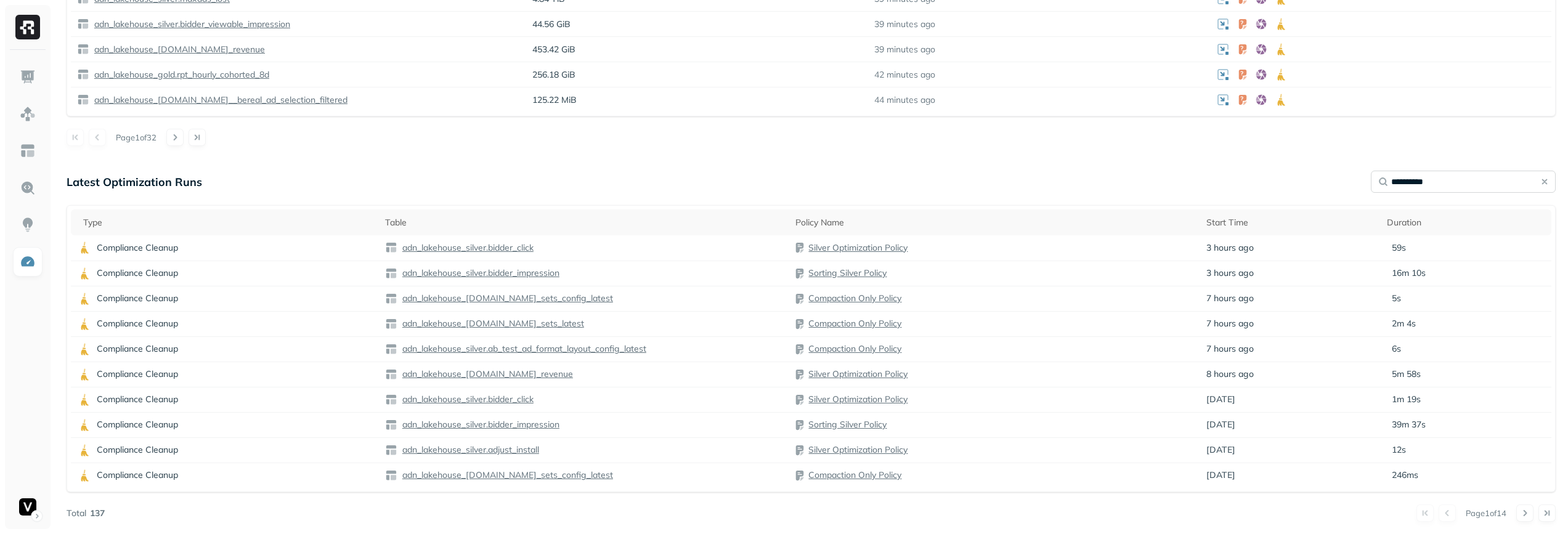
click at [1480, 181] on input "**********" at bounding box center [1464, 182] width 185 height 22
type input "**********"
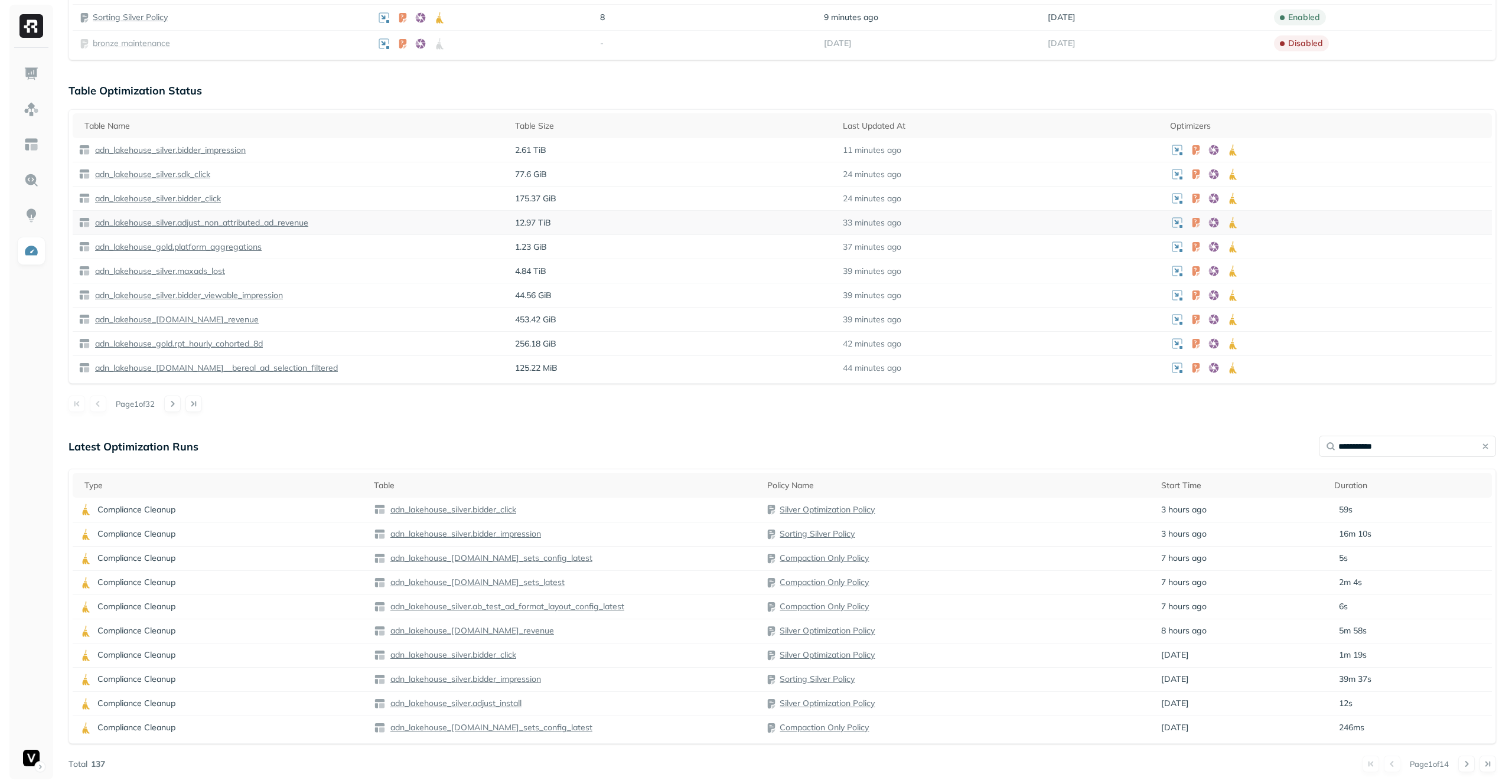
scroll to position [0, 0]
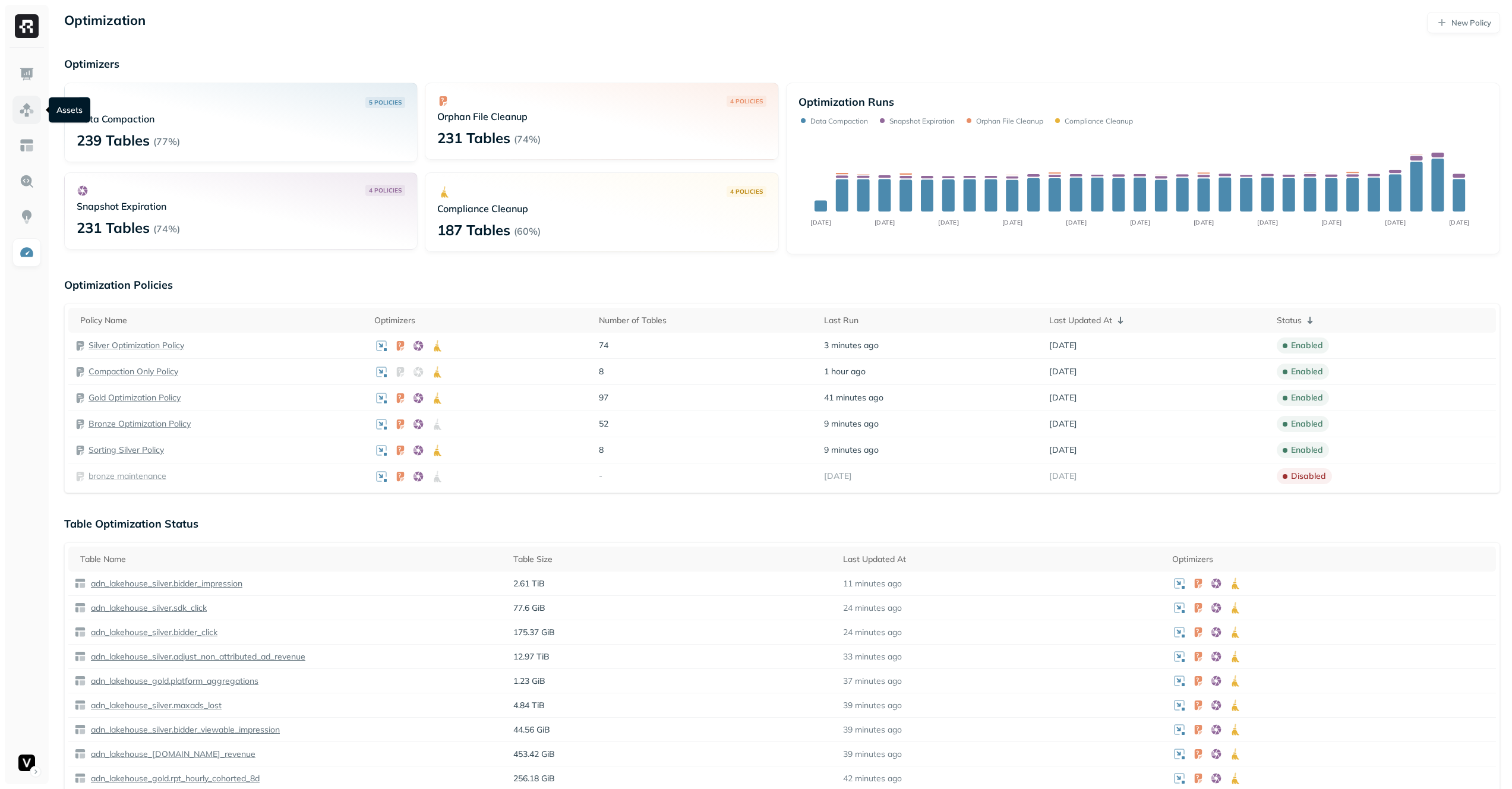
click at [35, 109] on link at bounding box center [27, 110] width 29 height 29
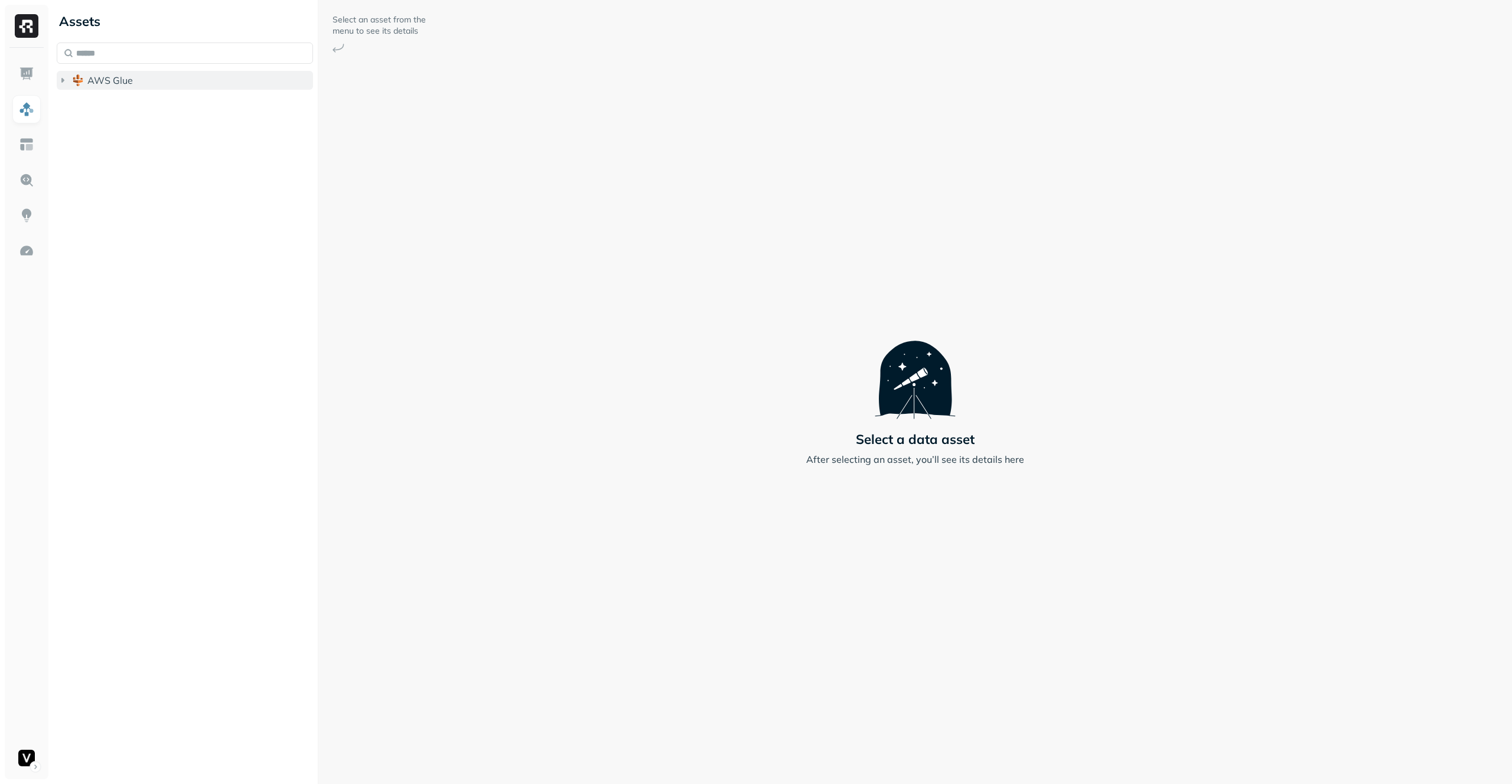
click at [89, 85] on span "AWS Glue" at bounding box center [110, 80] width 45 height 12
click at [131, 107] on span "adn_lakehouse_bronze" at bounding box center [150, 102] width 101 height 12
click at [155, 145] on span "adn_lakehouse_gold" at bounding box center [145, 149] width 91 height 12
click at [153, 223] on span "adn_lakehouse_silver" at bounding box center [146, 220] width 94 height 12
click at [161, 263] on button "vfs" at bounding box center [190, 268] width 245 height 19
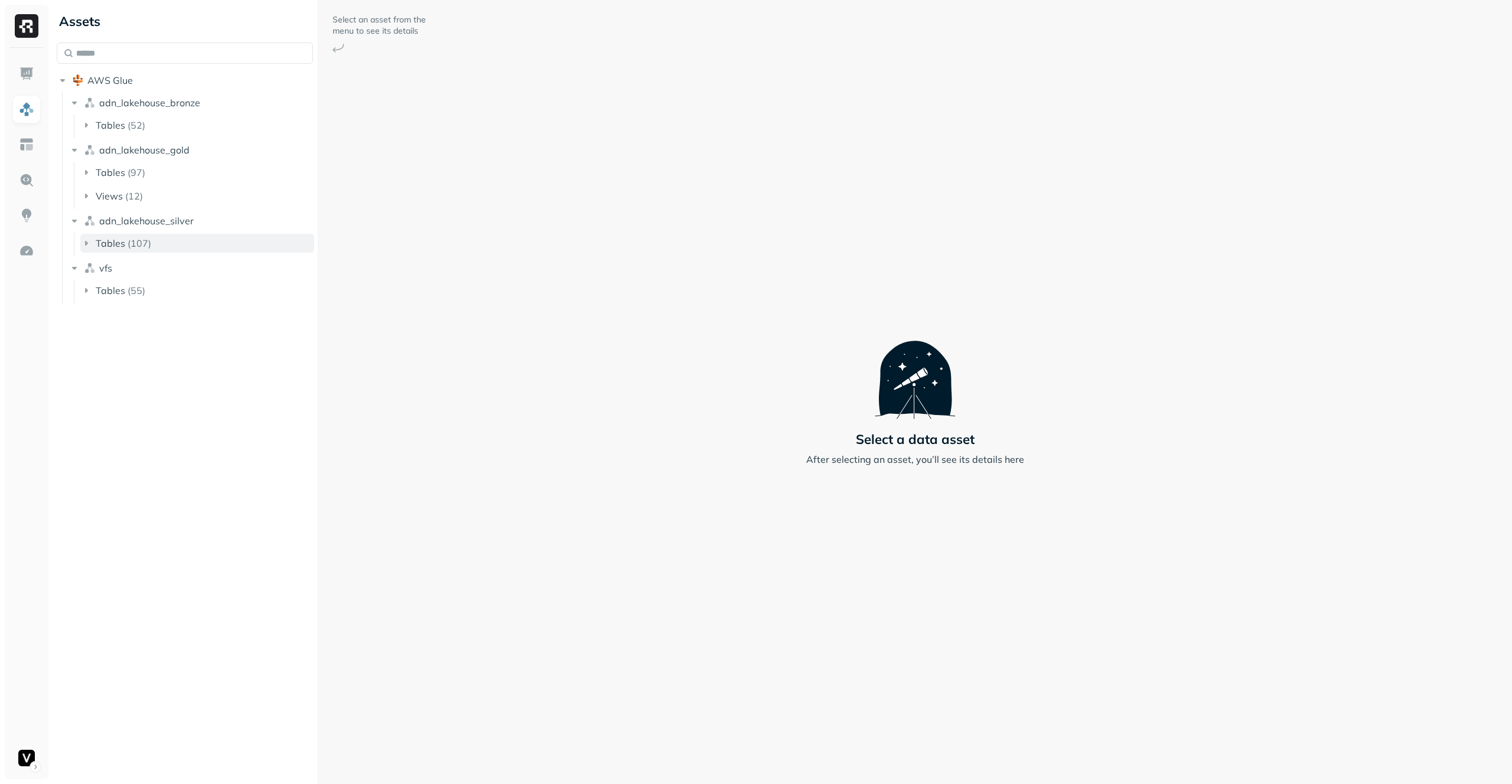
click at [164, 244] on button "Tables ( 107 )" at bounding box center [197, 243] width 234 height 19
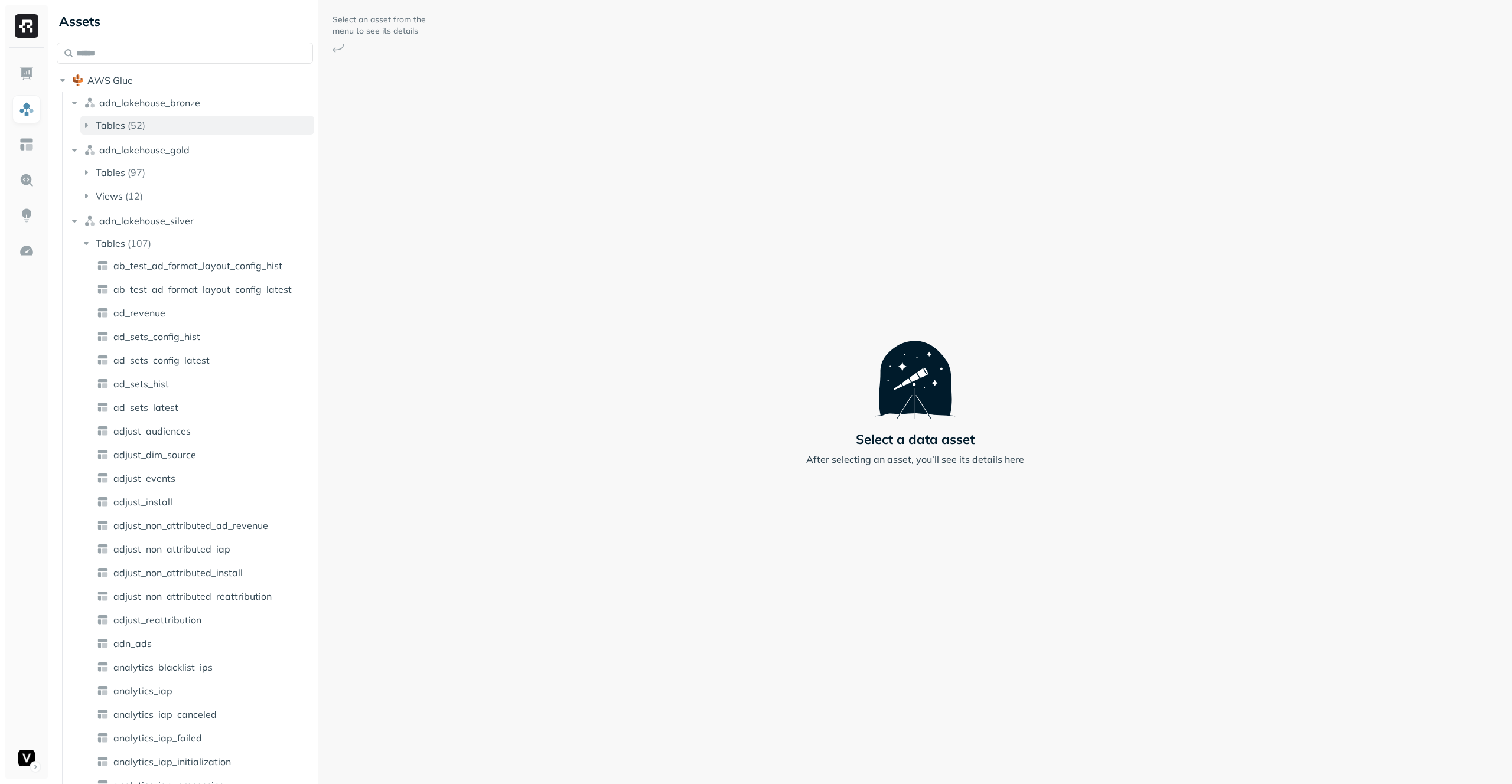
click at [219, 127] on button "Tables ( 52 )" at bounding box center [197, 125] width 234 height 19
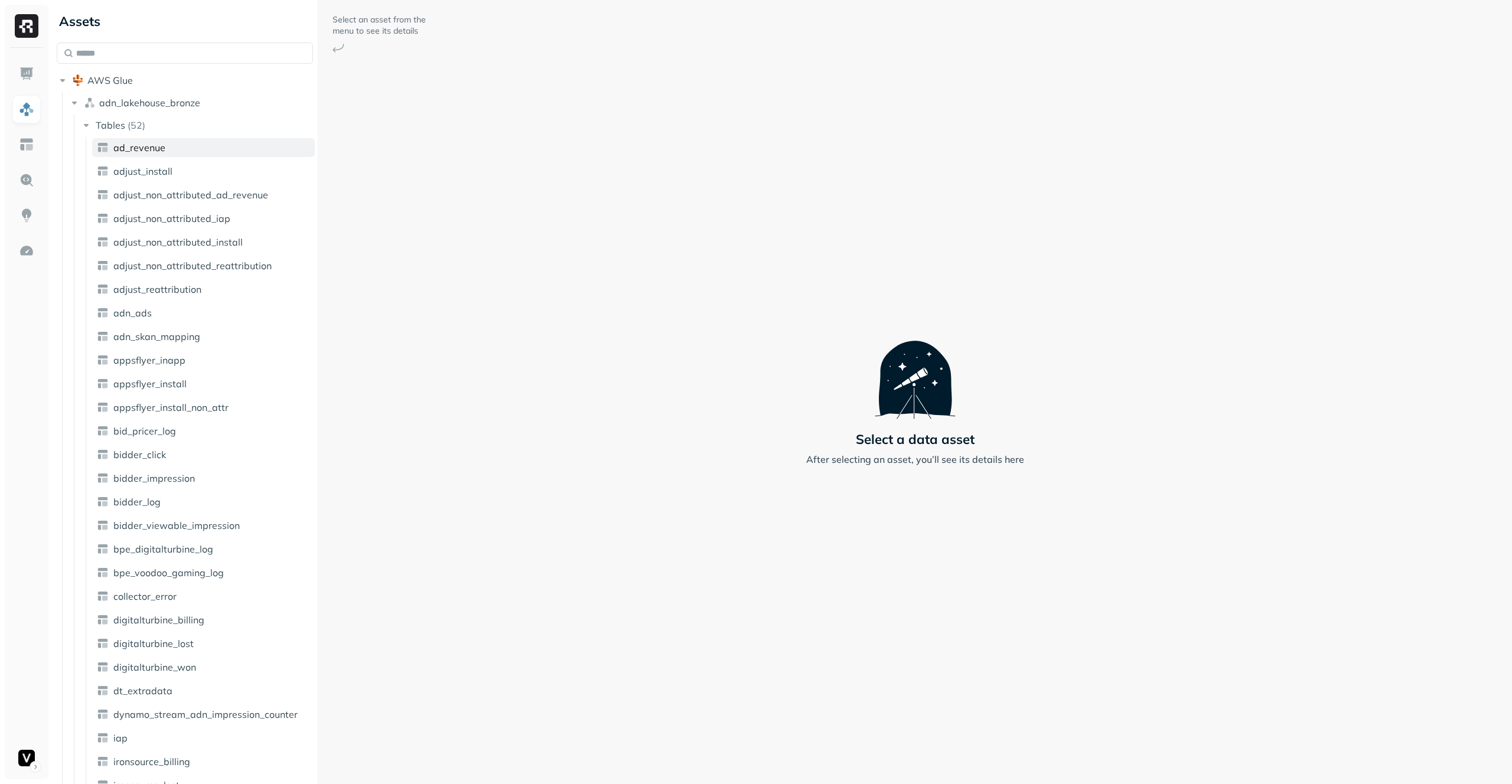
click at [223, 149] on link "ad_revenue" at bounding box center [203, 148] width 223 height 19
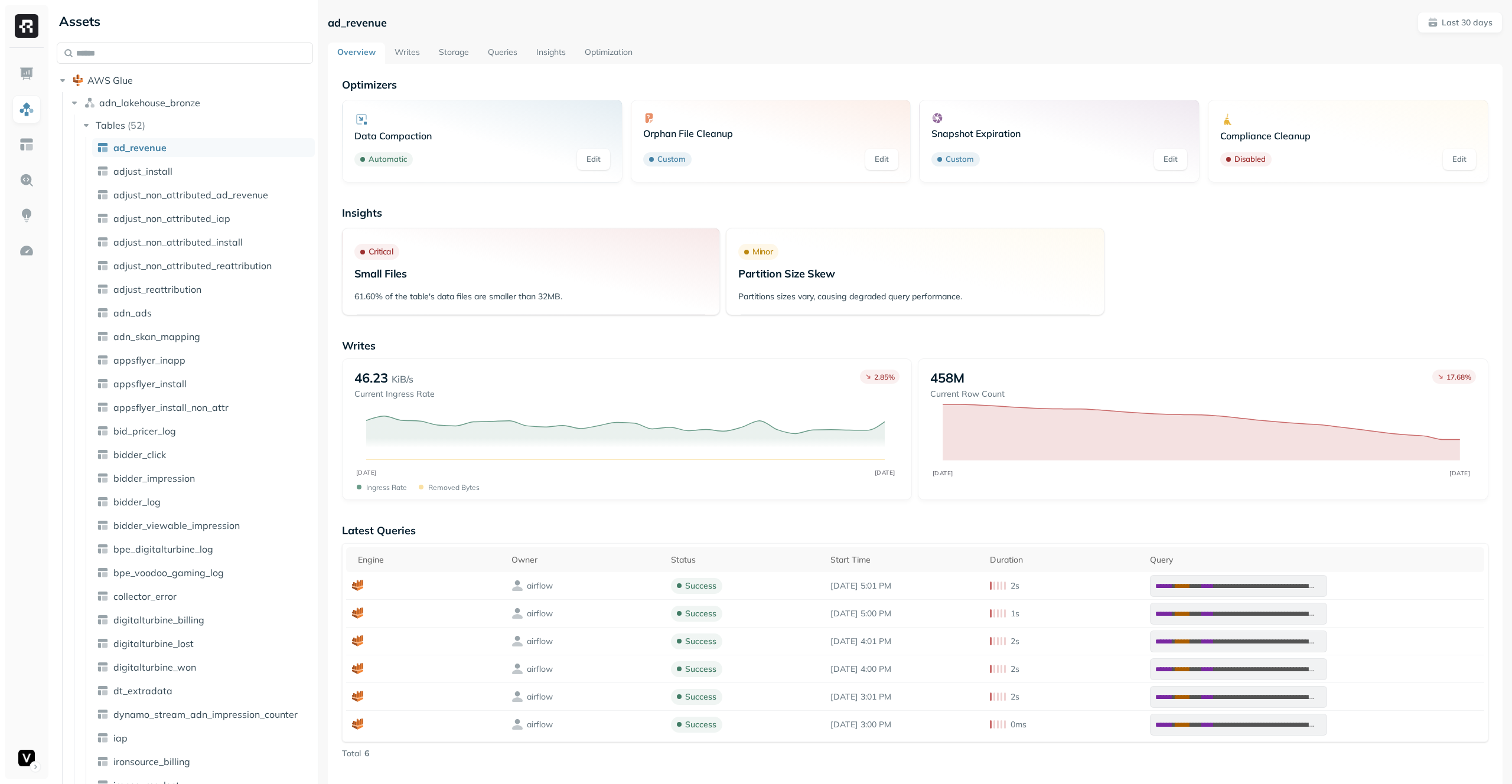
click at [603, 48] on link "Optimization" at bounding box center [609, 53] width 67 height 21
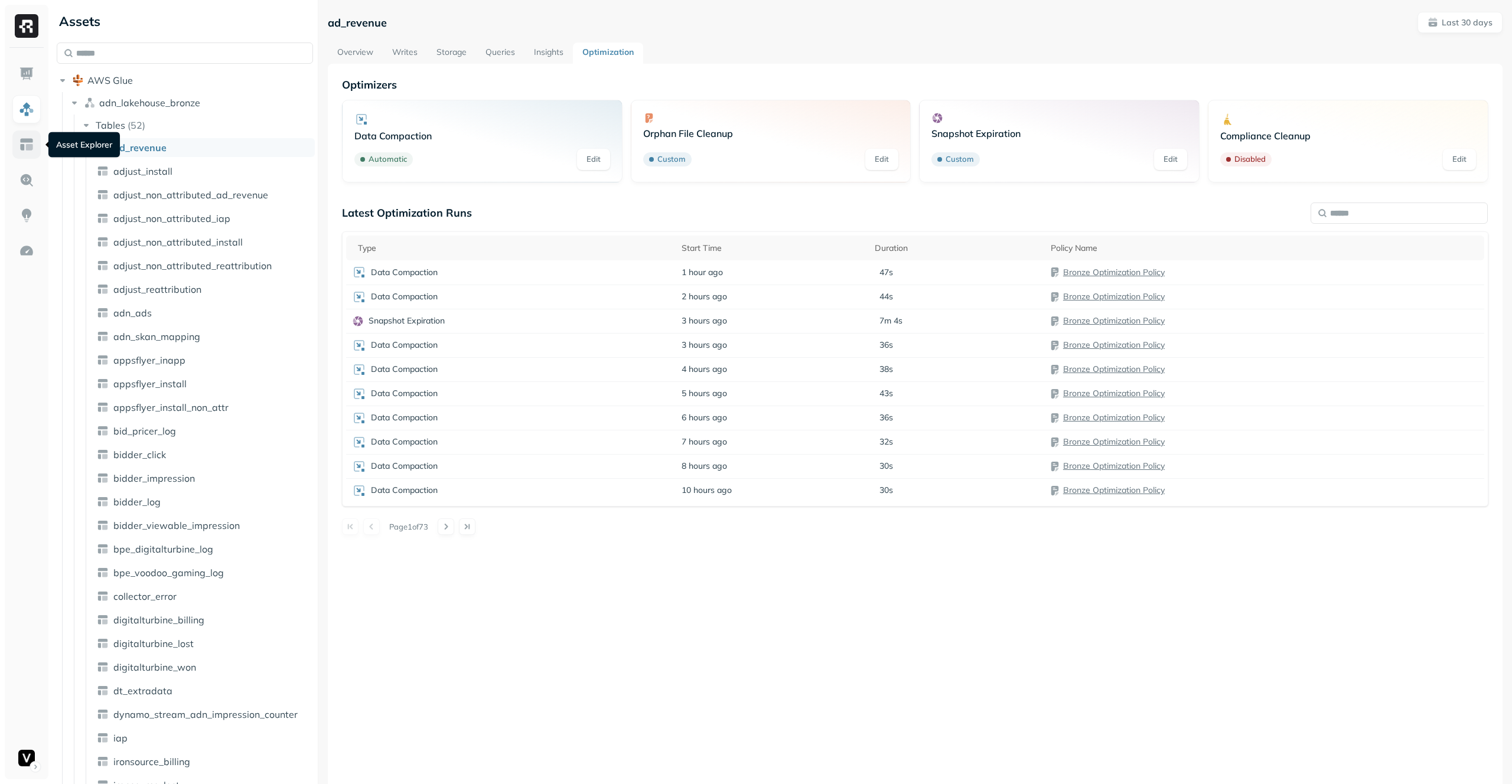
click at [18, 146] on link at bounding box center [27, 145] width 29 height 29
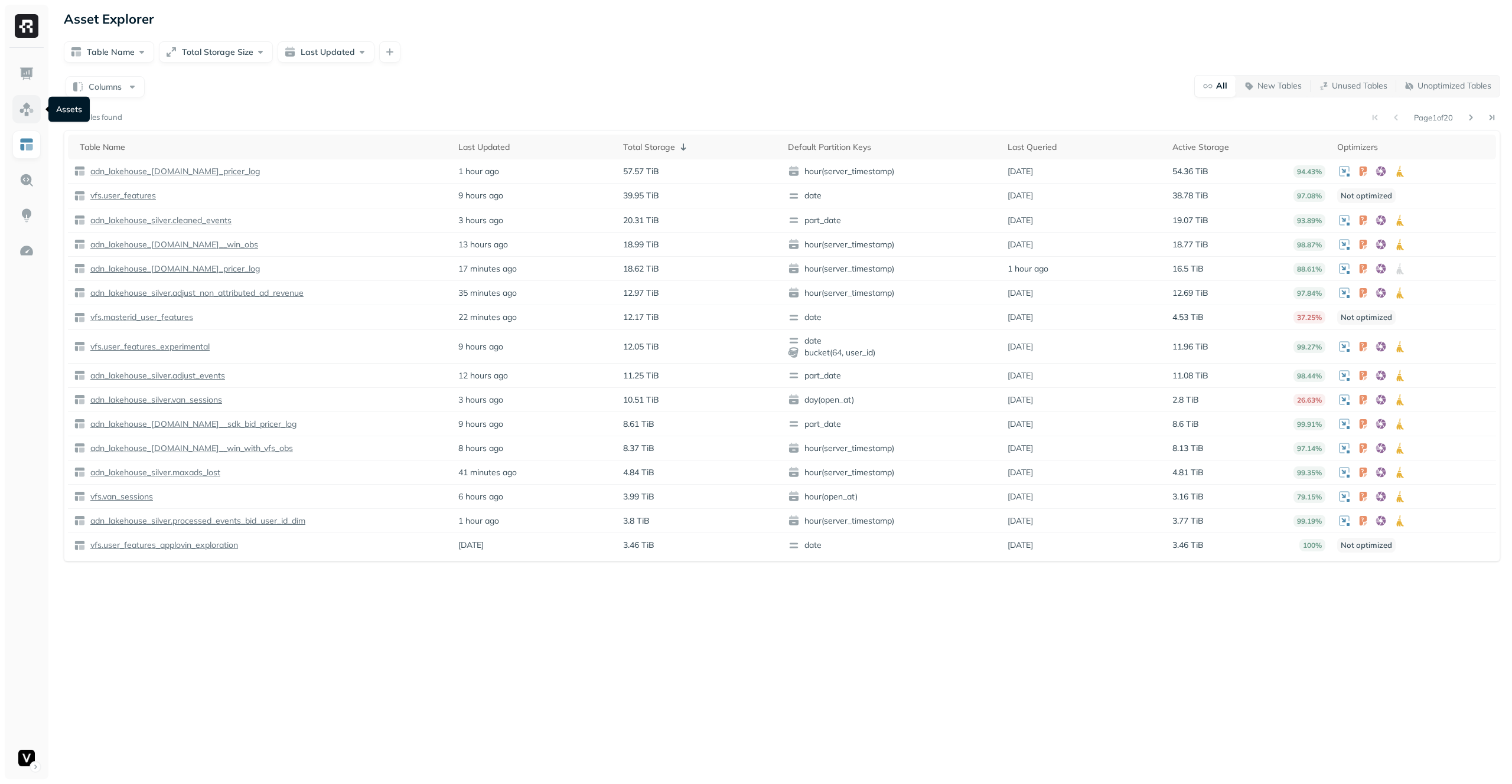
click at [28, 109] on img at bounding box center [26, 109] width 16 height 16
click at [391, 56] on button "button" at bounding box center [390, 52] width 21 height 21
drag, startPoint x: 595, startPoint y: 68, endPoint x: 621, endPoint y: 73, distance: 26.5
click at [601, 68] on div "Asset Explorer Table Name Total Storage Size Last Updated Columns All New Table…" at bounding box center [782, 392] width 1460 height 784
click at [19, 251] on img at bounding box center [26, 251] width 16 height 16
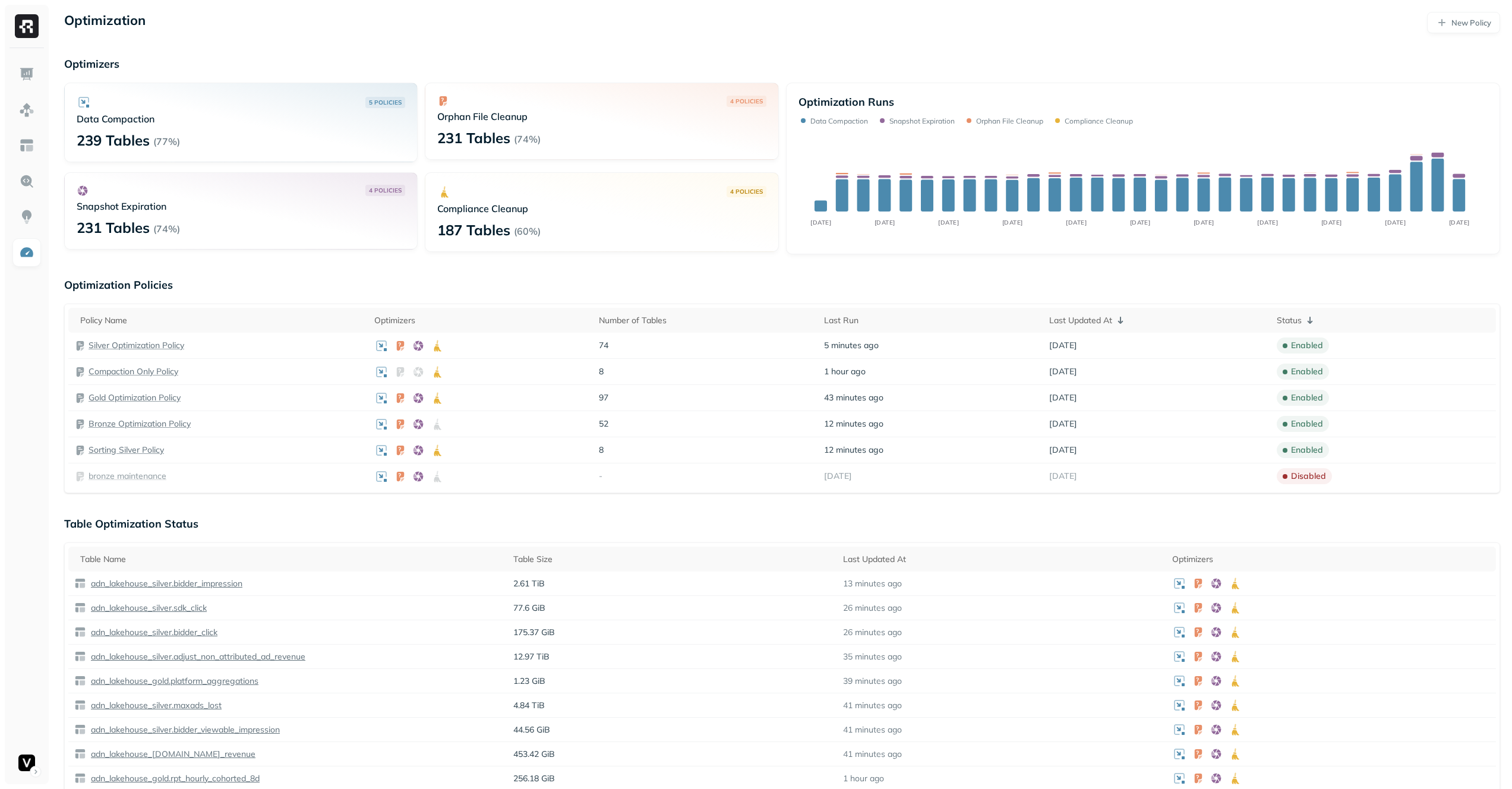
scroll to position [433, 0]
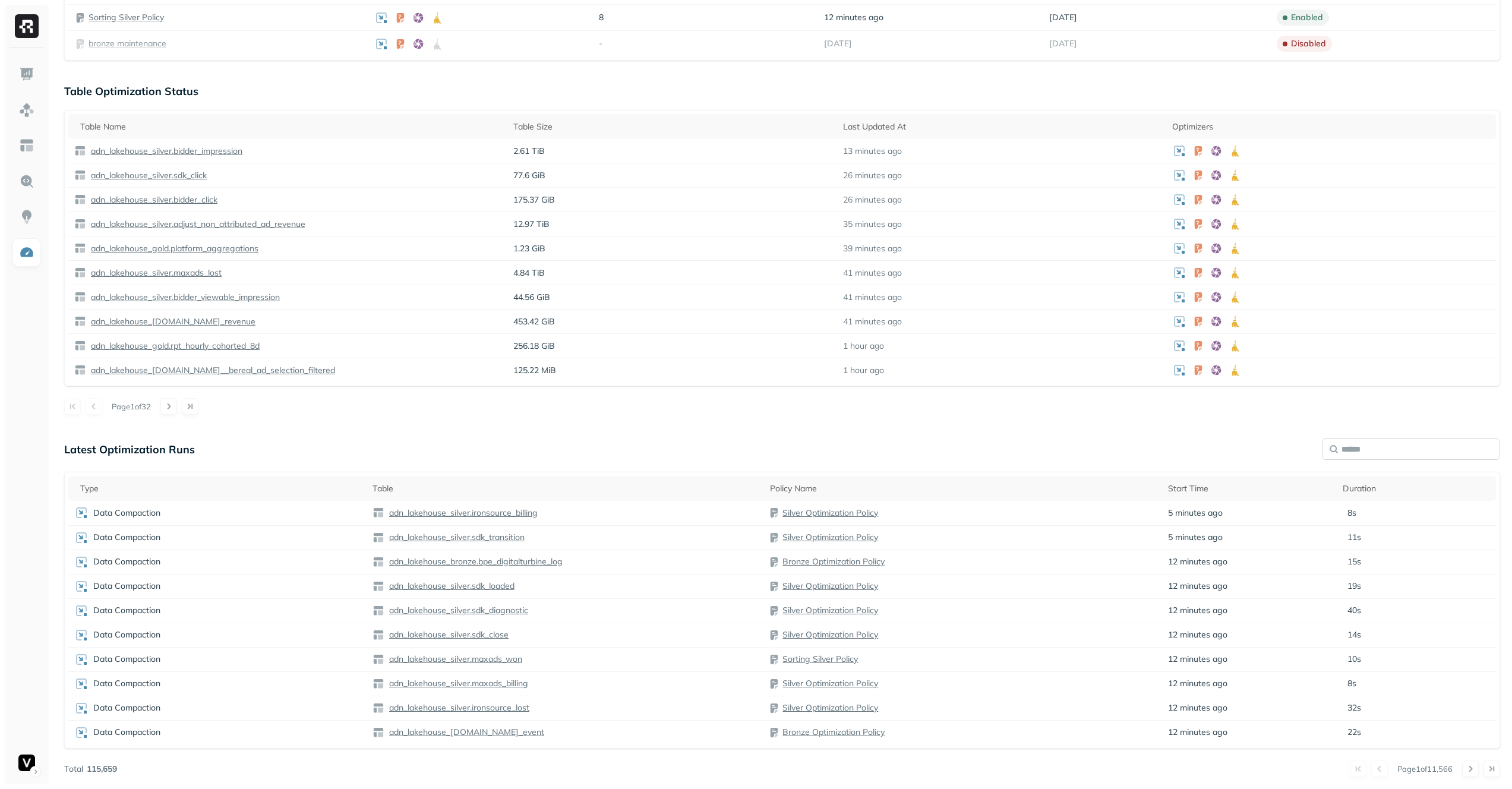
click at [1391, 453] on input "text" at bounding box center [1411, 449] width 179 height 21
type input "**********"
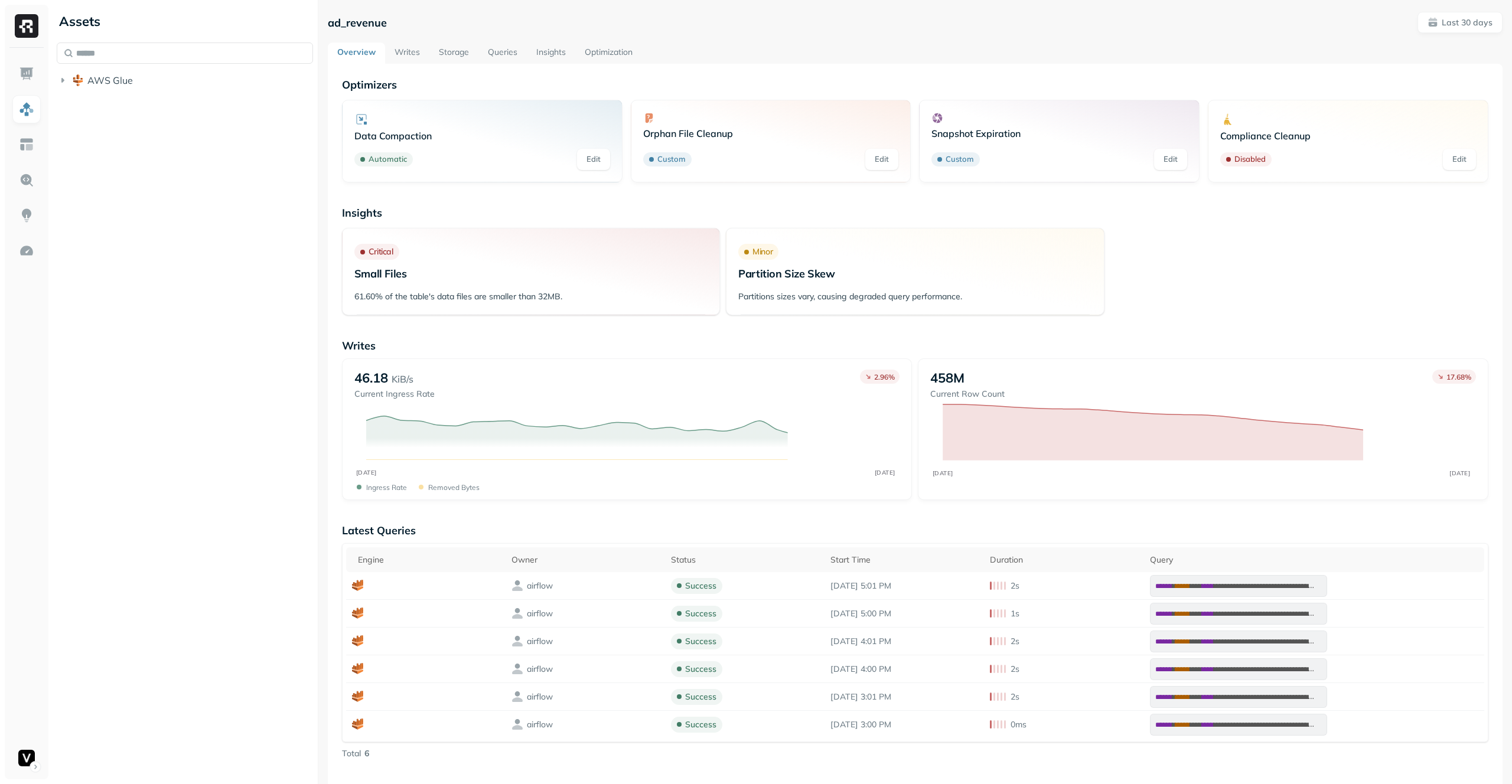
click at [504, 58] on link "Queries" at bounding box center [503, 53] width 48 height 21
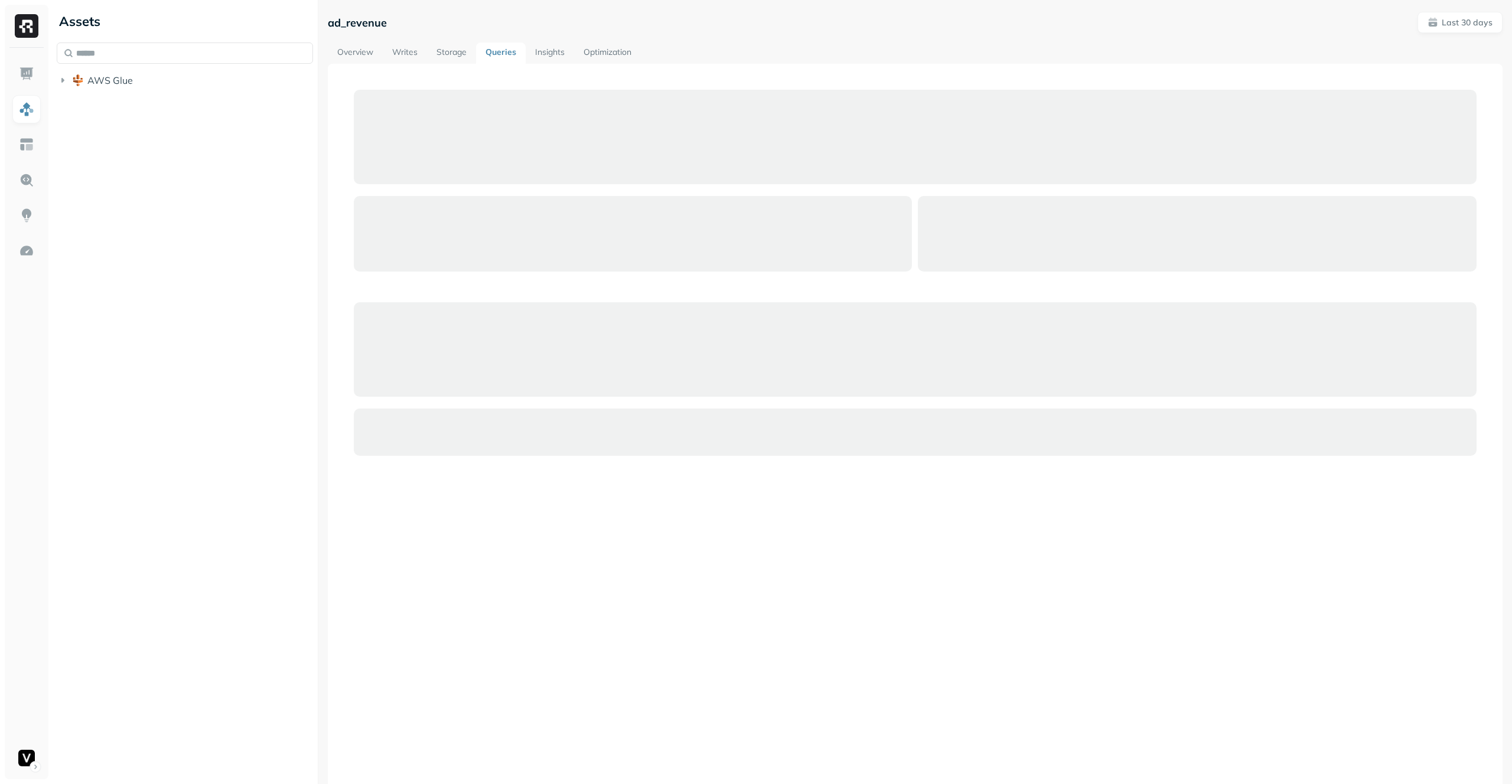
click at [444, 51] on link "Storage" at bounding box center [451, 53] width 49 height 21
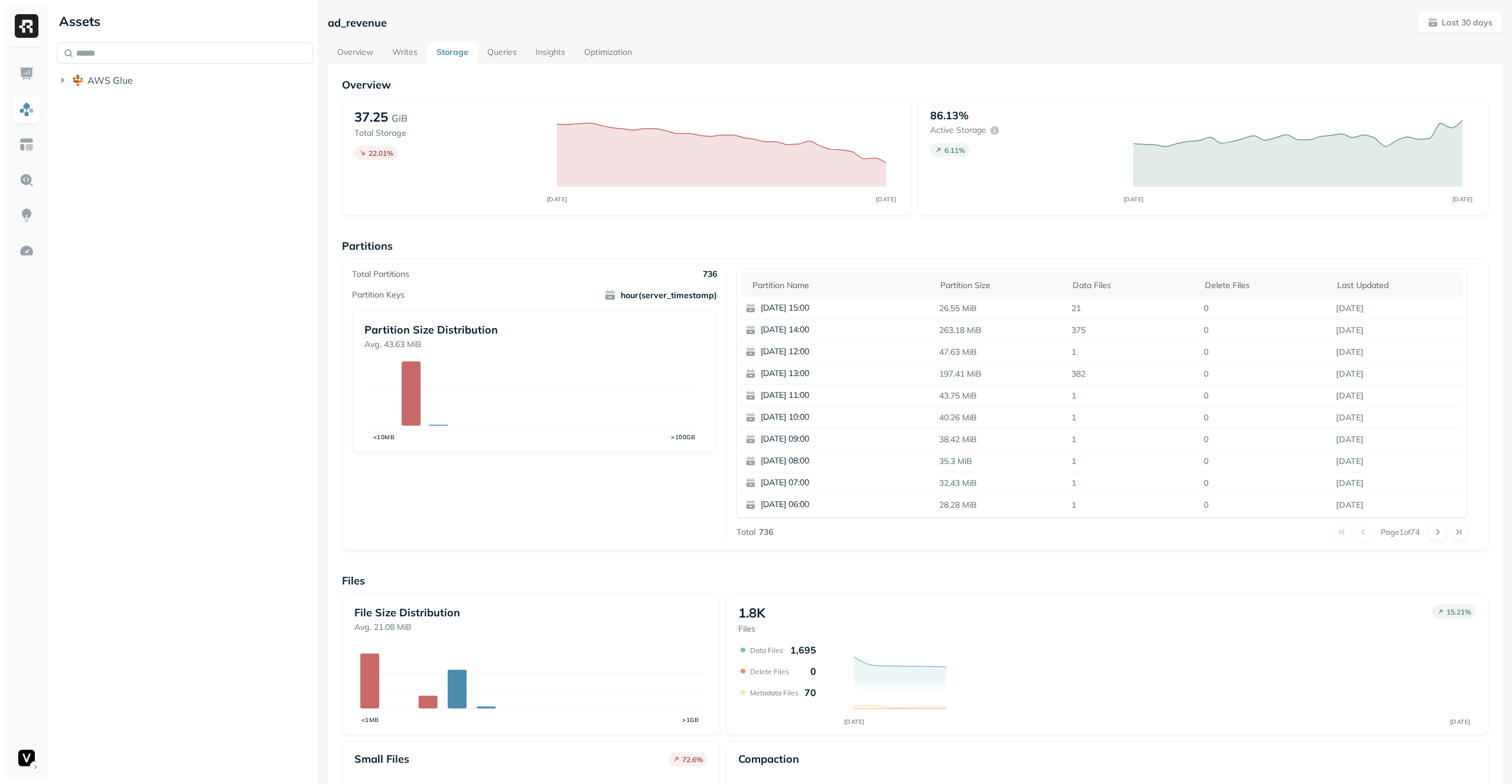
click at [496, 51] on link "Queries" at bounding box center [502, 53] width 48 height 21
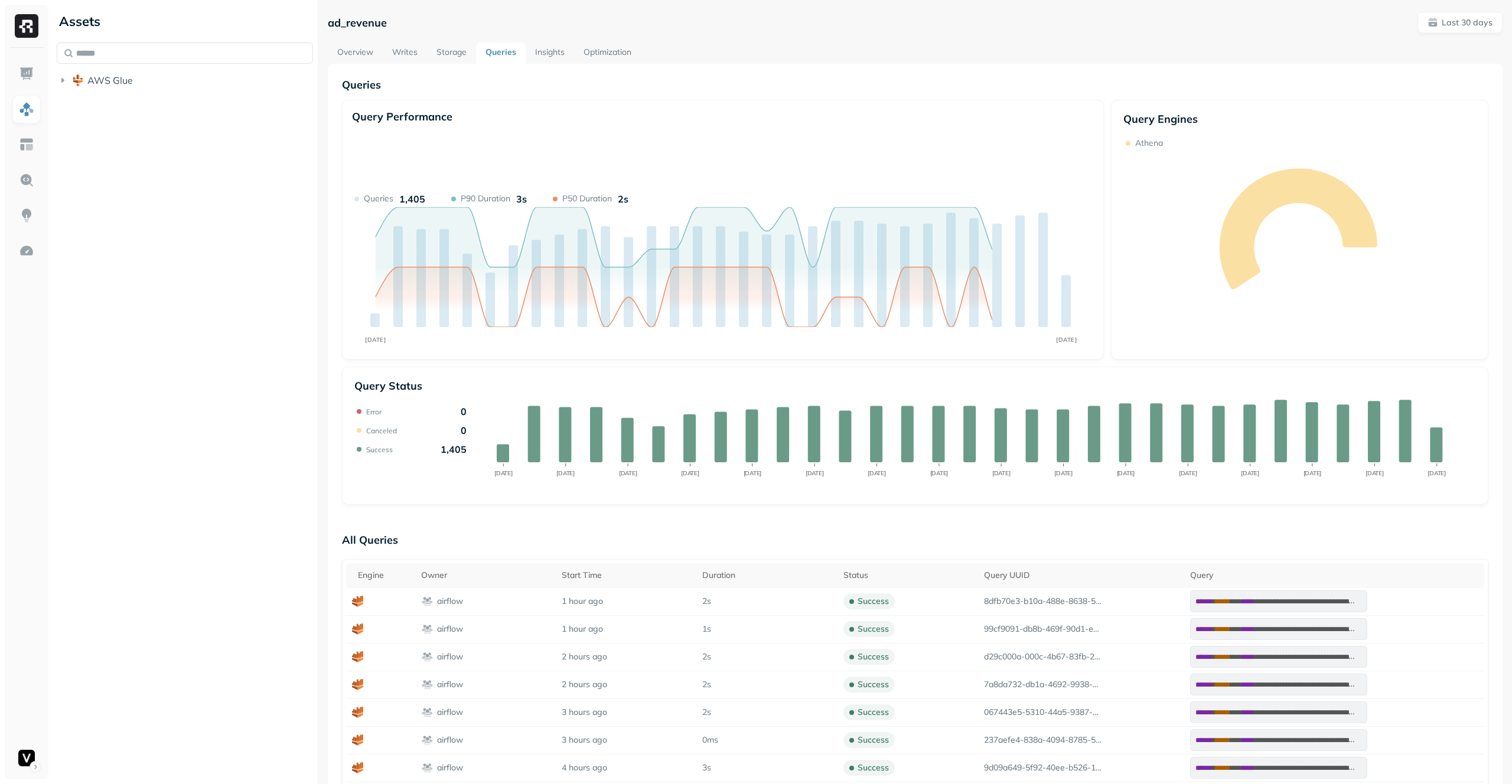
click at [604, 47] on link "Optimization" at bounding box center [607, 53] width 67 height 21
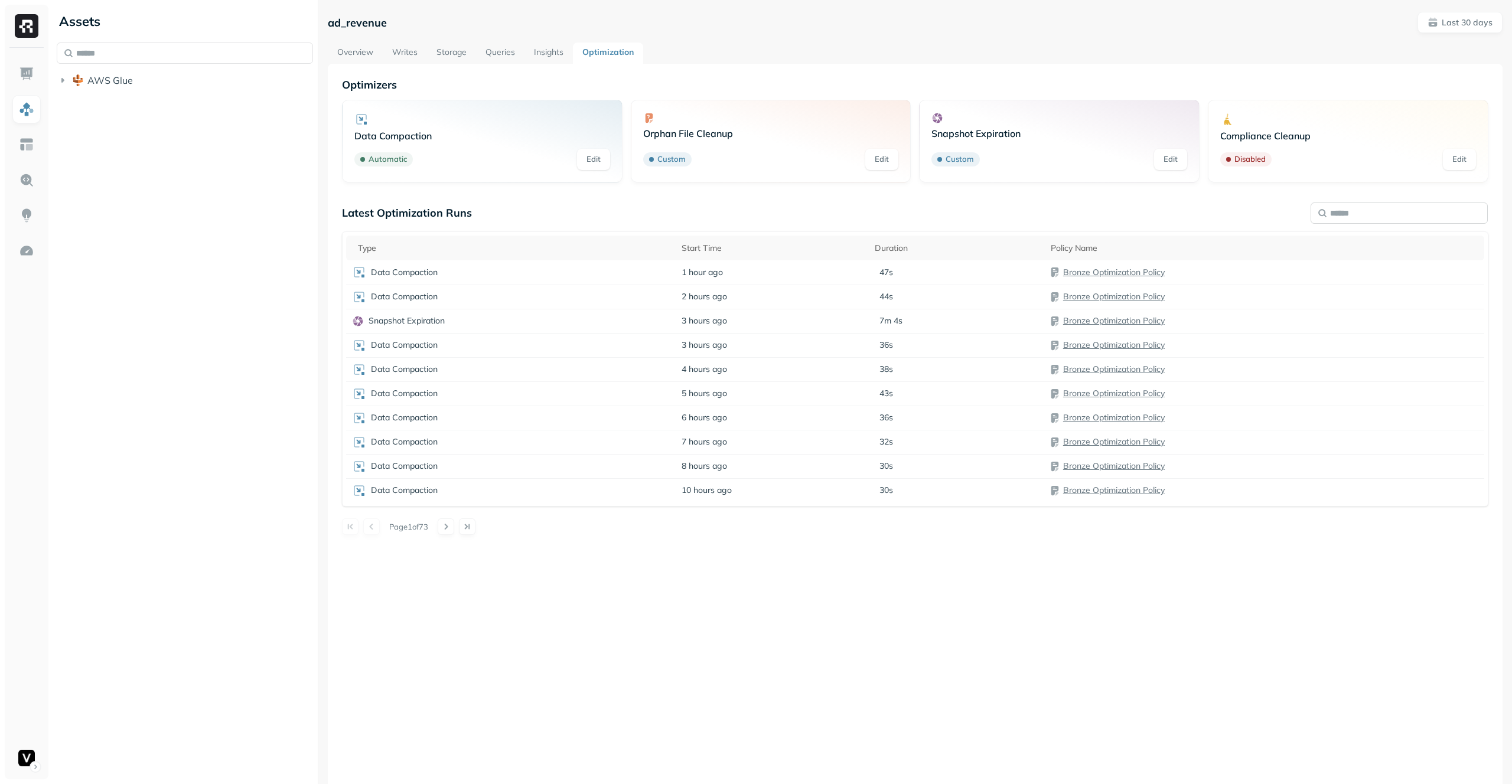
click at [1361, 216] on input "text" at bounding box center [1399, 213] width 177 height 21
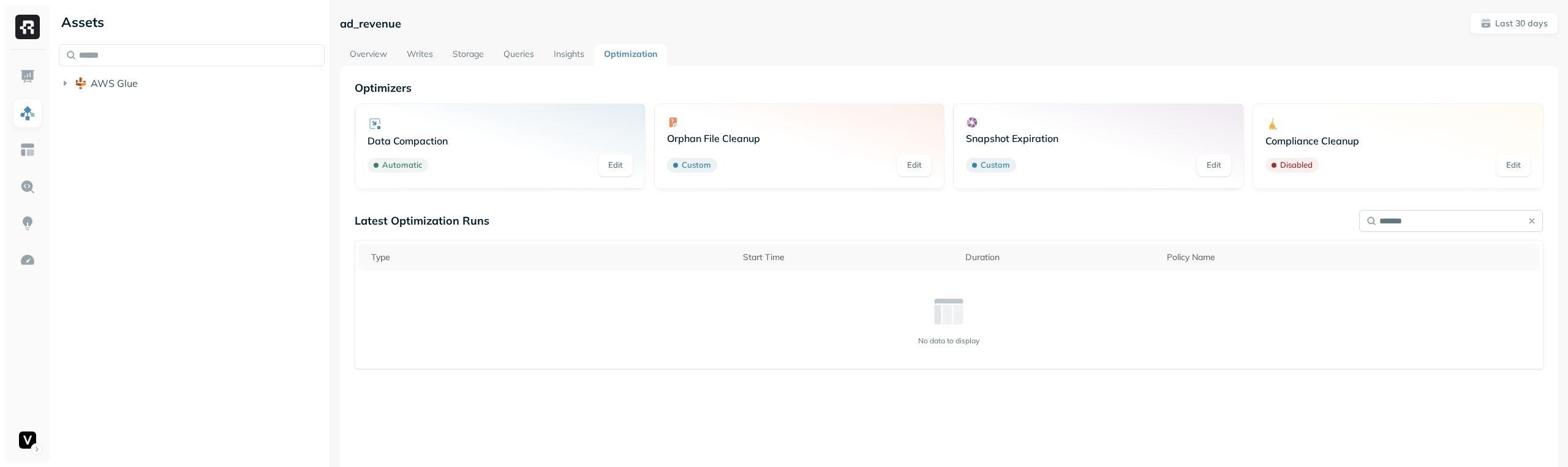
click at [1433, 211] on input "*******" at bounding box center [1451, 221] width 184 height 22
click at [1428, 219] on input "*******" at bounding box center [1451, 221] width 184 height 22
click at [1464, 222] on input "*********" at bounding box center [1451, 221] width 184 height 22
click at [1464, 221] on input "*********" at bounding box center [1451, 221] width 184 height 22
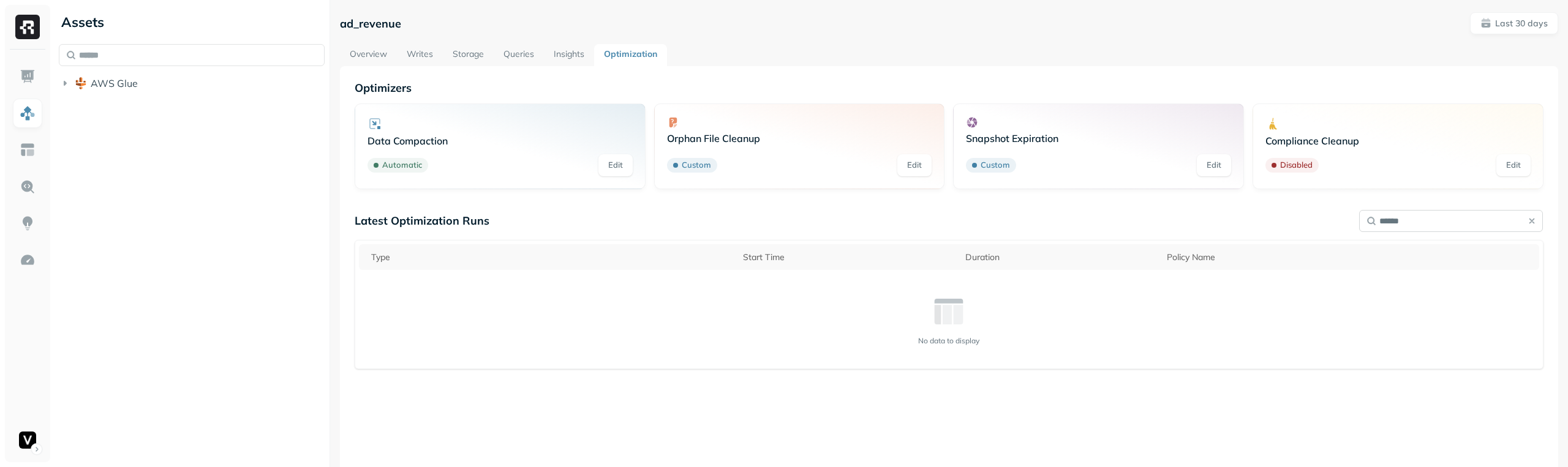
type input "*******"
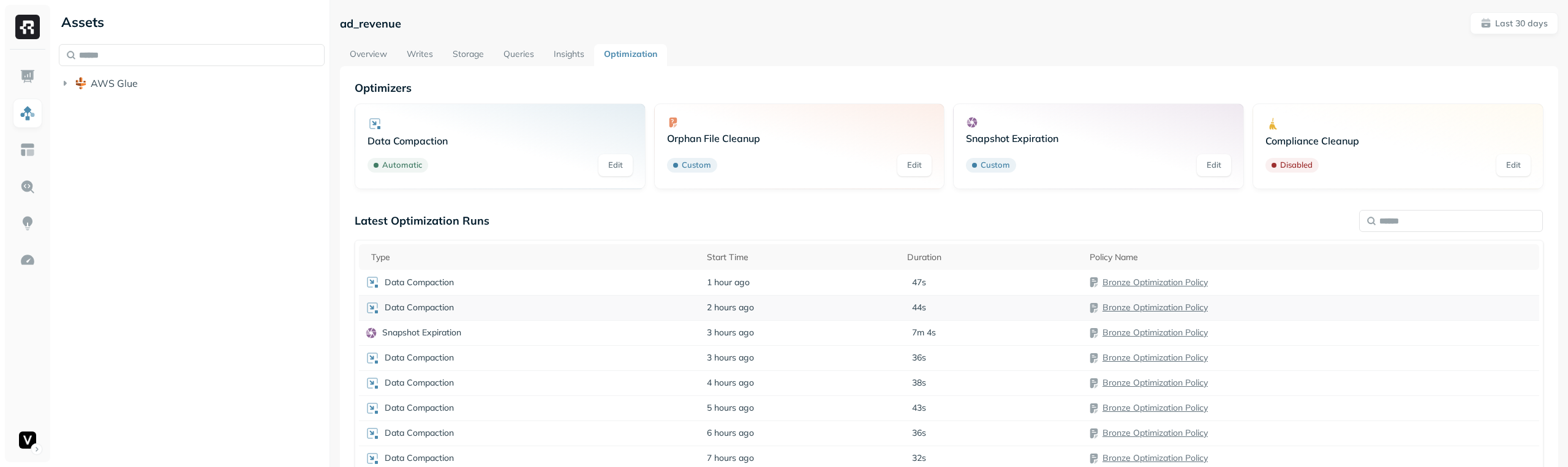
scroll to position [102, 0]
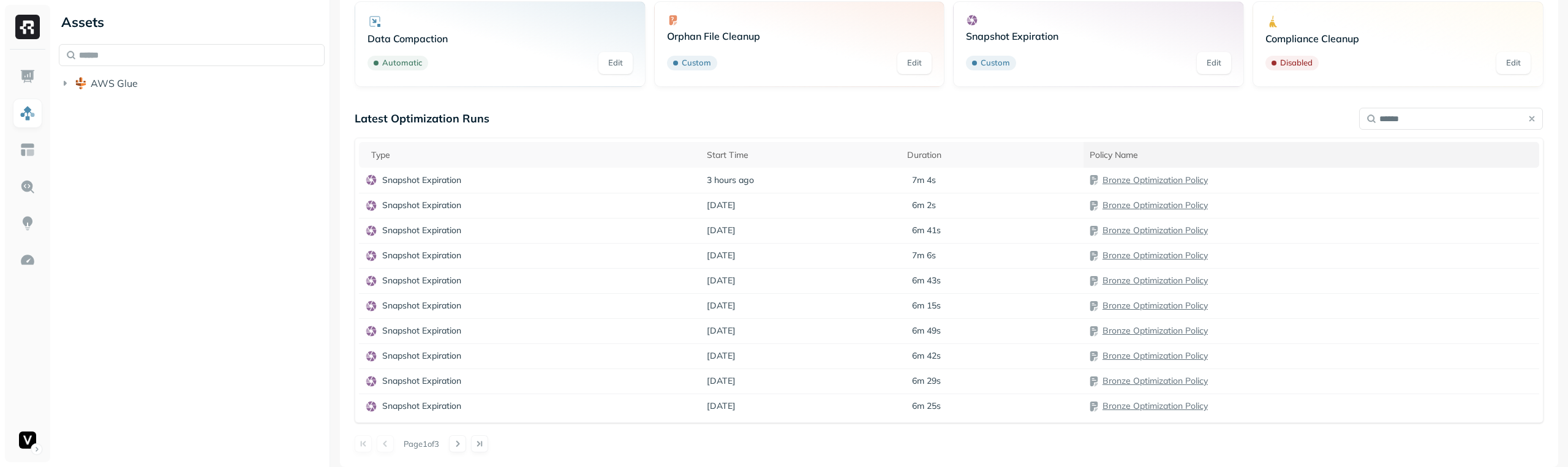
type input "*******"
click at [1427, 123] on input "text" at bounding box center [1451, 119] width 184 height 22
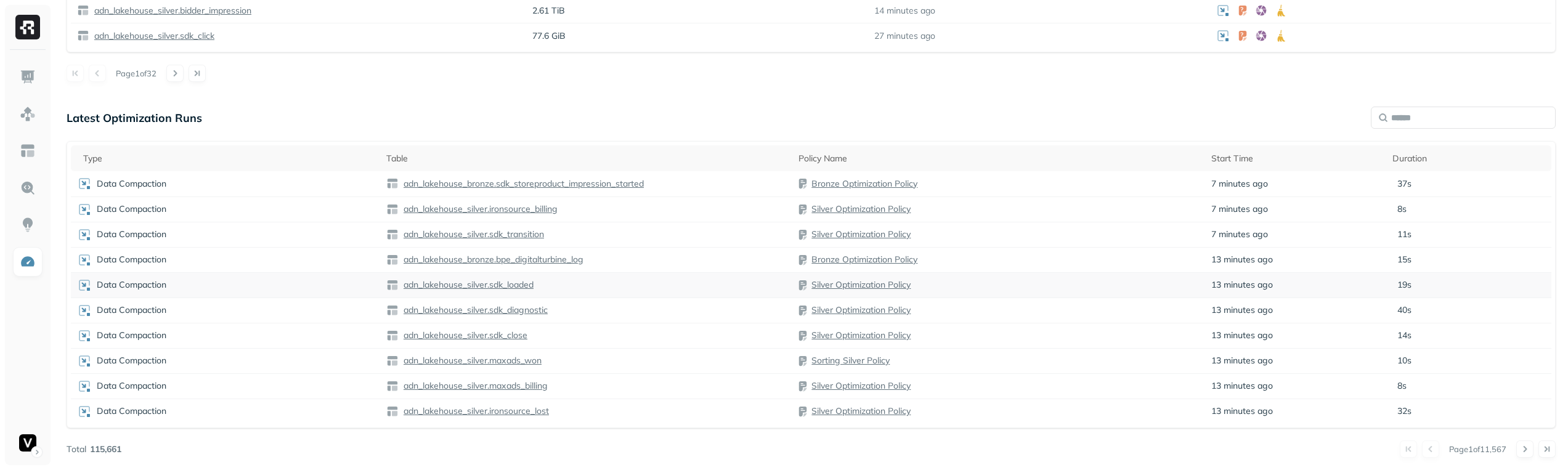
scroll to position [793, 0]
click at [1490, 115] on input "text" at bounding box center [1464, 121] width 185 height 22
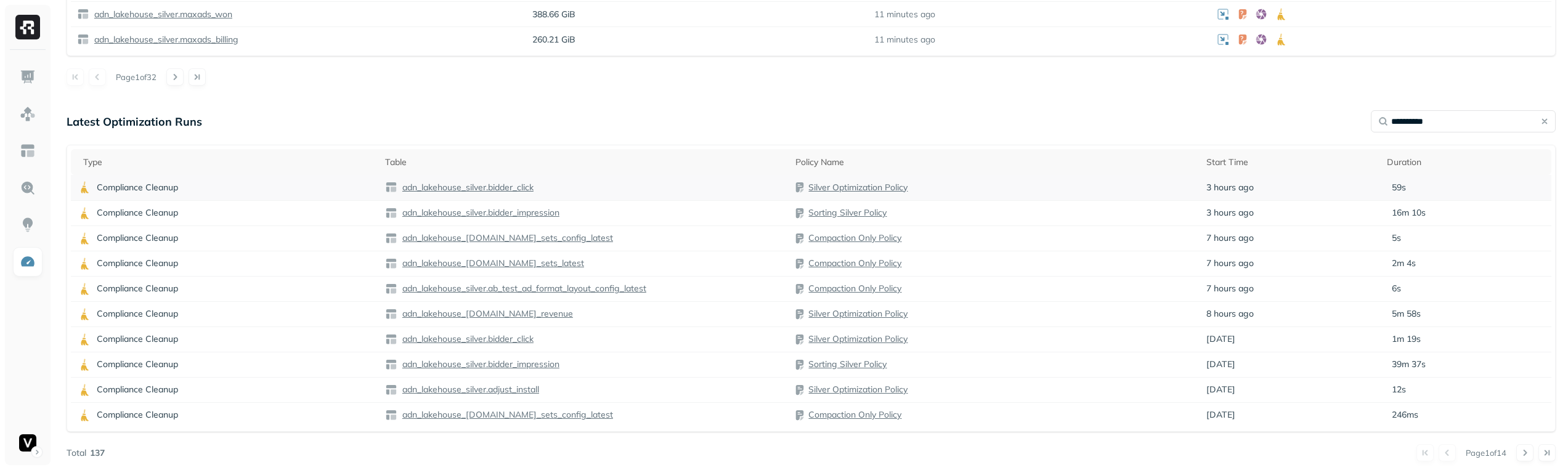
type input "**********"
click at [500, 185] on p "adn_lakehouse_silver.bidder_click" at bounding box center [467, 188] width 134 height 12
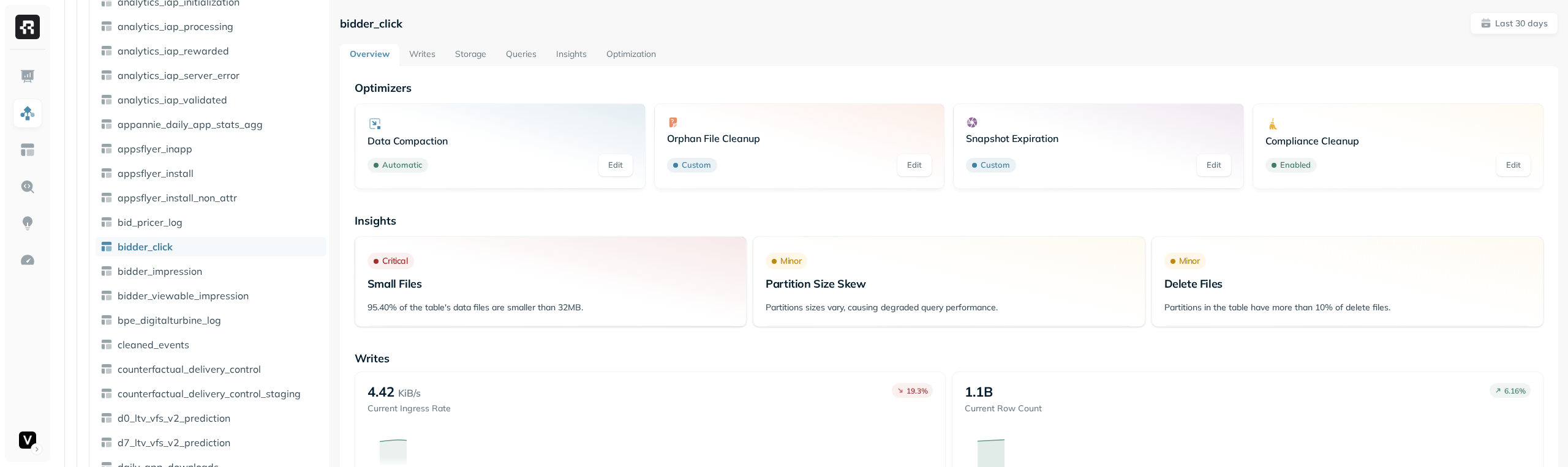
scroll to position [728, 0]
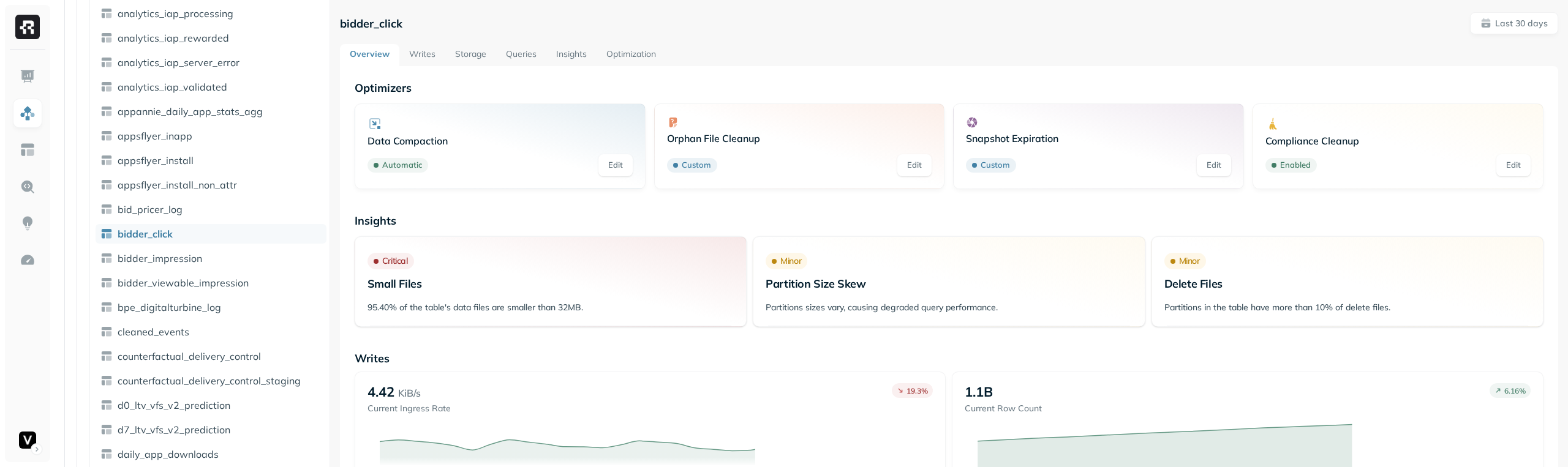
click at [634, 53] on link "Optimization" at bounding box center [631, 55] width 69 height 22
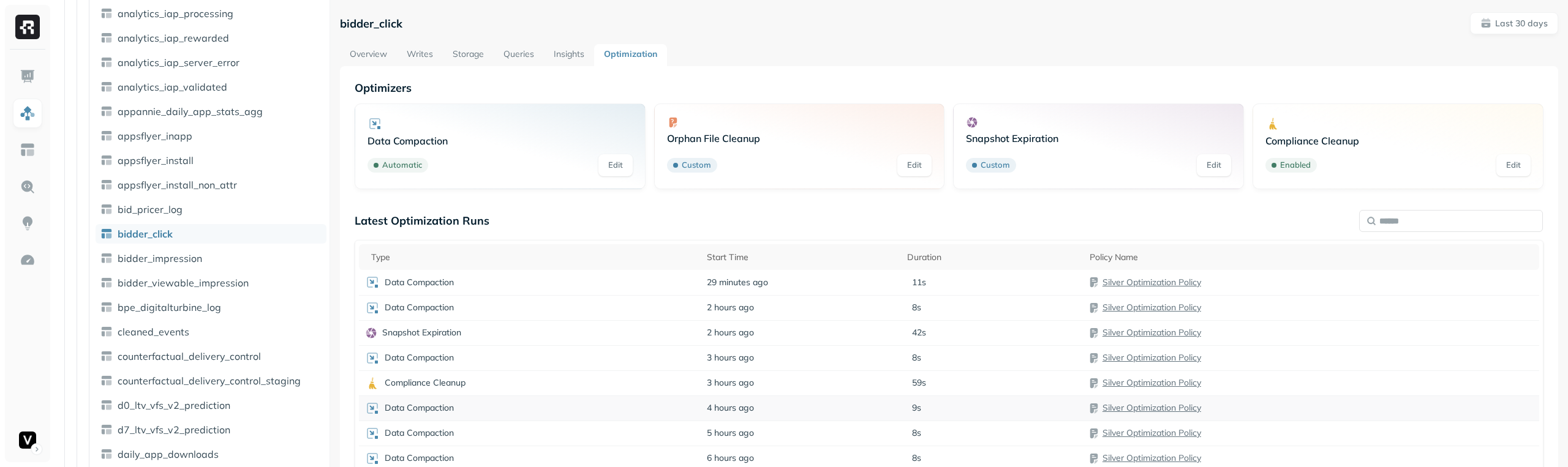
scroll to position [102, 0]
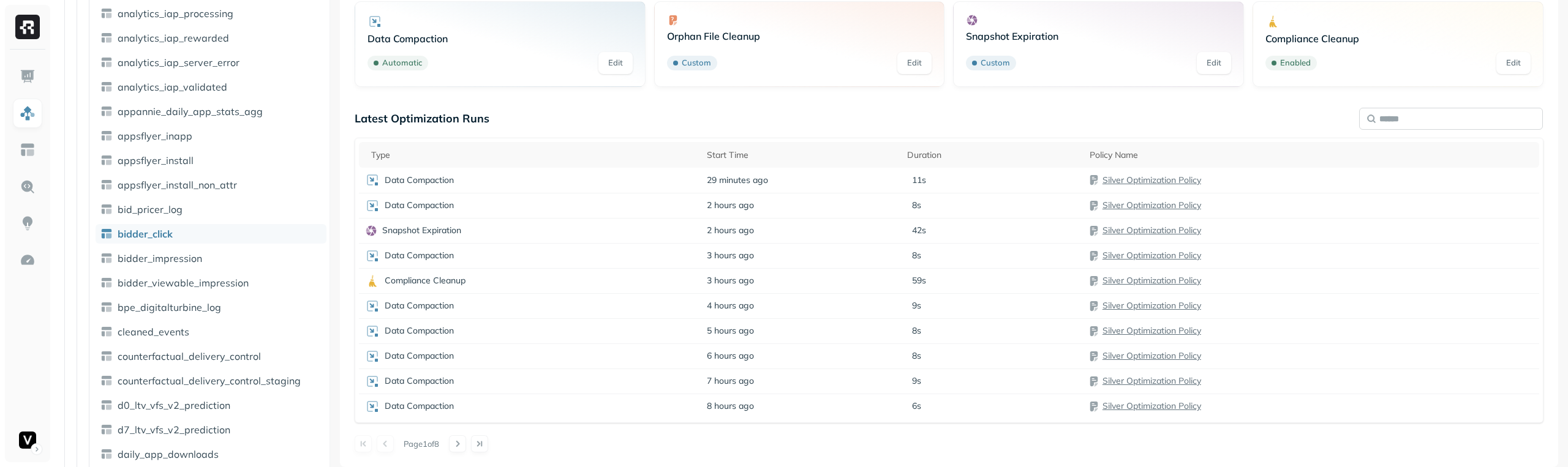
click at [1397, 124] on input "text" at bounding box center [1451, 119] width 184 height 22
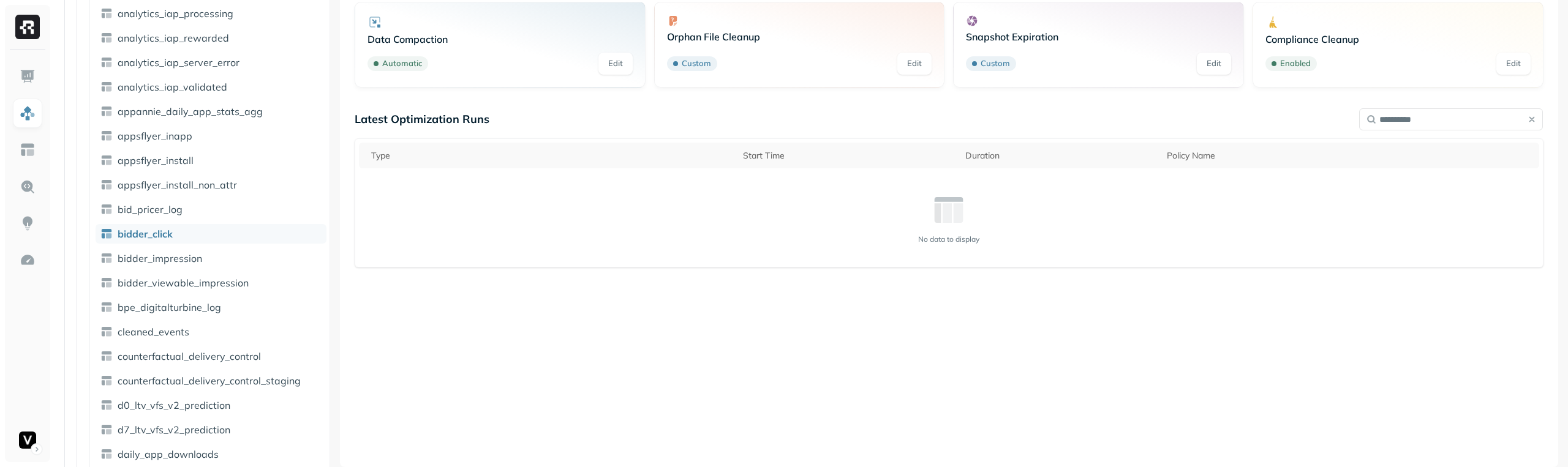
type input "**********"
type input "*******"
type input "******"
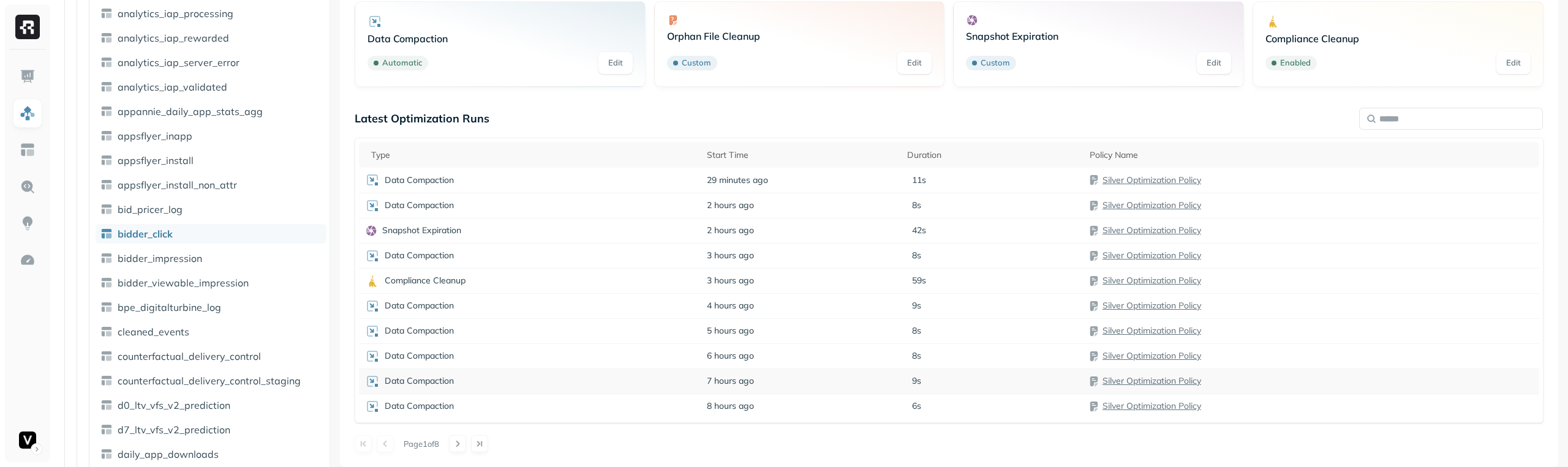
scroll to position [66, 0]
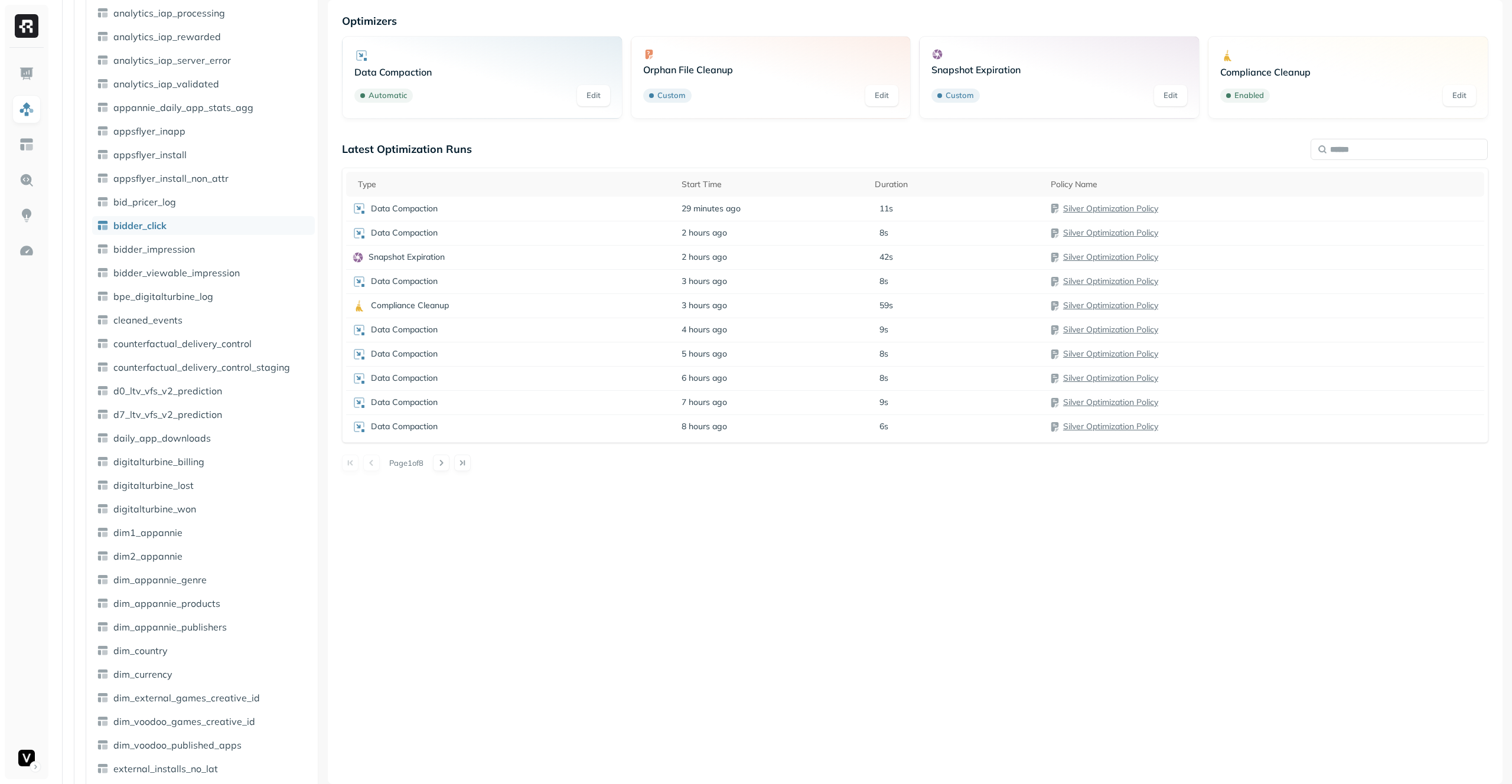
click at [916, 153] on div "Latest Optimization Runs" at bounding box center [915, 149] width 1146 height 14
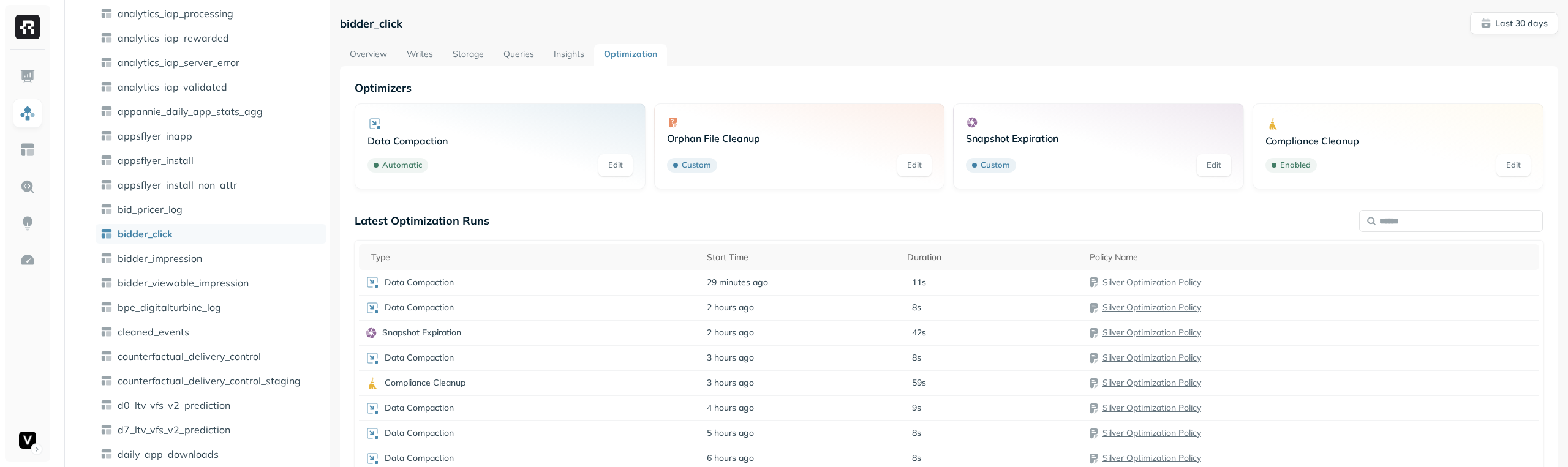
scroll to position [4, 0]
click at [1500, 12] on button "Last 30 days" at bounding box center [1513, 19] width 88 height 22
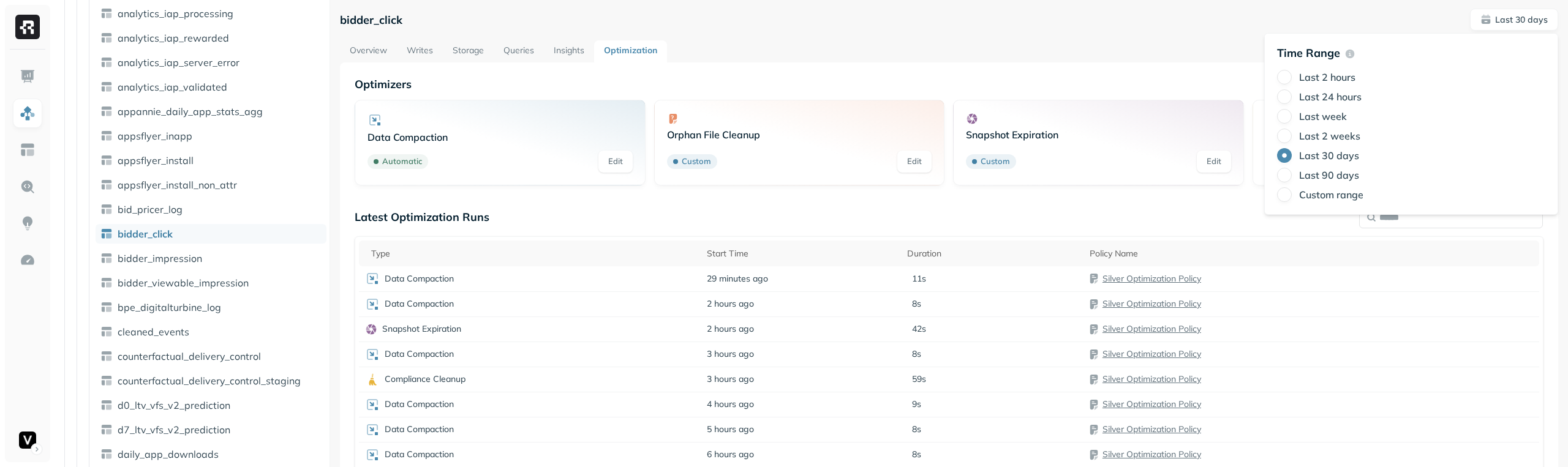
click at [1342, 134] on label "Last 2 weeks" at bounding box center [1329, 136] width 61 height 12
click at [1291, 134] on button "Last 2 weeks" at bounding box center [1284, 136] width 15 height 15
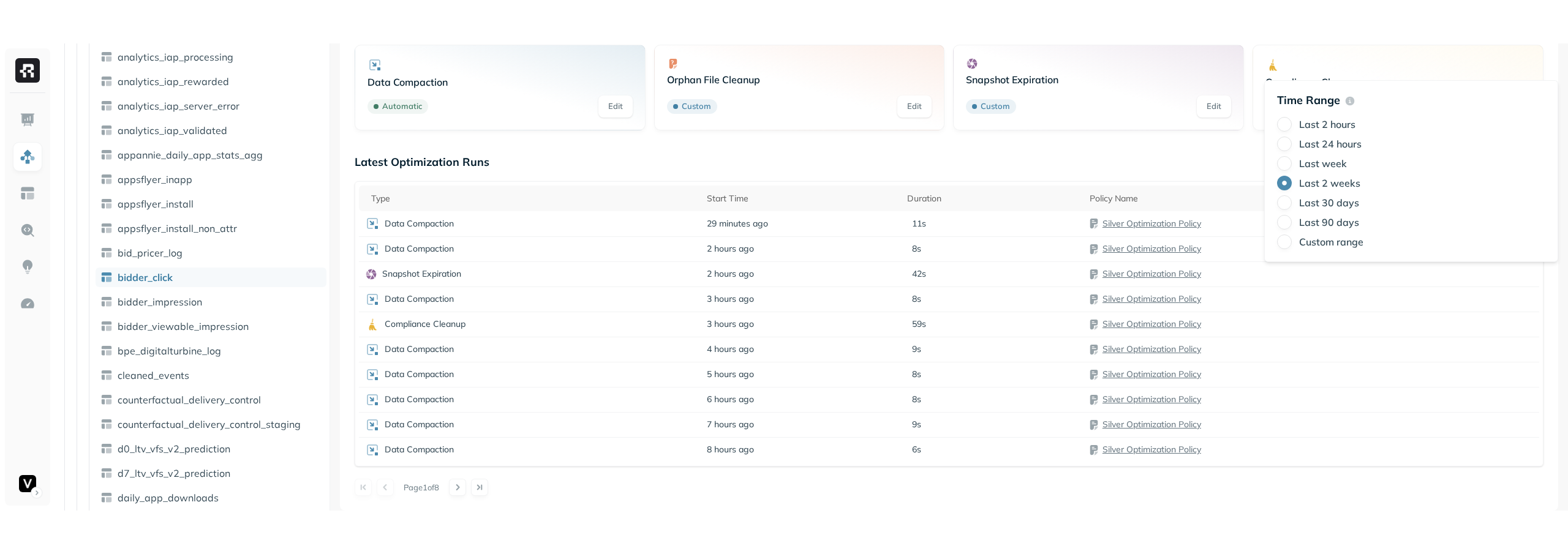
scroll to position [0, 0]
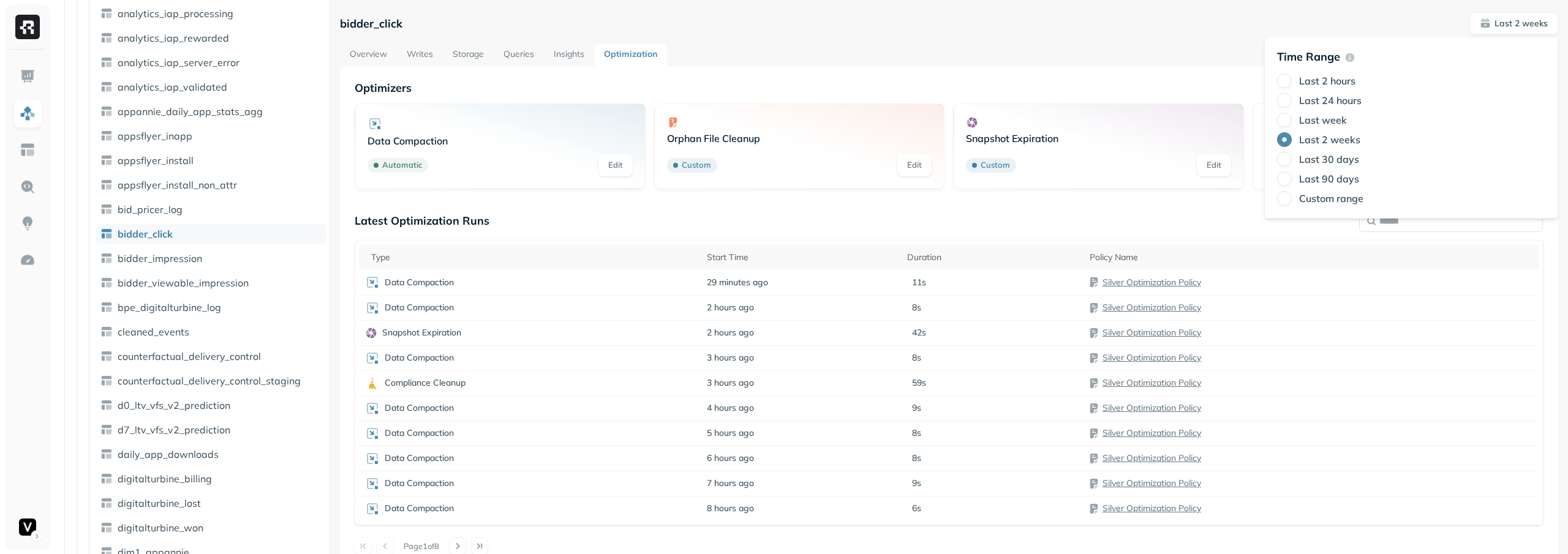
click at [1340, 93] on div "Last 24 hours" at bounding box center [1410, 100] width 268 height 15
click at [1340, 96] on label "Last 24 hours" at bounding box center [1330, 100] width 62 height 12
click at [1291, 96] on button "Last 24 hours" at bounding box center [1284, 100] width 15 height 15
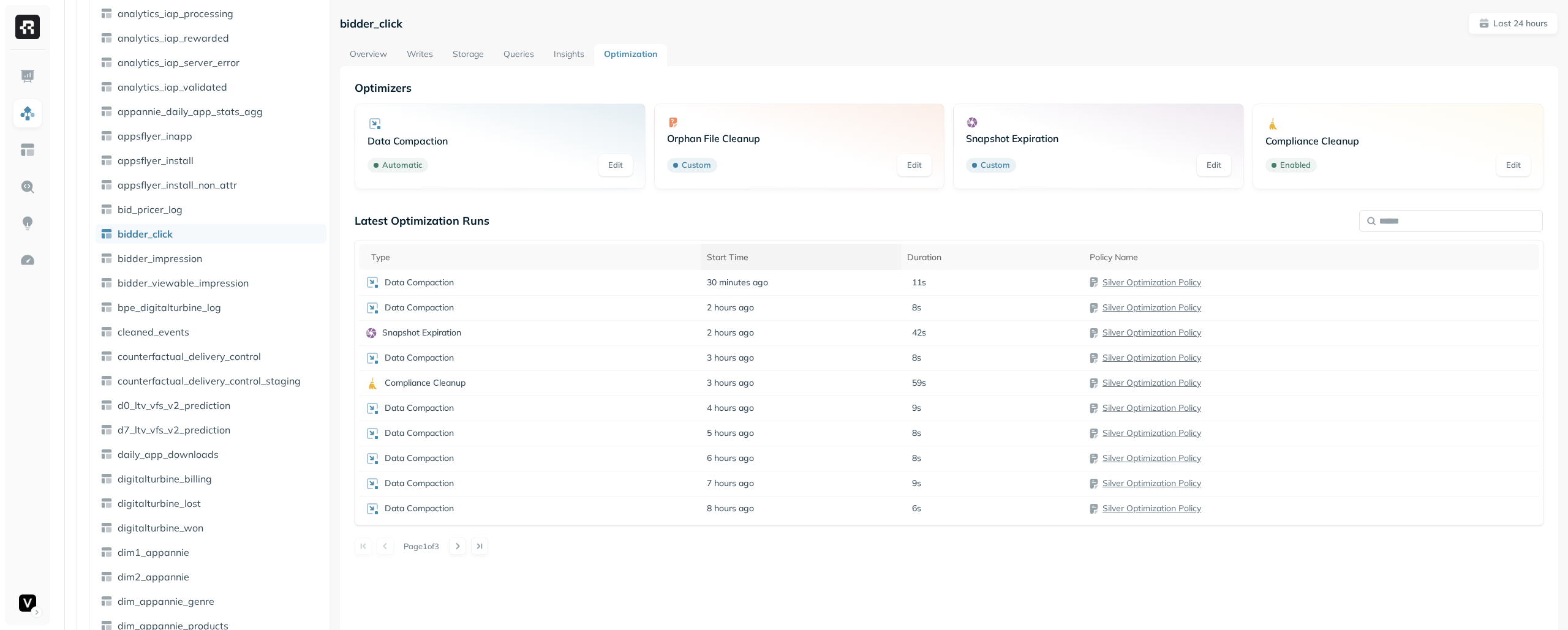
click at [806, 258] on div "Start Time" at bounding box center [800, 257] width 188 height 12
click at [838, 255] on div "Start Time" at bounding box center [807, 257] width 235 height 15
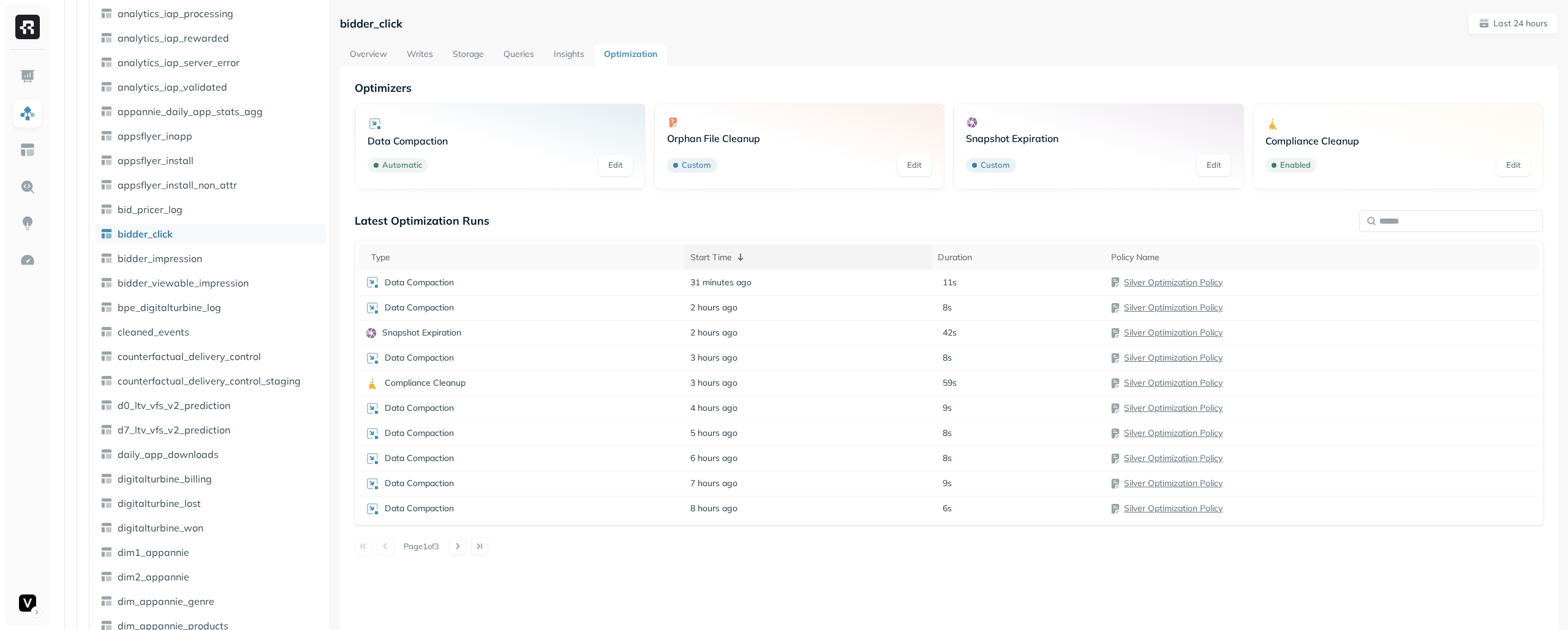
click at [838, 255] on div "Start Time" at bounding box center [807, 257] width 235 height 15
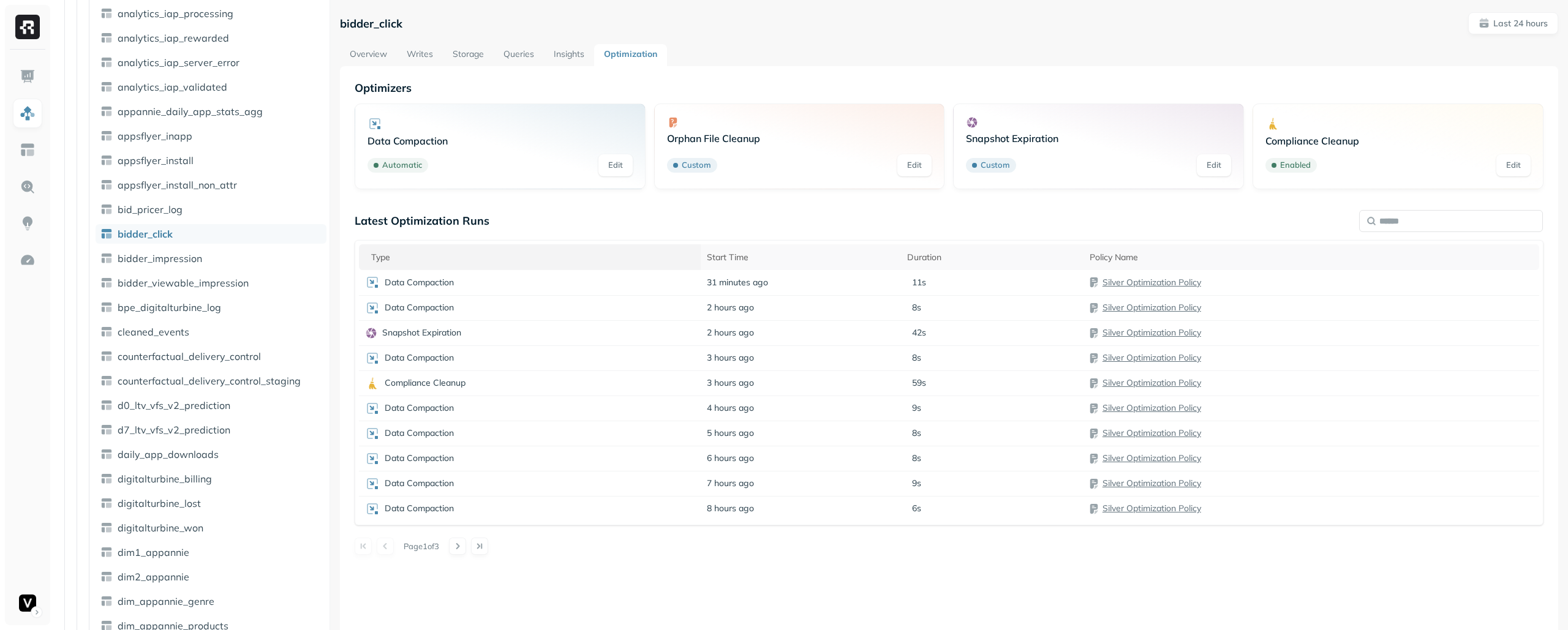
click at [581, 259] on div "Type" at bounding box center [533, 257] width 324 height 12
click at [608, 259] on div "Type" at bounding box center [533, 257] width 324 height 15
click at [775, 261] on div "Start Time" at bounding box center [800, 257] width 188 height 12
click at [775, 261] on div "Start Time" at bounding box center [807, 257] width 235 height 15
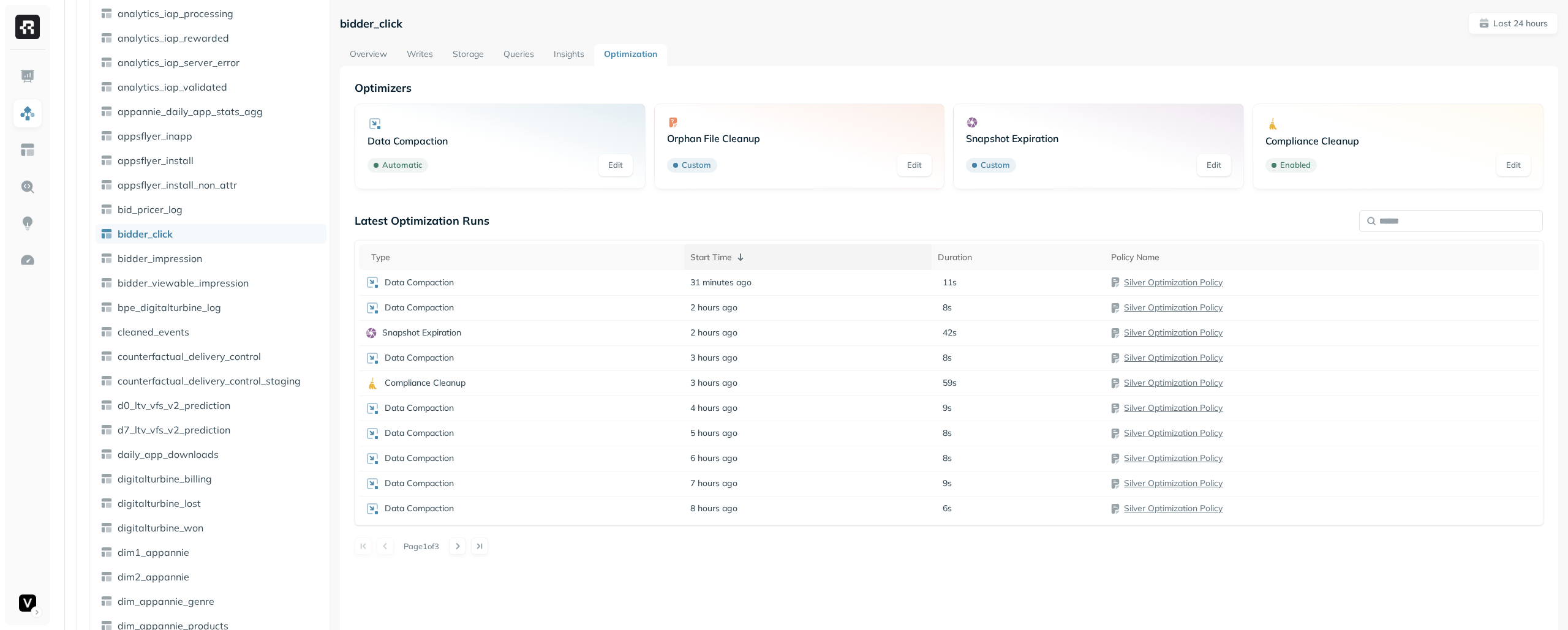
click at [775, 261] on div "Start Time" at bounding box center [807, 257] width 235 height 15
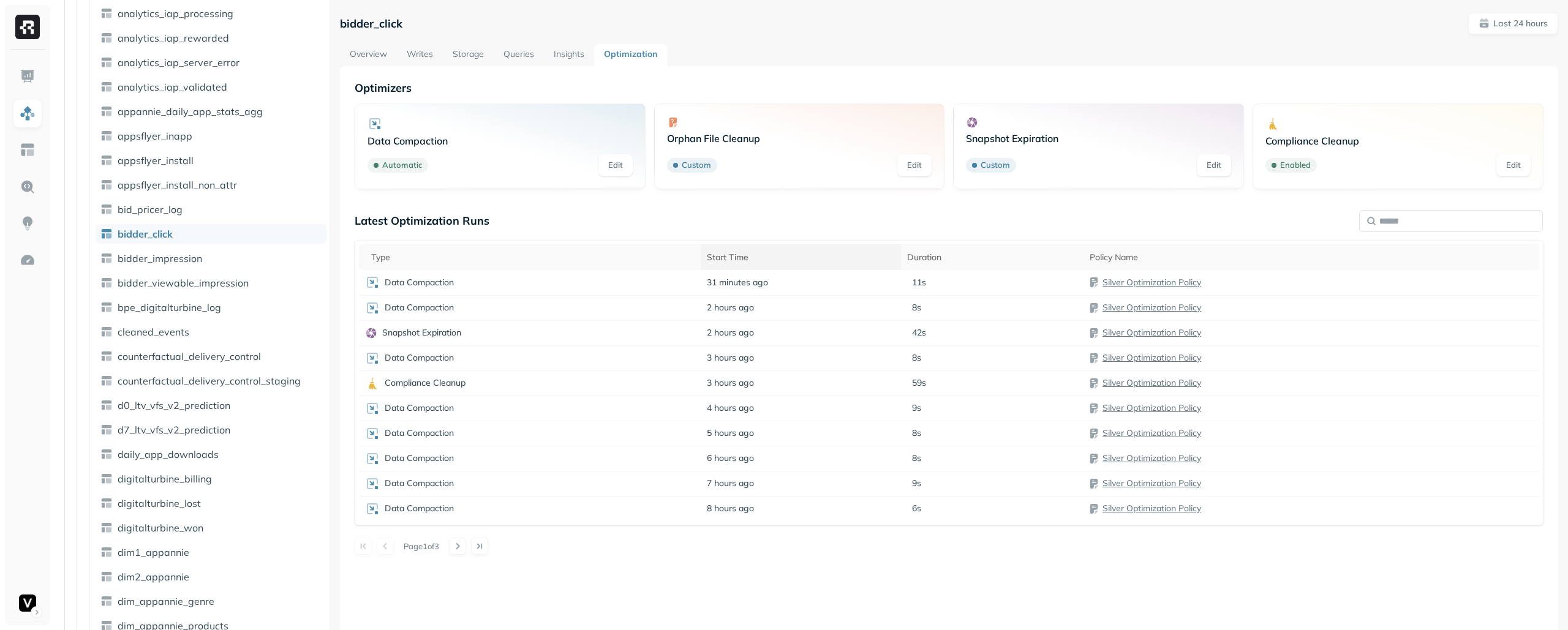
click at [775, 261] on div "Start Time" at bounding box center [800, 257] width 188 height 12
click at [775, 261] on div "Start Time" at bounding box center [807, 257] width 235 height 15
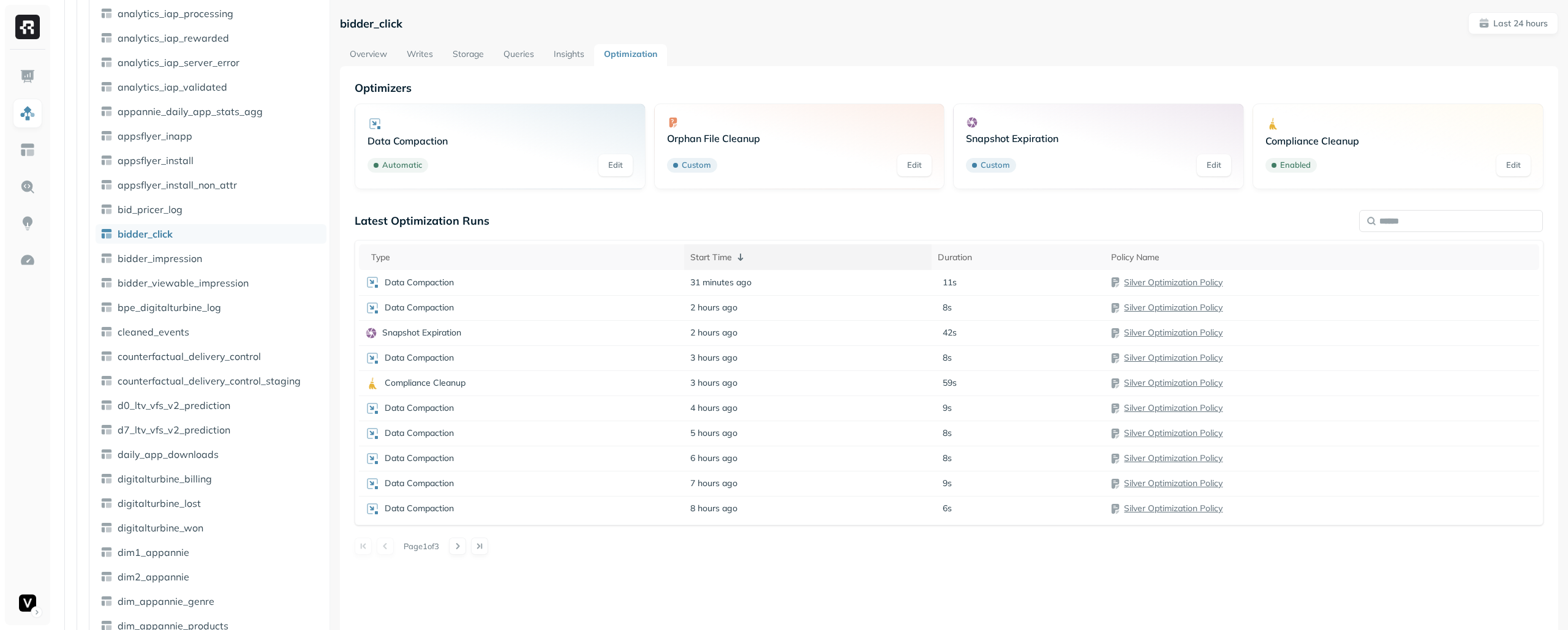
click at [775, 261] on div "Start Time" at bounding box center [807, 257] width 235 height 15
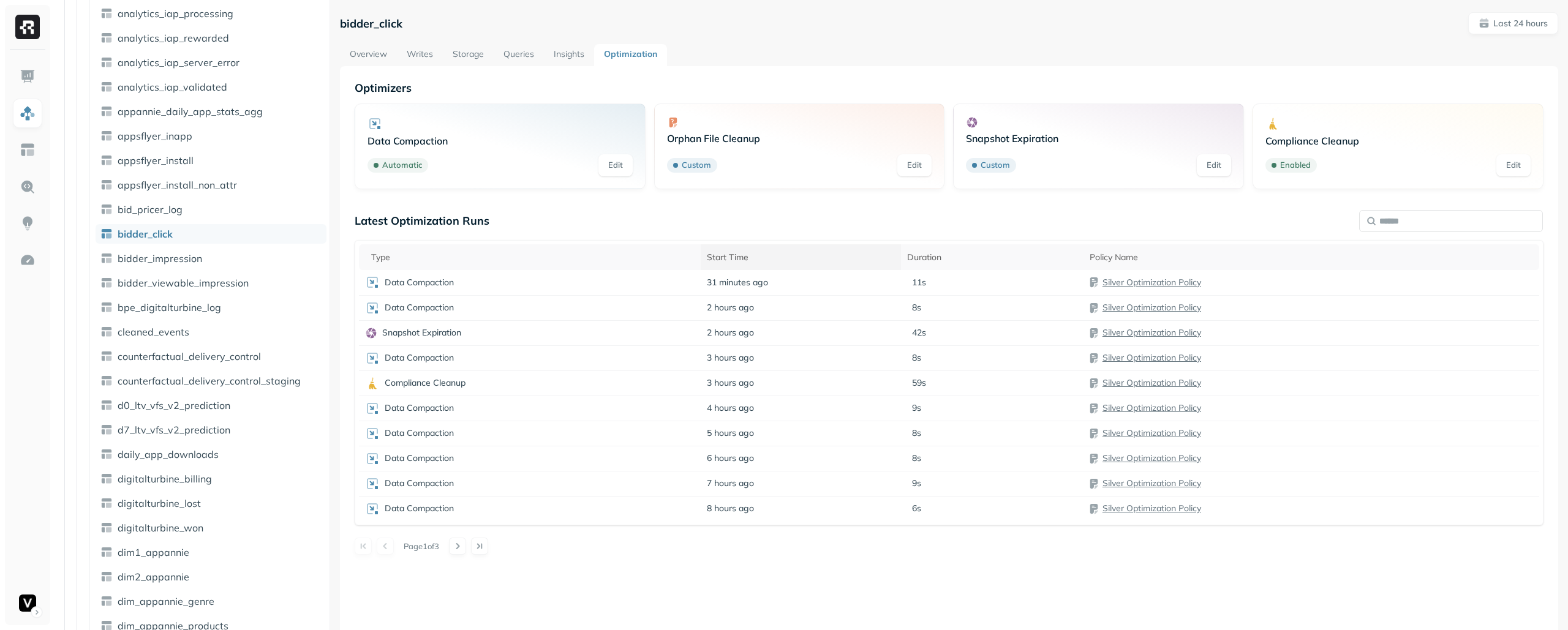
click at [774, 252] on div "Start Time" at bounding box center [800, 257] width 188 height 12
click at [779, 256] on div "Start Time" at bounding box center [807, 257] width 235 height 15
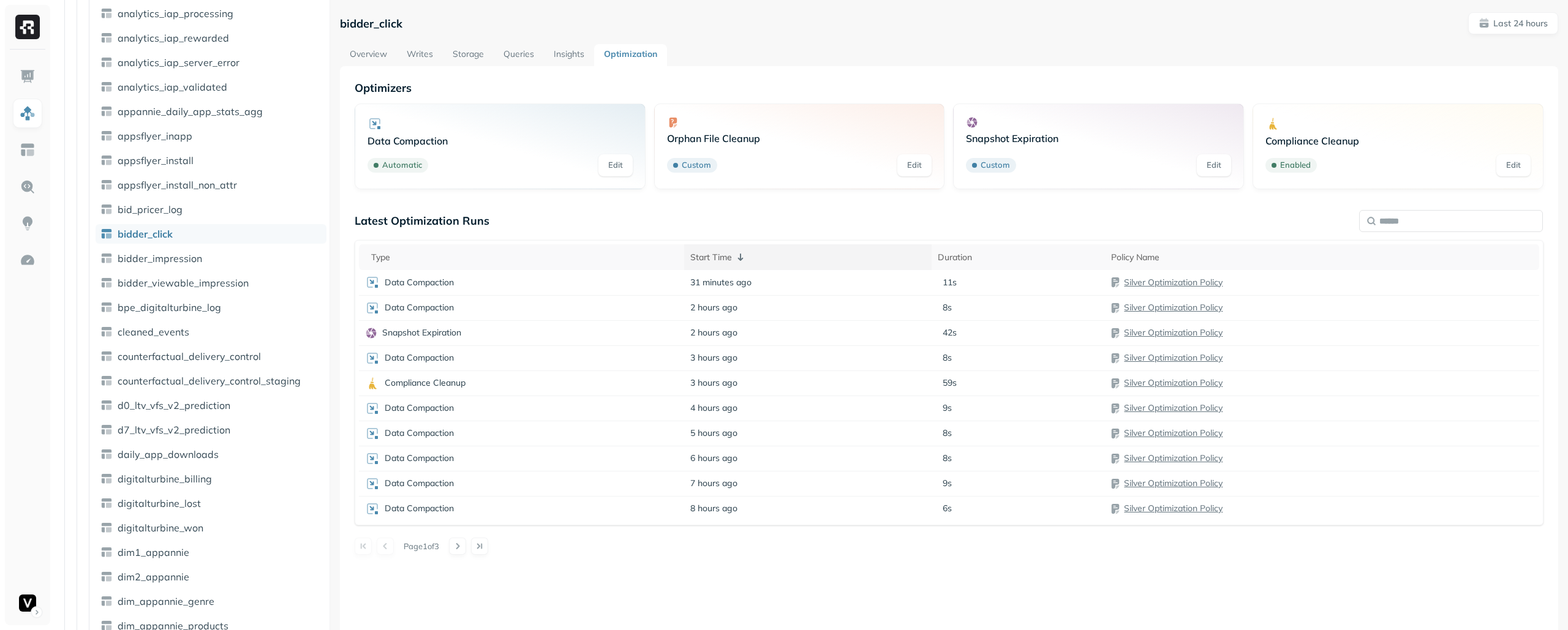
click at [779, 256] on div "Start Time" at bounding box center [807, 257] width 235 height 15
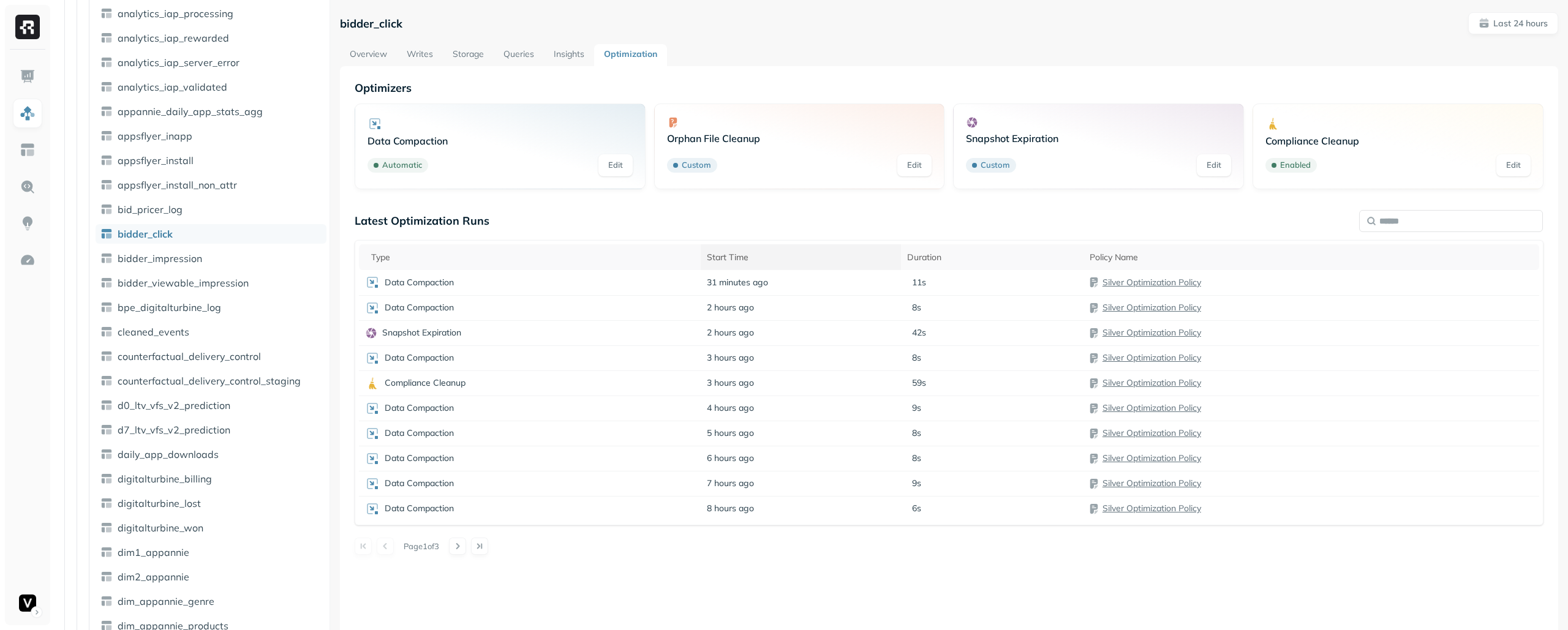
click at [778, 255] on div "Start Time" at bounding box center [800, 257] width 188 height 12
click at [778, 255] on div "Start Time" at bounding box center [807, 257] width 235 height 15
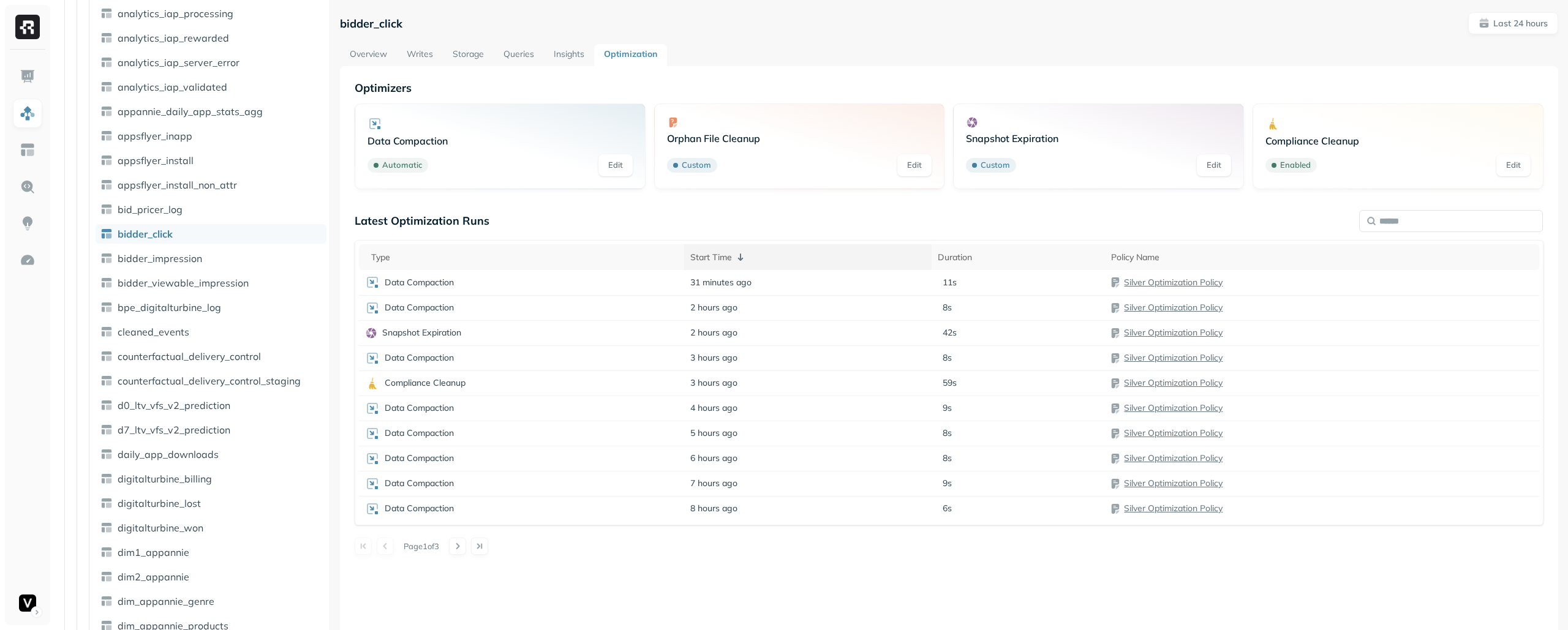
click at [778, 255] on div "Start Time" at bounding box center [807, 257] width 235 height 15
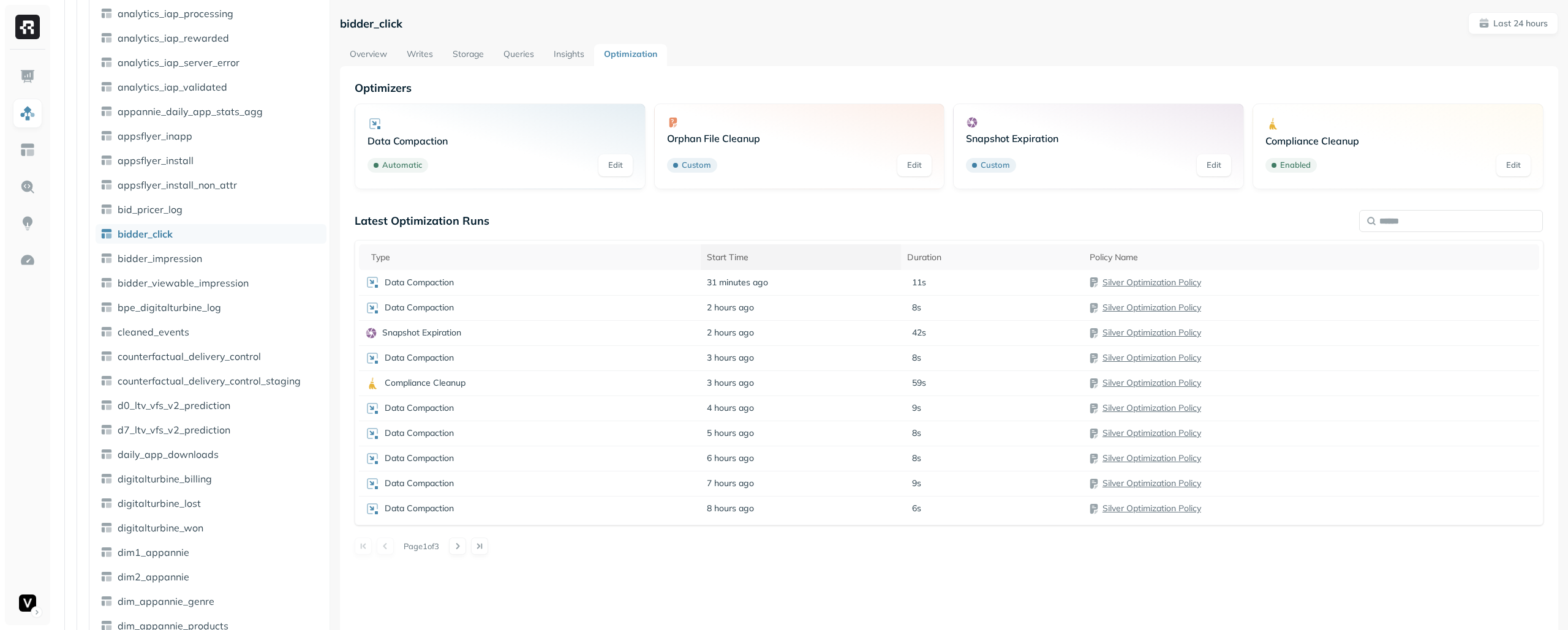
click at [831, 259] on div "Start Time" at bounding box center [800, 257] width 188 height 12
click at [831, 259] on div "Start Time" at bounding box center [807, 257] width 235 height 15
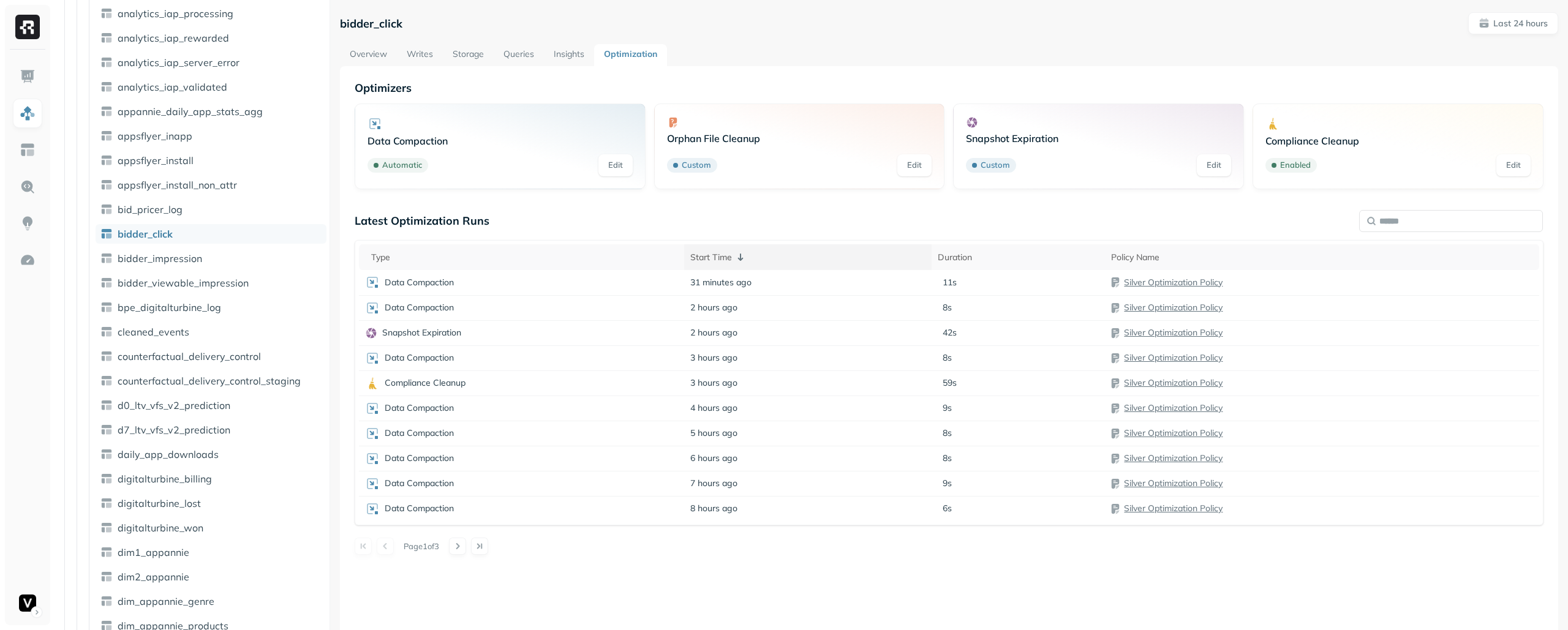
click at [831, 259] on div "Start Time" at bounding box center [807, 257] width 235 height 15
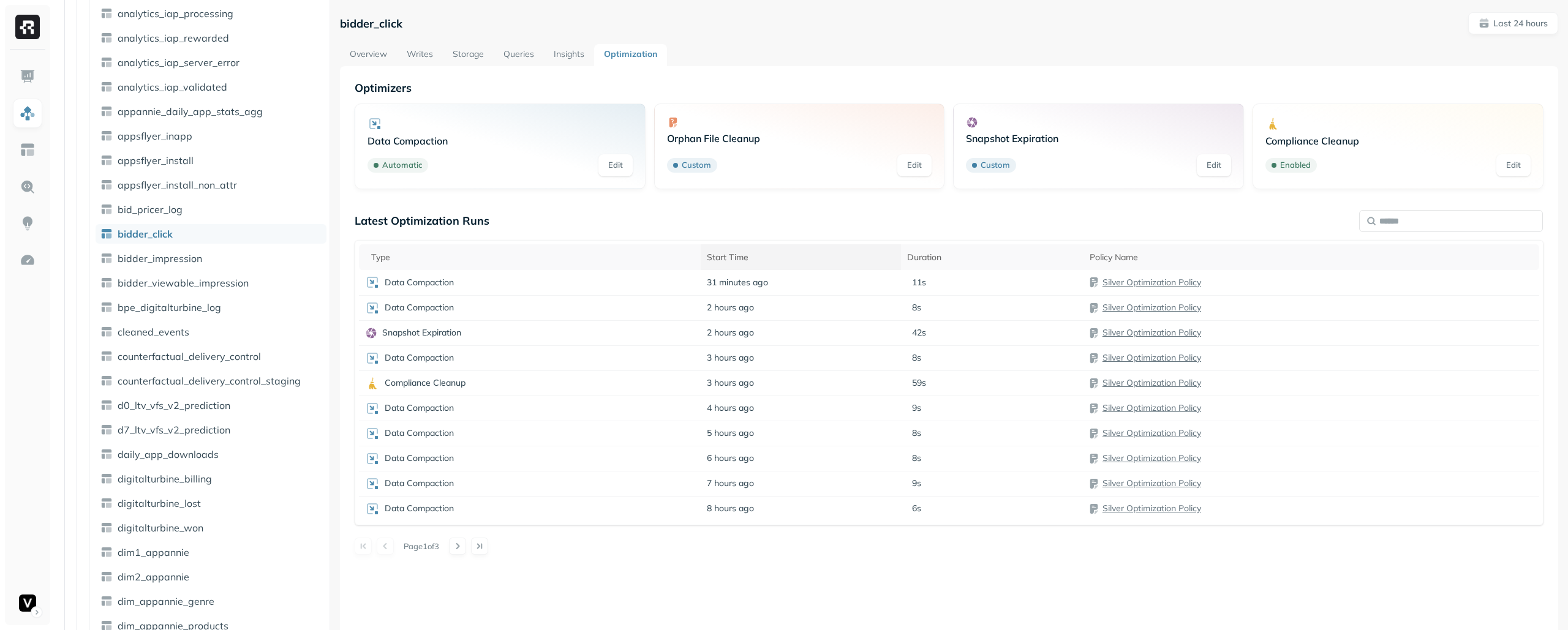
click at [831, 259] on div "Start Time" at bounding box center [800, 257] width 188 height 12
click at [831, 259] on div "Start Time" at bounding box center [807, 257] width 235 height 15
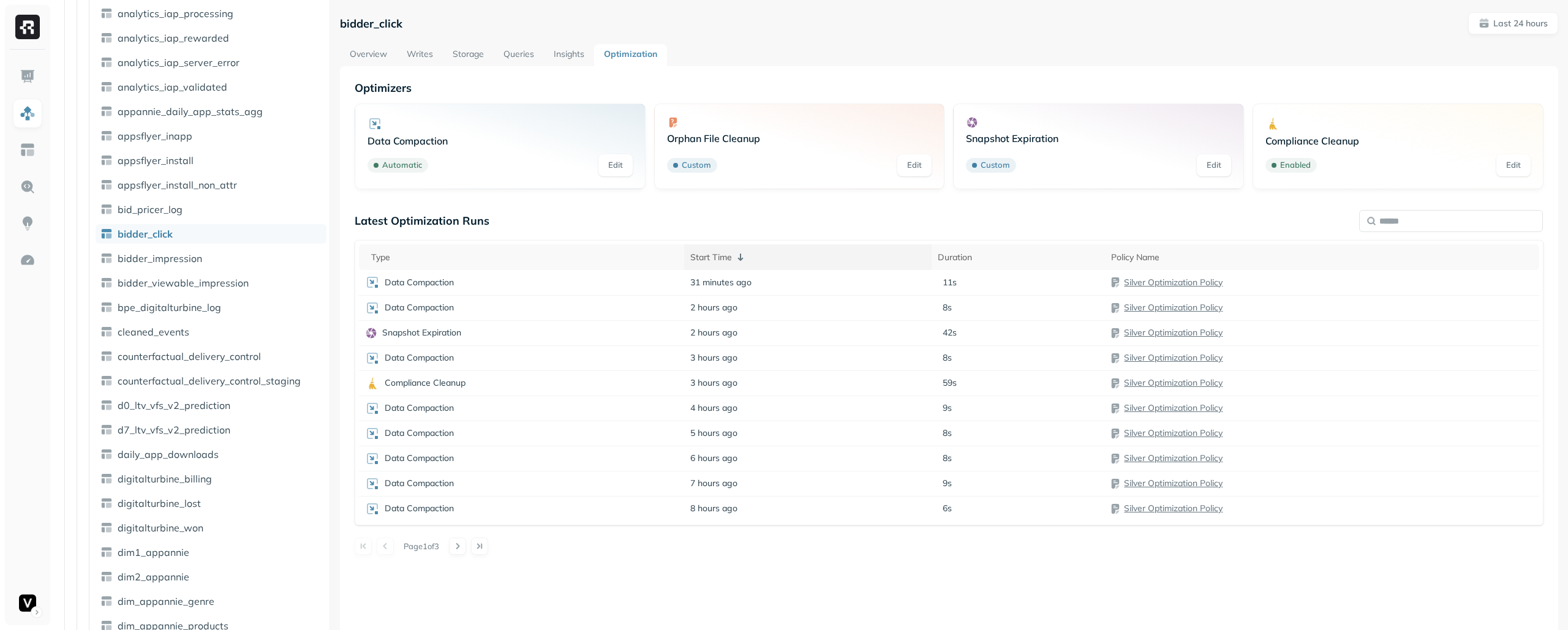
click at [831, 259] on div "Start Time" at bounding box center [807, 257] width 235 height 15
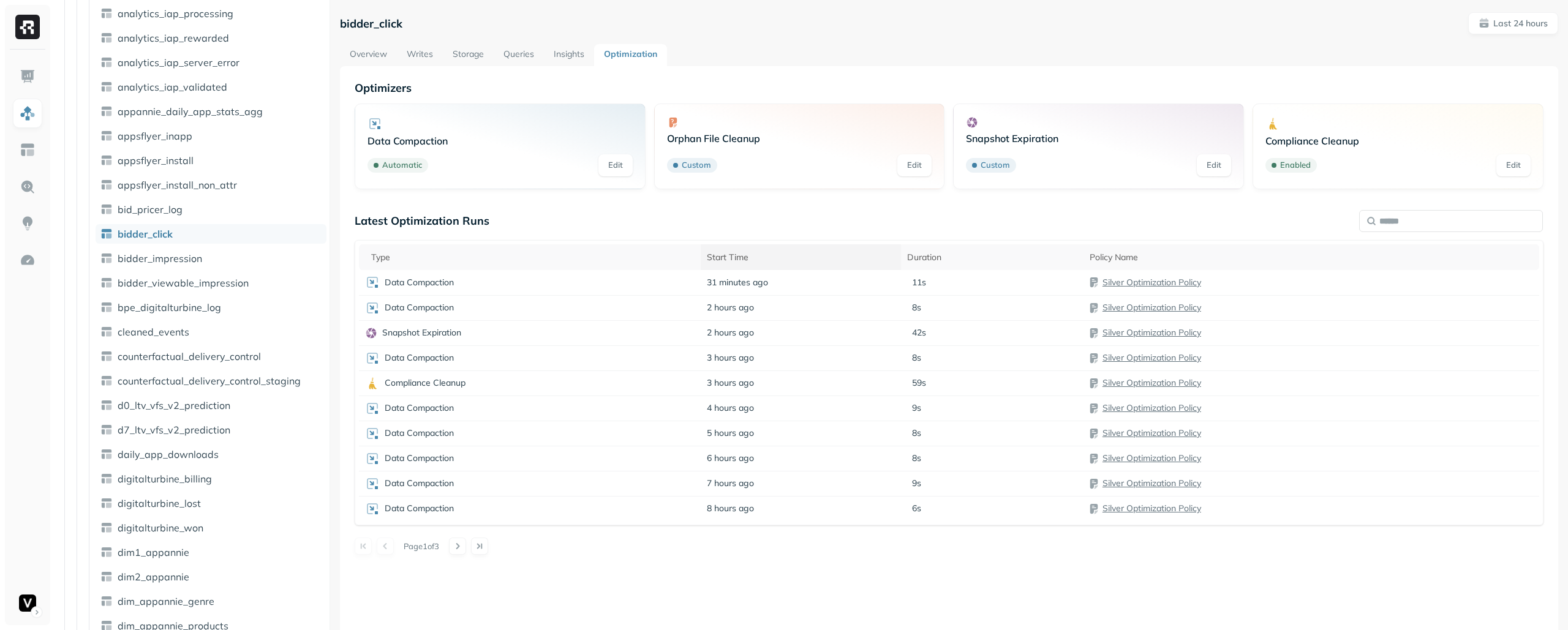
click at [831, 259] on div "Start Time" at bounding box center [800, 257] width 188 height 12
click at [831, 259] on div "Start Time" at bounding box center [807, 257] width 235 height 15
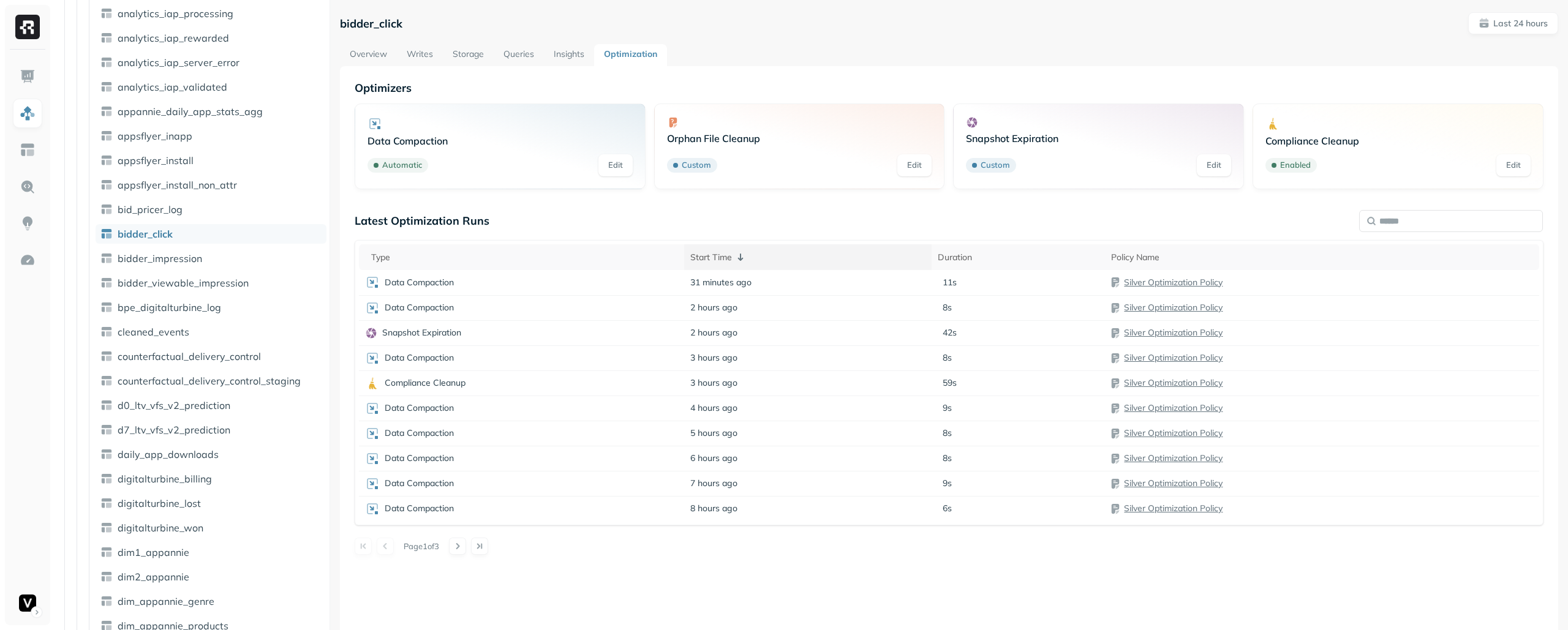
click at [831, 259] on div "Start Time" at bounding box center [807, 257] width 235 height 15
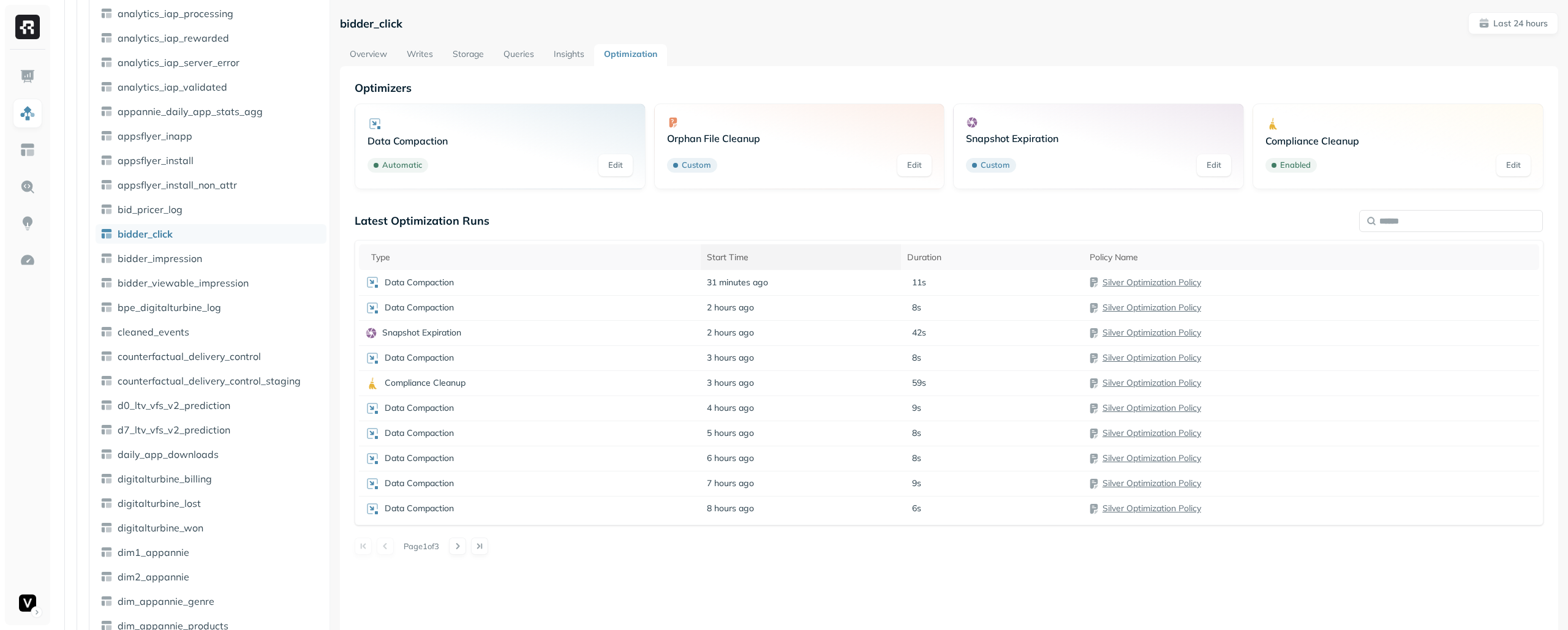
click at [737, 264] on th "Start Time" at bounding box center [800, 257] width 200 height 26
click at [737, 264] on icon at bounding box center [740, 257] width 15 height 15
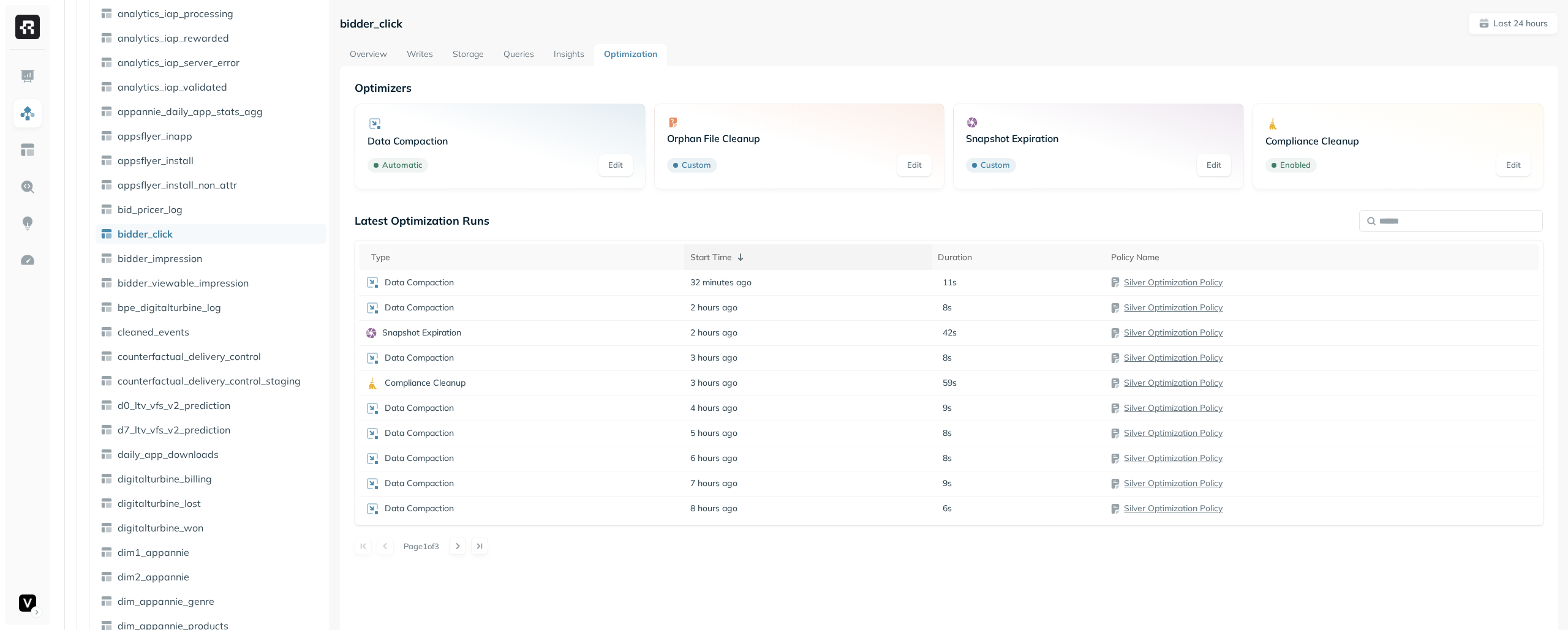
click at [737, 264] on icon at bounding box center [740, 257] width 15 height 15
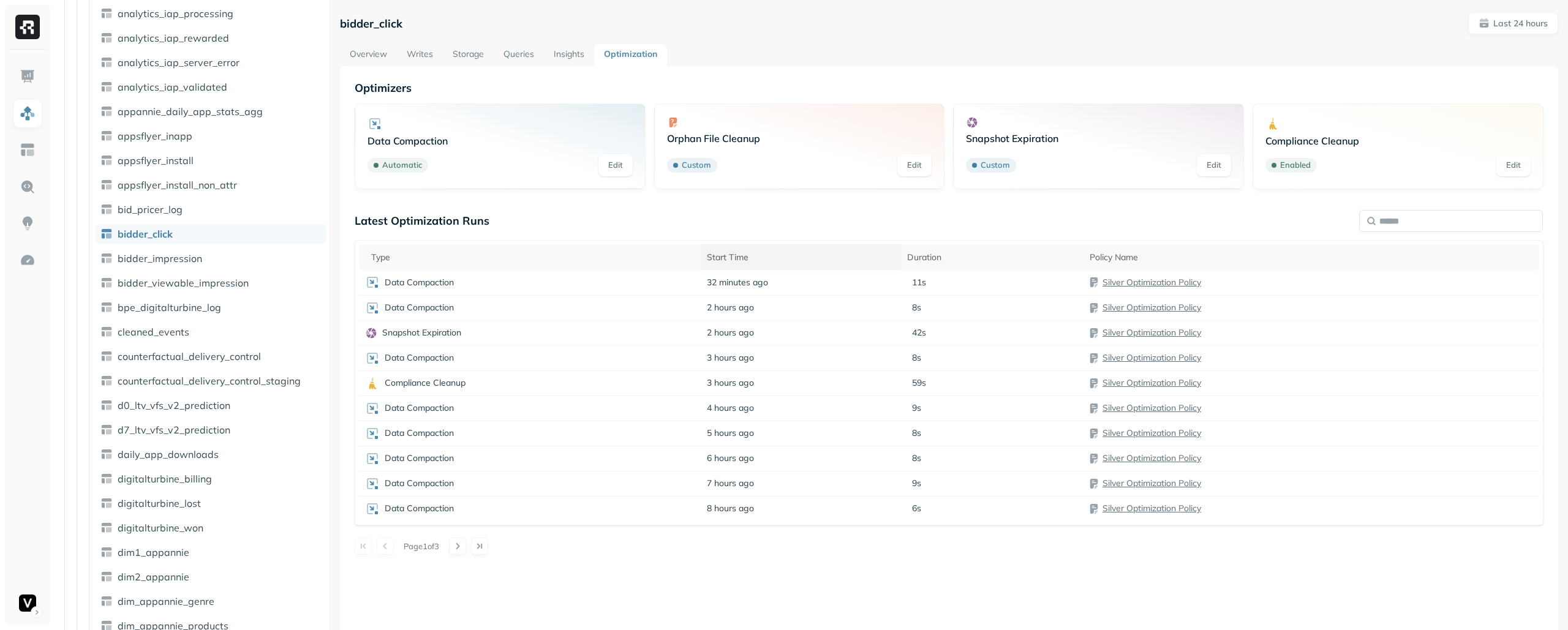
click at [730, 266] on th "Start Time" at bounding box center [800, 257] width 200 height 26
click at [730, 266] on th "Start Time" at bounding box center [807, 257] width 248 height 26
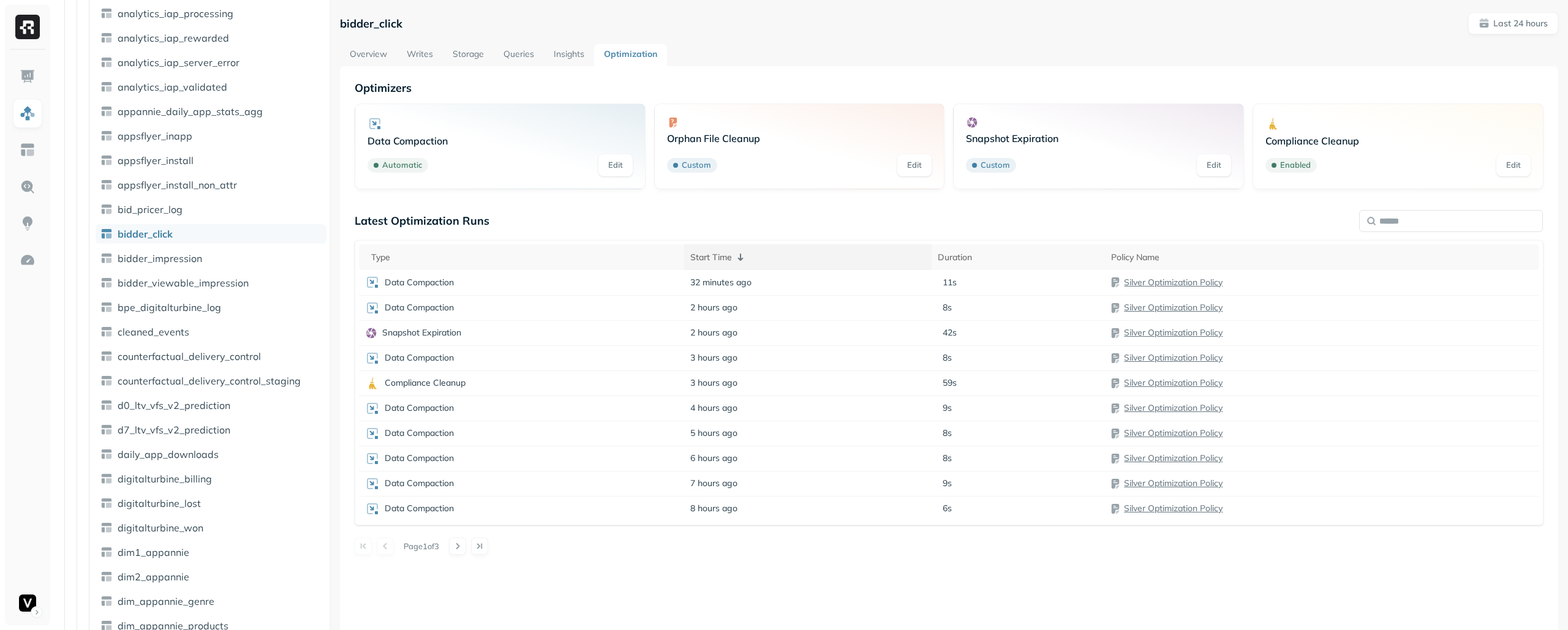
click at [730, 266] on th "Start Time" at bounding box center [807, 257] width 248 height 26
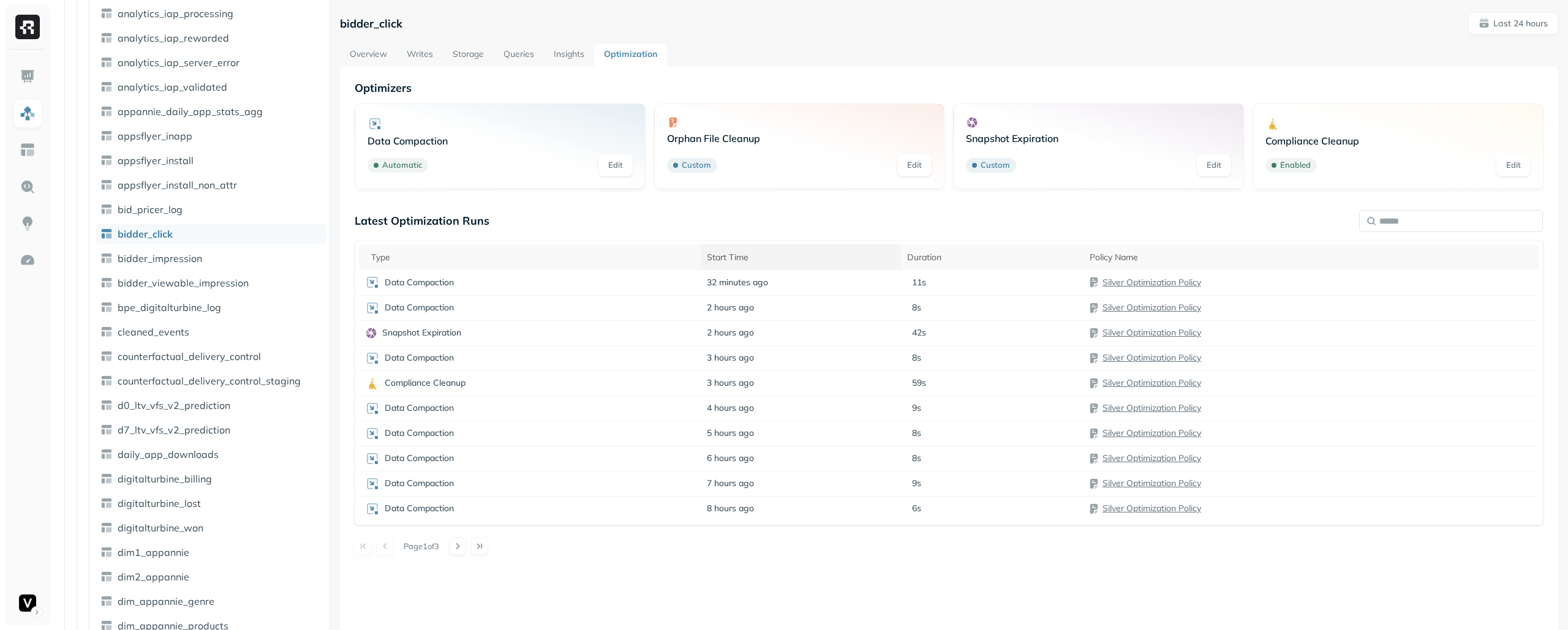
click at [730, 266] on th "Start Time" at bounding box center [800, 257] width 200 height 26
click at [730, 266] on th "Start Time" at bounding box center [807, 257] width 248 height 26
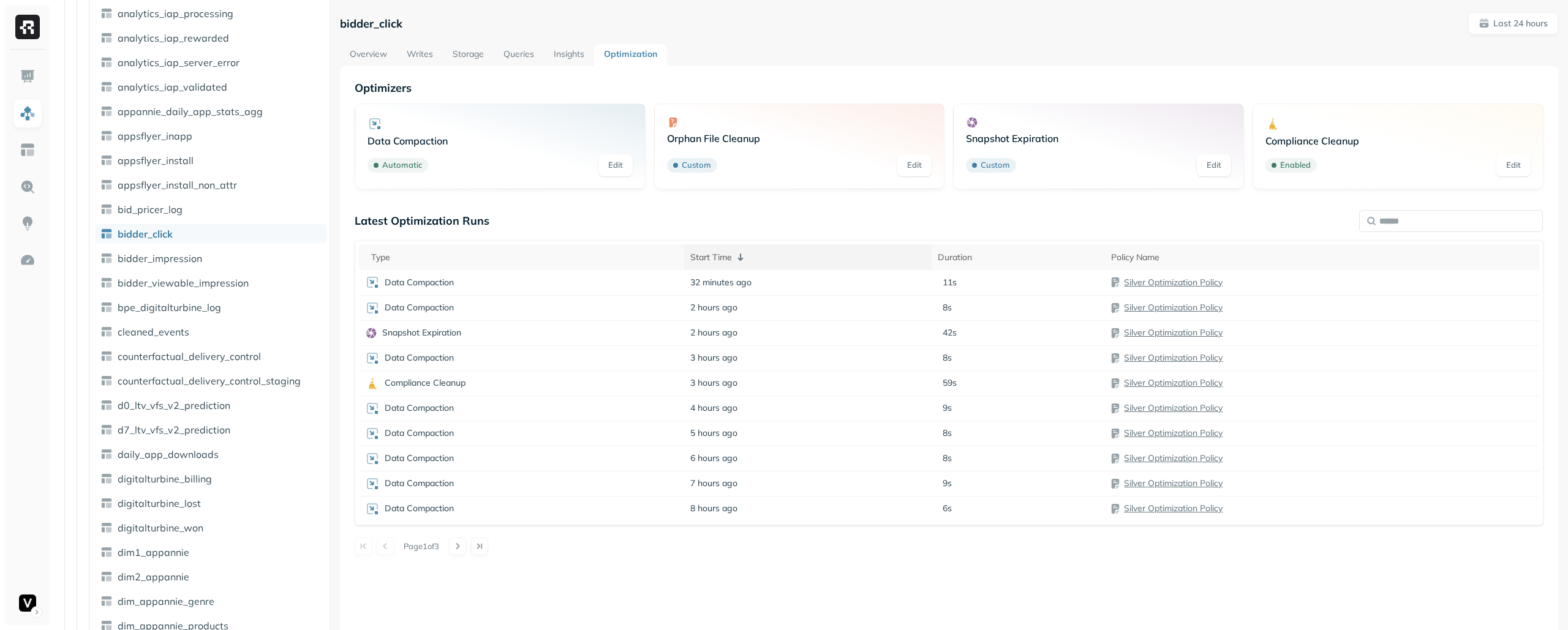
click at [730, 266] on th "Start Time" at bounding box center [807, 257] width 248 height 26
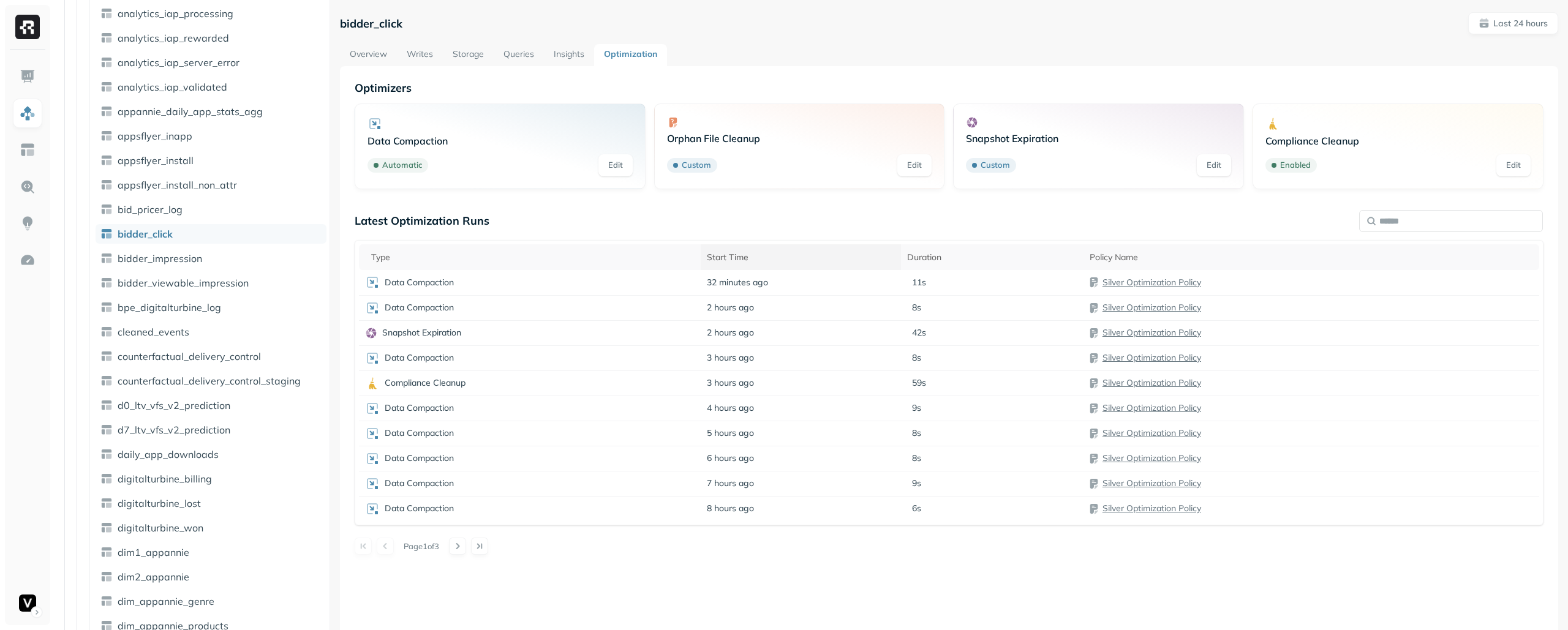
click at [730, 266] on th "Start Time" at bounding box center [800, 257] width 200 height 26
click at [730, 266] on th "Start Time" at bounding box center [807, 257] width 248 height 26
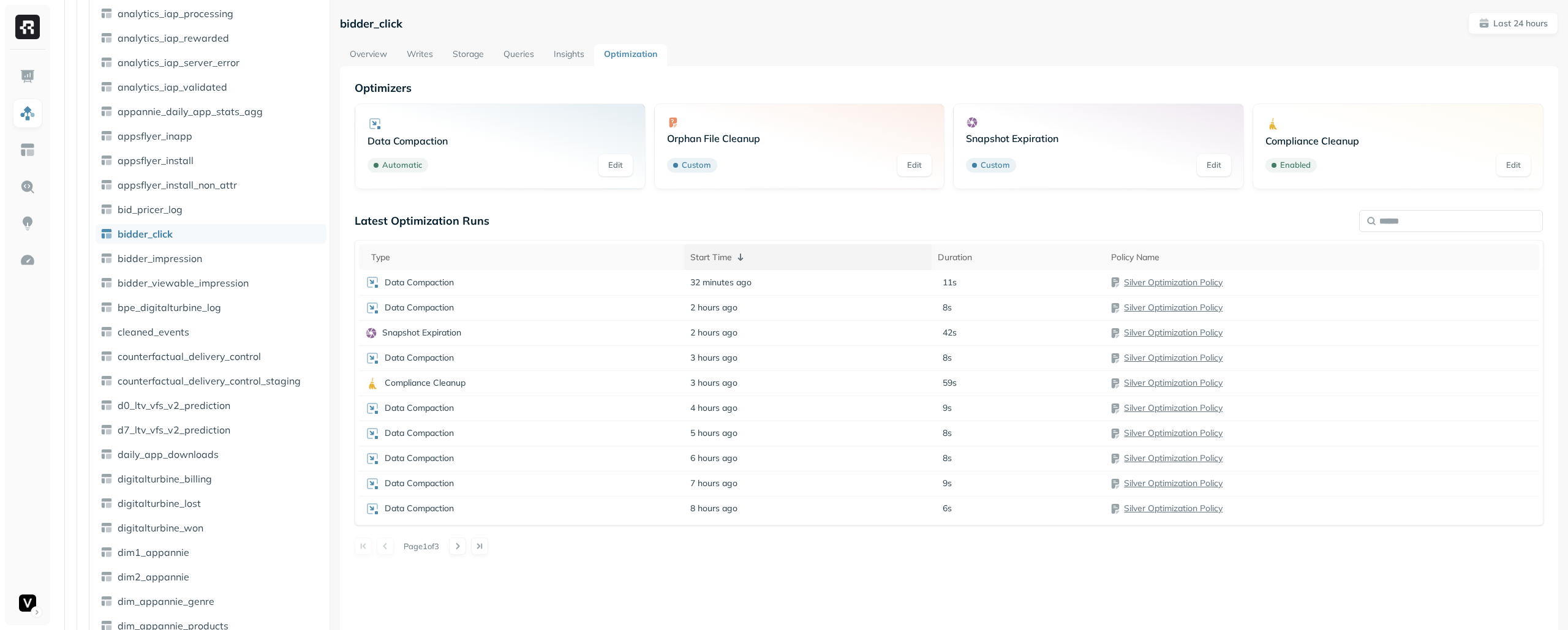
click at [730, 266] on th "Start Time" at bounding box center [807, 257] width 248 height 26
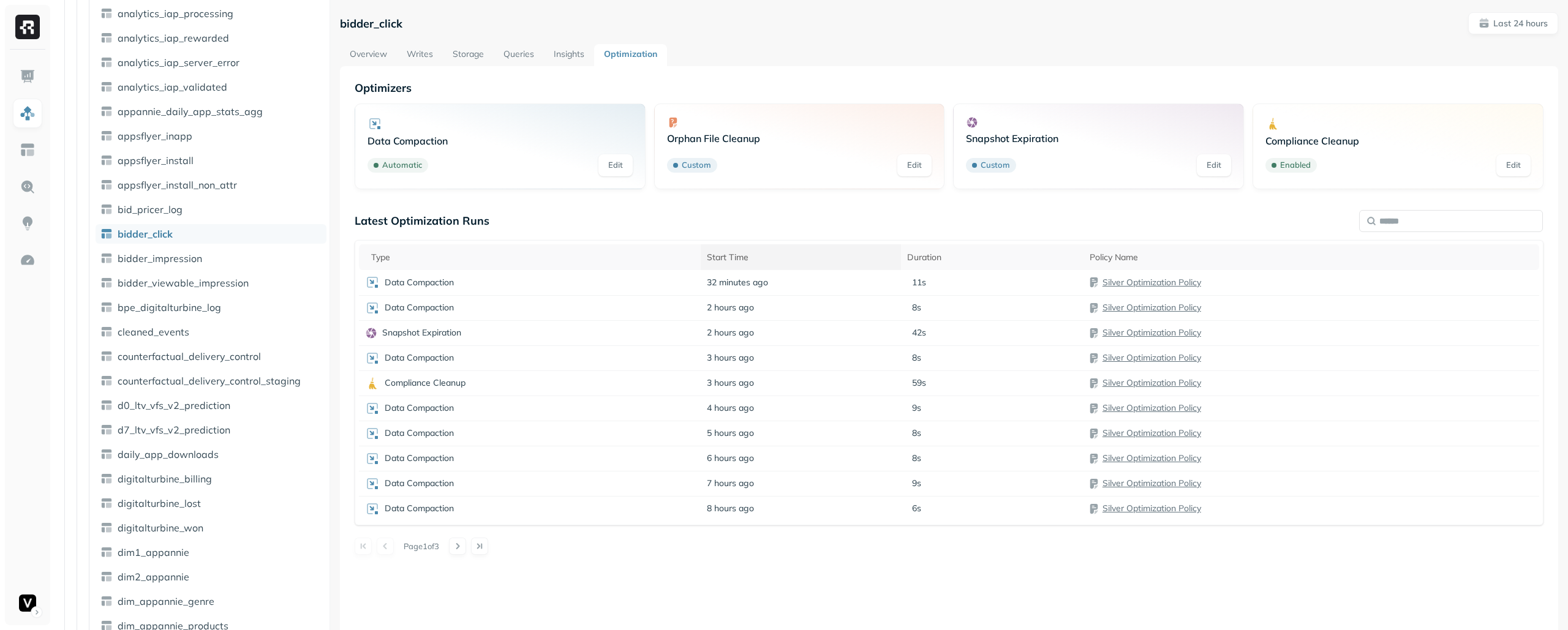
click at [802, 255] on div "Start Time" at bounding box center [800, 257] width 188 height 12
click at [767, 255] on div "Start Time" at bounding box center [807, 257] width 235 height 15
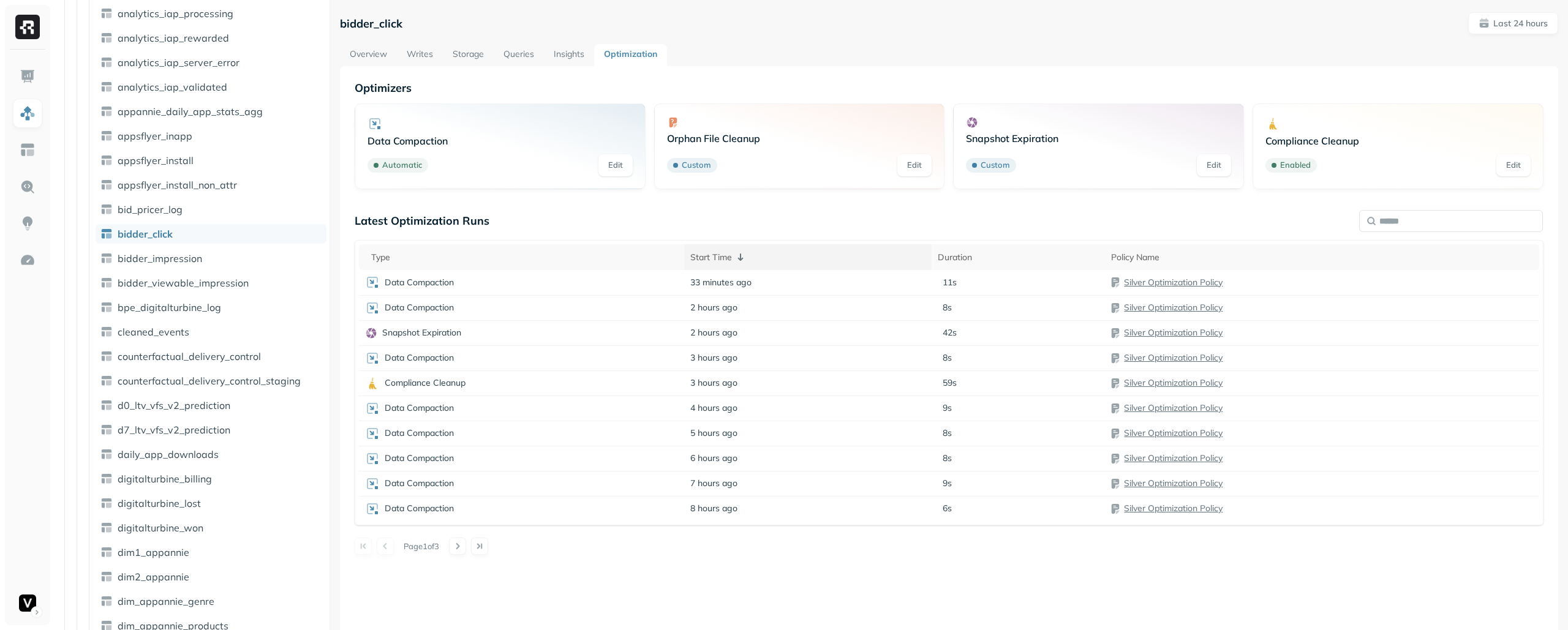
click at [767, 255] on div "Start Time" at bounding box center [807, 257] width 235 height 15
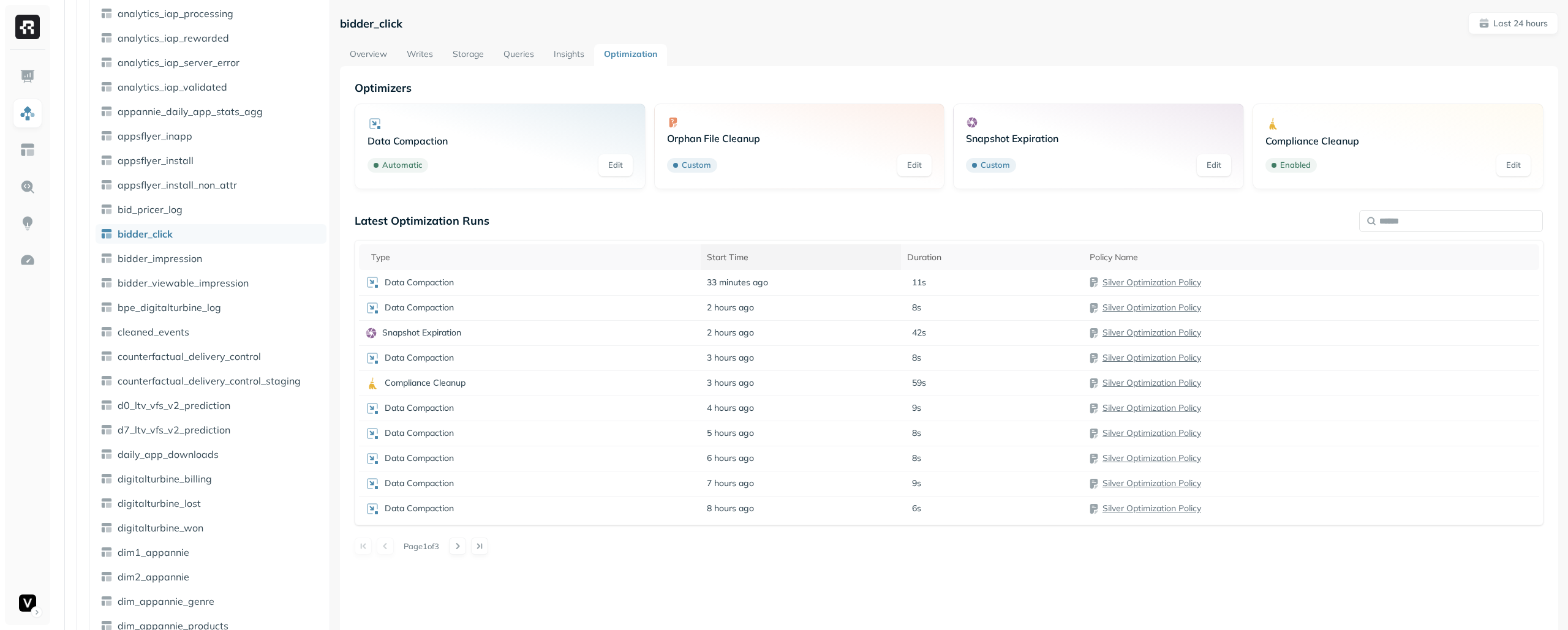
click at [767, 255] on div "Start Time" at bounding box center [800, 257] width 188 height 12
click at [767, 255] on div "Start Time" at bounding box center [807, 257] width 235 height 15
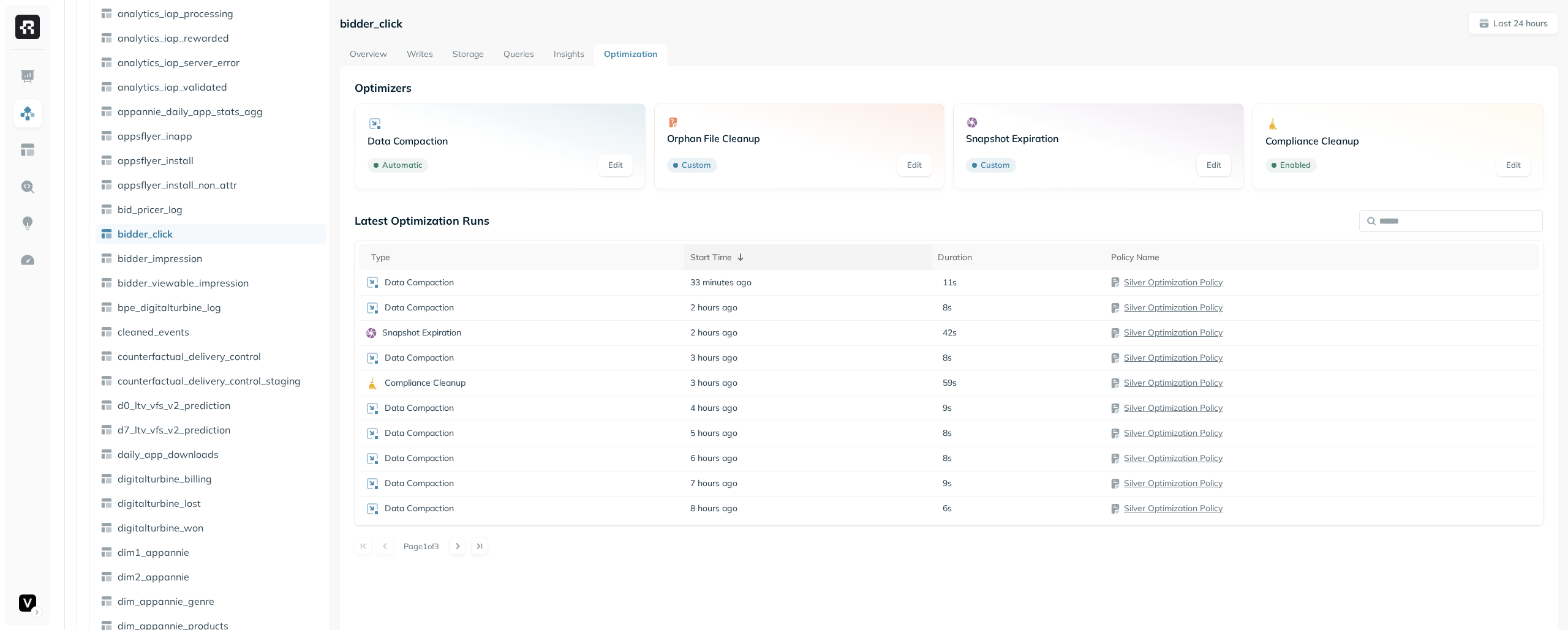
click at [767, 255] on div "Start Time" at bounding box center [807, 257] width 235 height 15
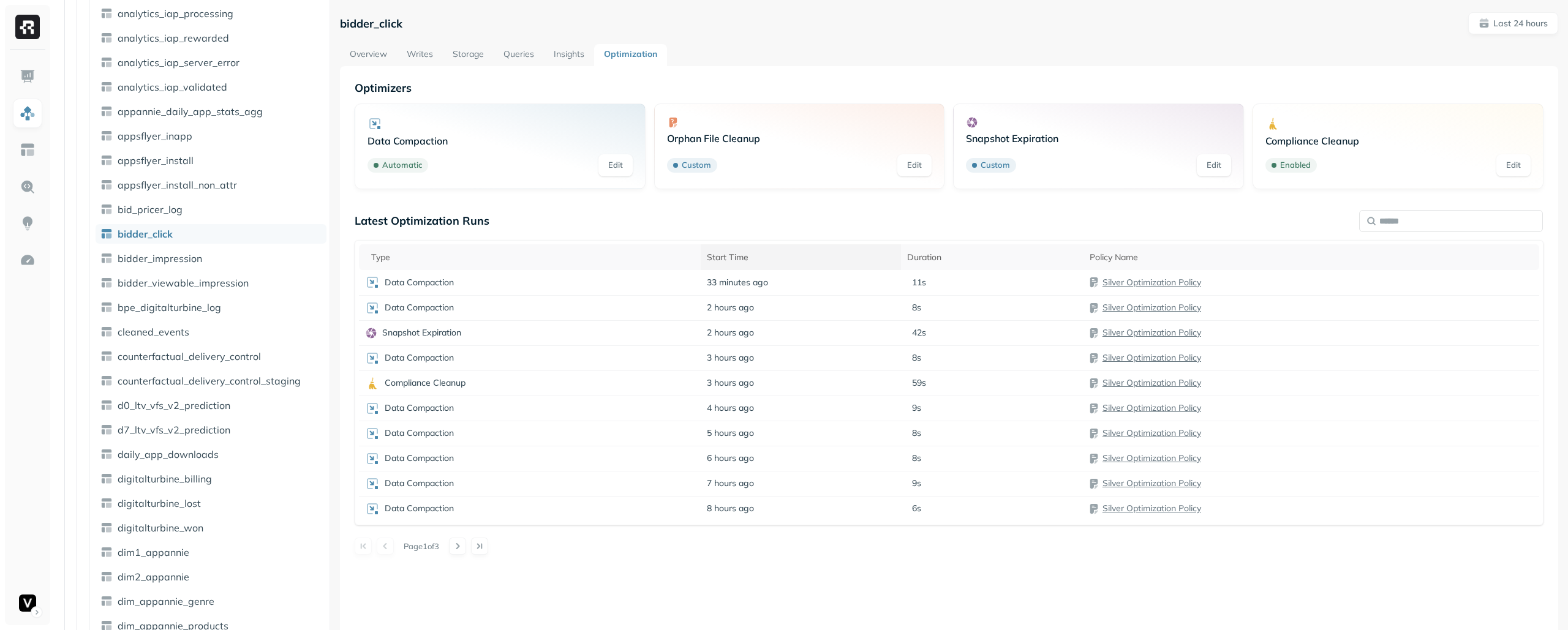
click at [767, 255] on div "Start Time" at bounding box center [800, 257] width 188 height 12
click at [767, 255] on div "Start Time" at bounding box center [807, 257] width 235 height 15
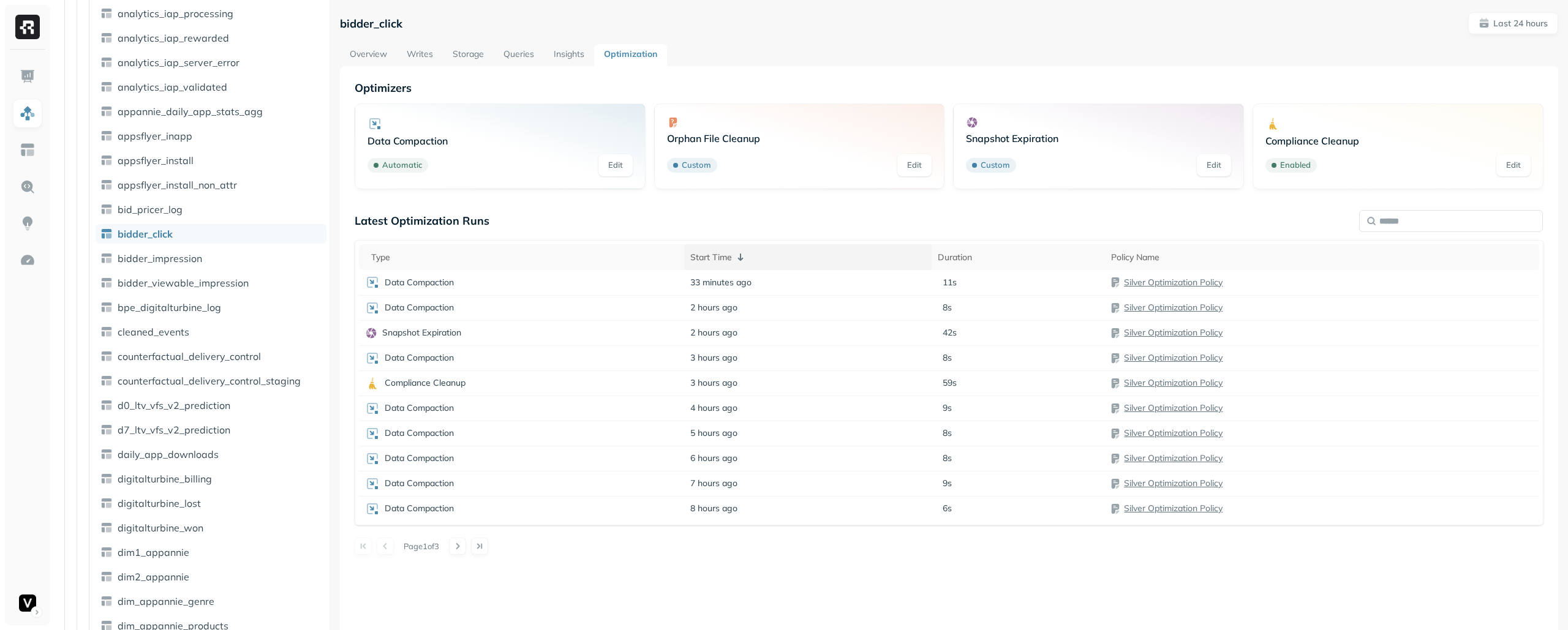
click at [767, 255] on div "Start Time" at bounding box center [807, 257] width 235 height 15
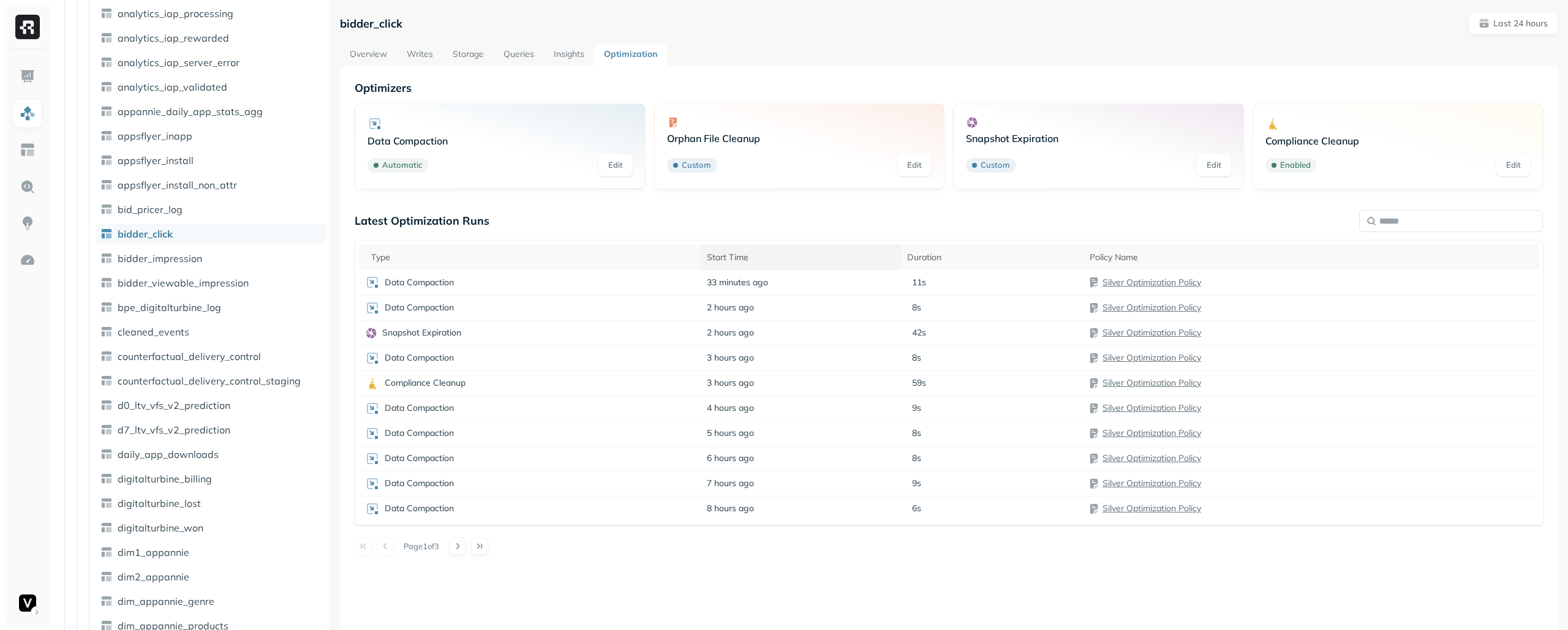
click at [766, 254] on div "Start Time" at bounding box center [800, 257] width 188 height 12
click at [766, 254] on div "Start Time" at bounding box center [807, 257] width 235 height 15
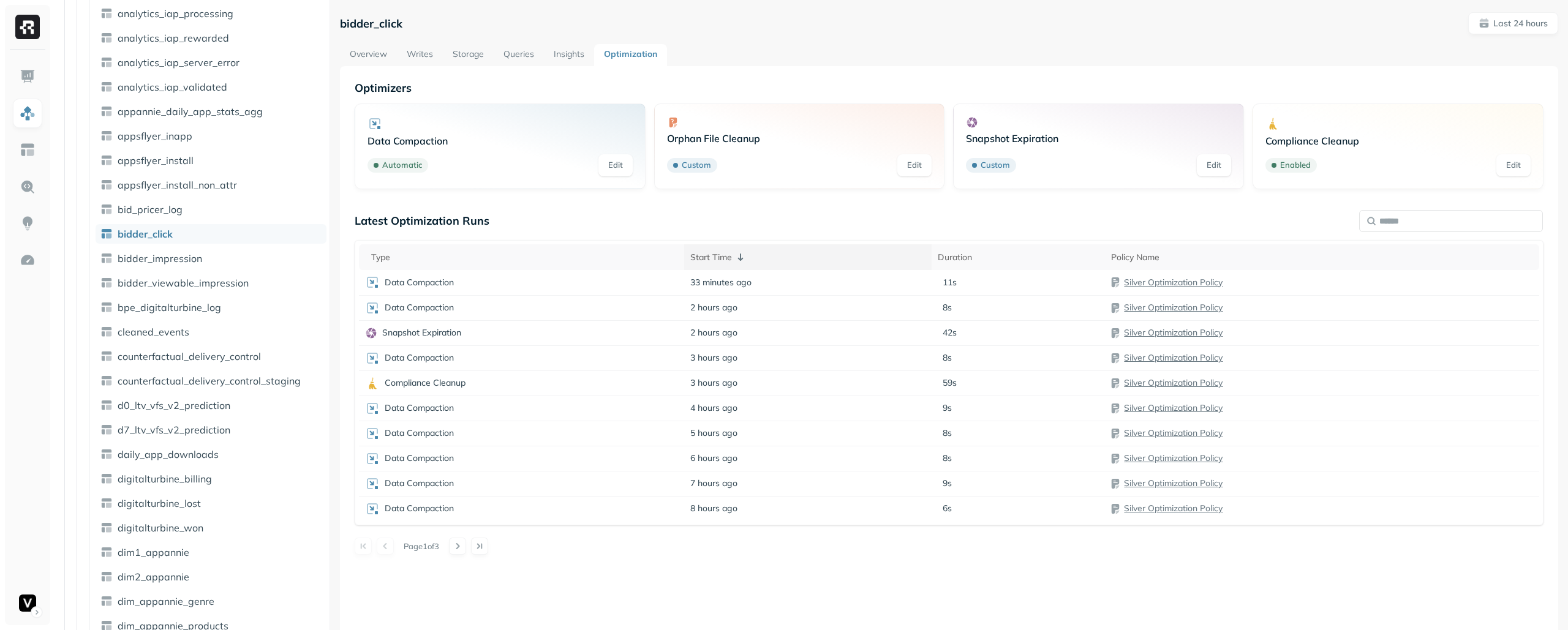
click at [766, 254] on div "Start Time" at bounding box center [807, 257] width 235 height 15
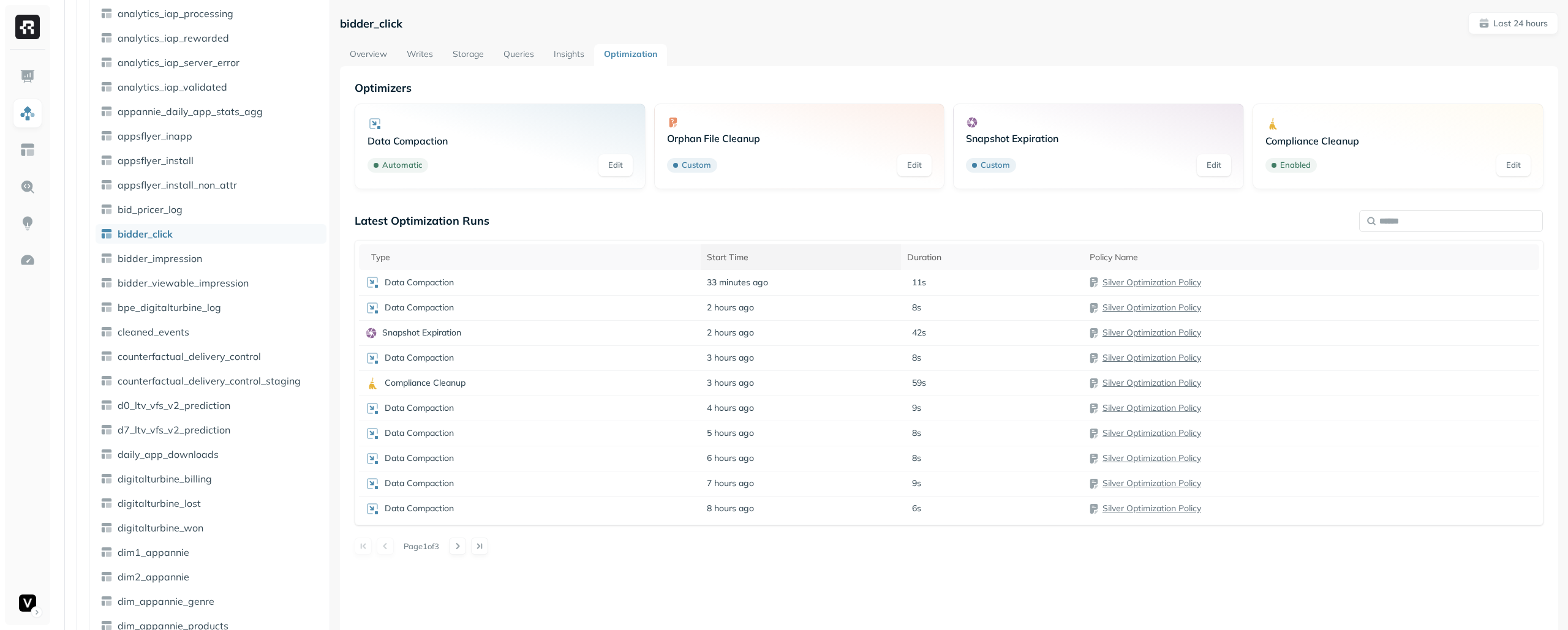
click at [781, 256] on div "Start Time" at bounding box center [800, 257] width 188 height 12
click at [781, 256] on div "Start Time" at bounding box center [807, 257] width 235 height 15
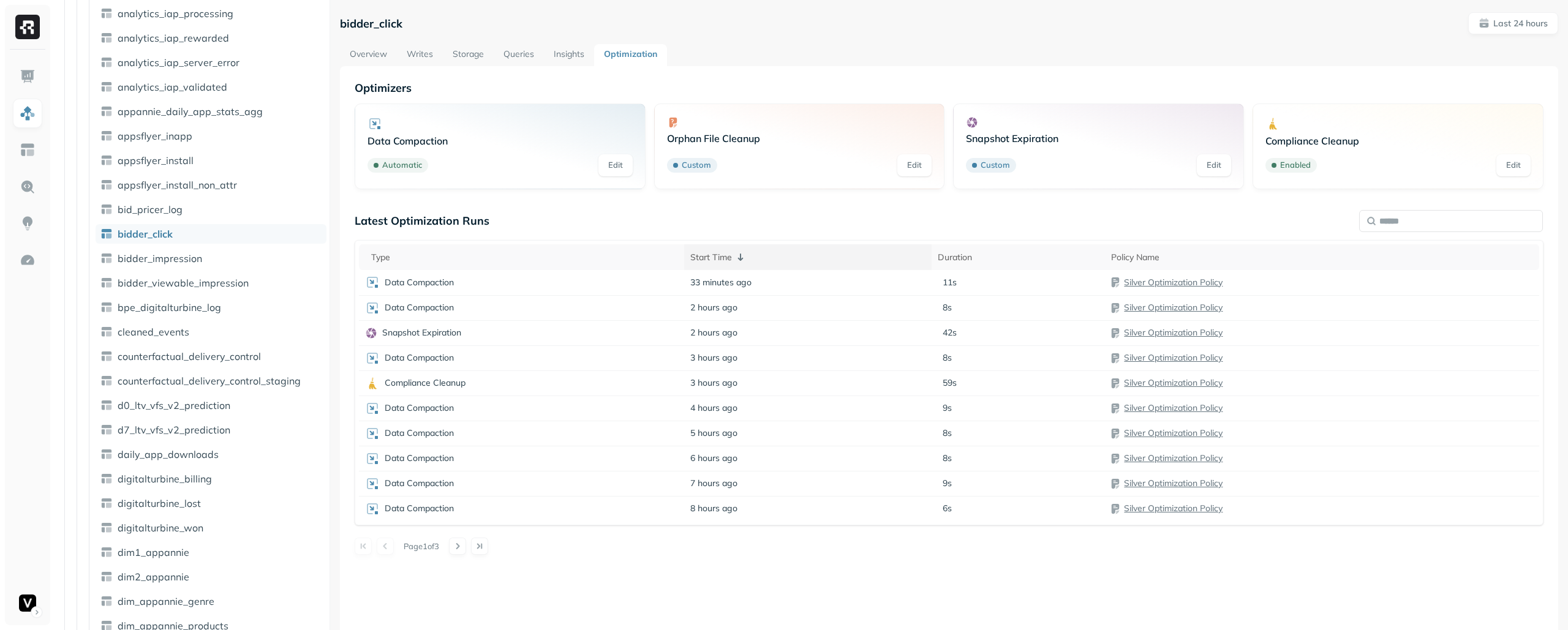
click at [781, 256] on div "Start Time" at bounding box center [807, 257] width 235 height 15
